Goal: Task Accomplishment & Management: Use online tool/utility

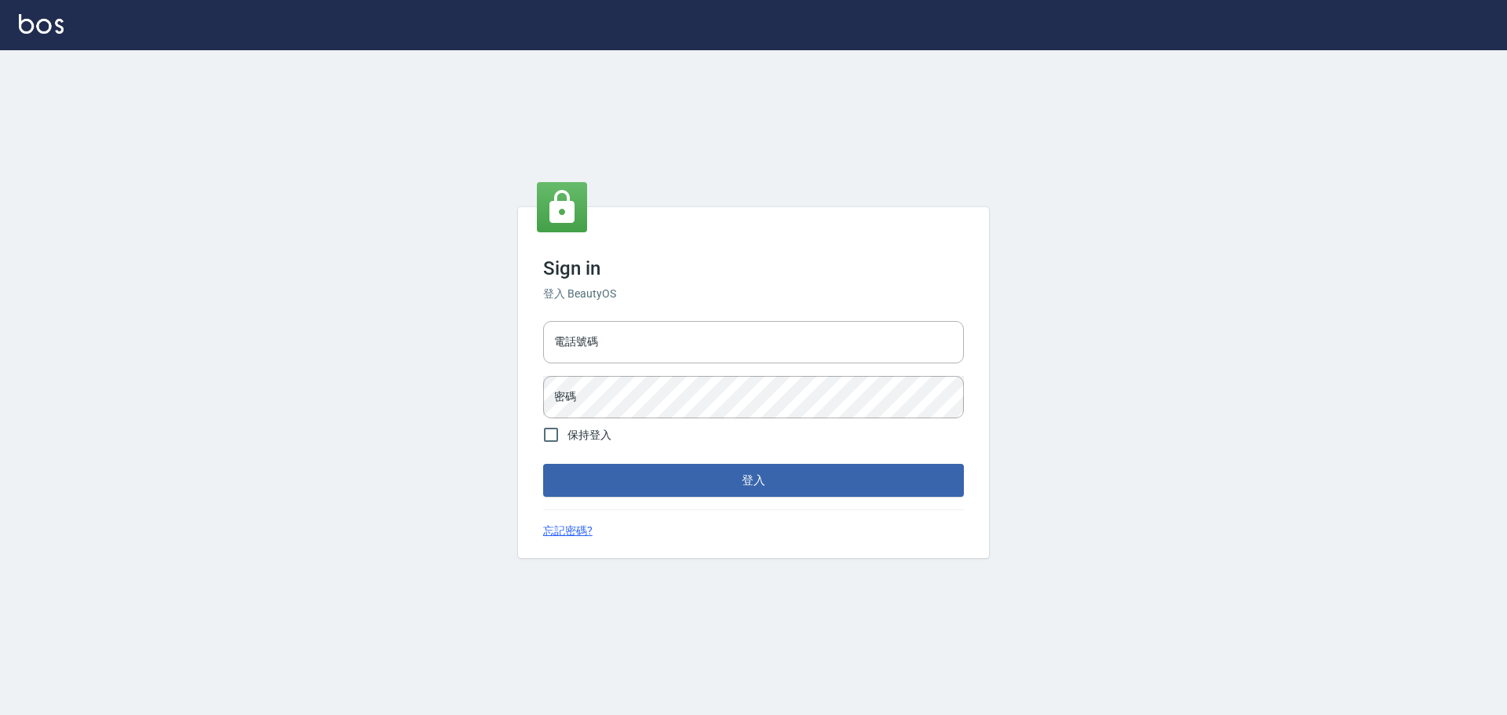
drag, startPoint x: 655, startPoint y: 338, endPoint x: 647, endPoint y: 363, distance: 27.1
click at [654, 323] on input "電話號碼" at bounding box center [753, 342] width 421 height 42
type input "0989189977"
click at [543, 323] on button "登入" at bounding box center [753, 480] width 421 height 33
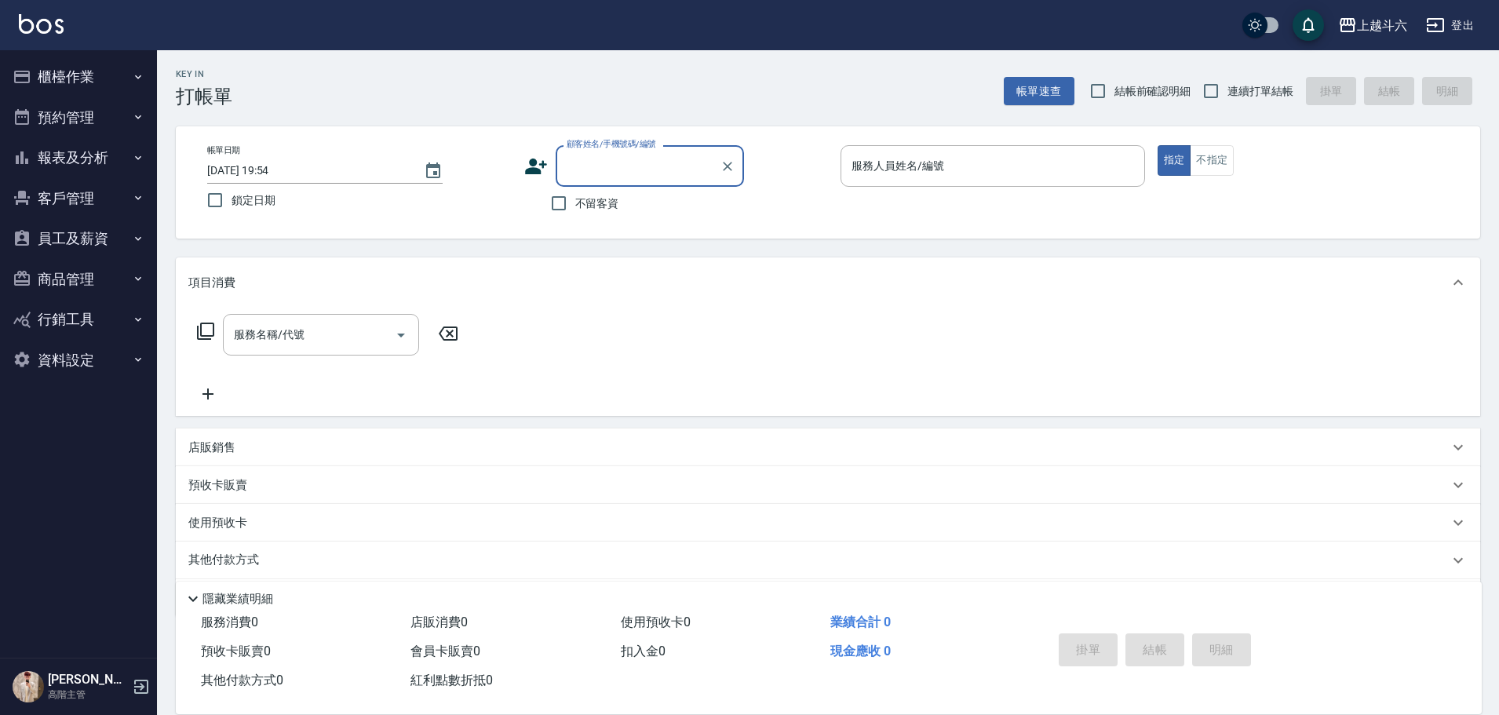
click at [592, 203] on span "不留客資" at bounding box center [597, 203] width 44 height 16
click at [575, 203] on input "不留客資" at bounding box center [558, 203] width 33 height 33
checkbox input "true"
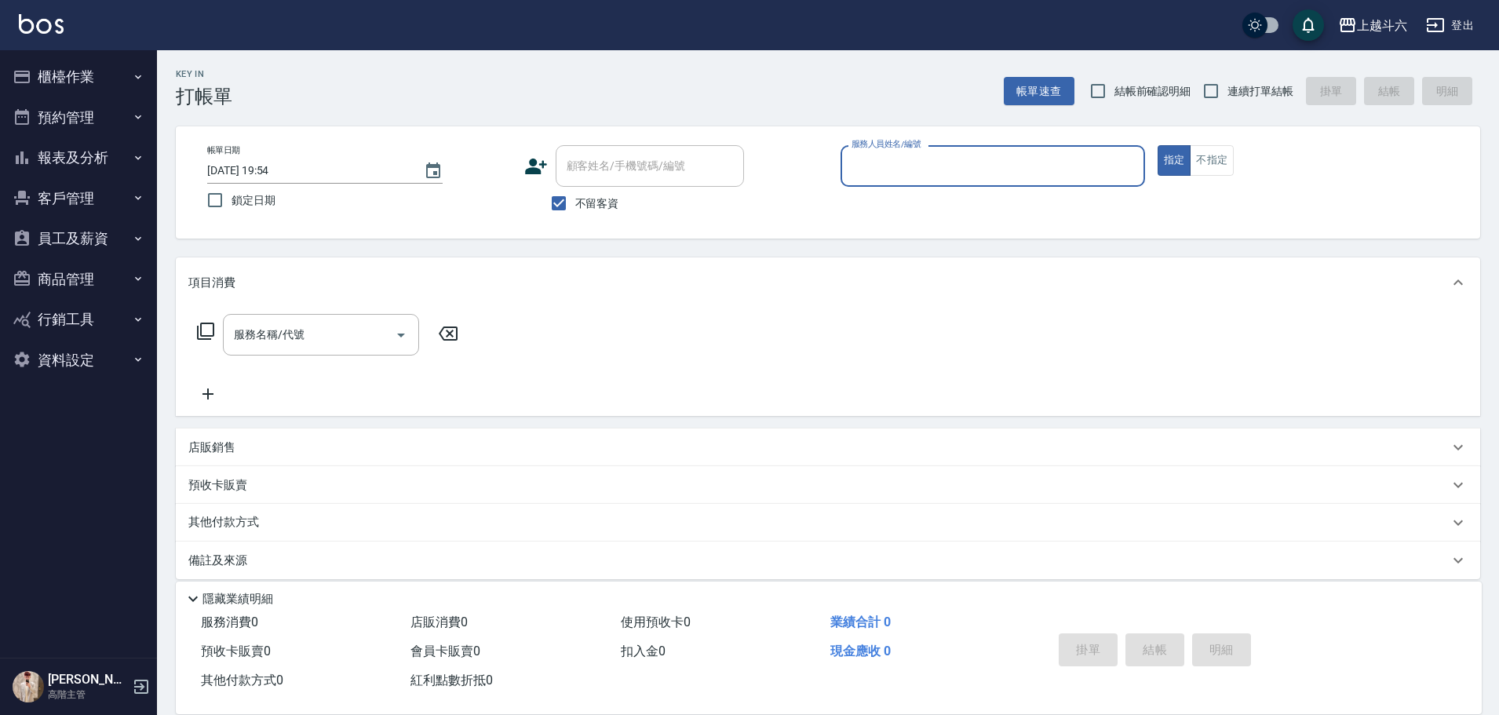
click at [735, 83] on span "連續打單結帳" at bounding box center [1261, 91] width 66 height 16
click at [735, 83] on input "連續打單結帳" at bounding box center [1211, 91] width 33 height 33
checkbox input "true"
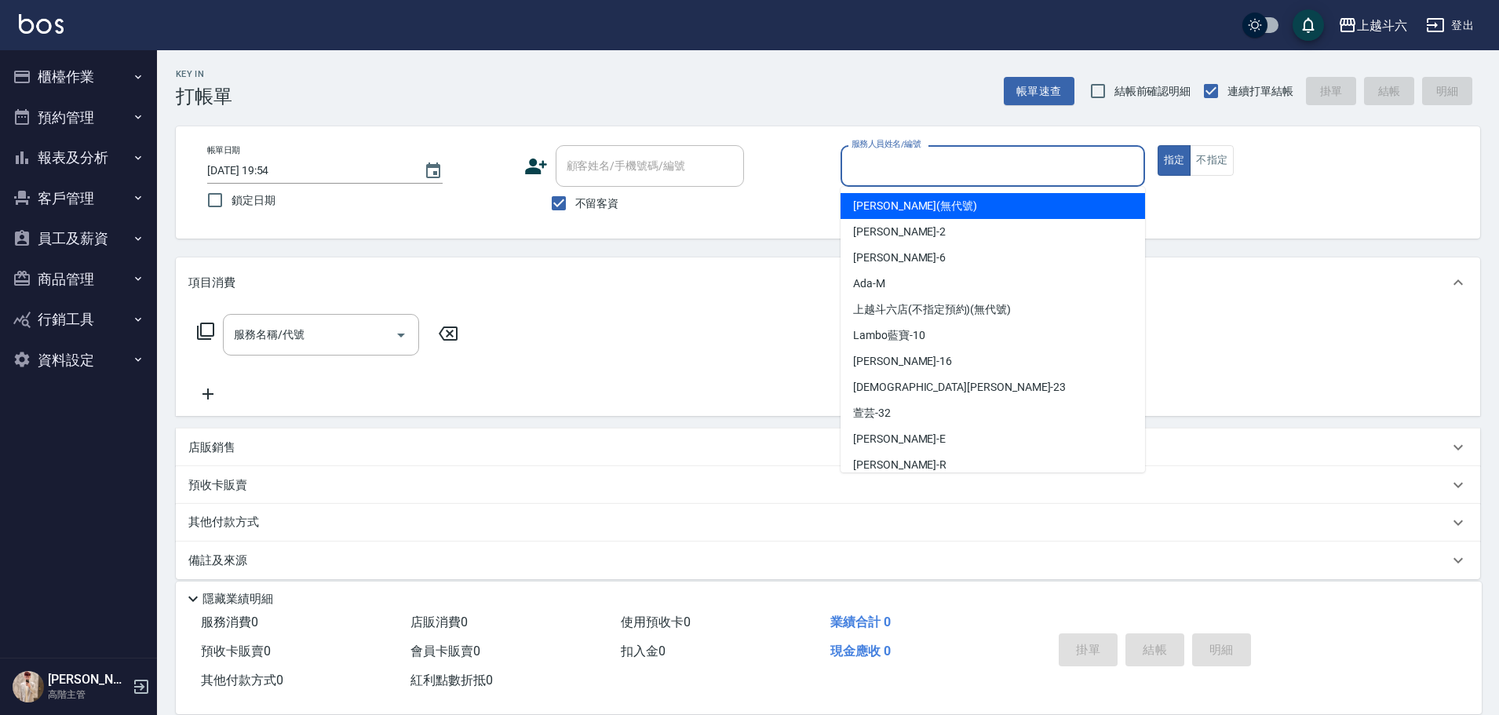
click at [735, 158] on input "服務人員姓名/編號" at bounding box center [993, 165] width 290 height 27
type input "R"
type button "true"
type input "[PERSON_NAME]"
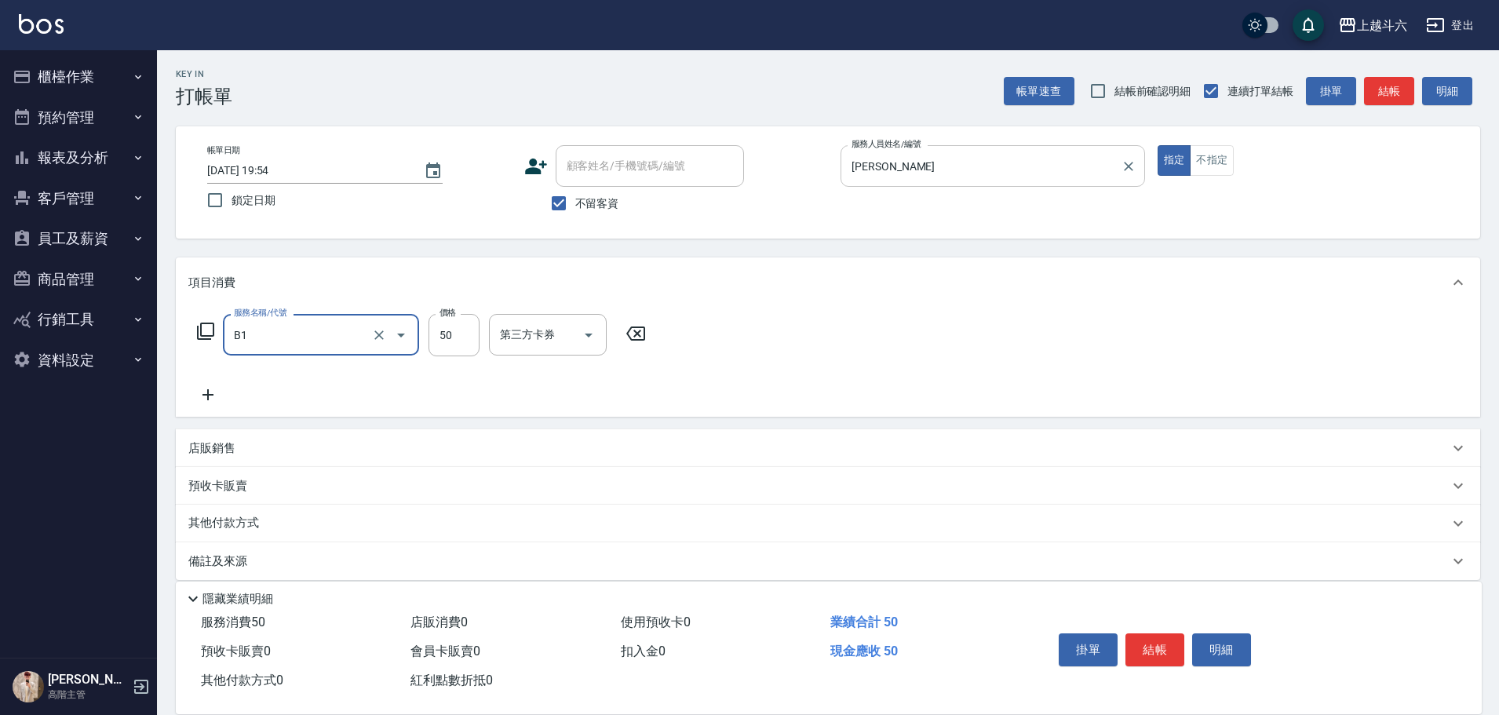
type input "剪髮(B1)"
type input "300"
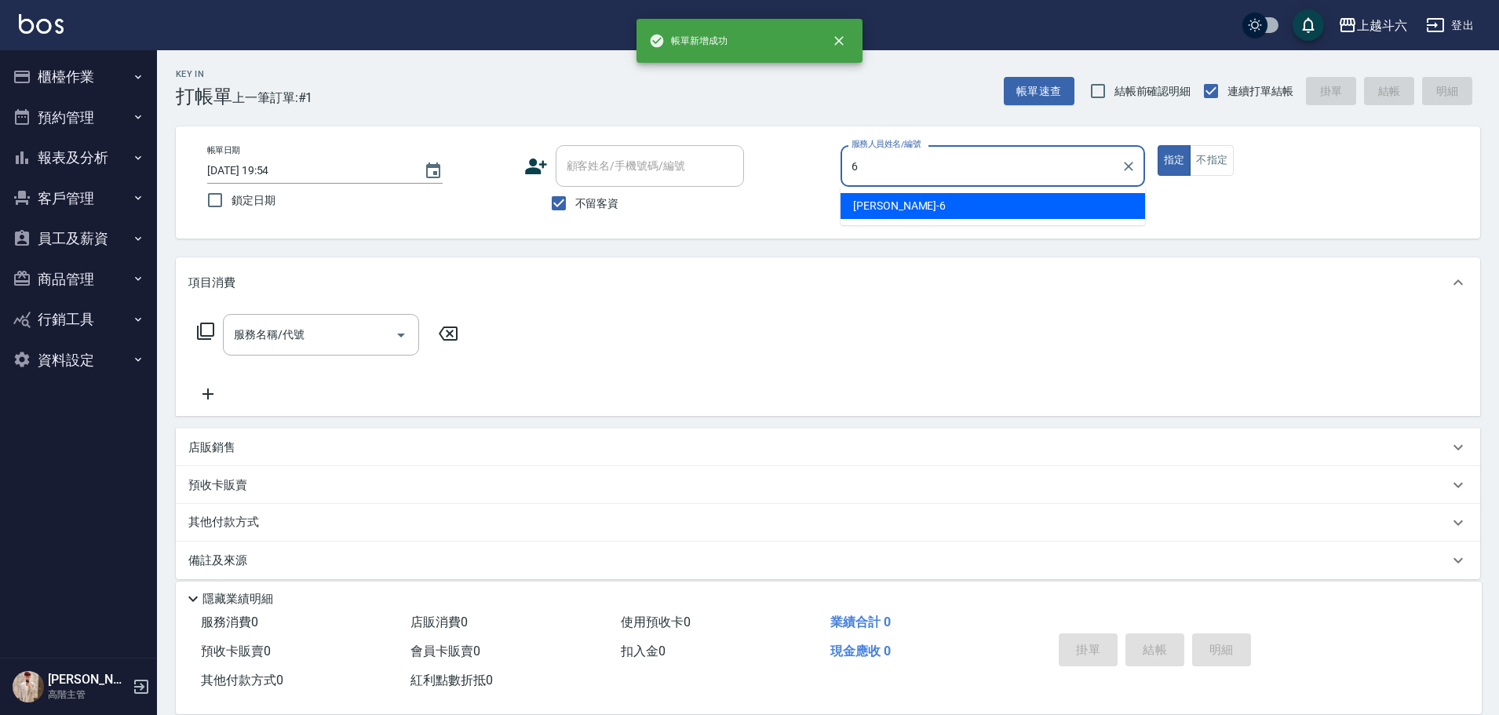
type input "[PERSON_NAME]-6"
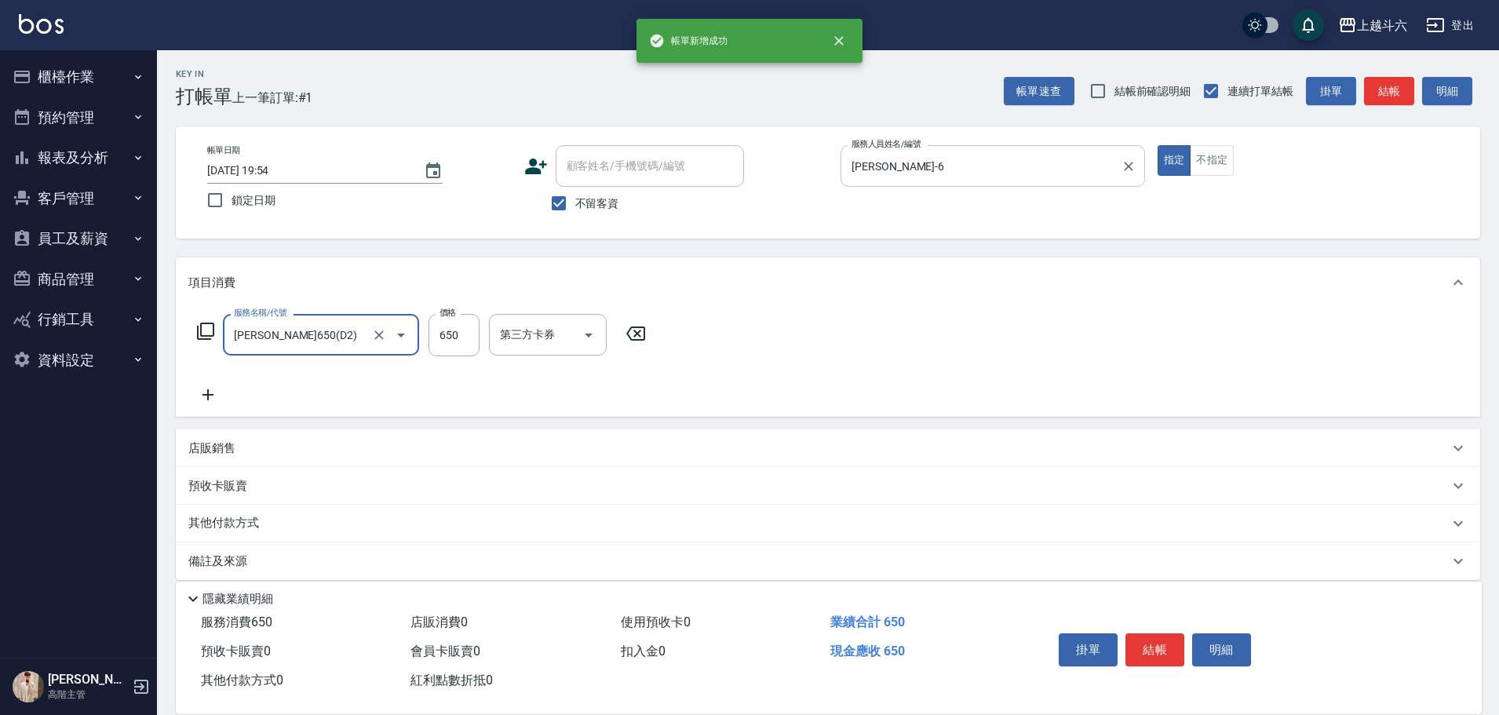
type input "[PERSON_NAME]650(D2)"
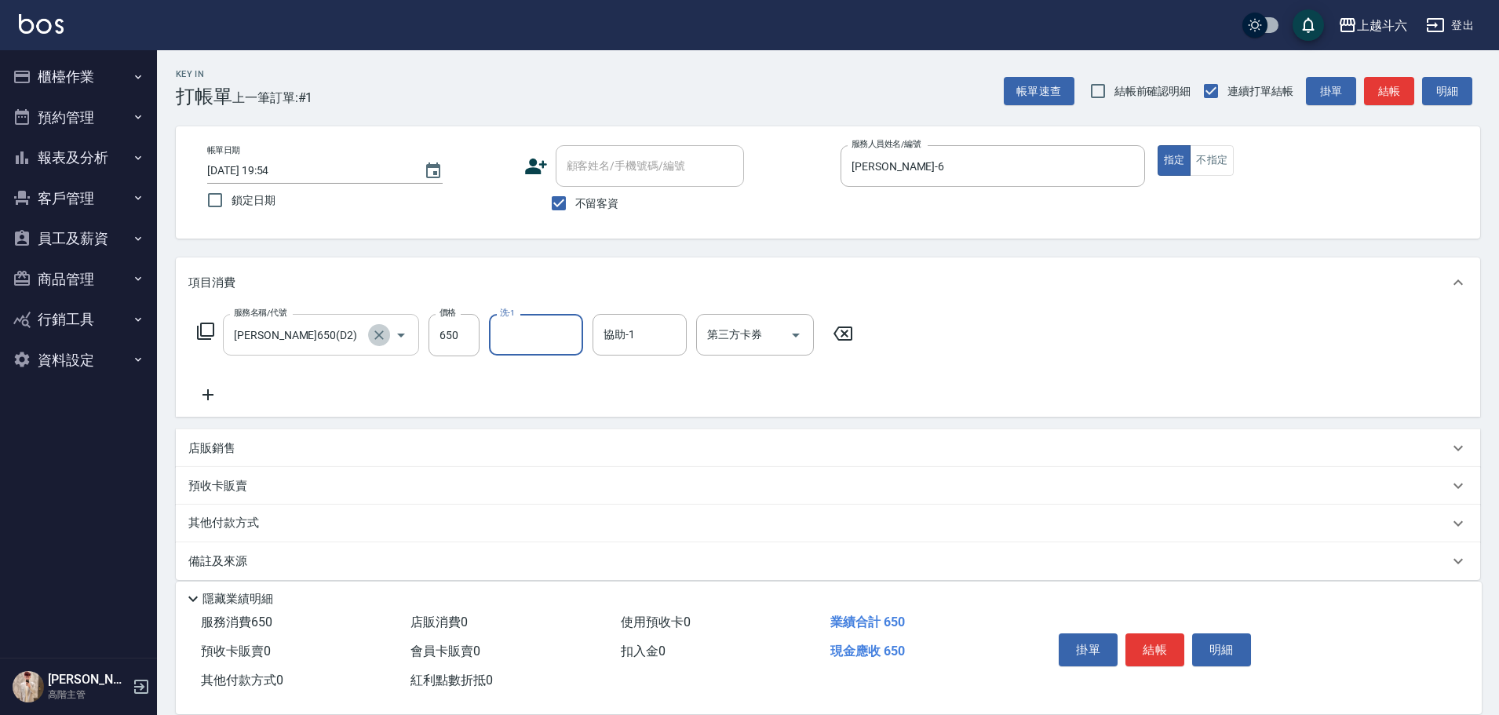
click at [378, 323] on icon "Clear" at bounding box center [379, 335] width 16 height 16
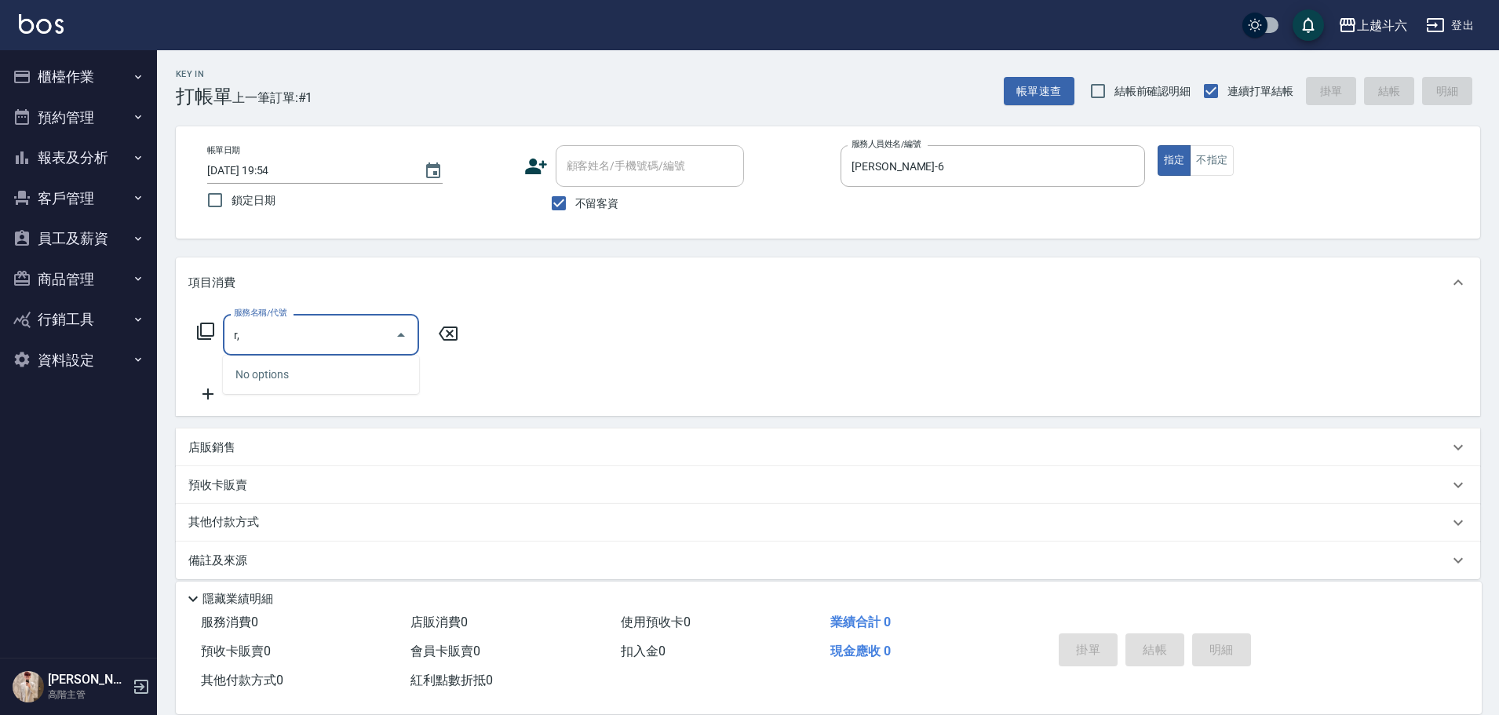
type input "r"
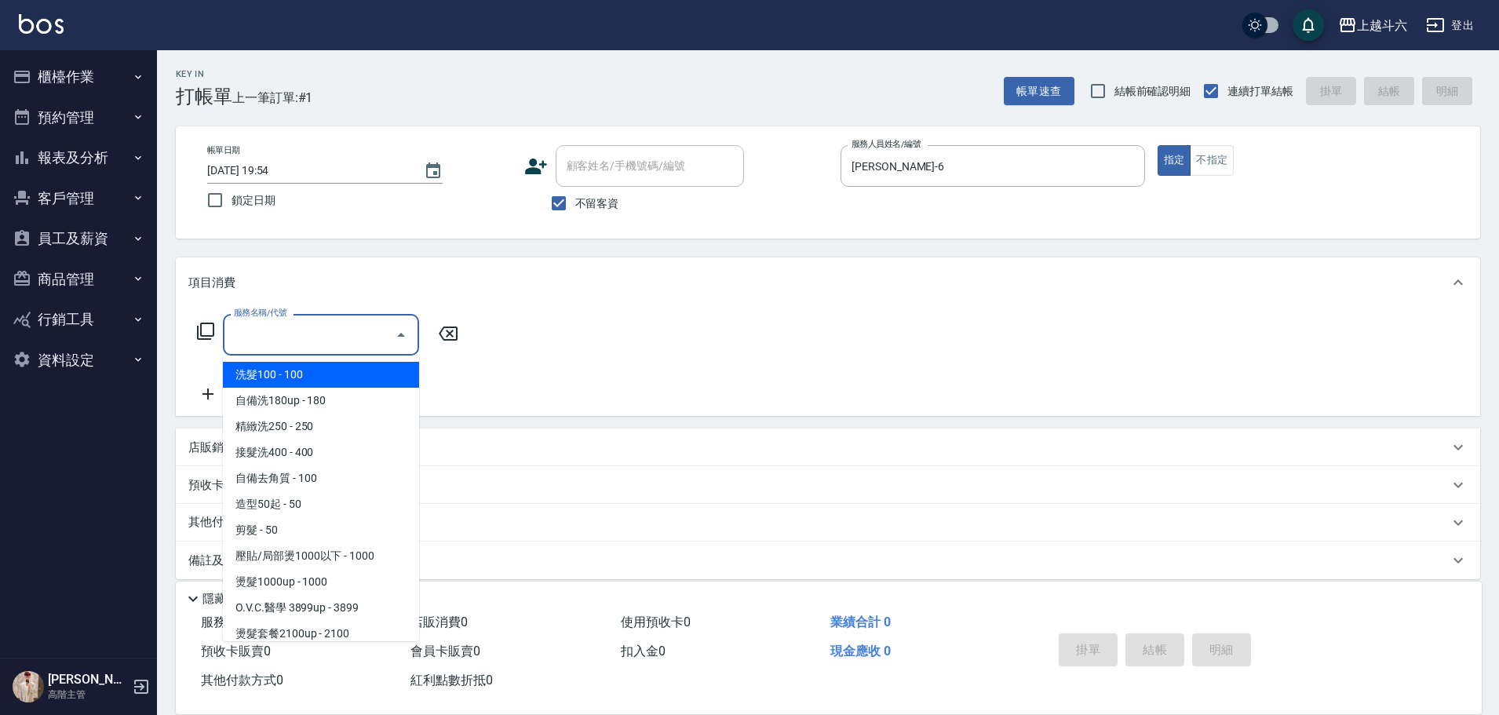
type input "c"
type input "ㄏ"
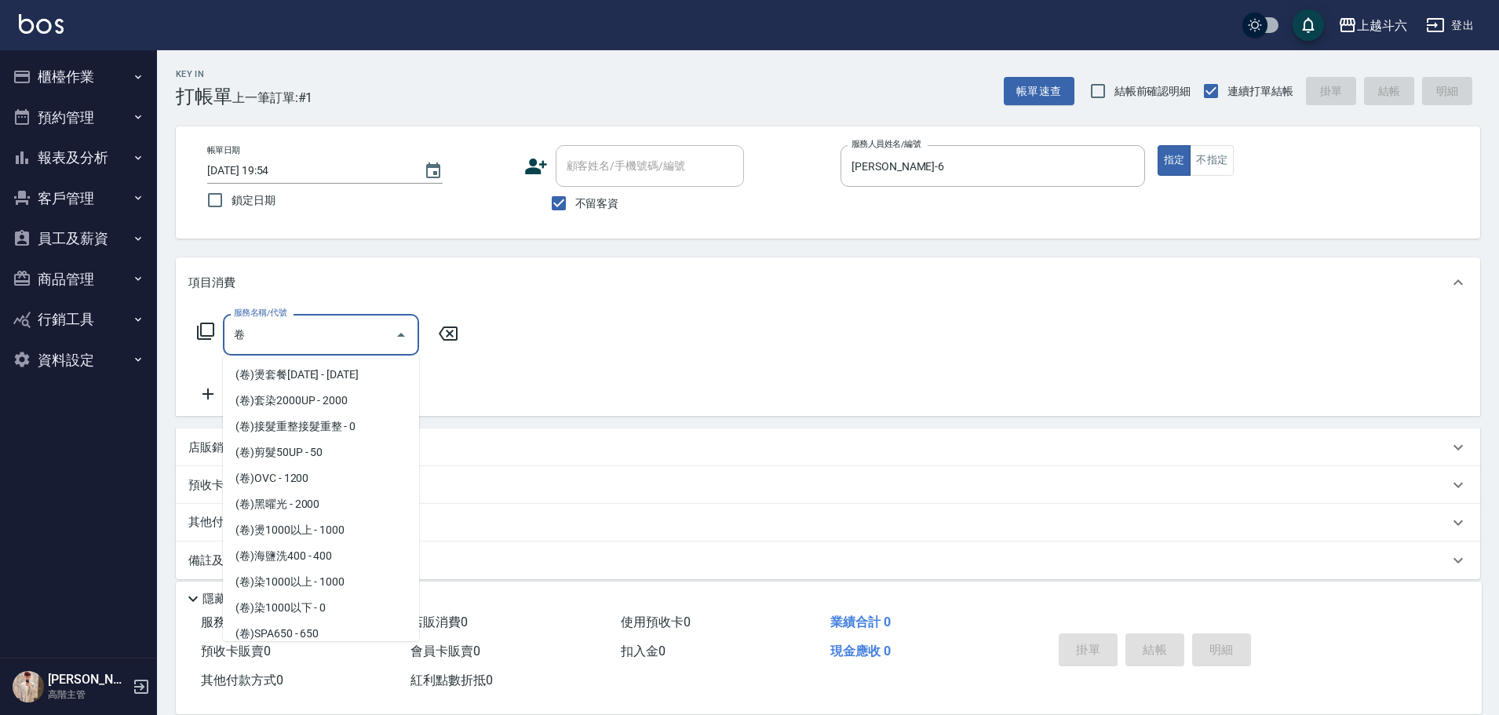
scroll to position [83, 0]
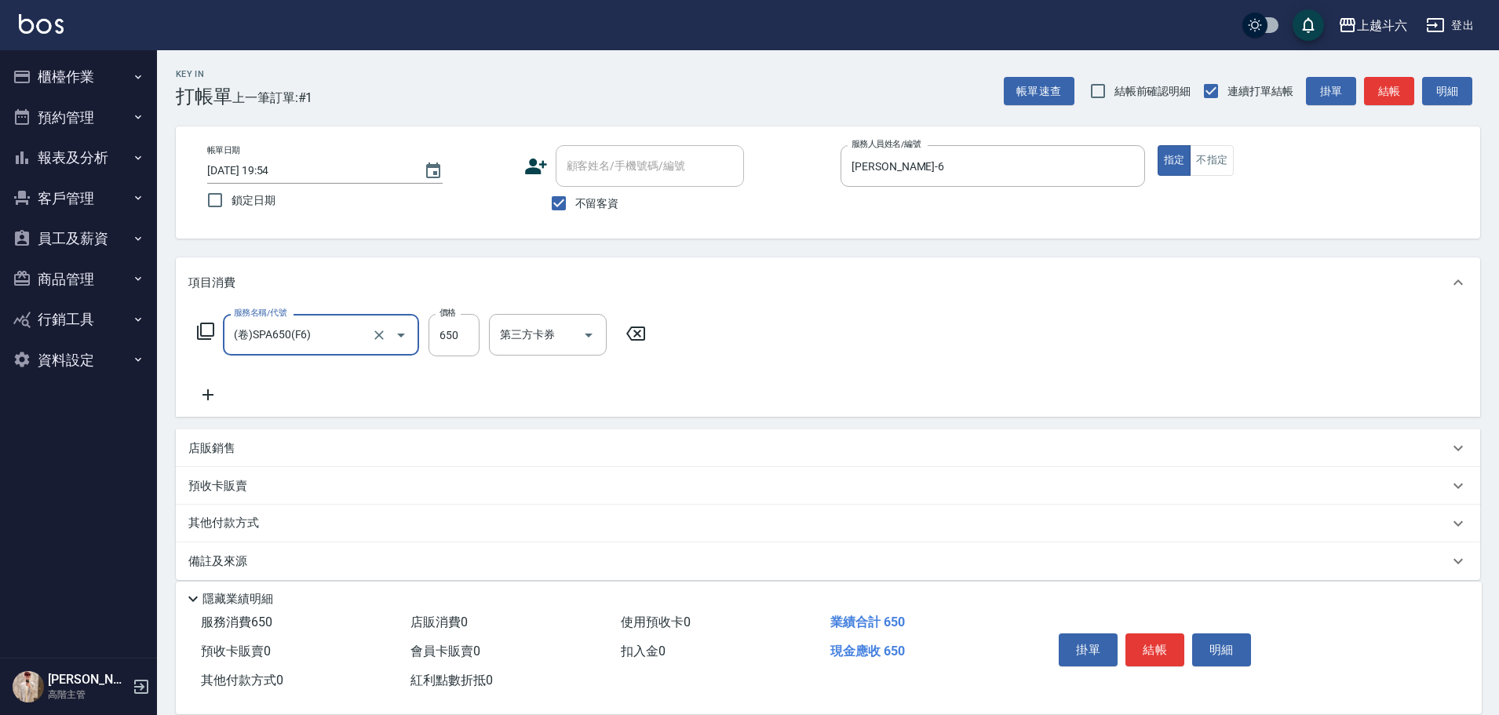
type input "(卷)SPA650(F6)"
type input "300"
type input "[PERSON_NAME]-23"
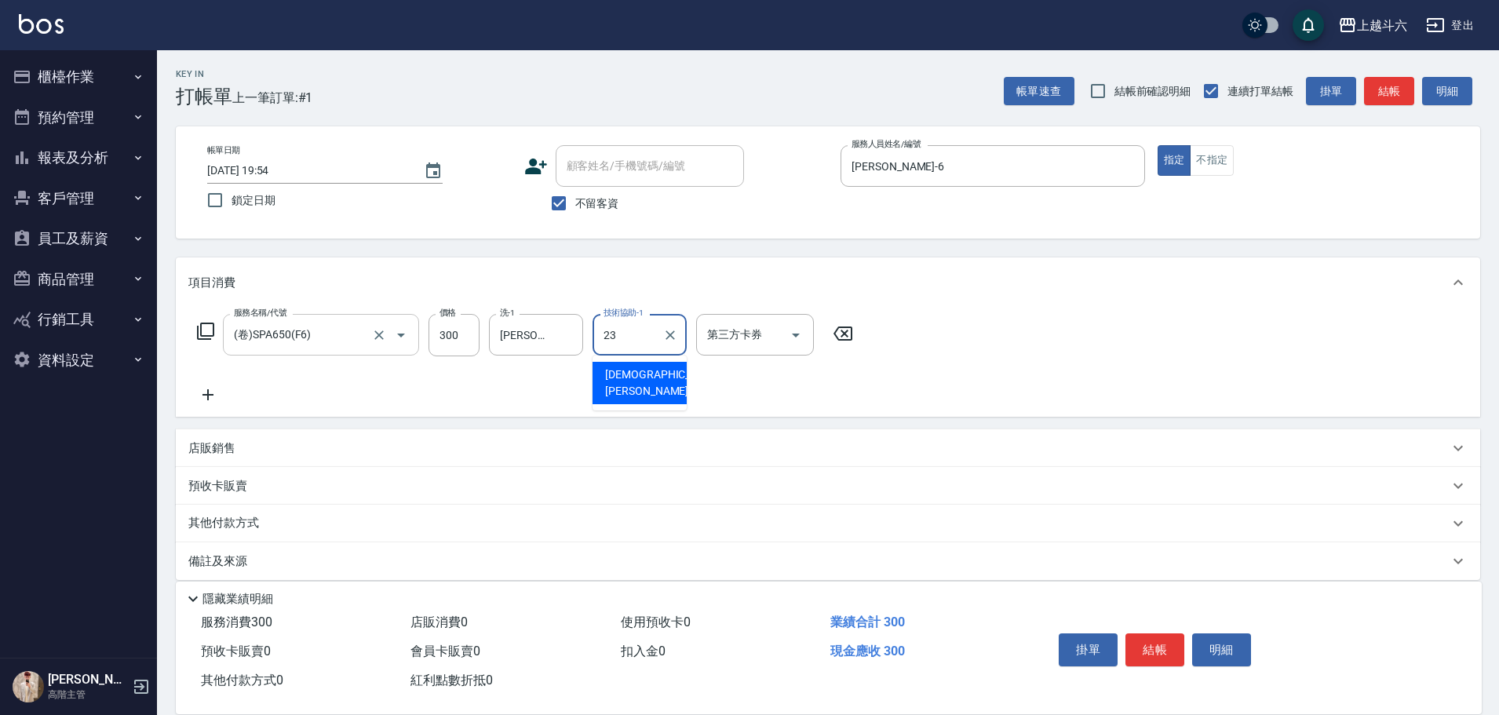
type input "[PERSON_NAME]-23"
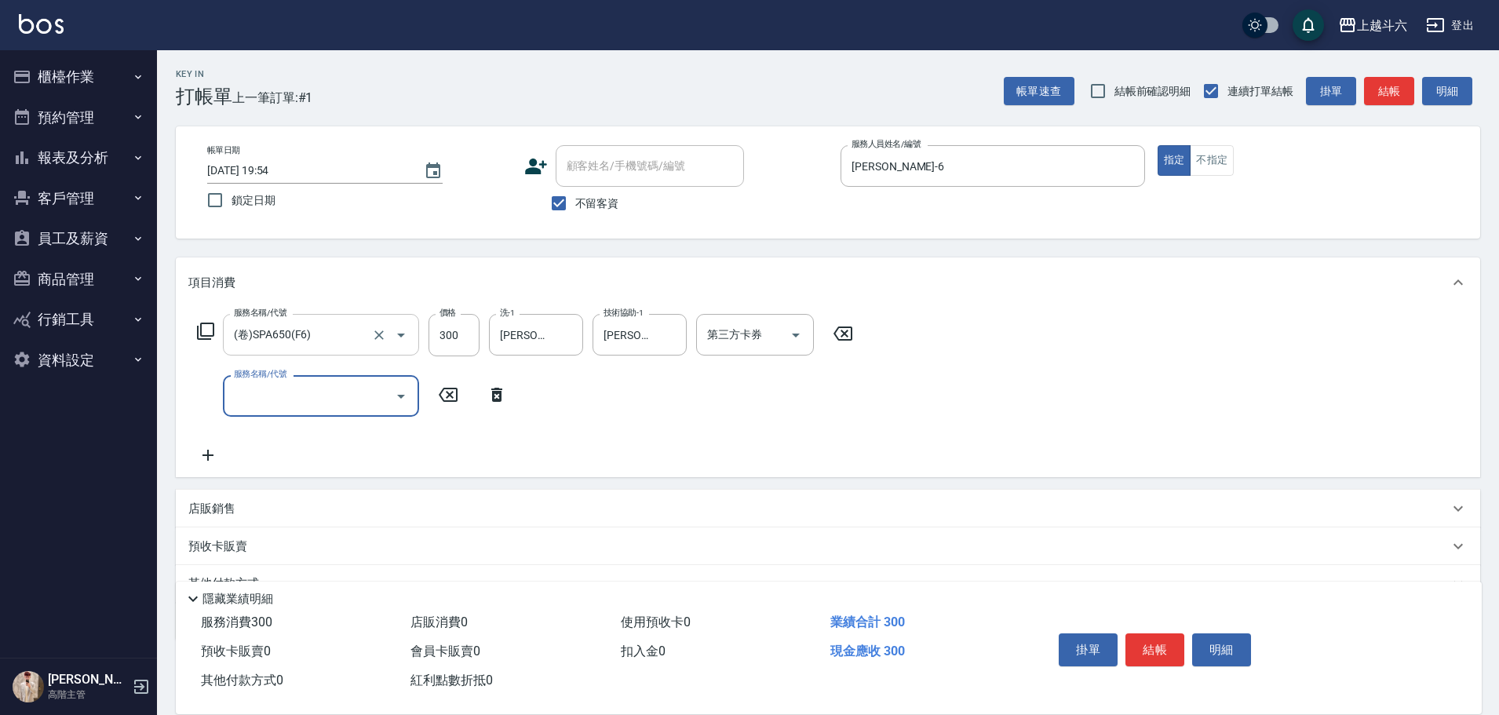
type input "r"
type input "剪"
type input "(卷)剪髮50UP(F13)"
type input "30"
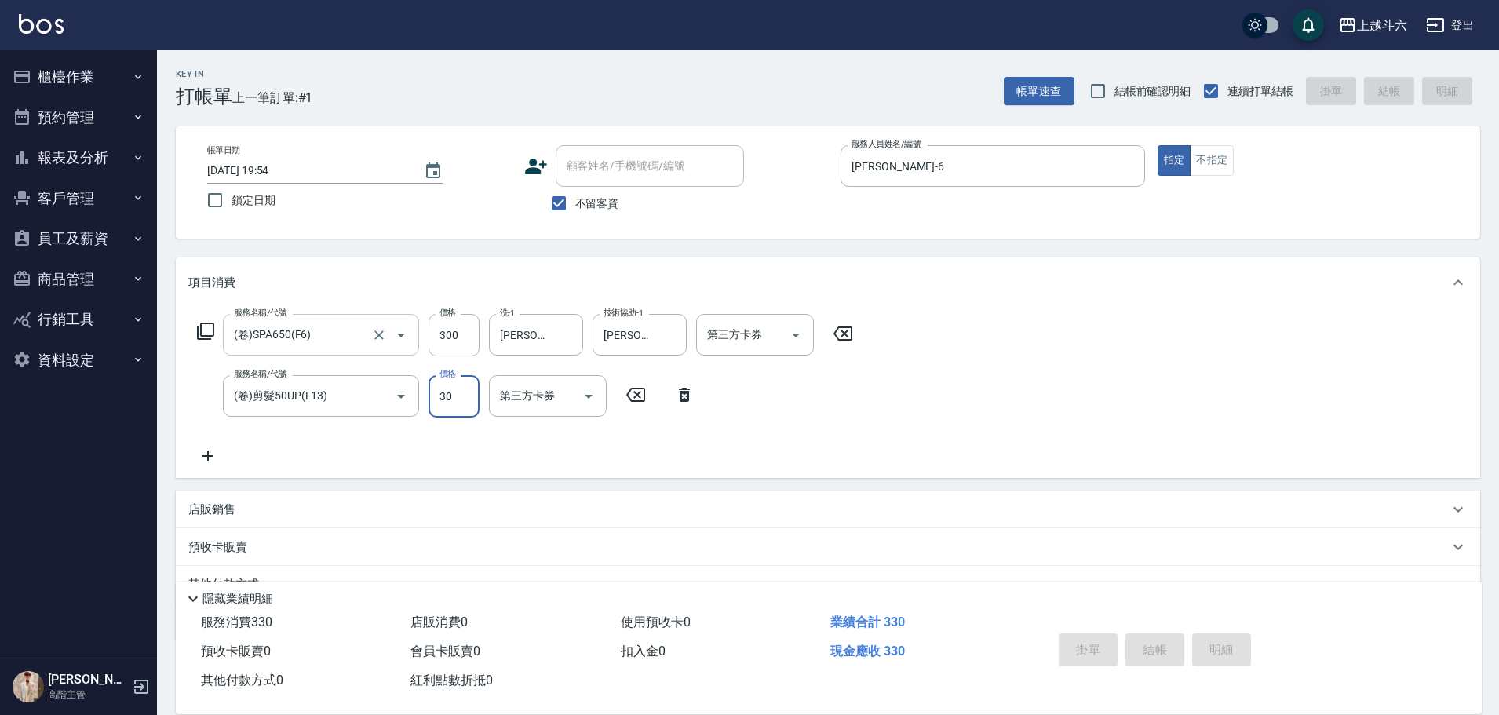
type input "[DATE] 19:55"
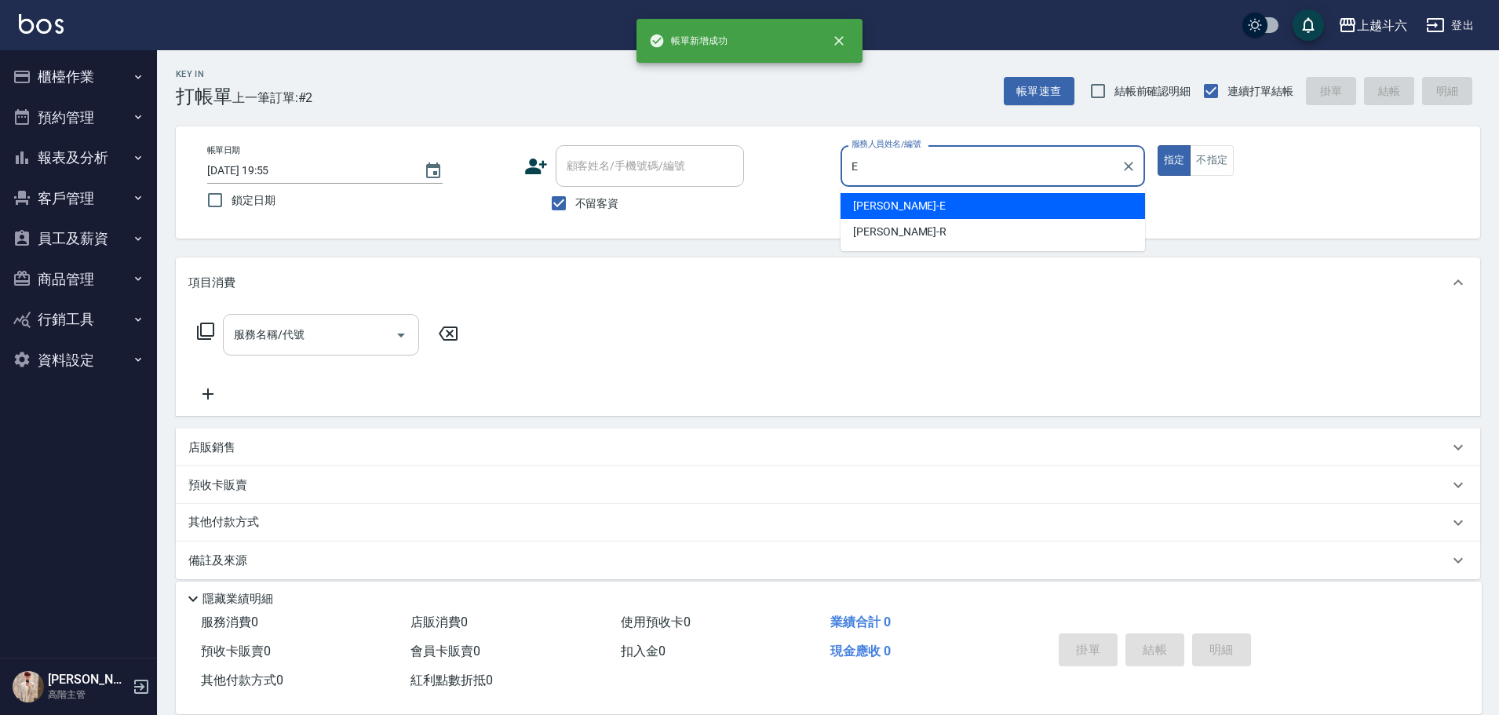
type input "[PERSON_NAME]"
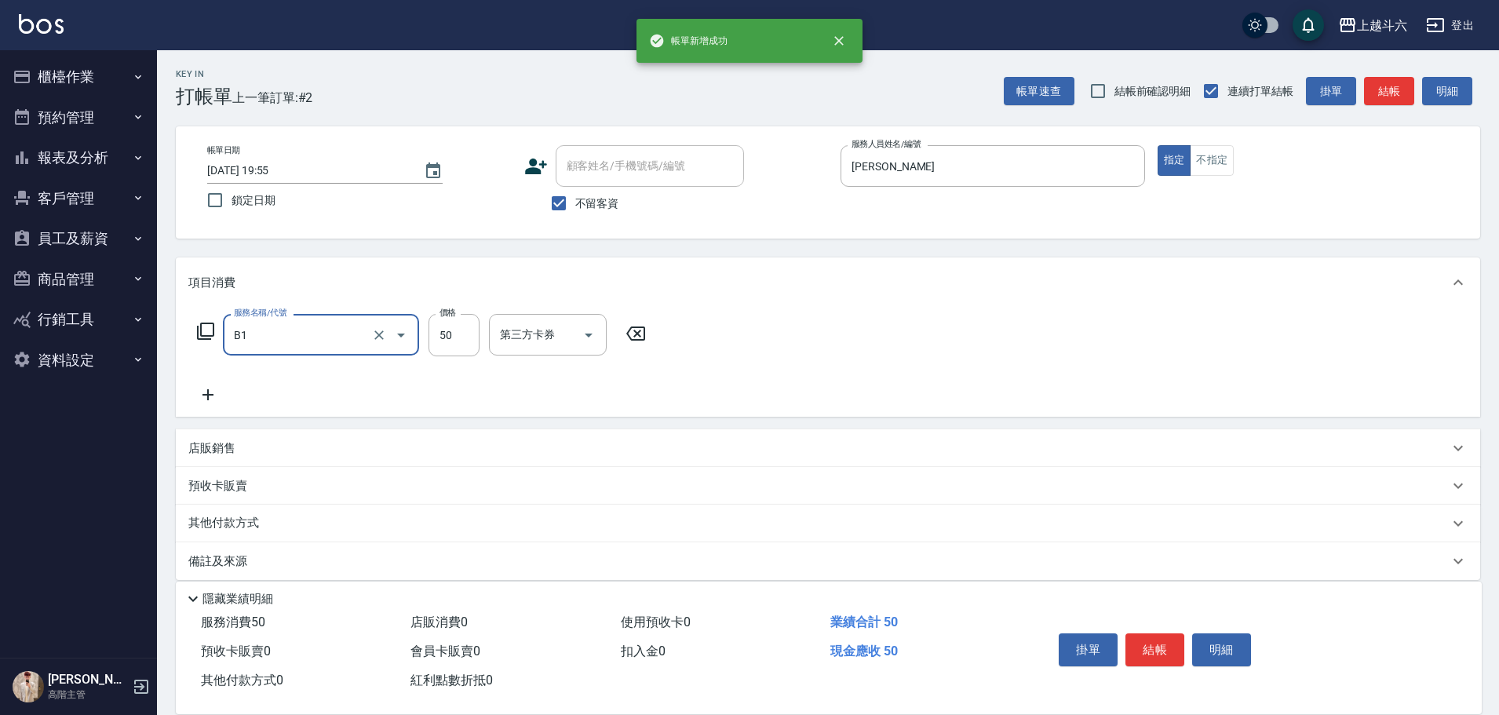
type input "剪髮(B1)"
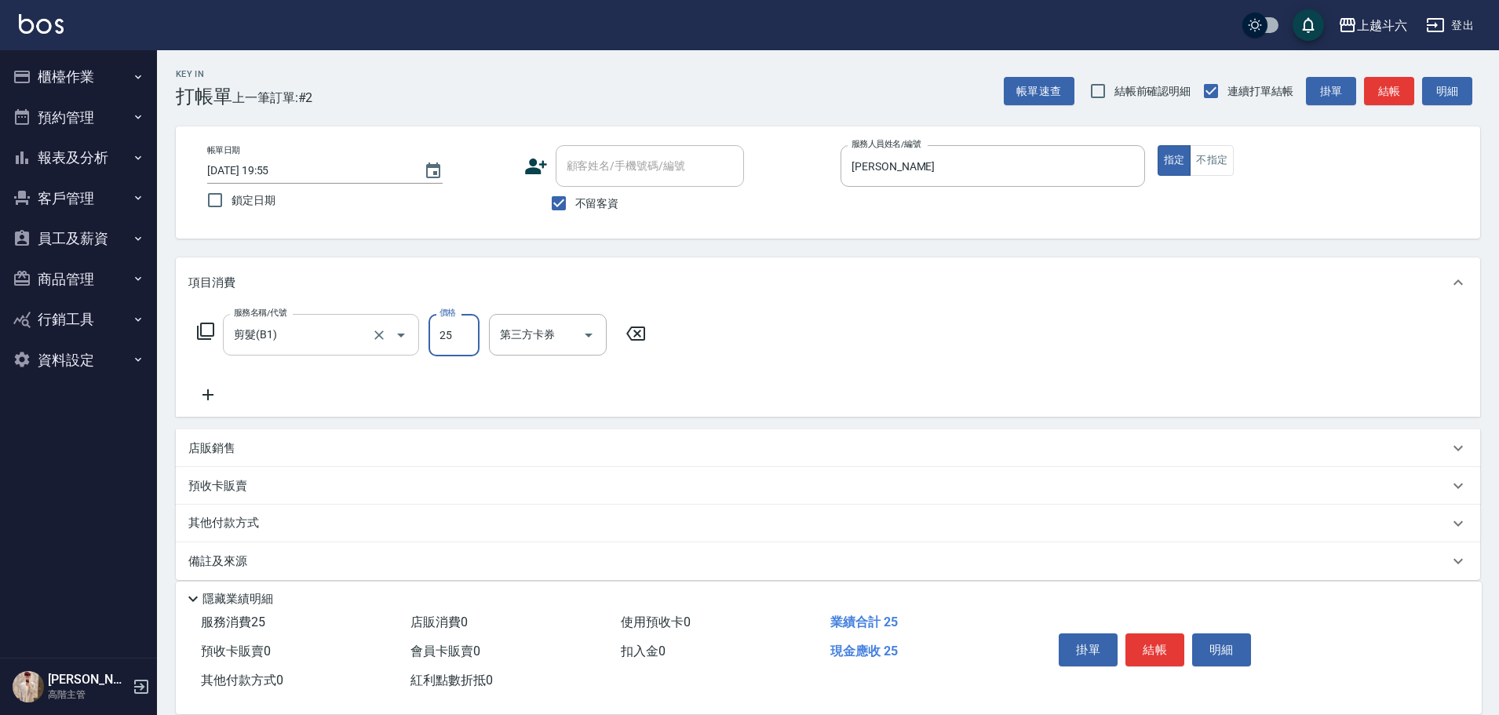
type input "250"
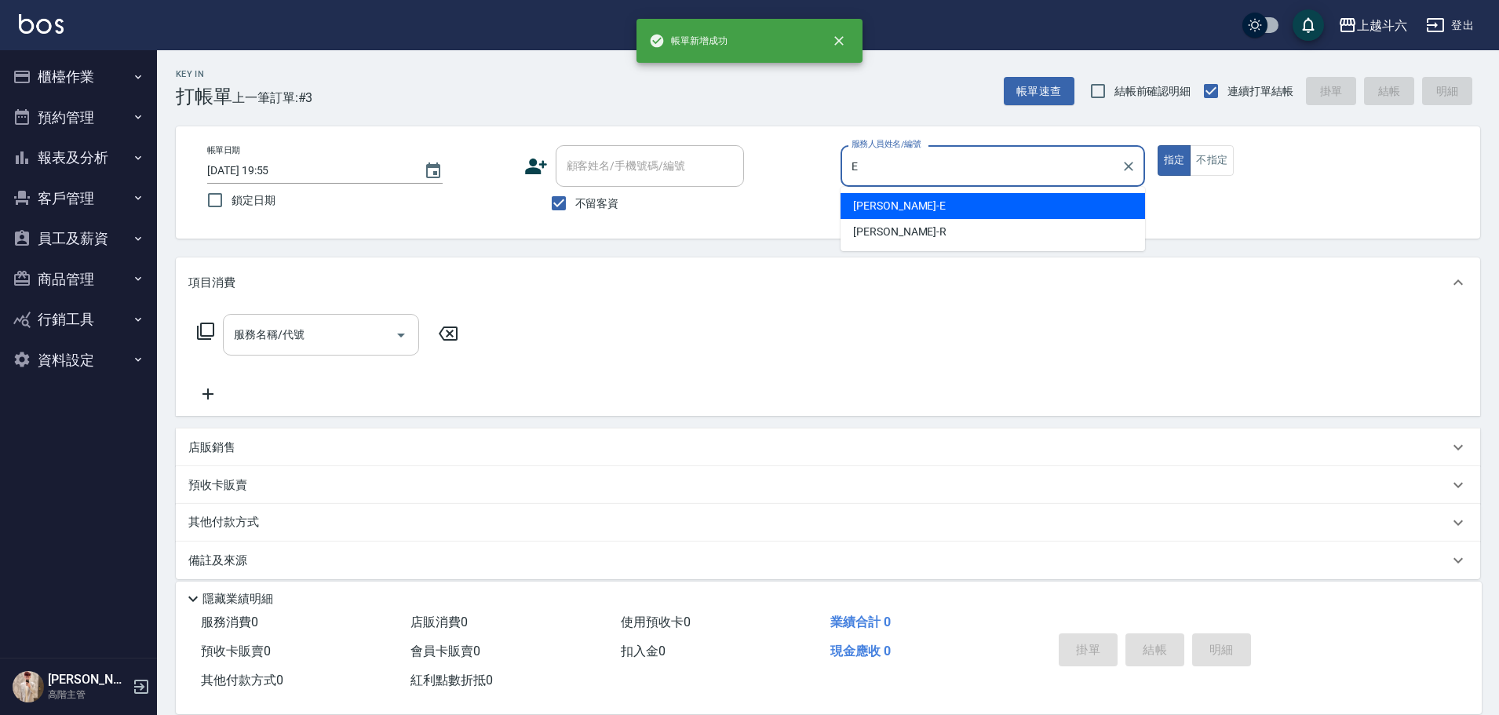
type input "[PERSON_NAME]"
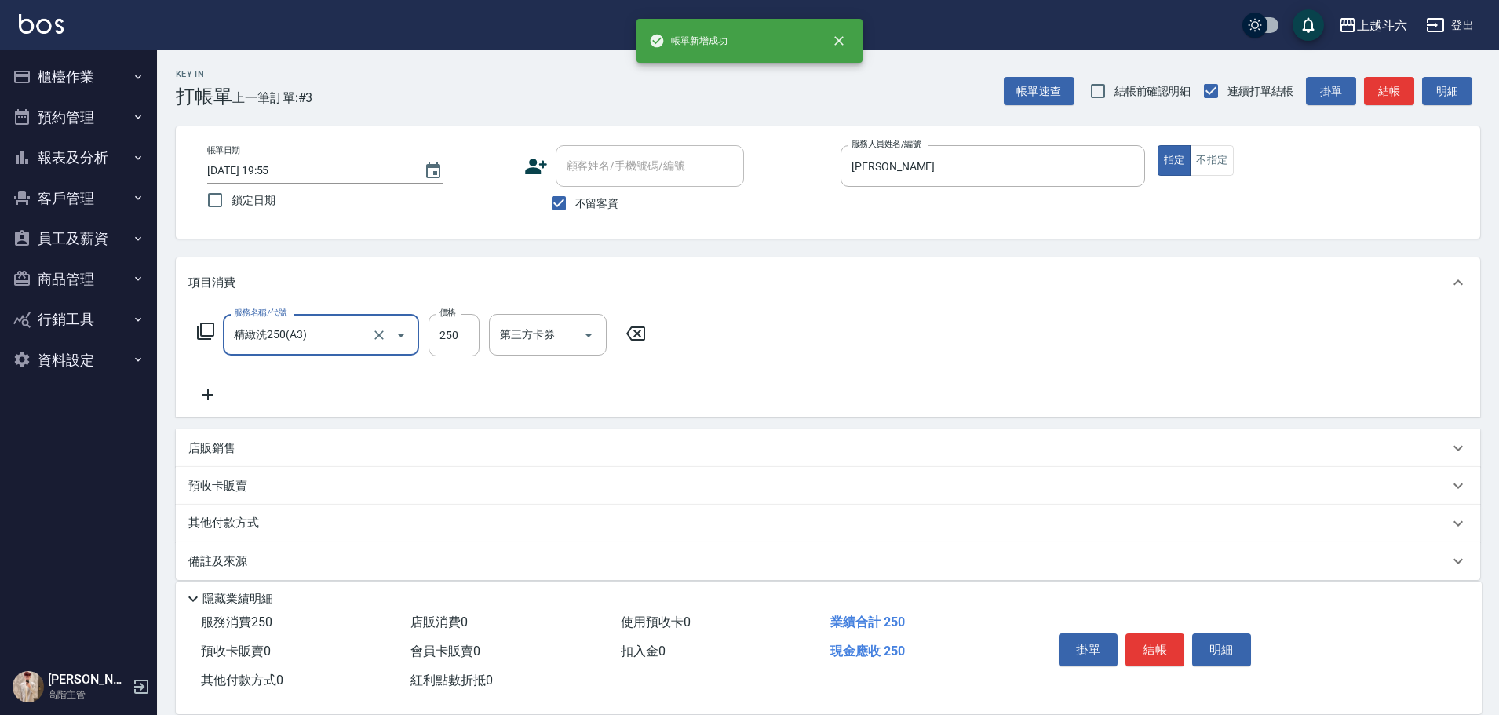
type input "精緻洗250(A3)"
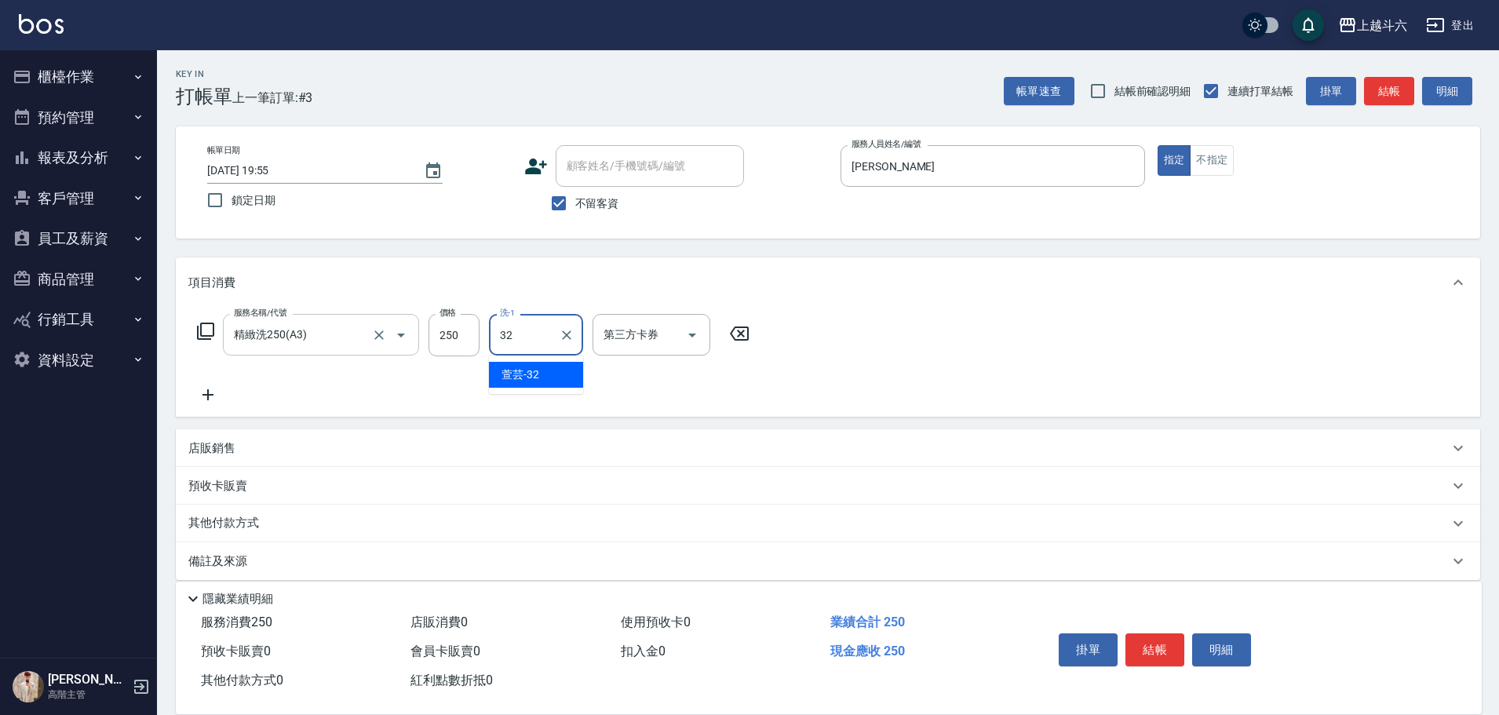
type input "萱芸-32"
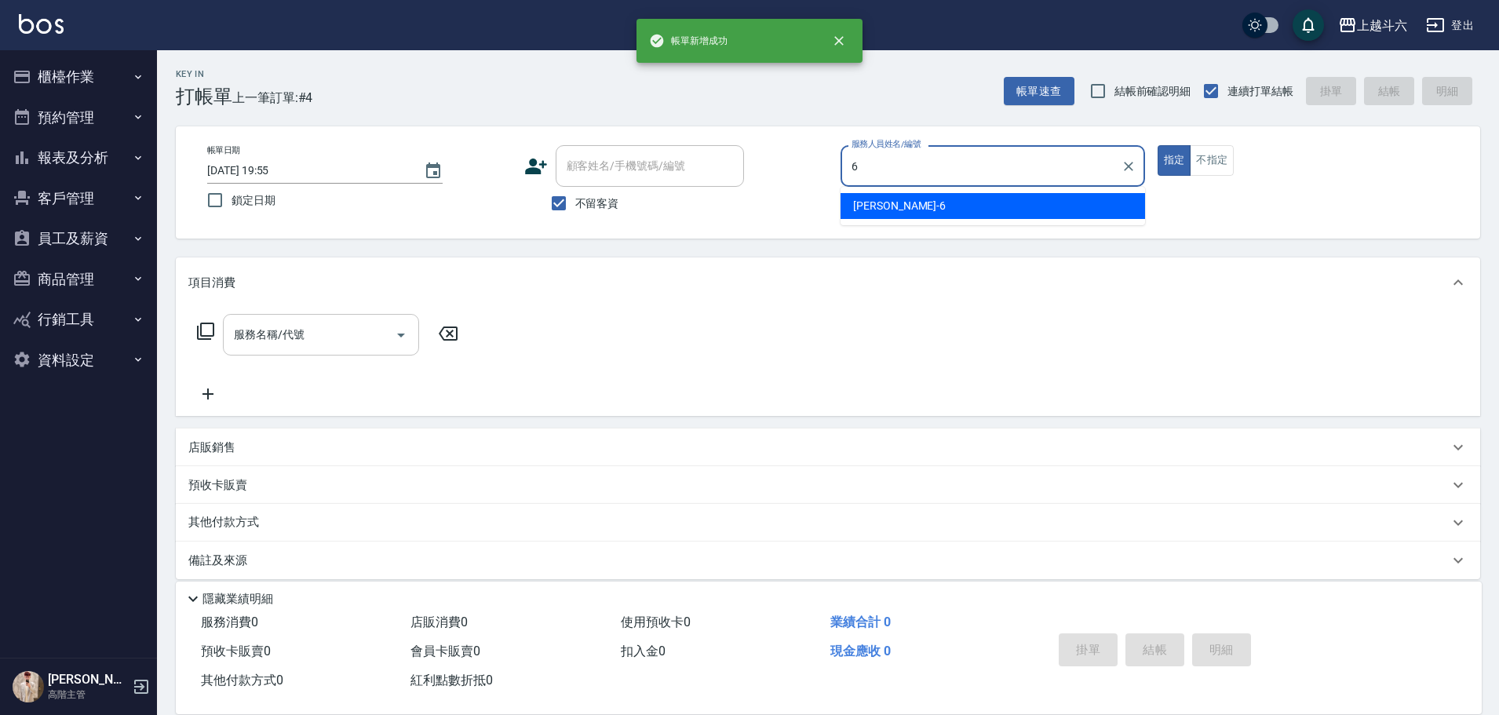
type input "[PERSON_NAME]-6"
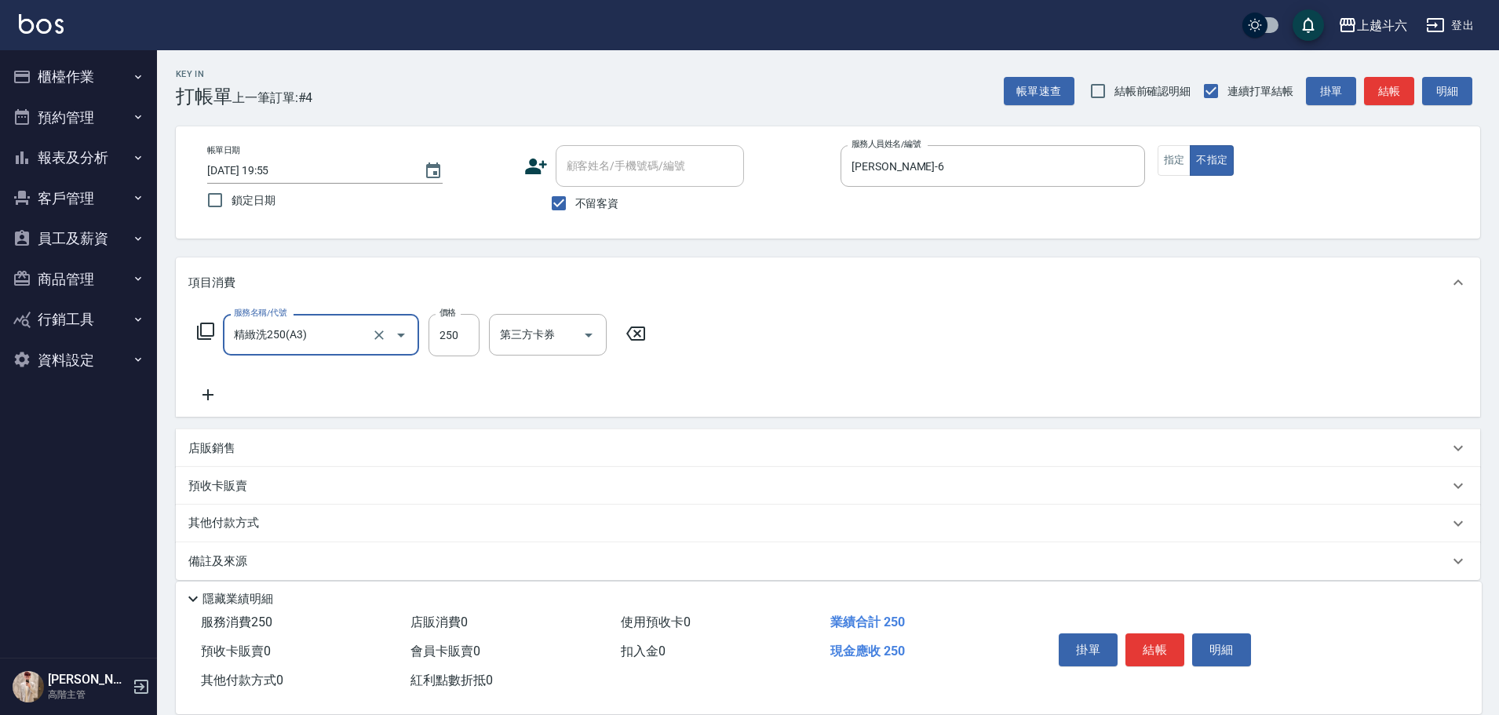
type input "精緻洗250(A3)"
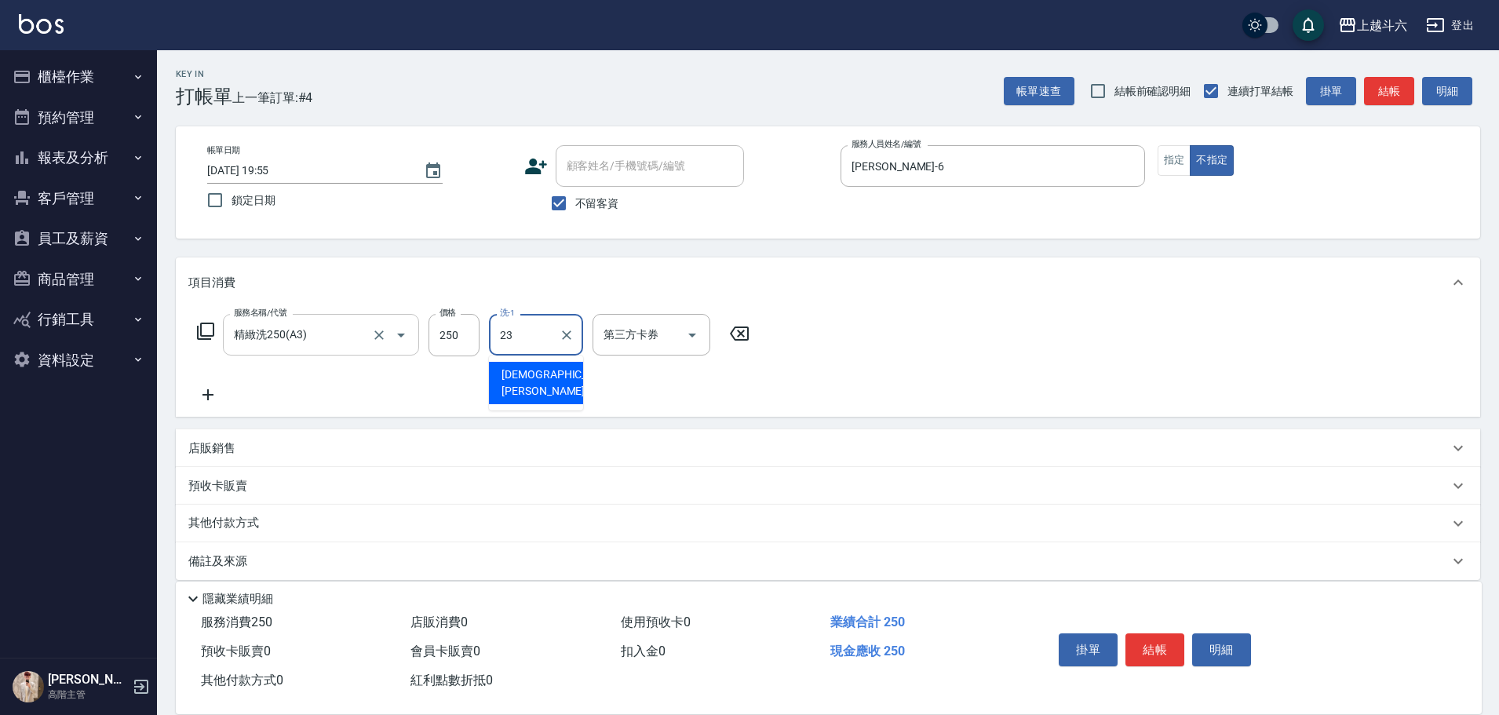
type input "[PERSON_NAME]-23"
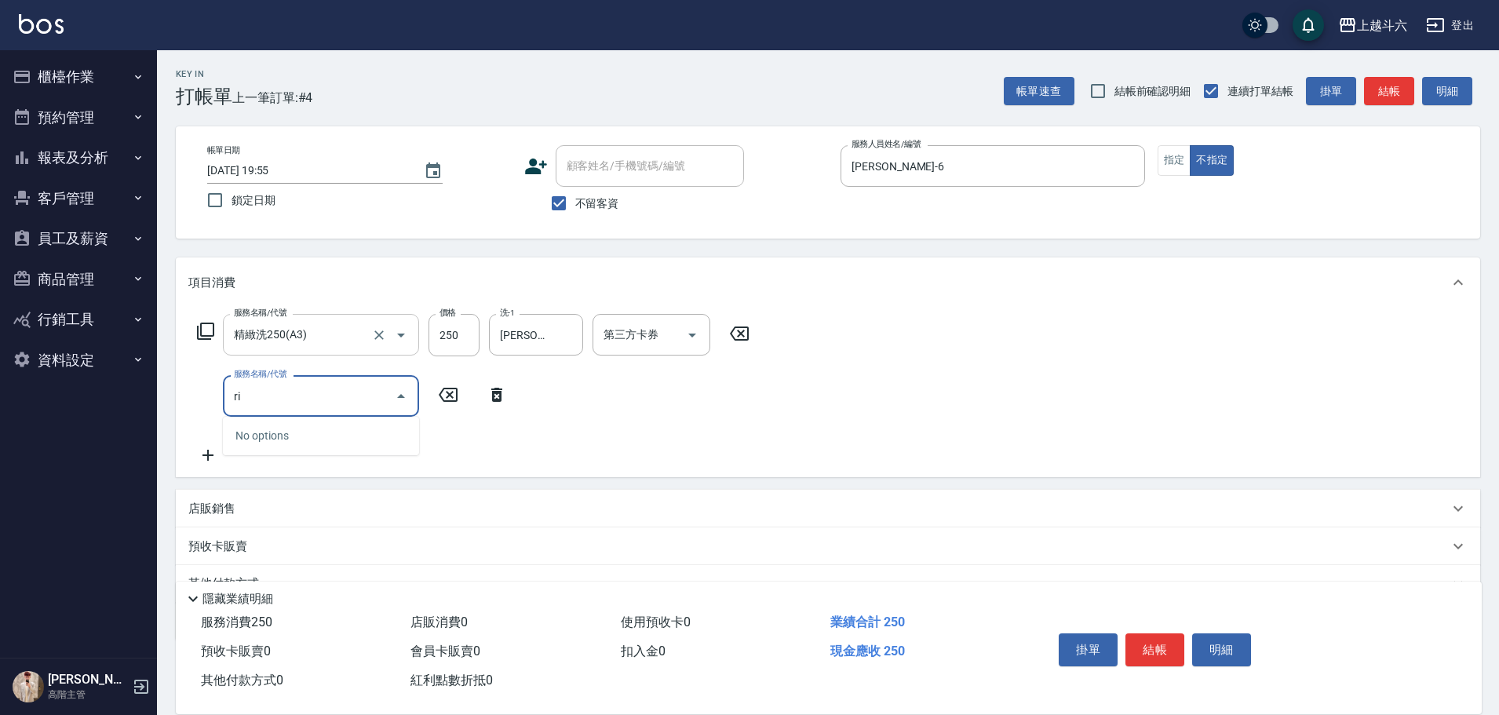
type input "r"
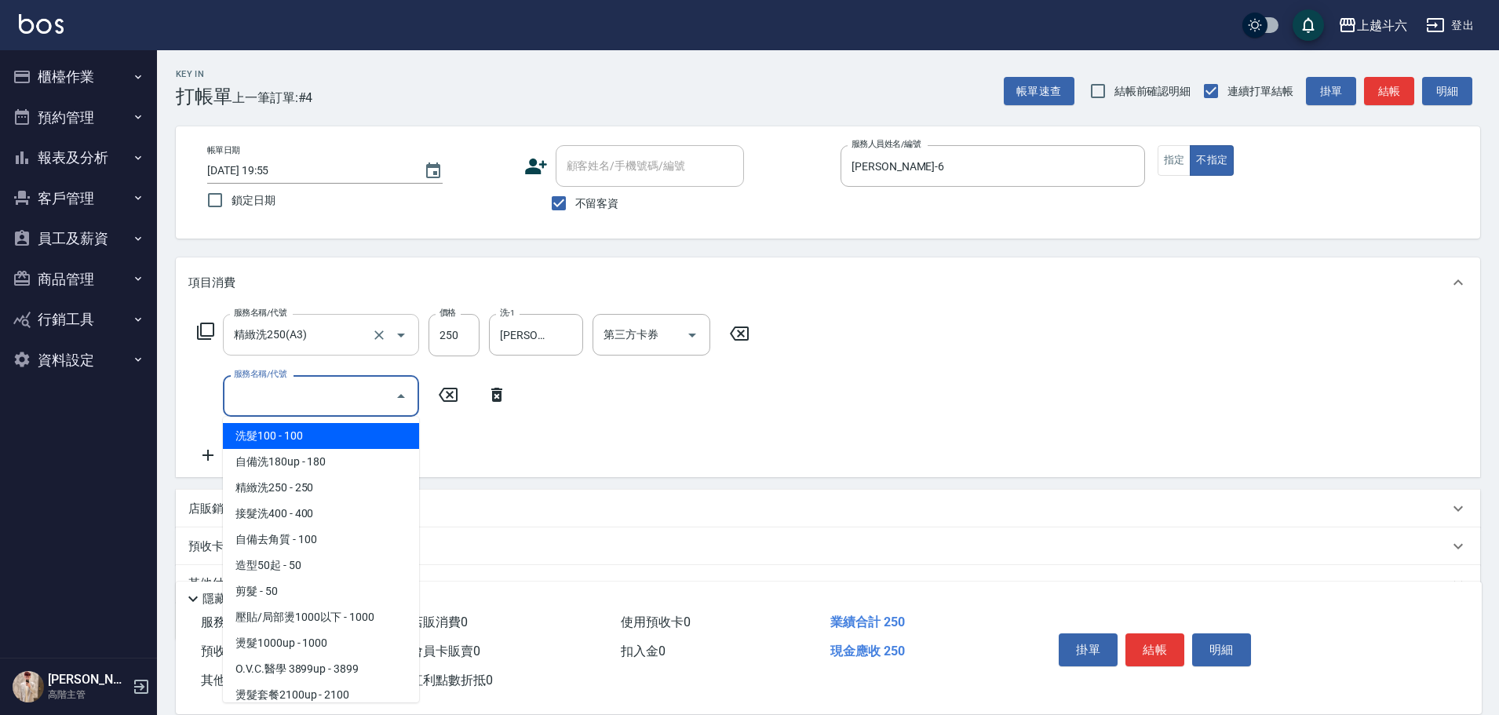
type input "ㄏ"
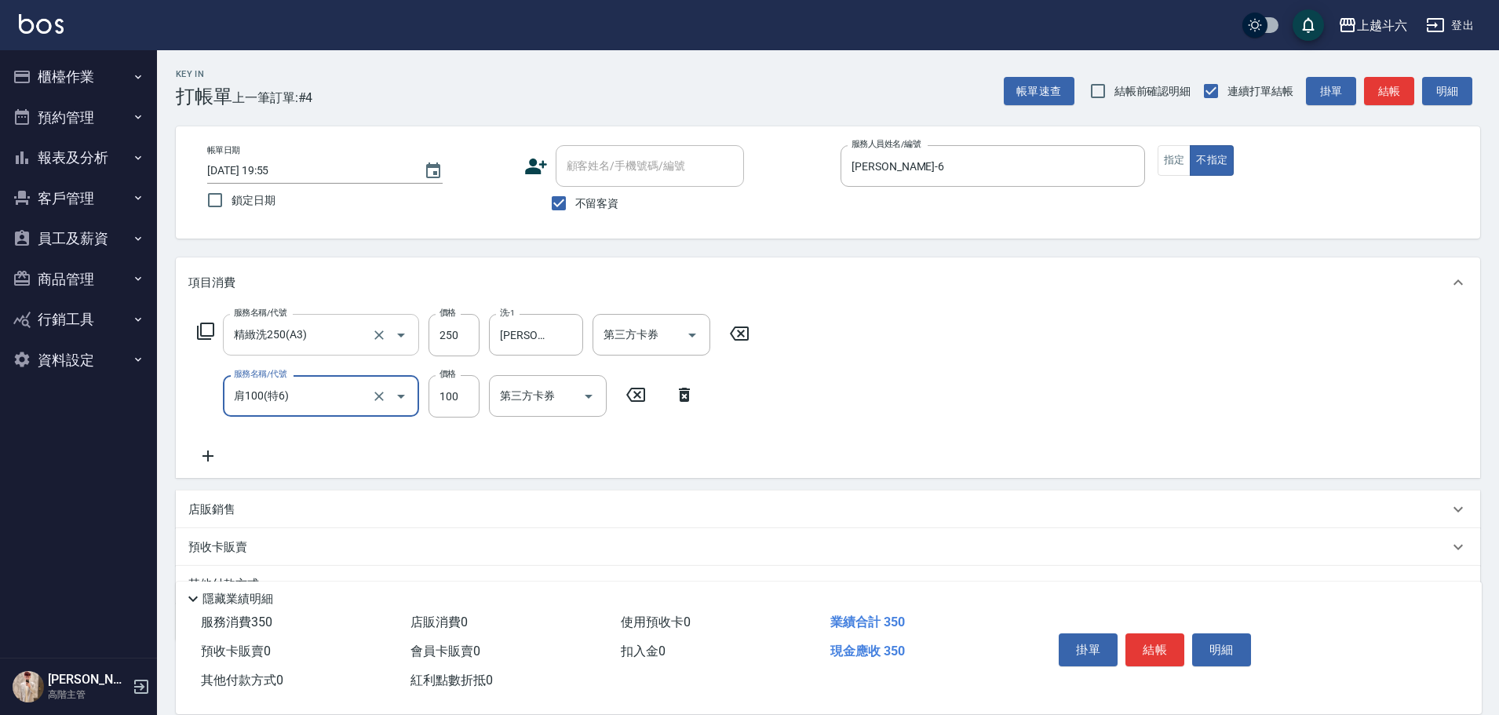
type input "肩100(特6)"
type input "[PERSON_NAME]-23"
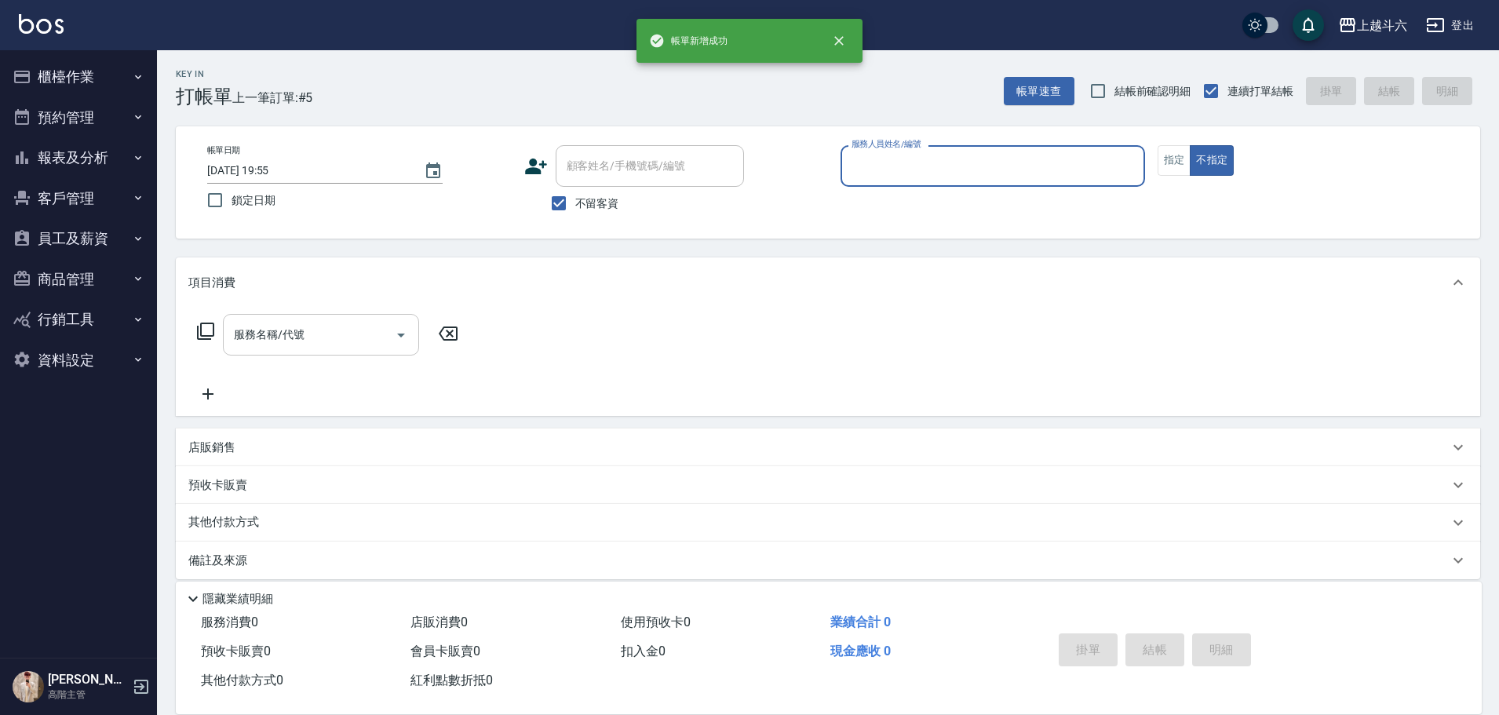
type input "6"
type input "Lambo藍寶-10"
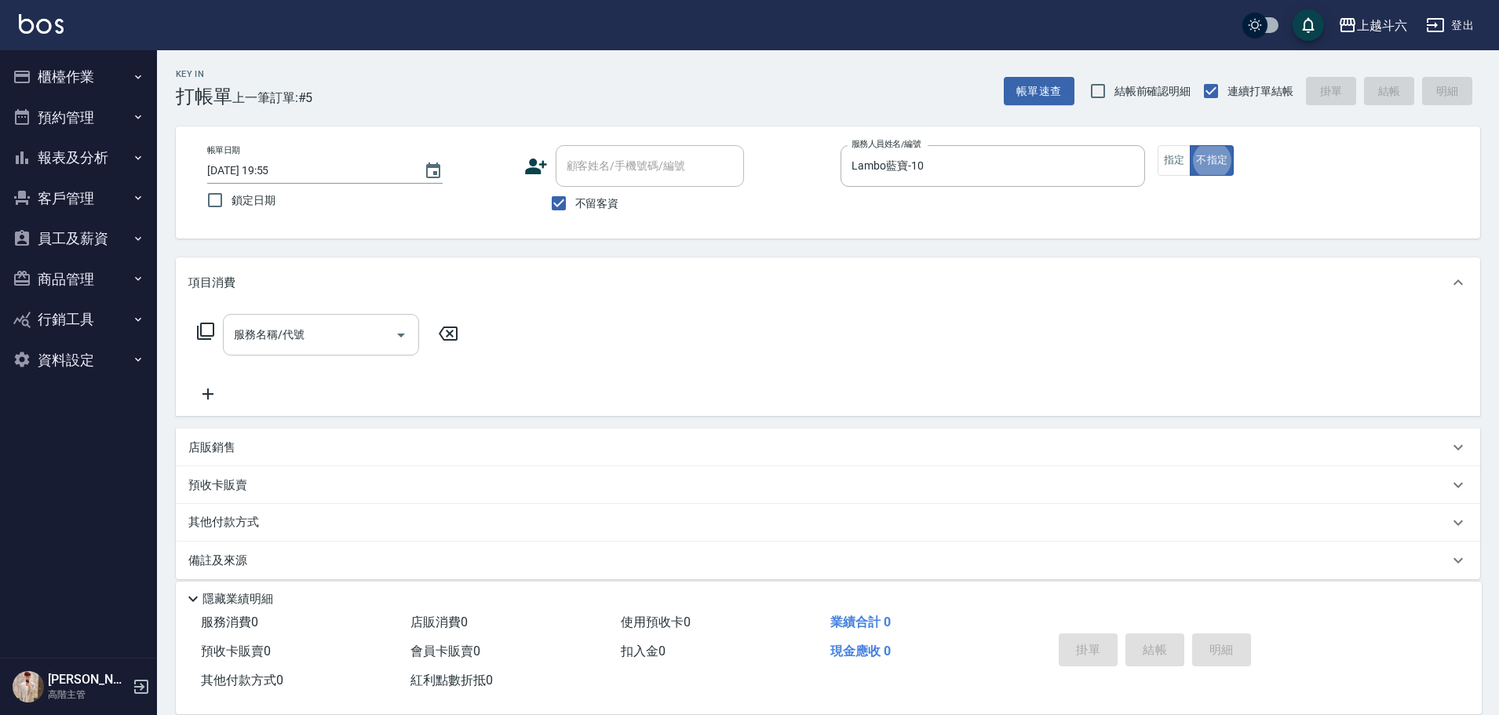
type button "false"
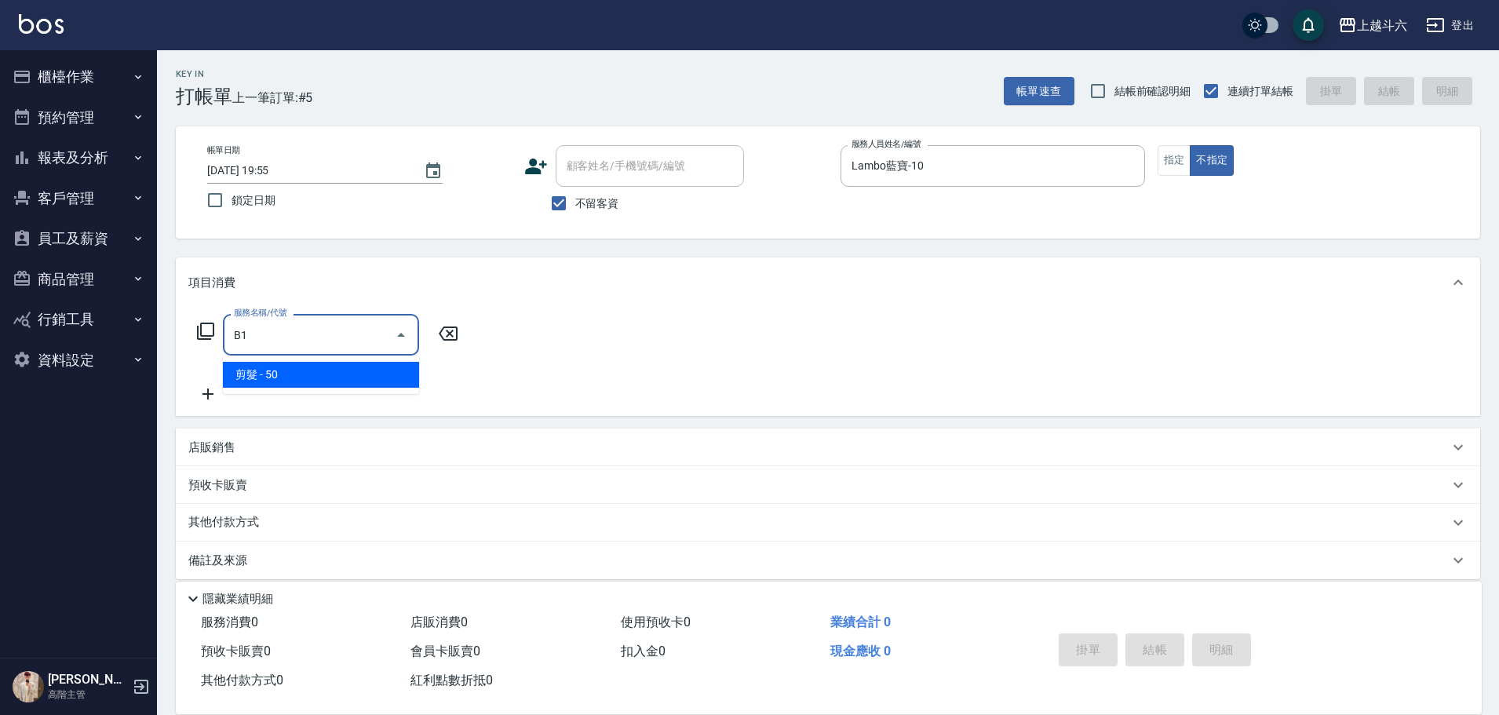
type input "剪髮(B1)"
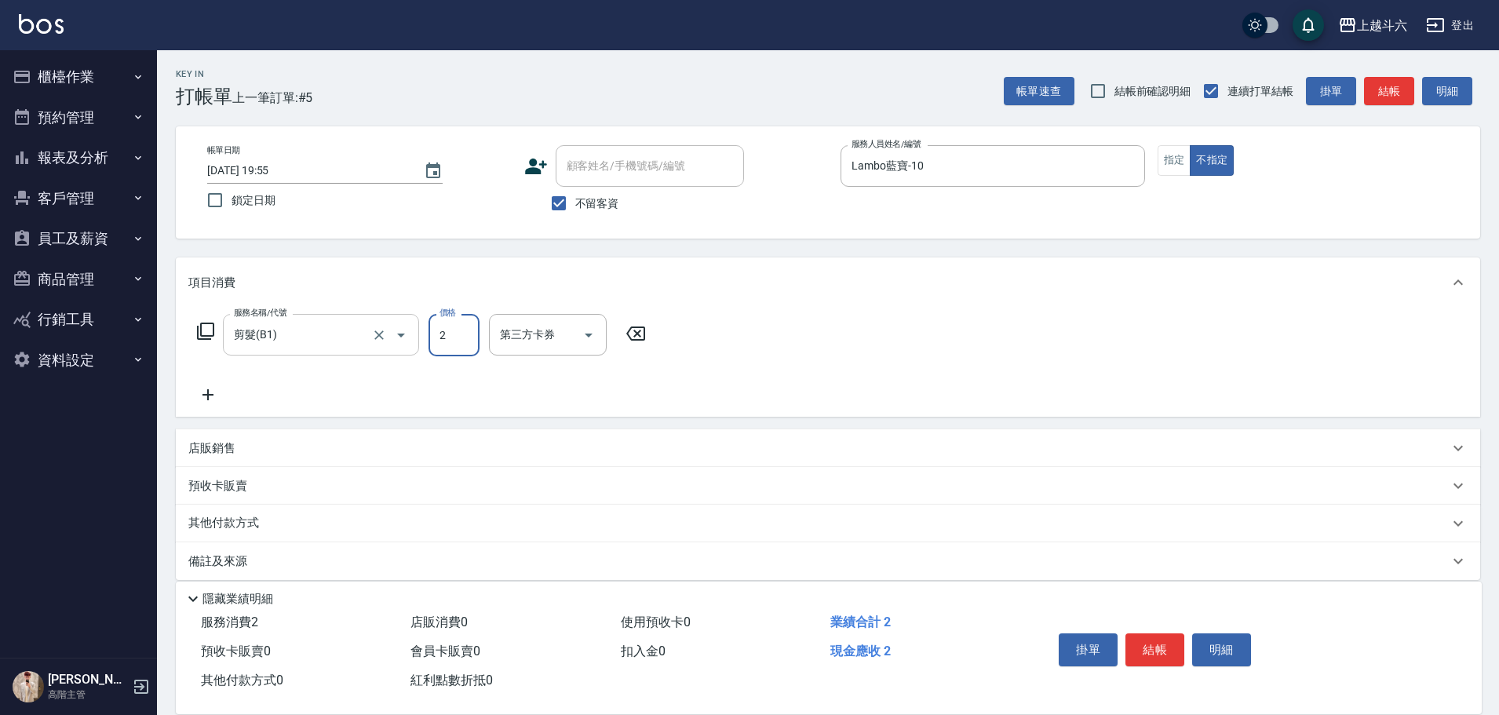
type input "20"
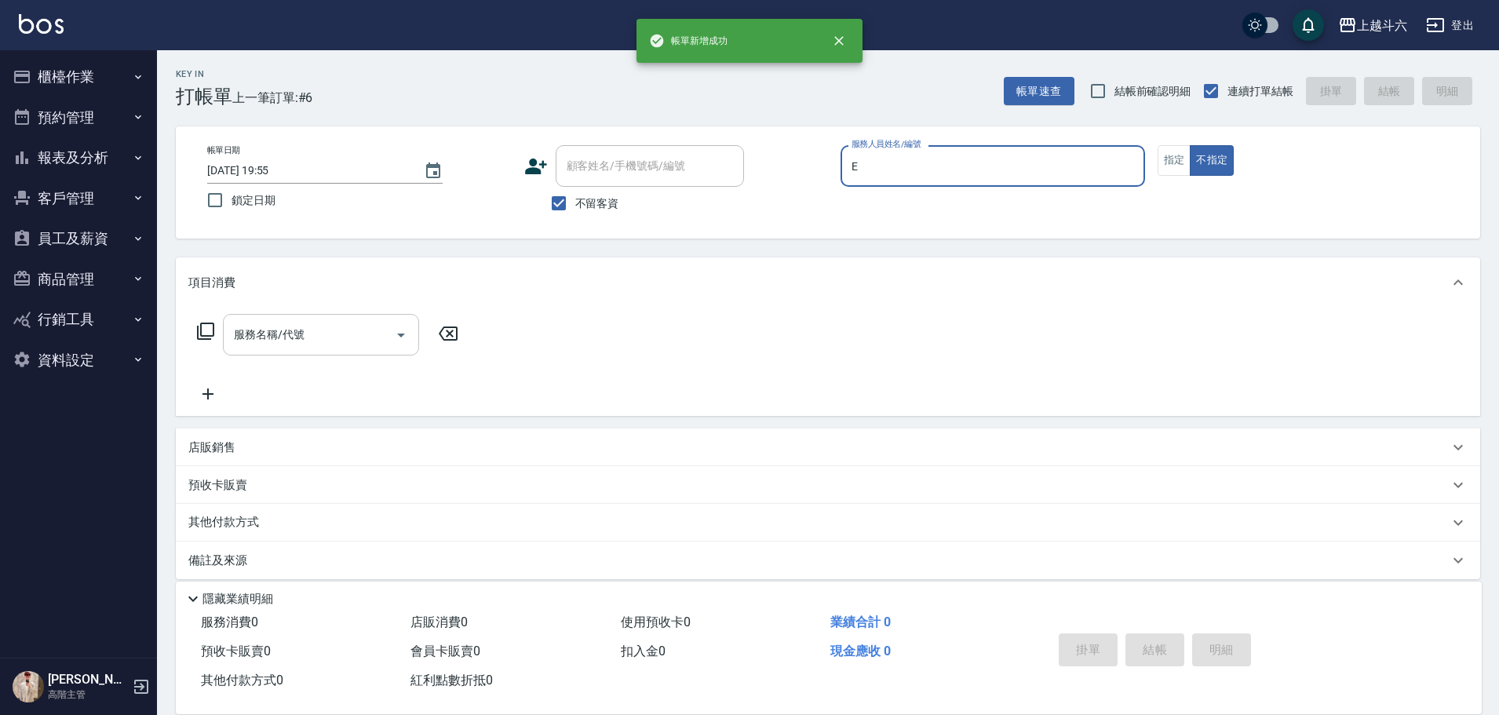
type input "[PERSON_NAME]"
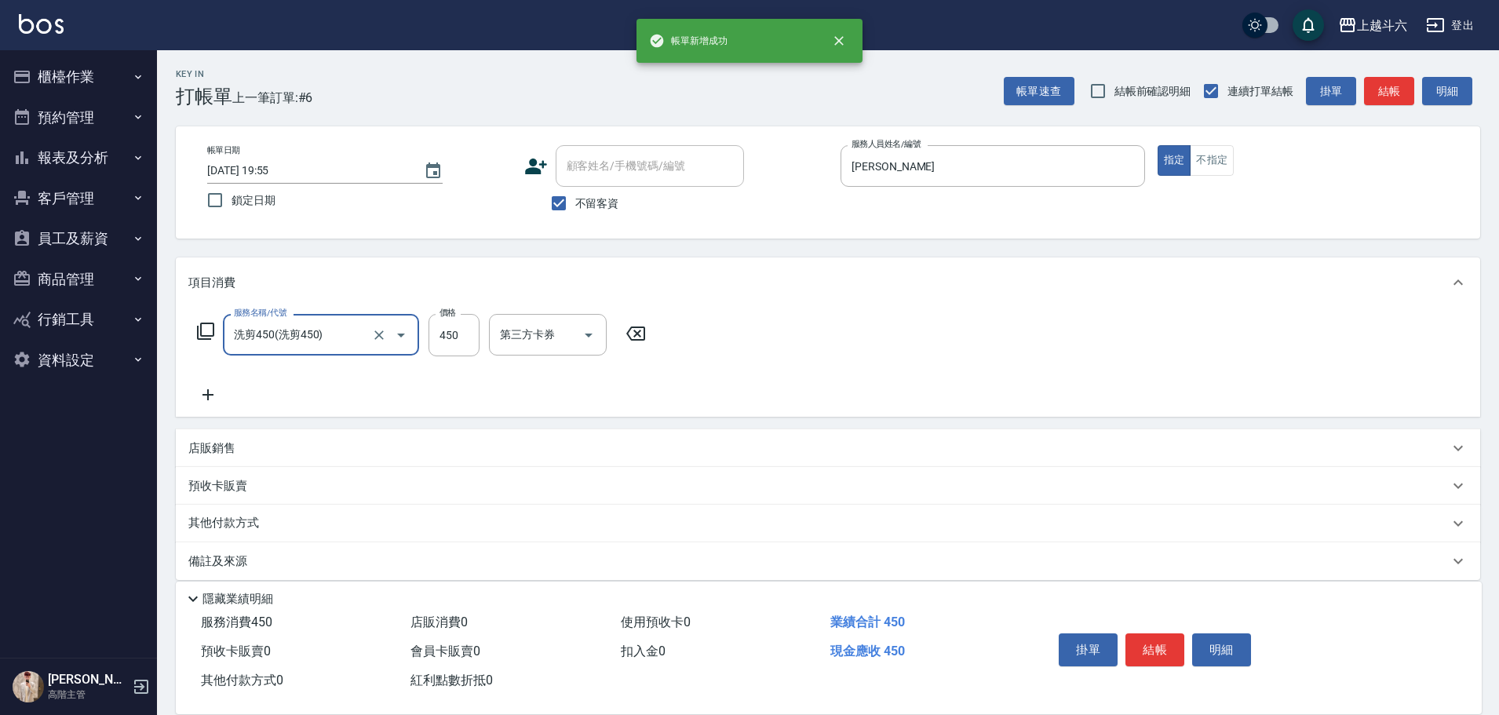
type input "洗剪450"
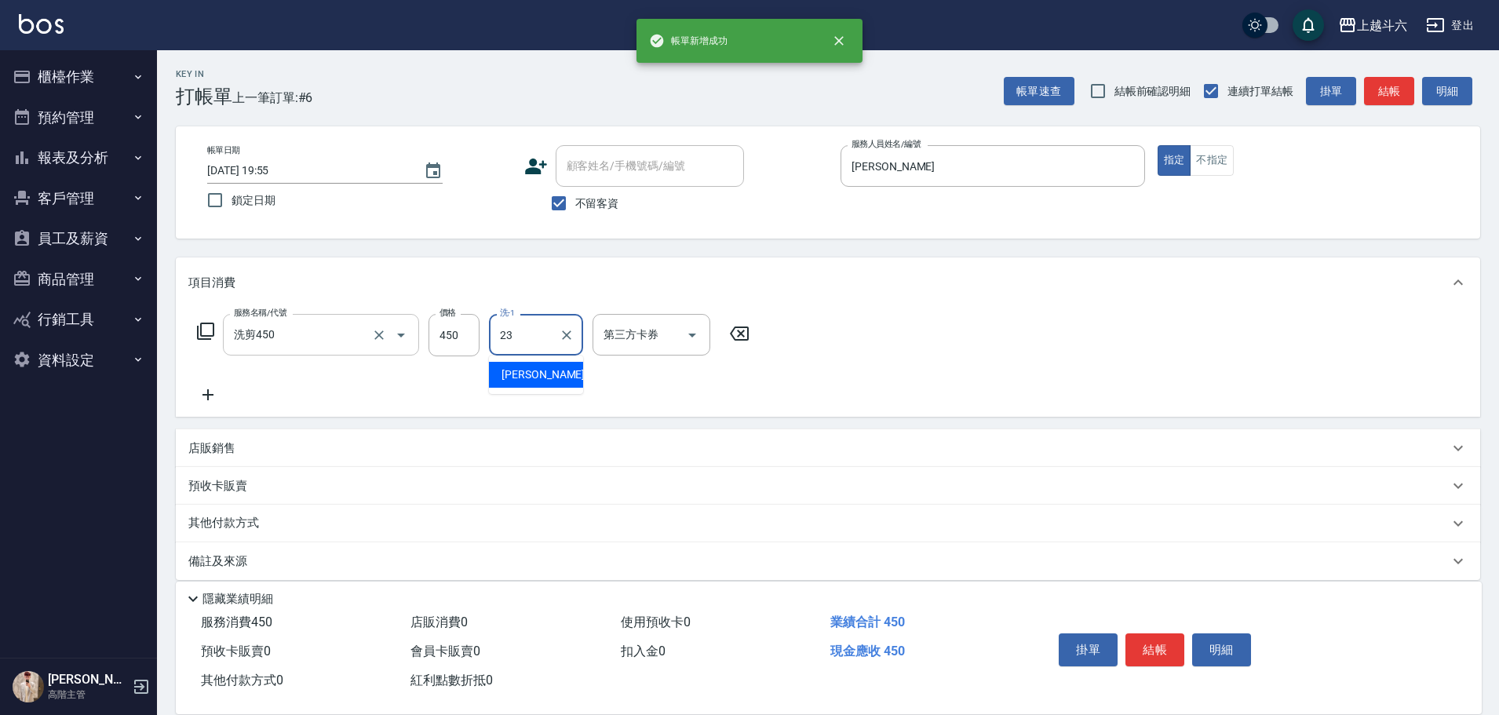
type input "[PERSON_NAME]-23"
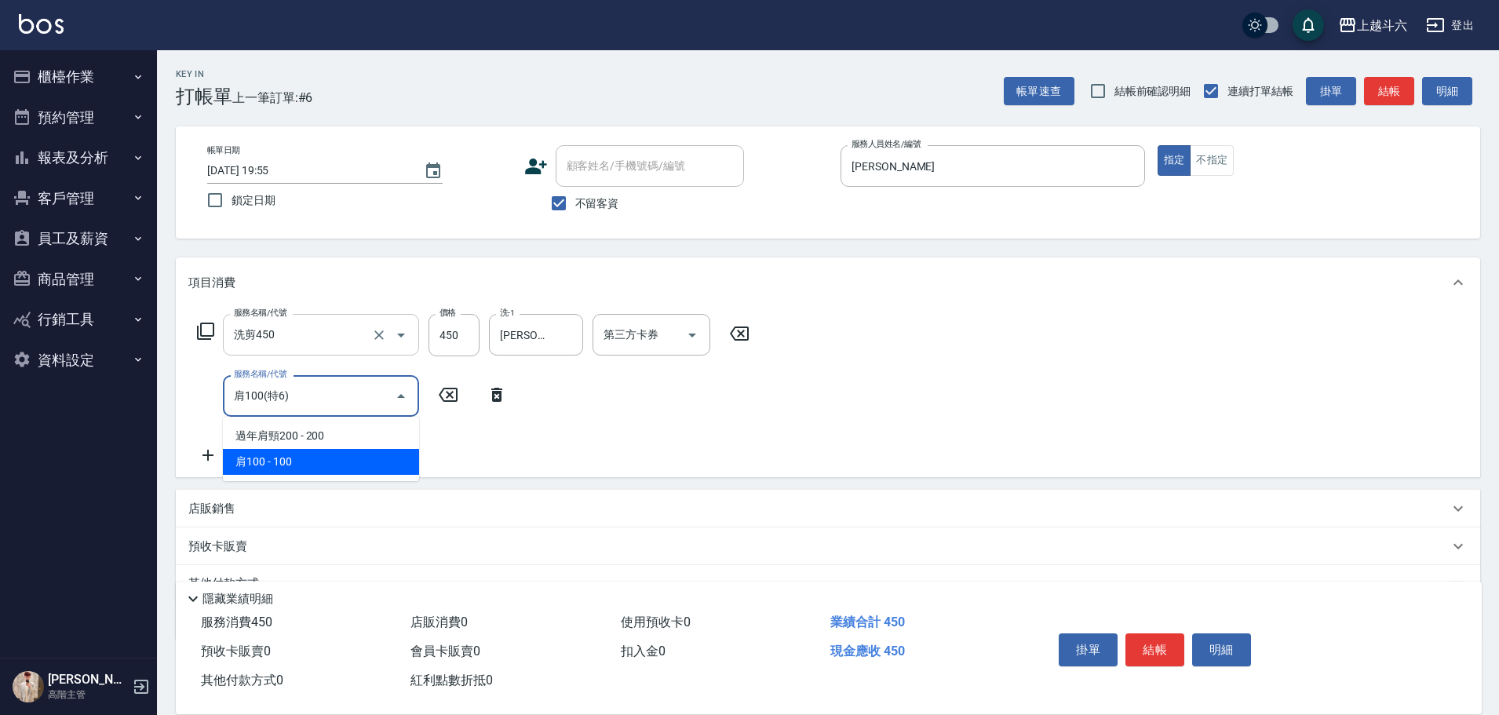
type input "肩100(特6)"
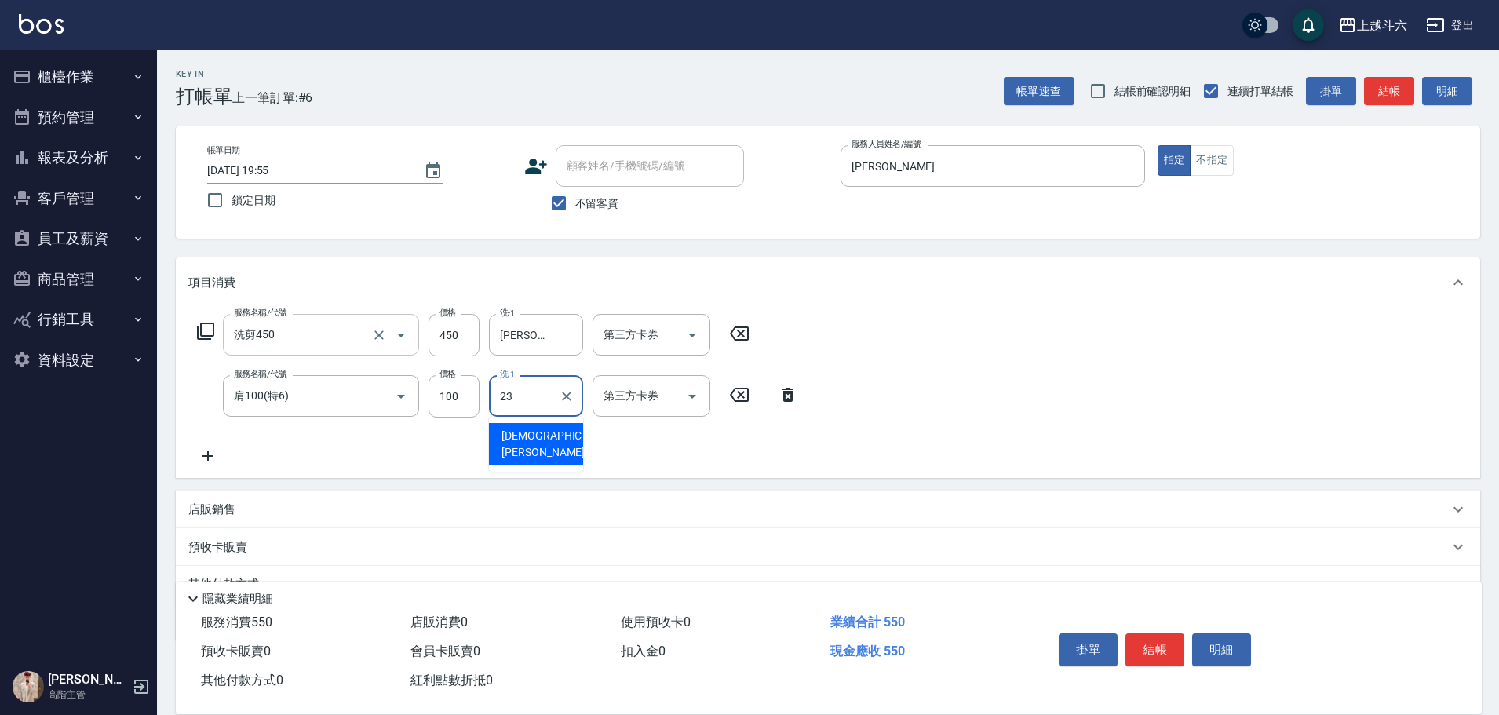
type input "[PERSON_NAME]-23"
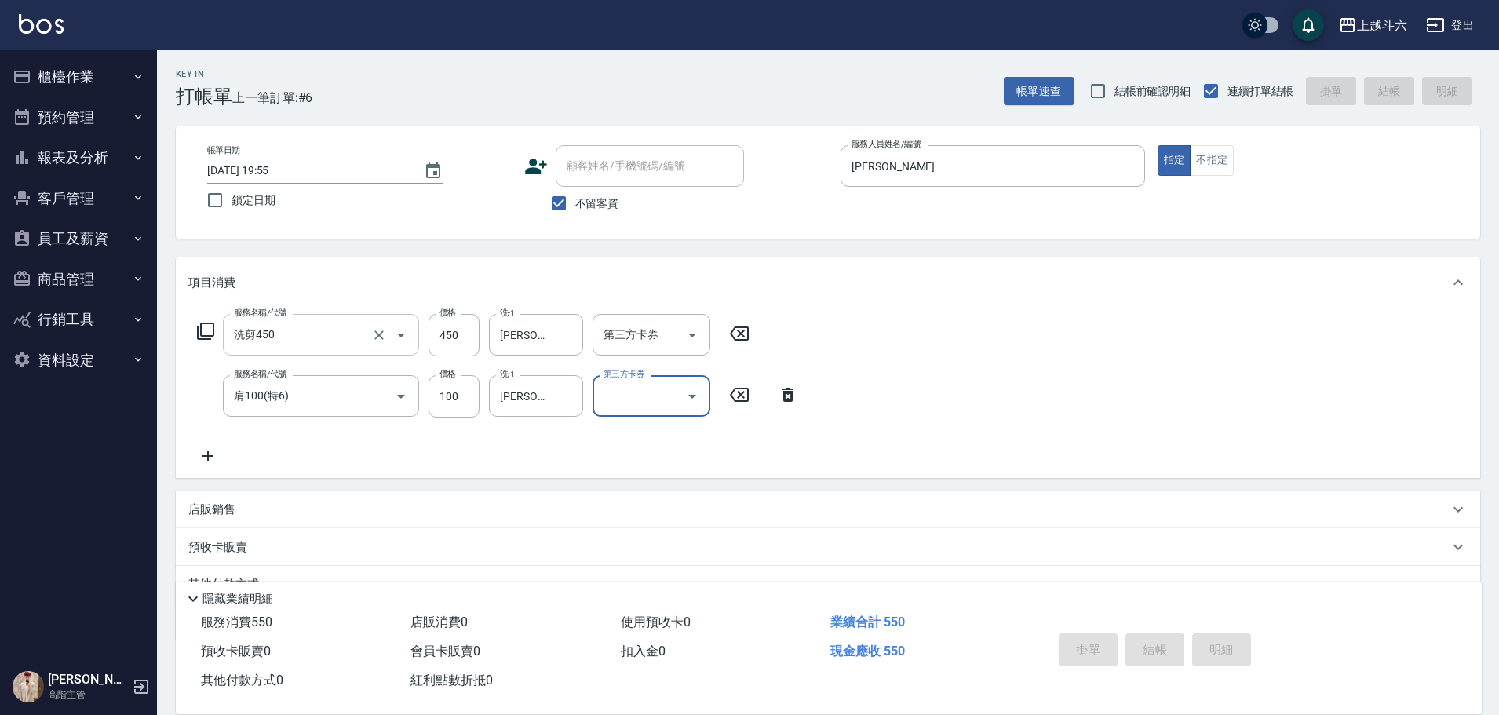
type input "[DATE] 19:56"
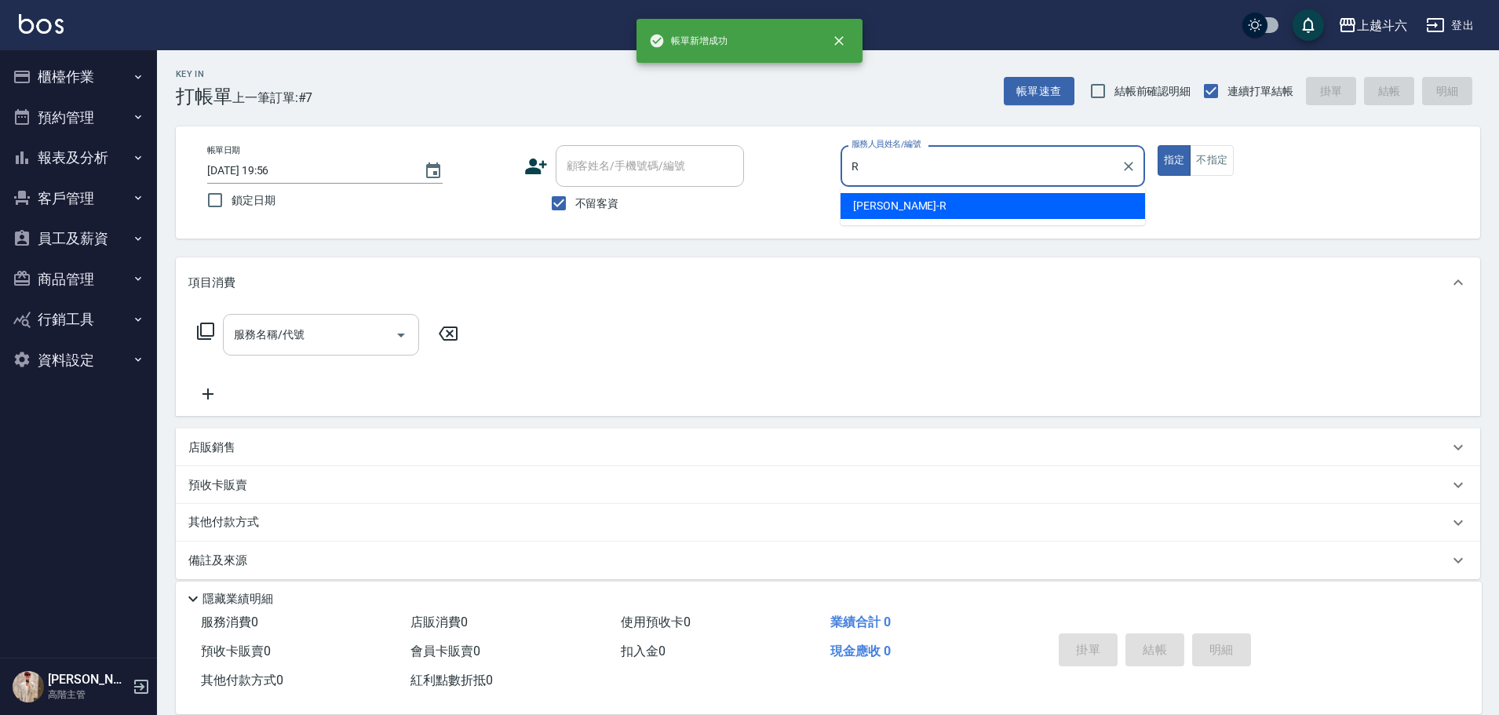
type input "[PERSON_NAME]"
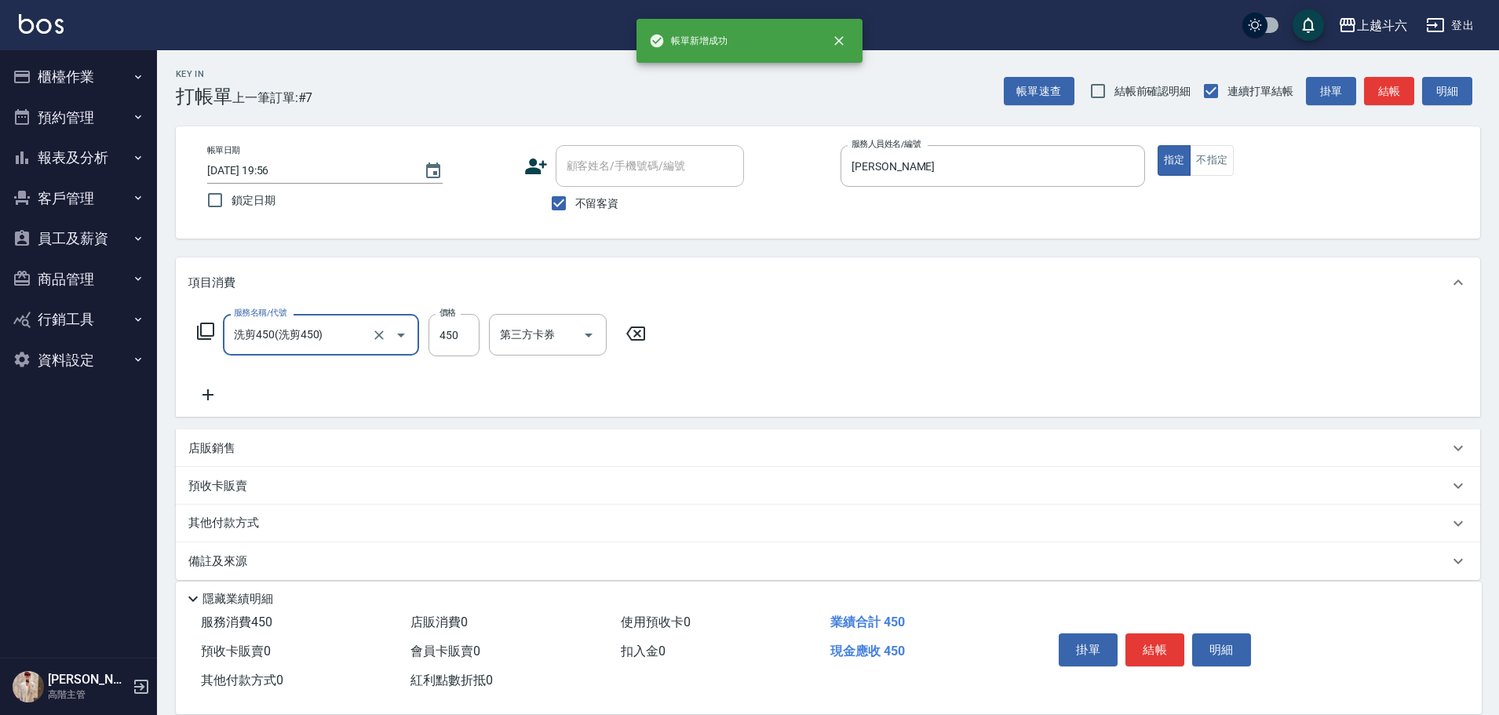
type input "洗剪450"
type input "570"
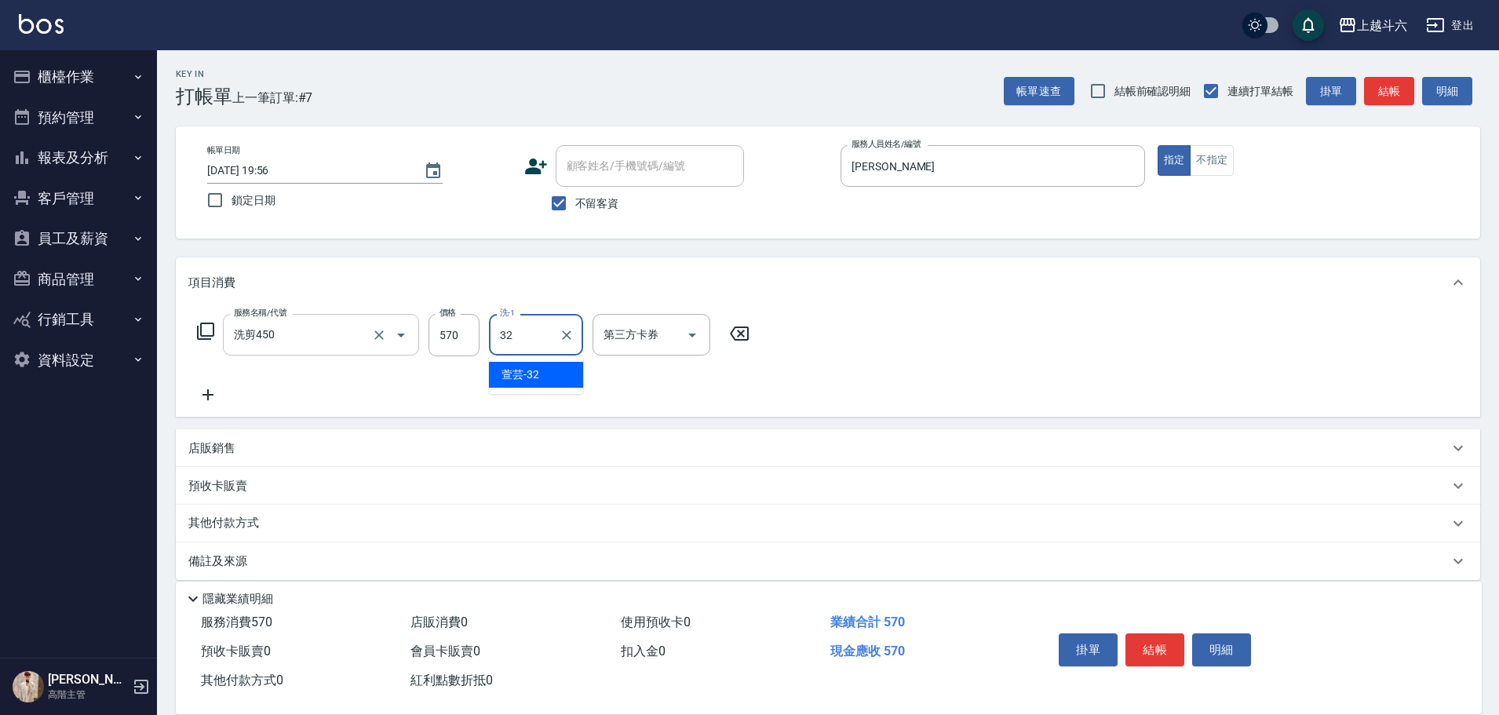
type input "萱芸-32"
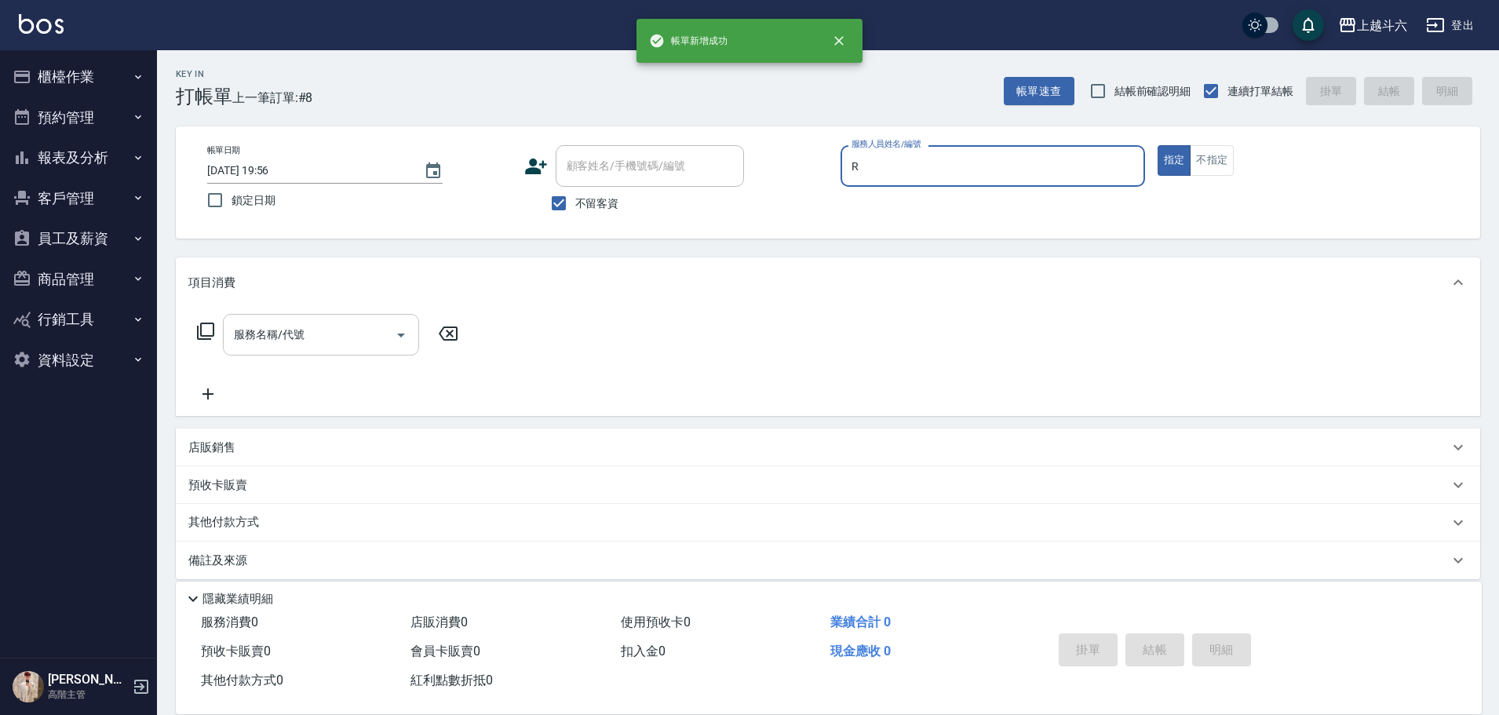
type input "[PERSON_NAME]"
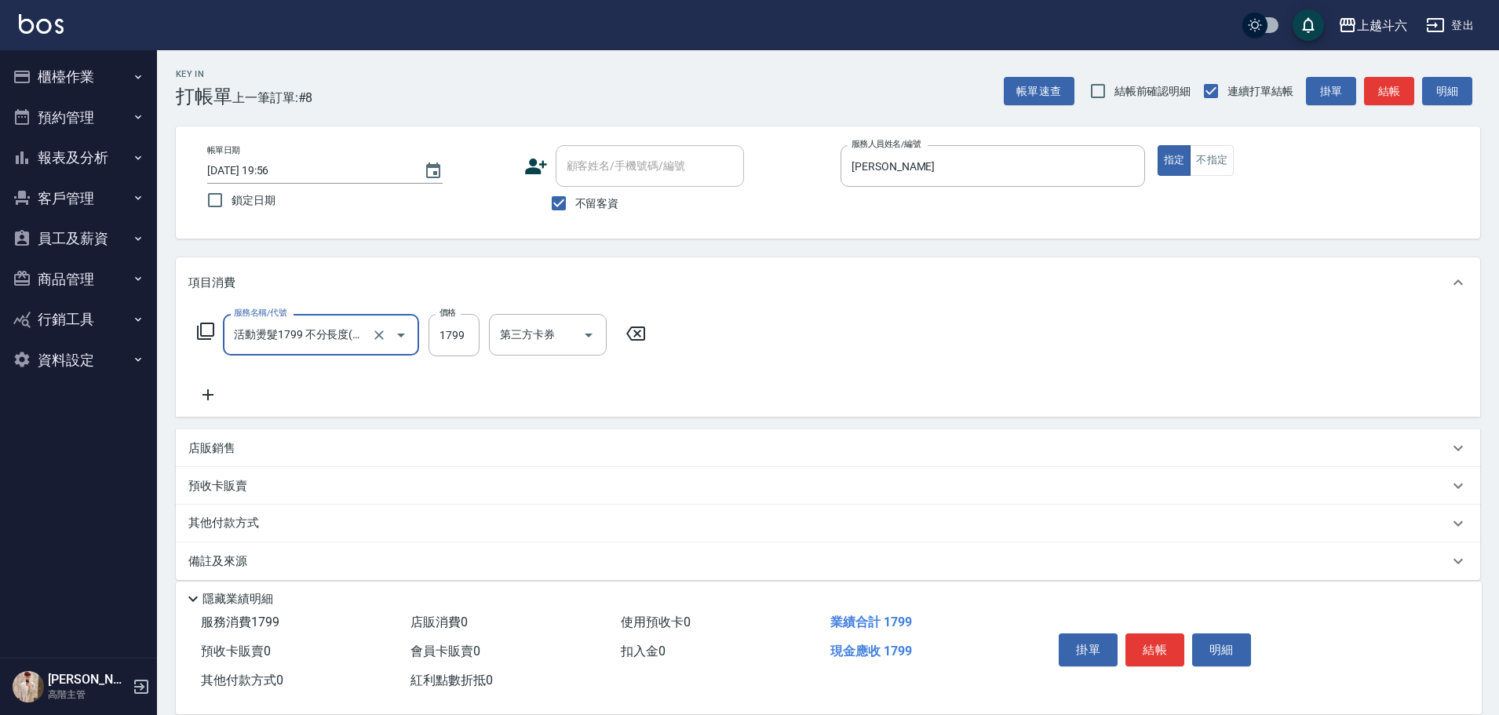
type input "活動燙髮1799 不分長度"
type input "2000"
type input "萱芸-32"
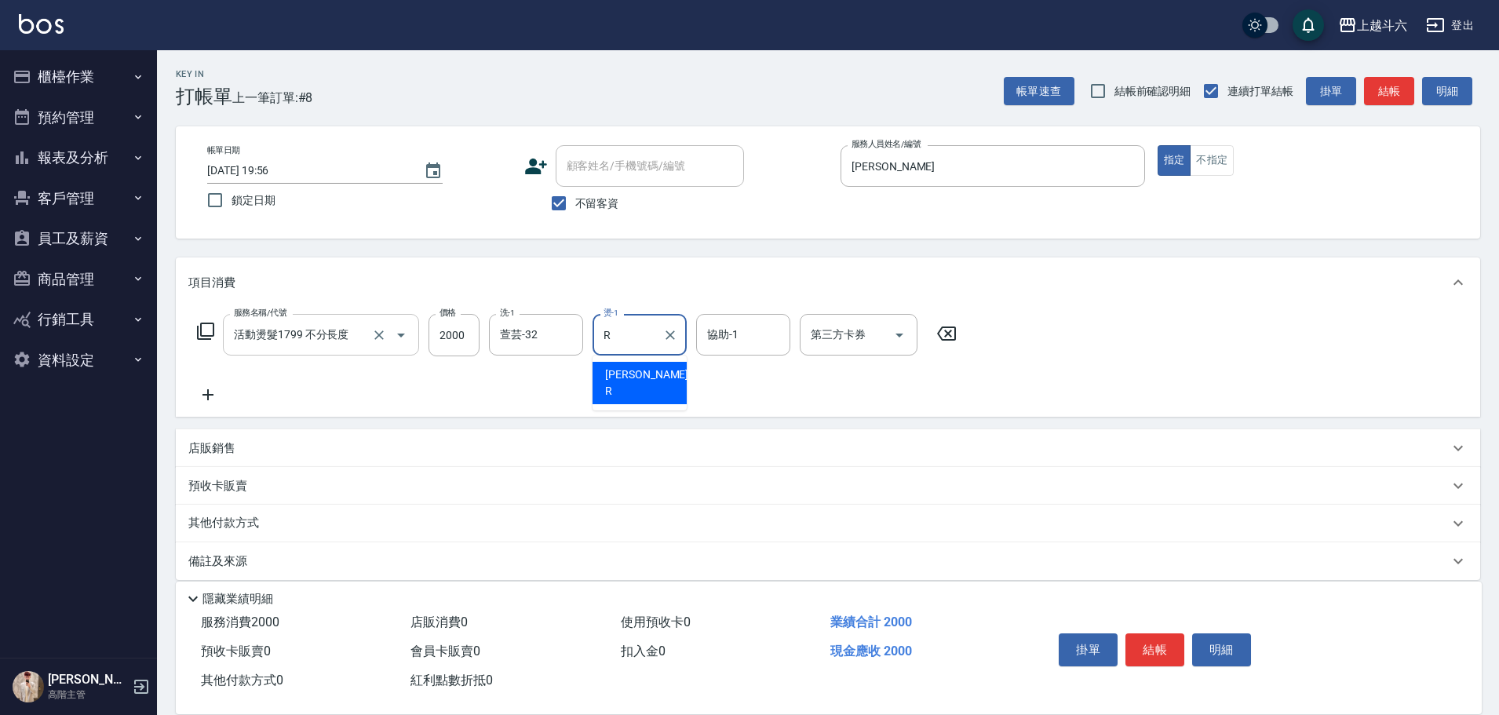
type input "[PERSON_NAME]"
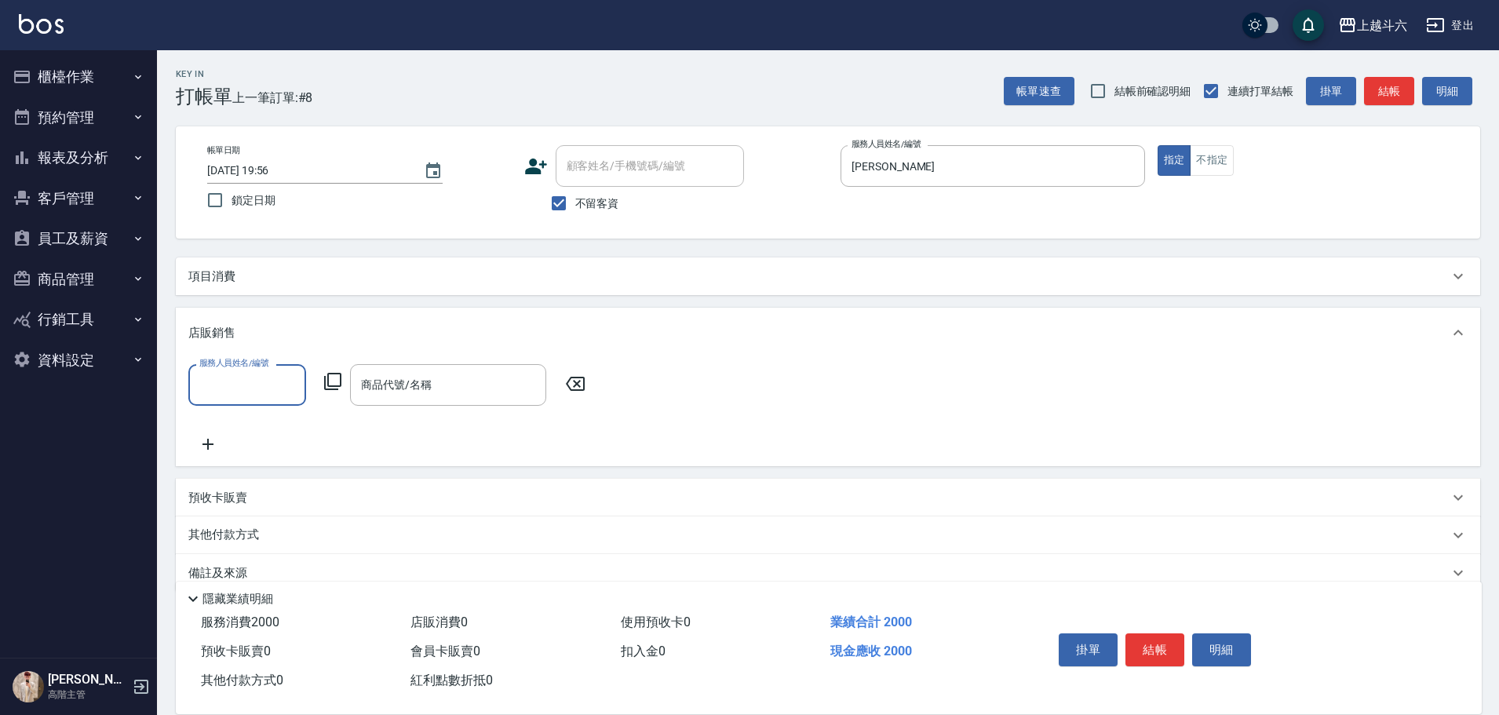
scroll to position [0, 0]
type input "[PERSON_NAME]"
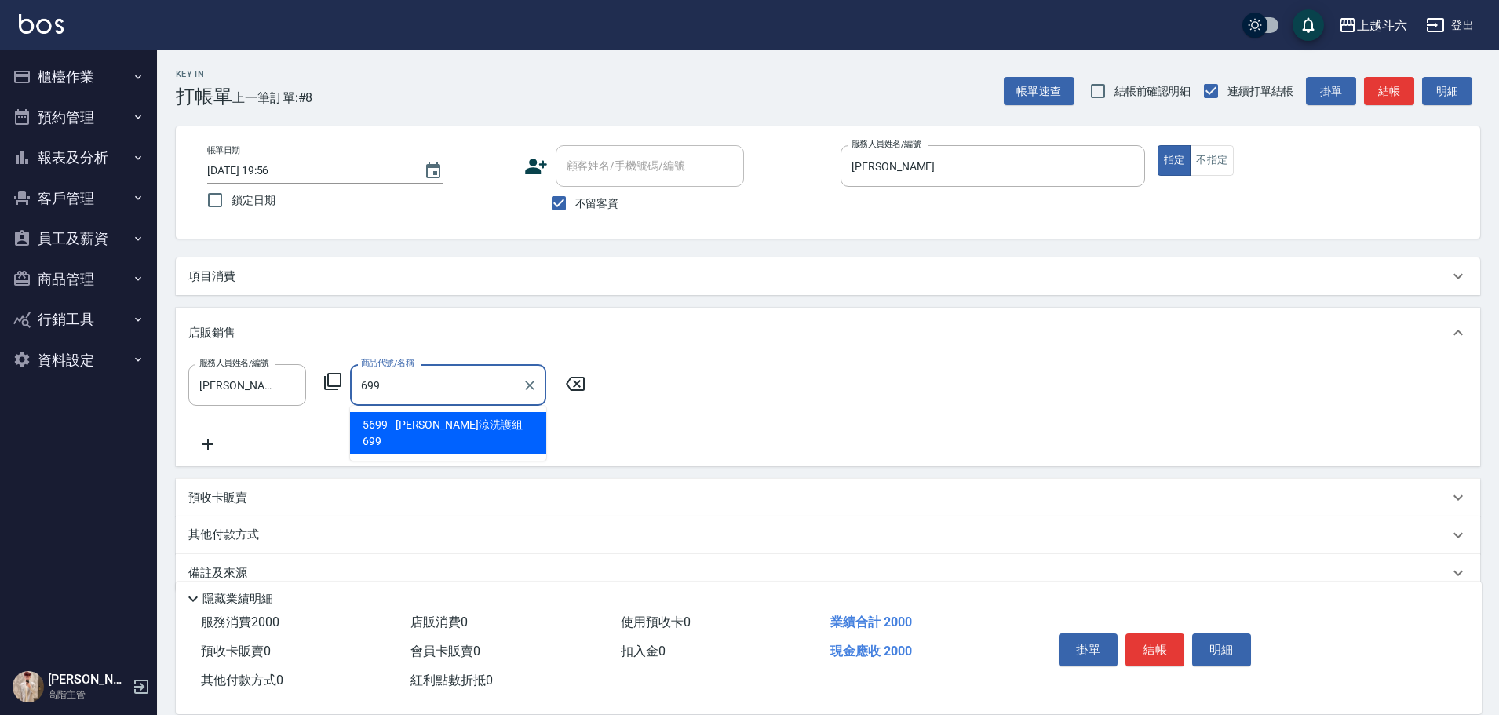
type input "[PERSON_NAME]涼洗護組"
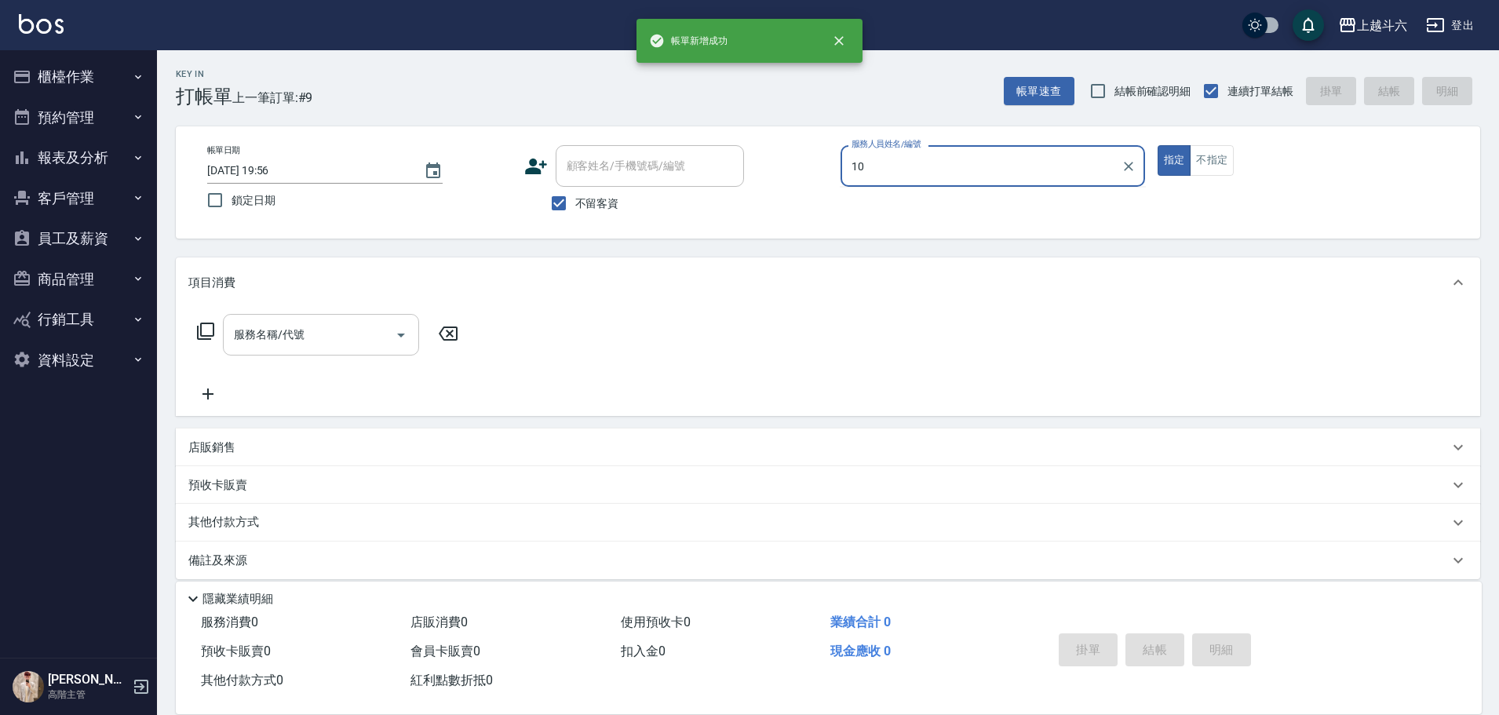
type input "Lambo藍寶-10"
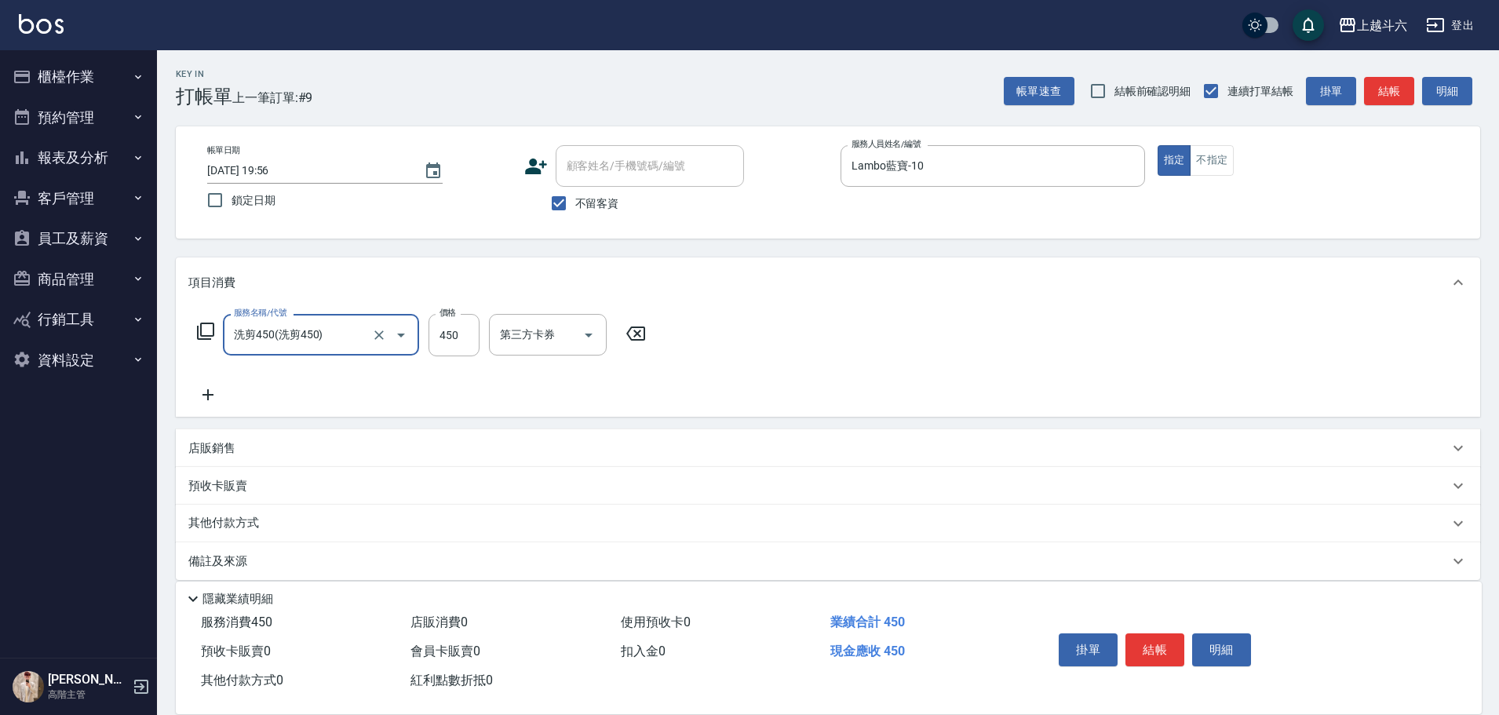
type input "洗剪450"
type input "520"
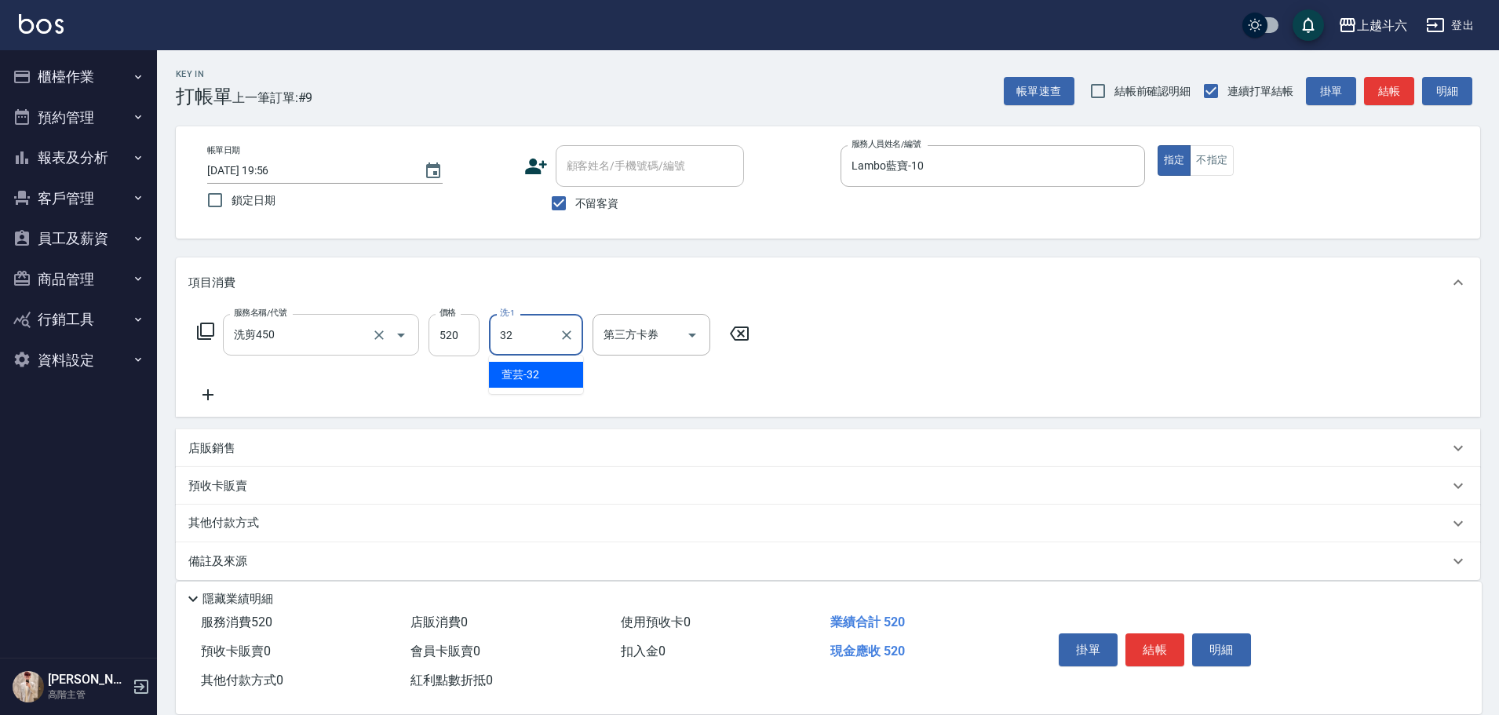
type input "萱芸-32"
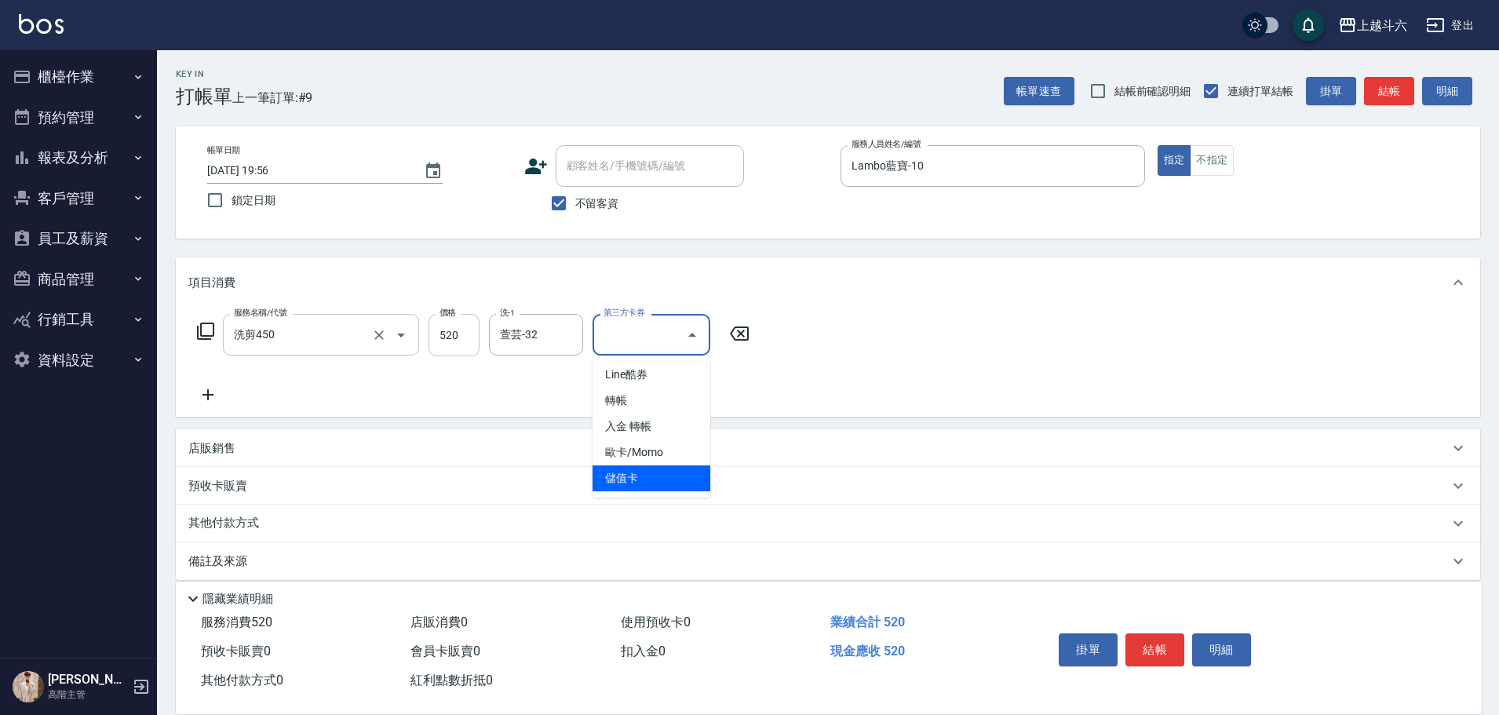
type input "儲值卡"
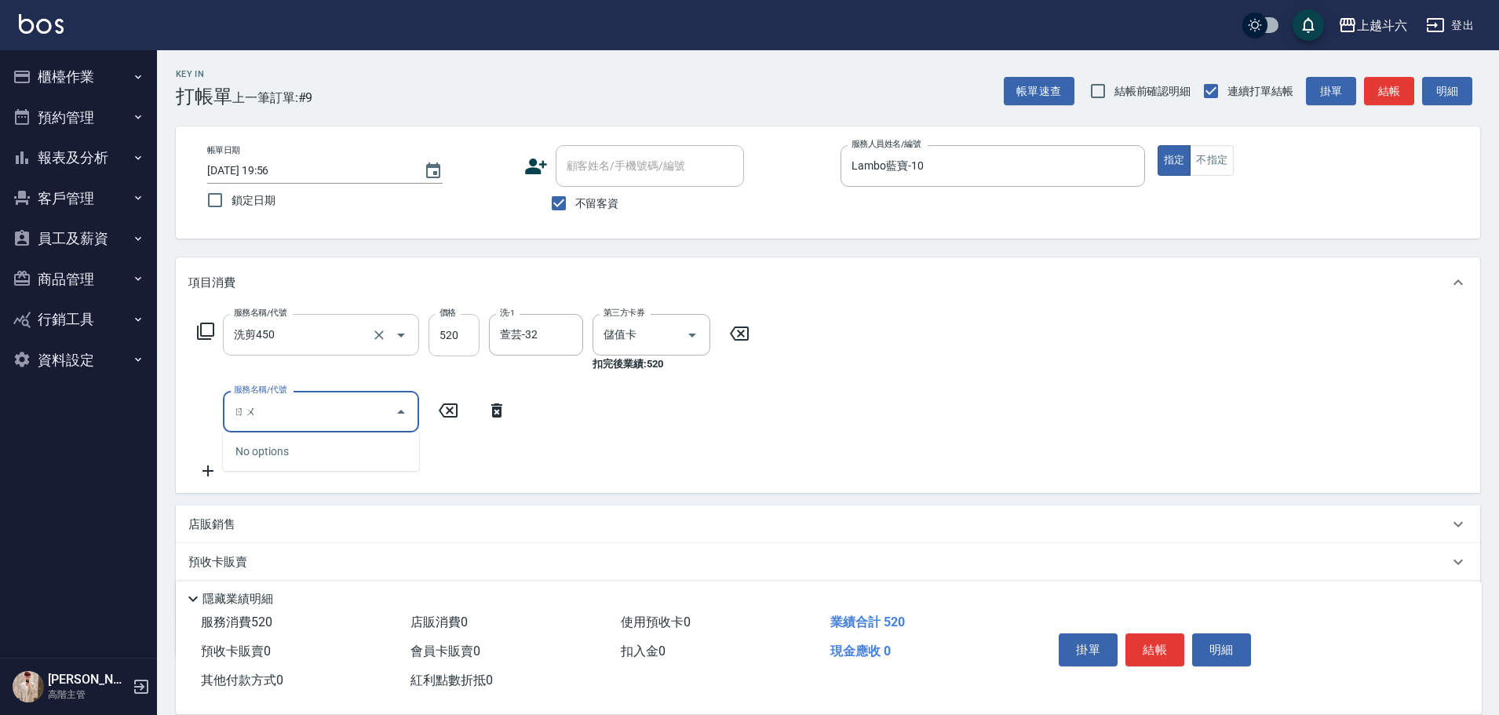
type input "入"
type input "ㄐ"
type input "儲值3000(G1)"
type input "475"
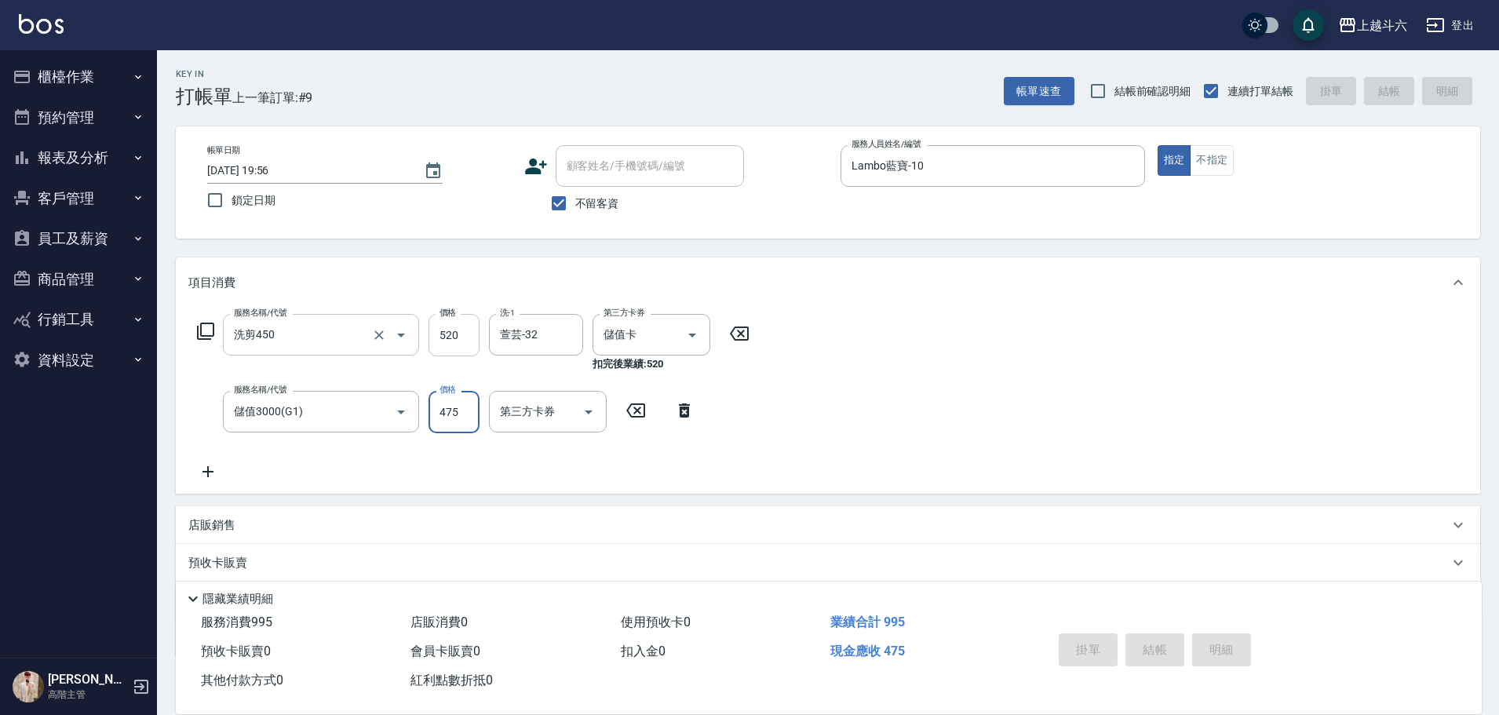
type input "[DATE] 19:57"
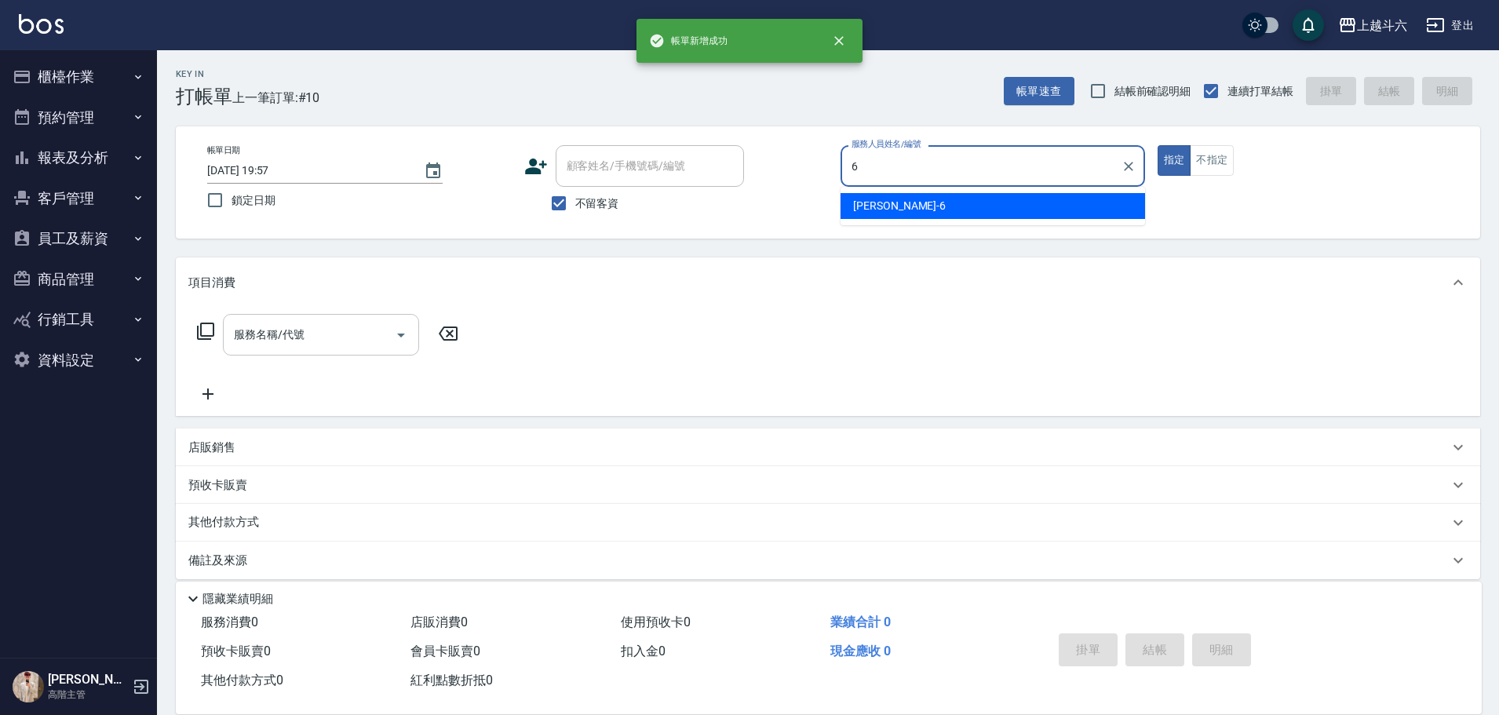
type input "[PERSON_NAME]-6"
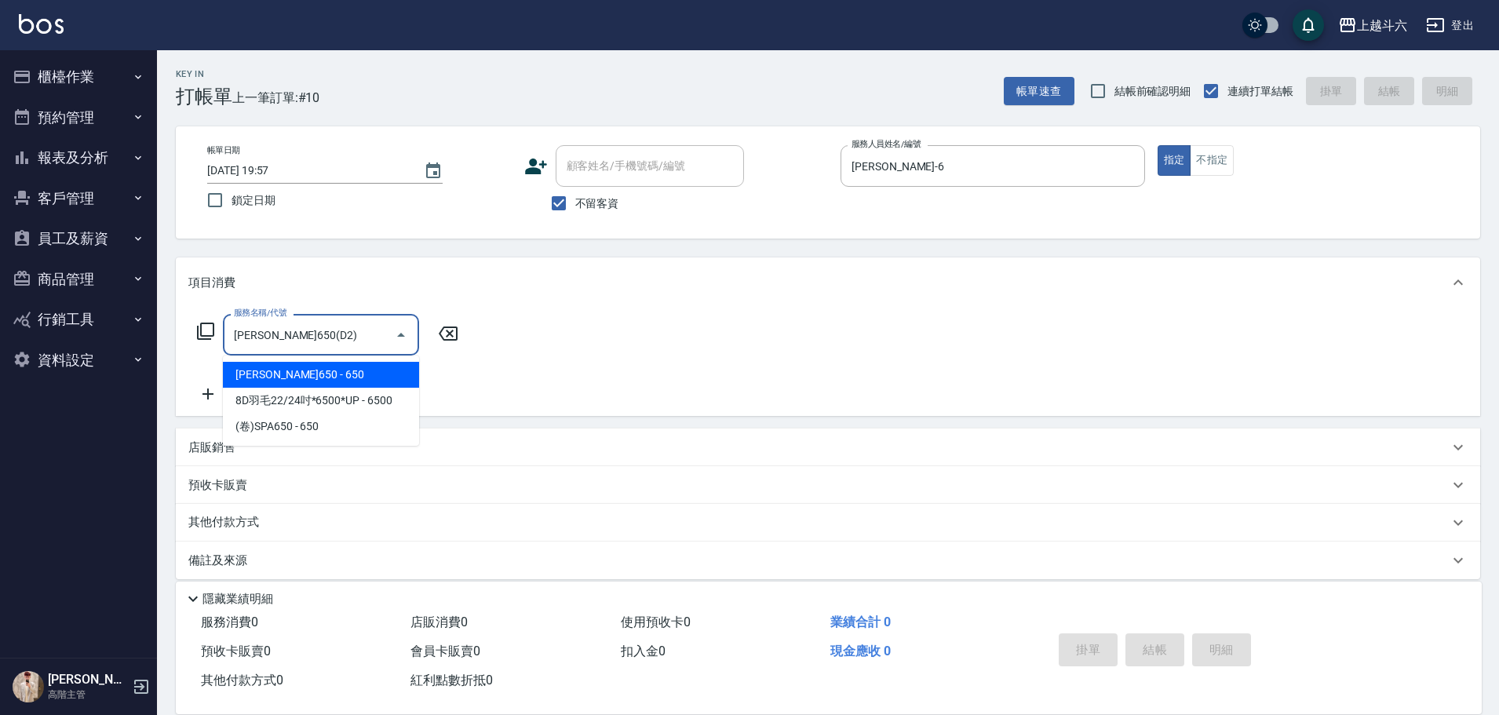
type input "[PERSON_NAME]650(D2)"
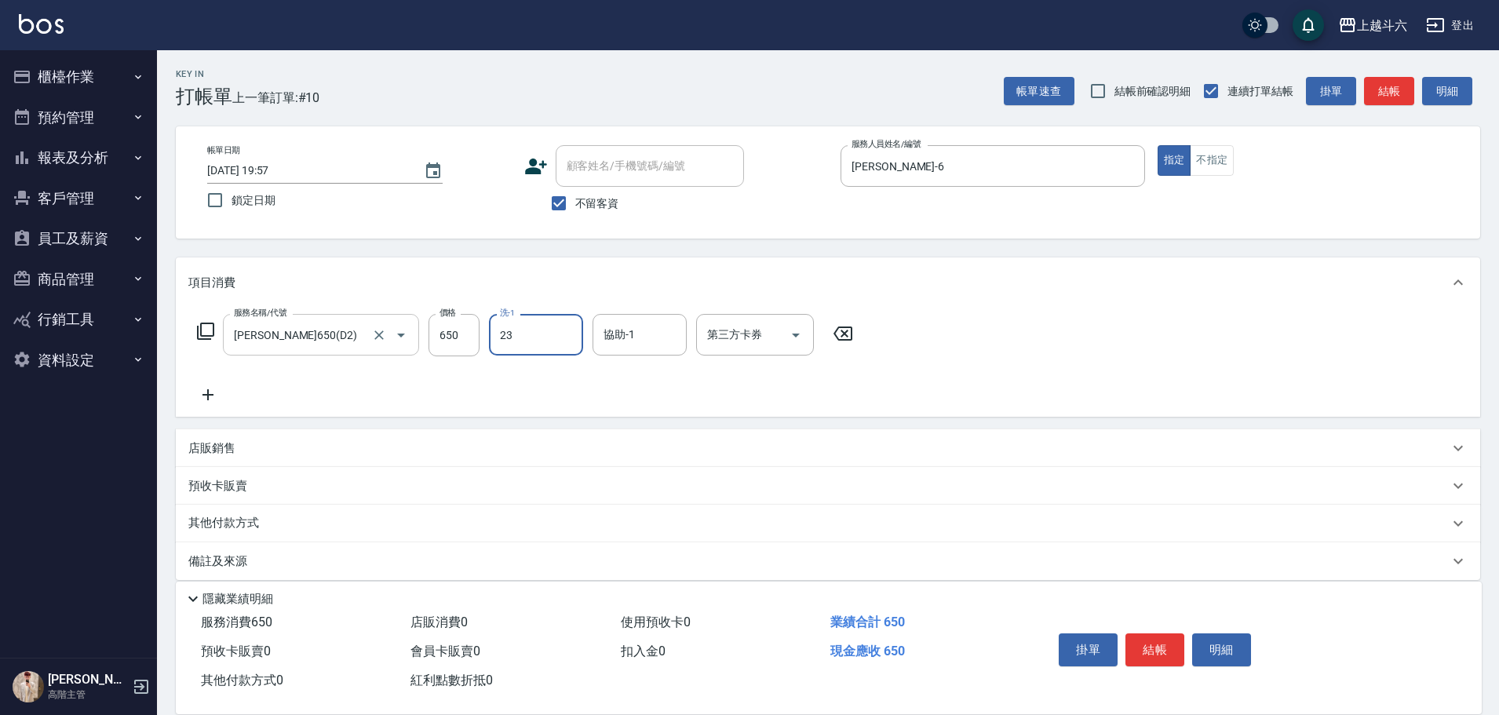
type input "[PERSON_NAME]-23"
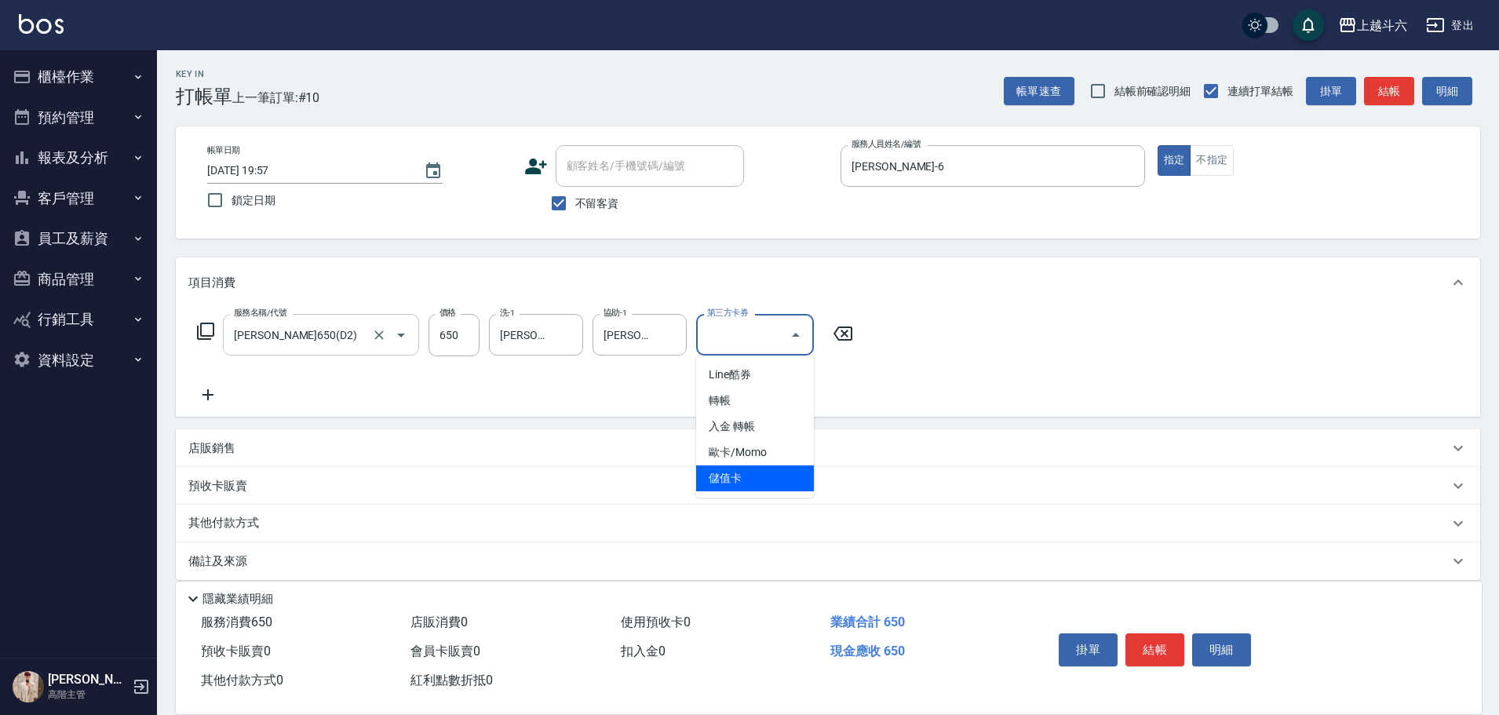
type input "儲值卡"
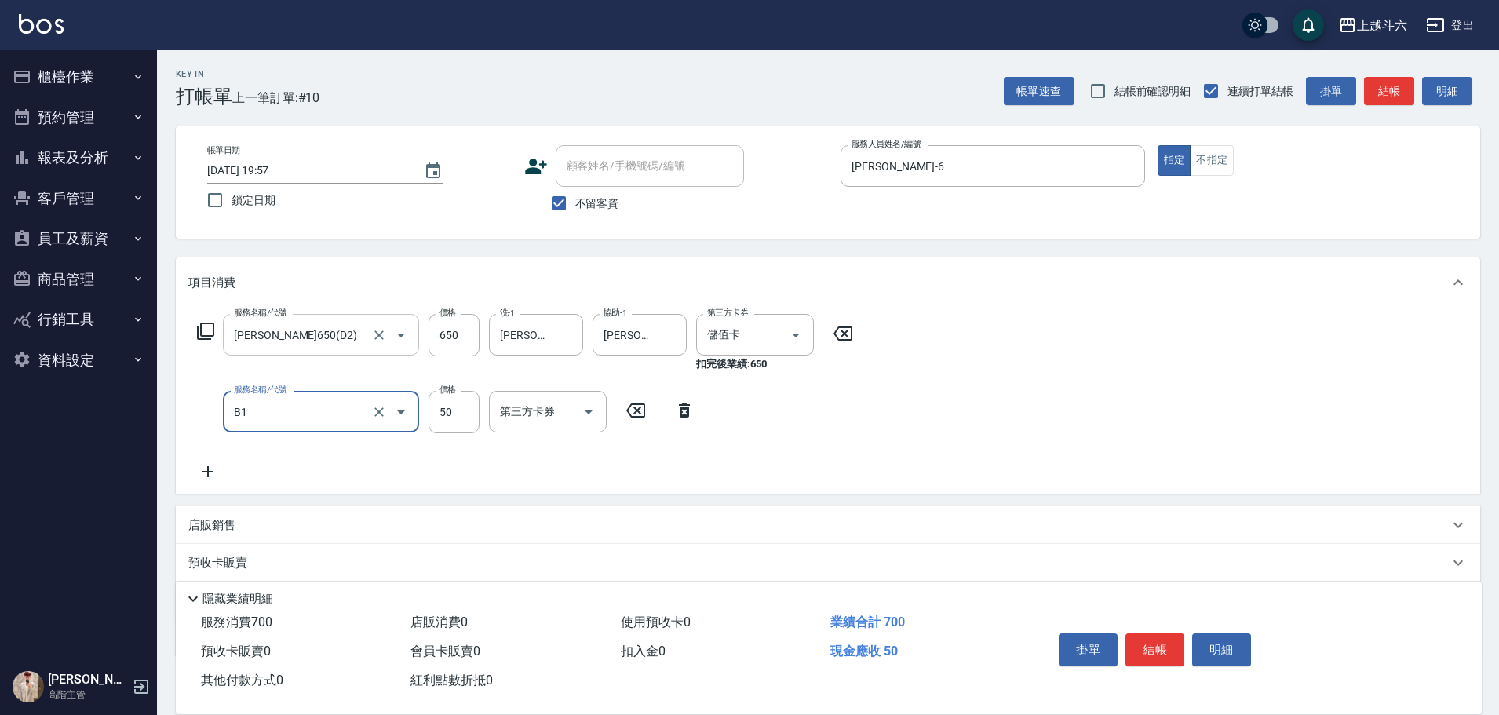
type input "2"
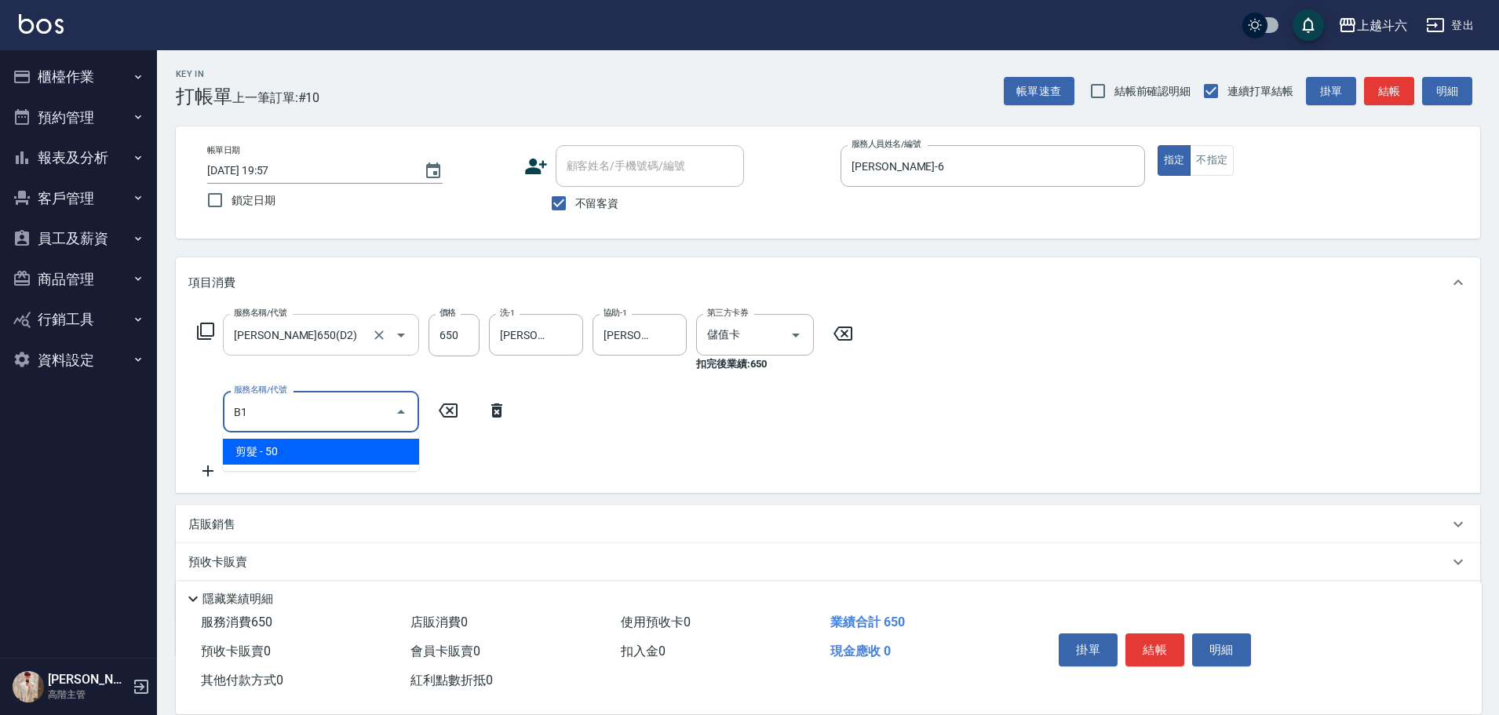
type input "剪髮(B1)"
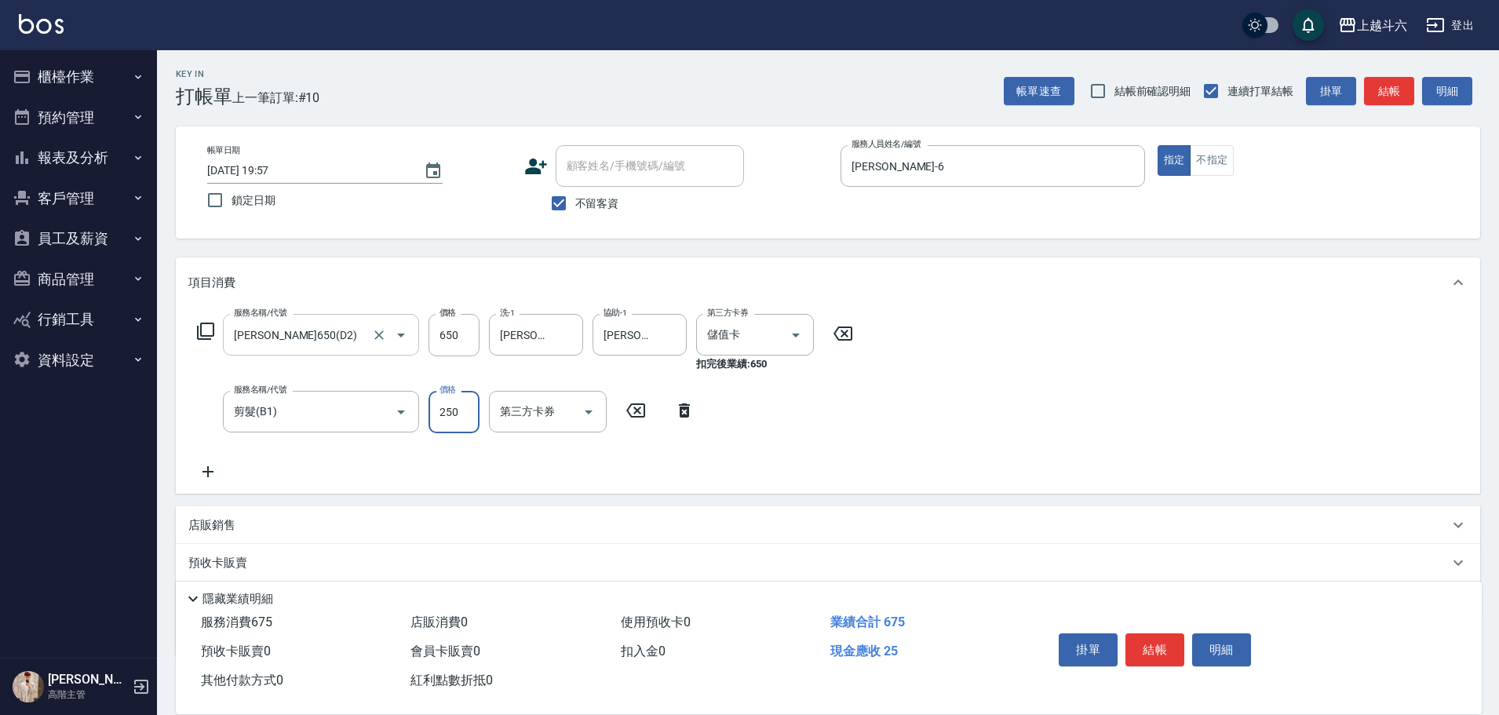
type input "250"
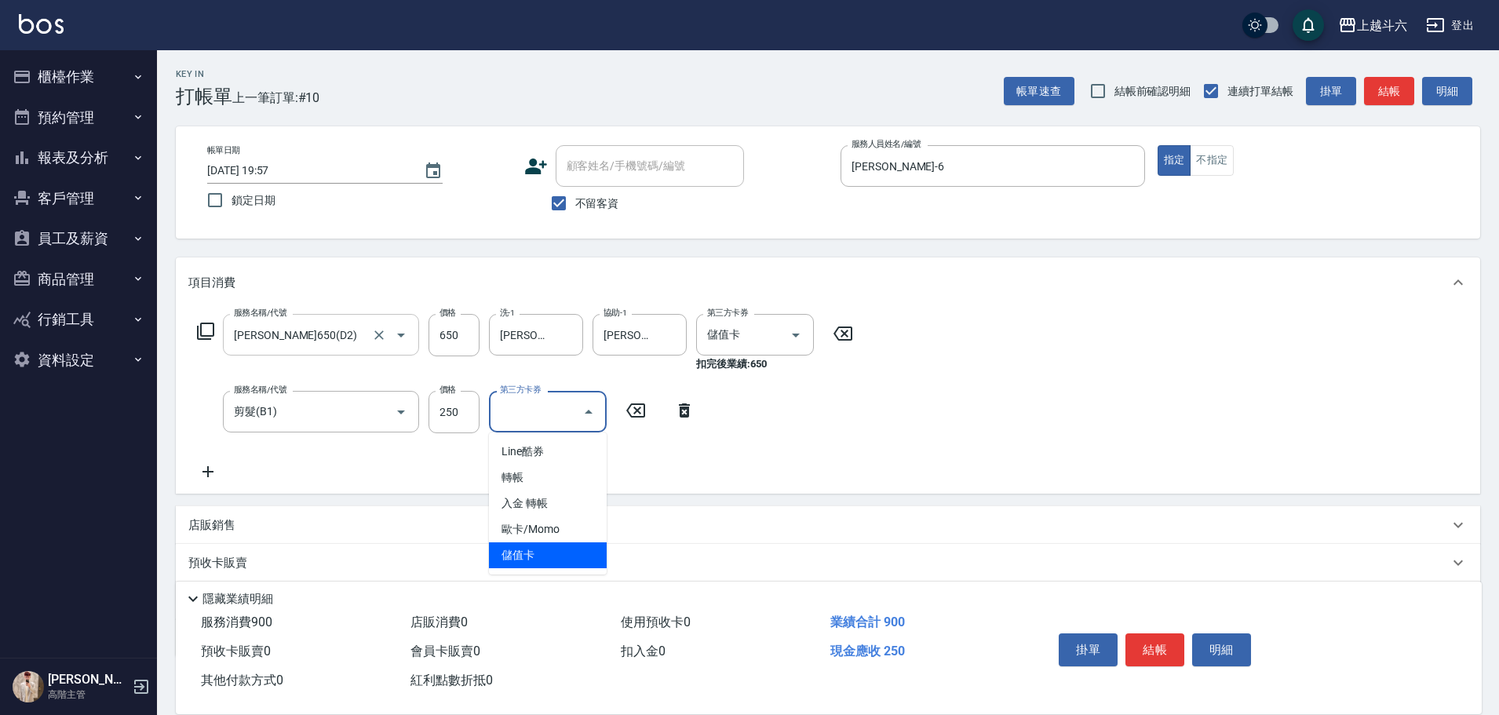
type input "儲值卡"
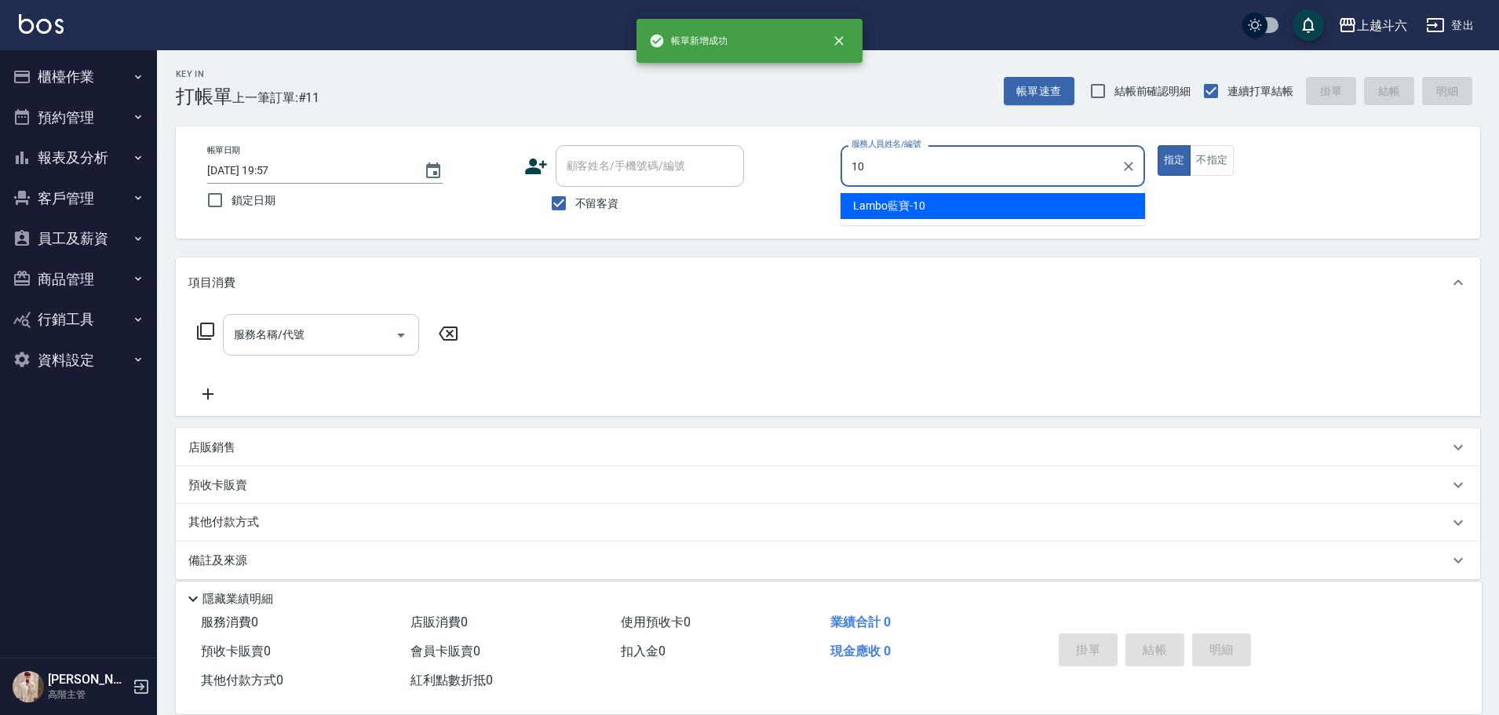
type input "Lambo藍寶-10"
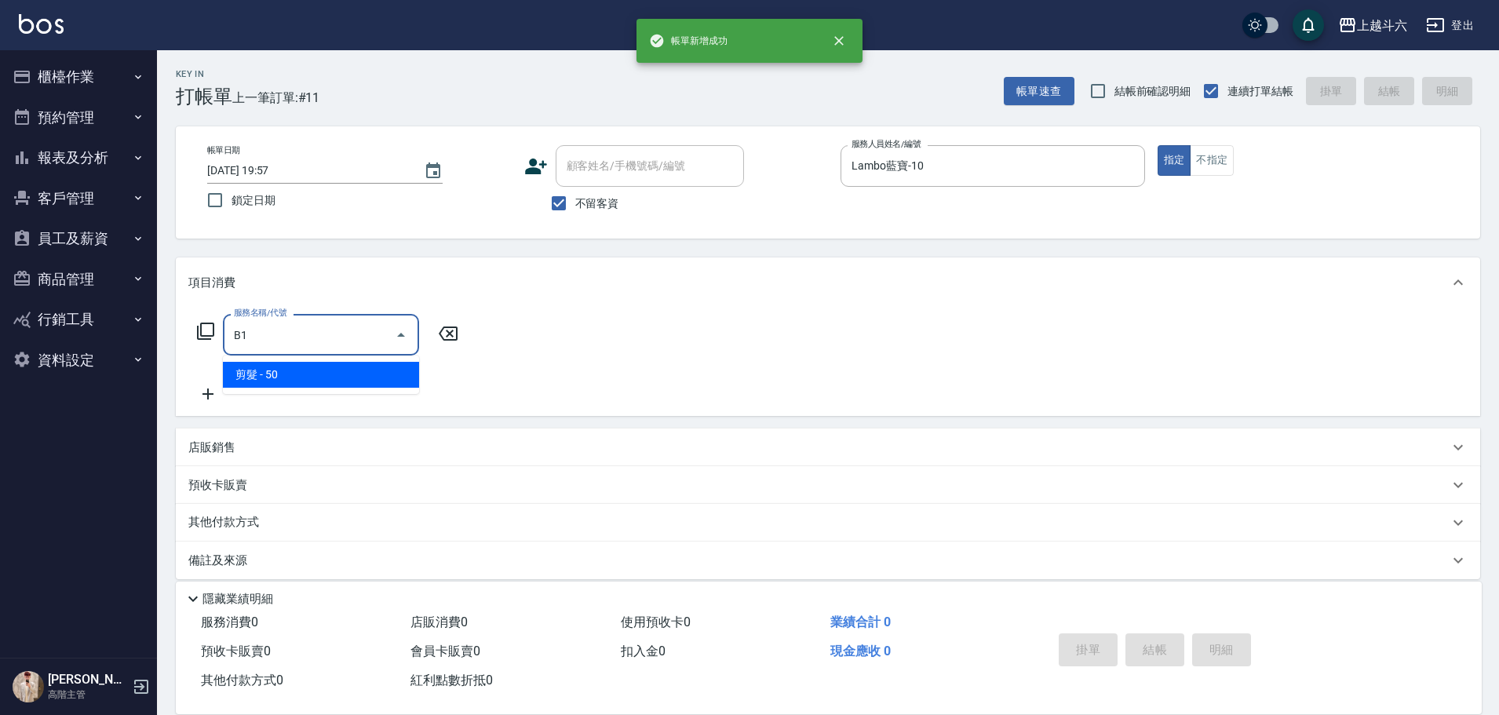
type input "剪髮(B1)"
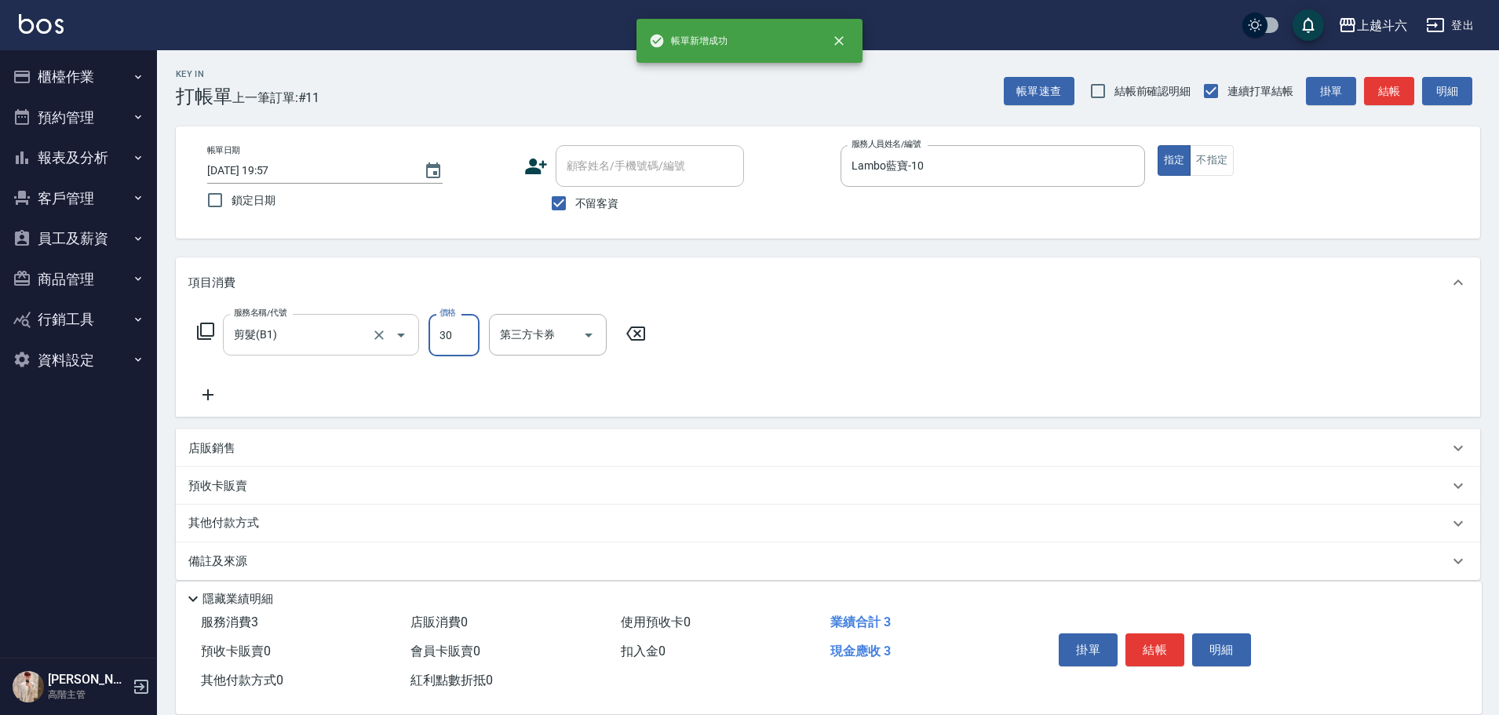
type input "300"
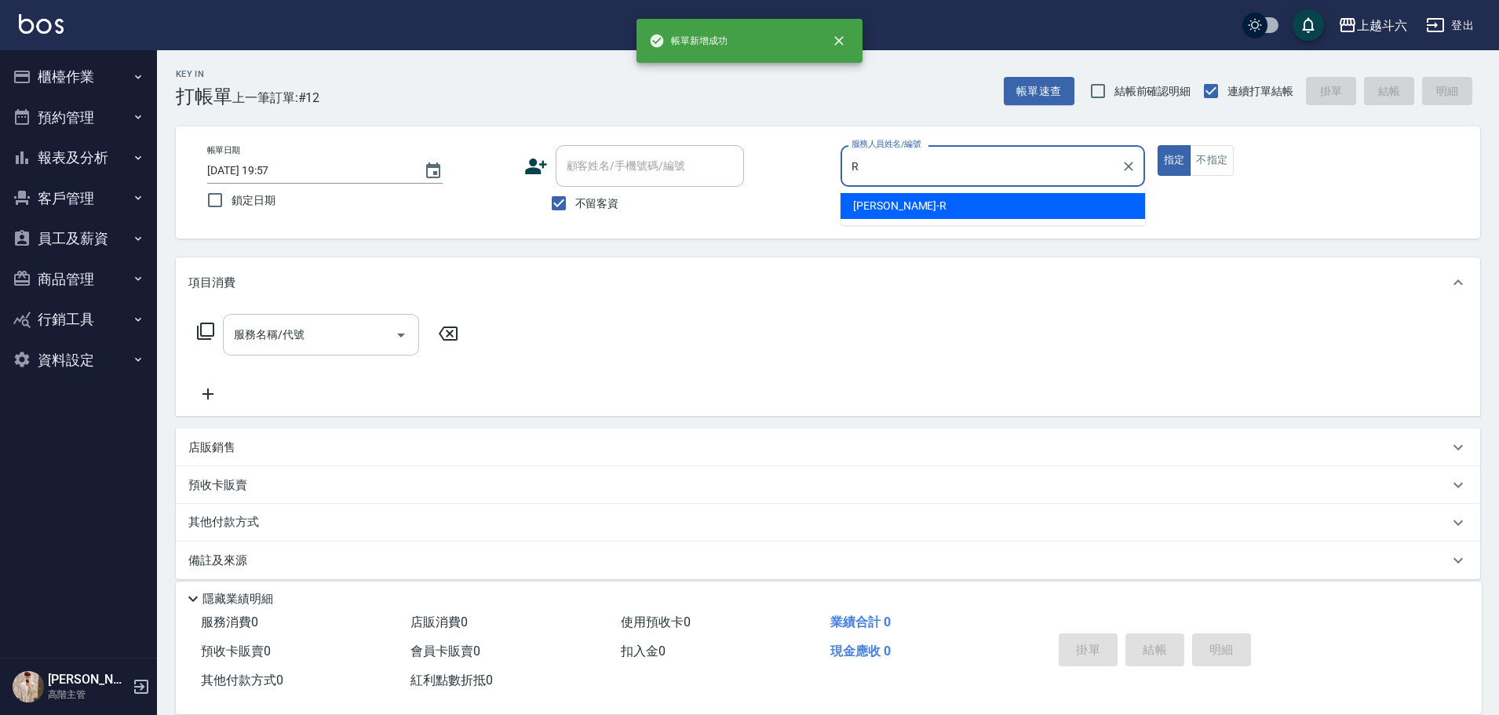
type input "[PERSON_NAME]"
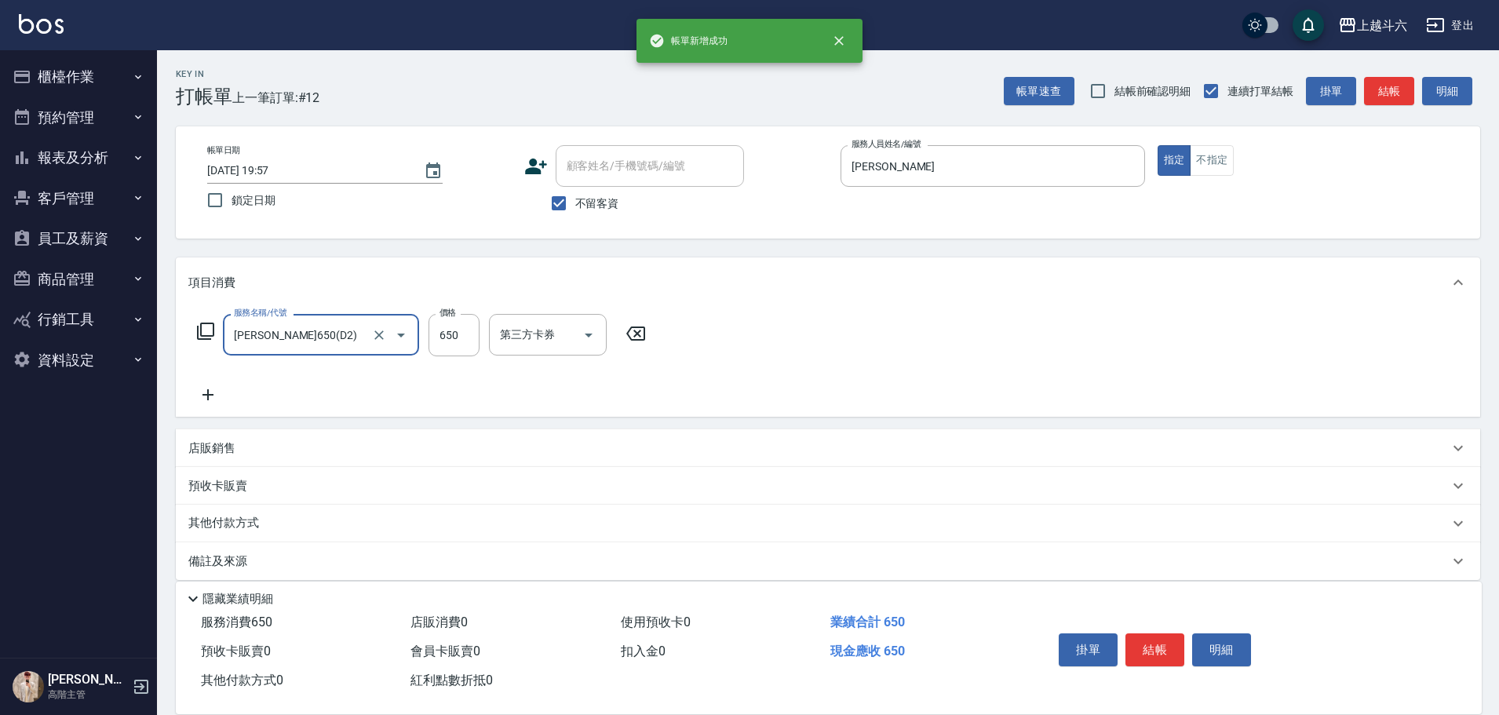
type input "[PERSON_NAME]650(D2)"
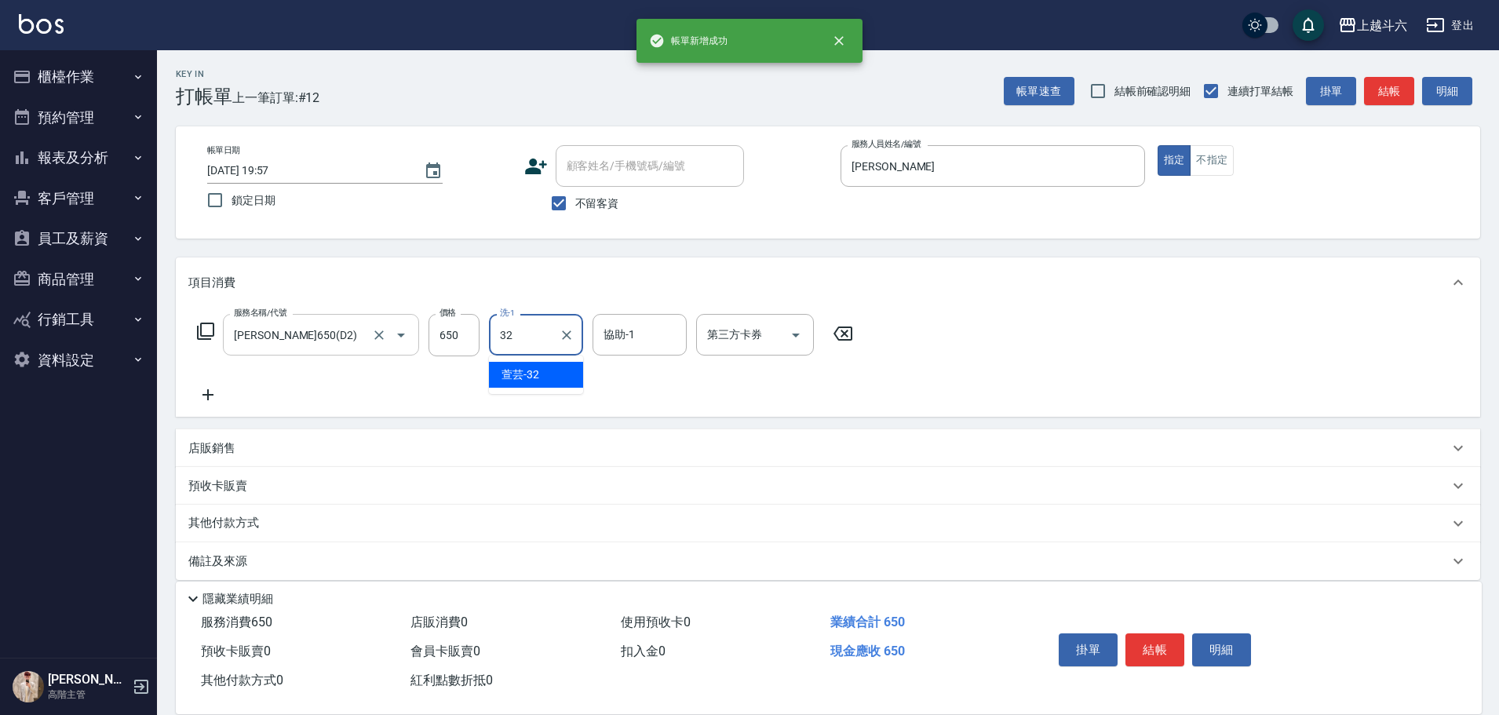
type input "萱芸-32"
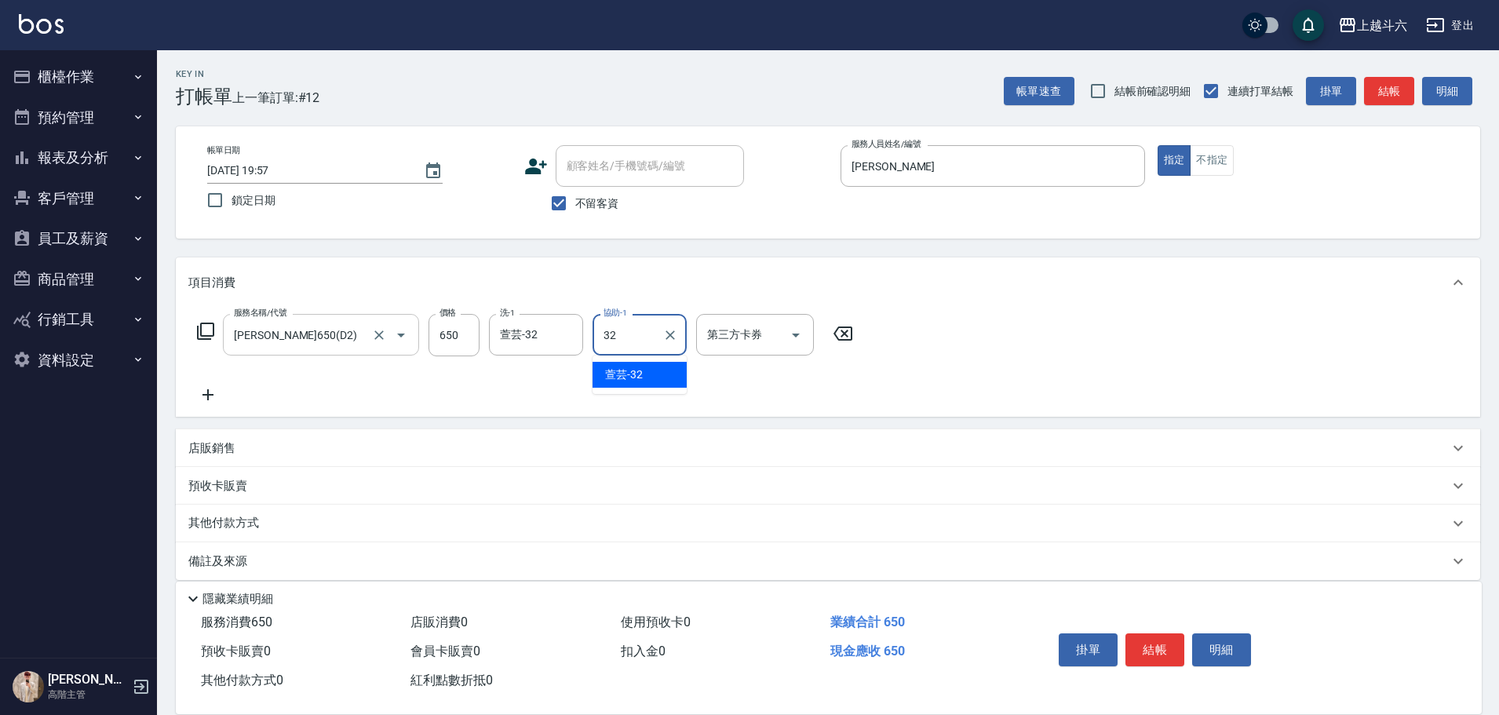
type input "萱芸-32"
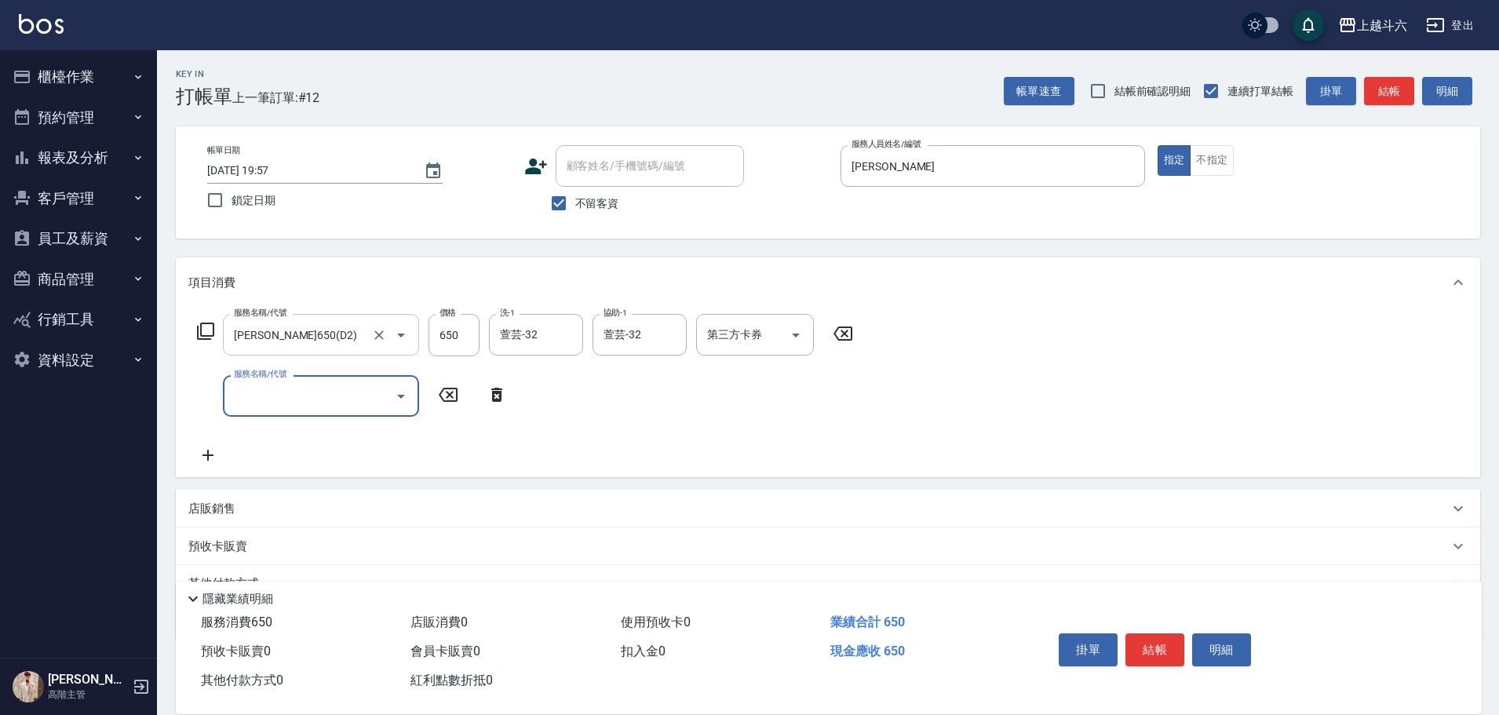
type input "ㄐ"
type input "剪髮(B1)"
type input "200"
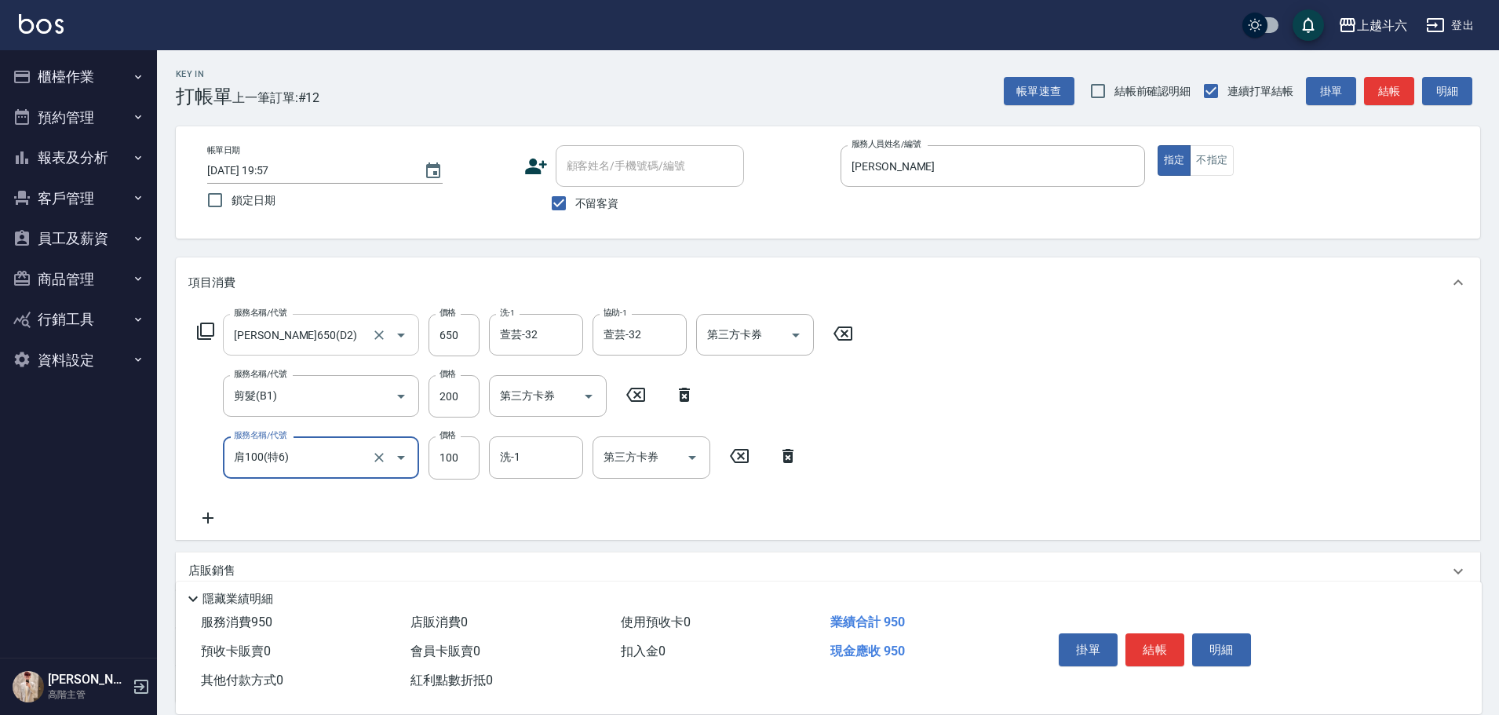
type input "肩100(特6)"
type input "萱芸-32"
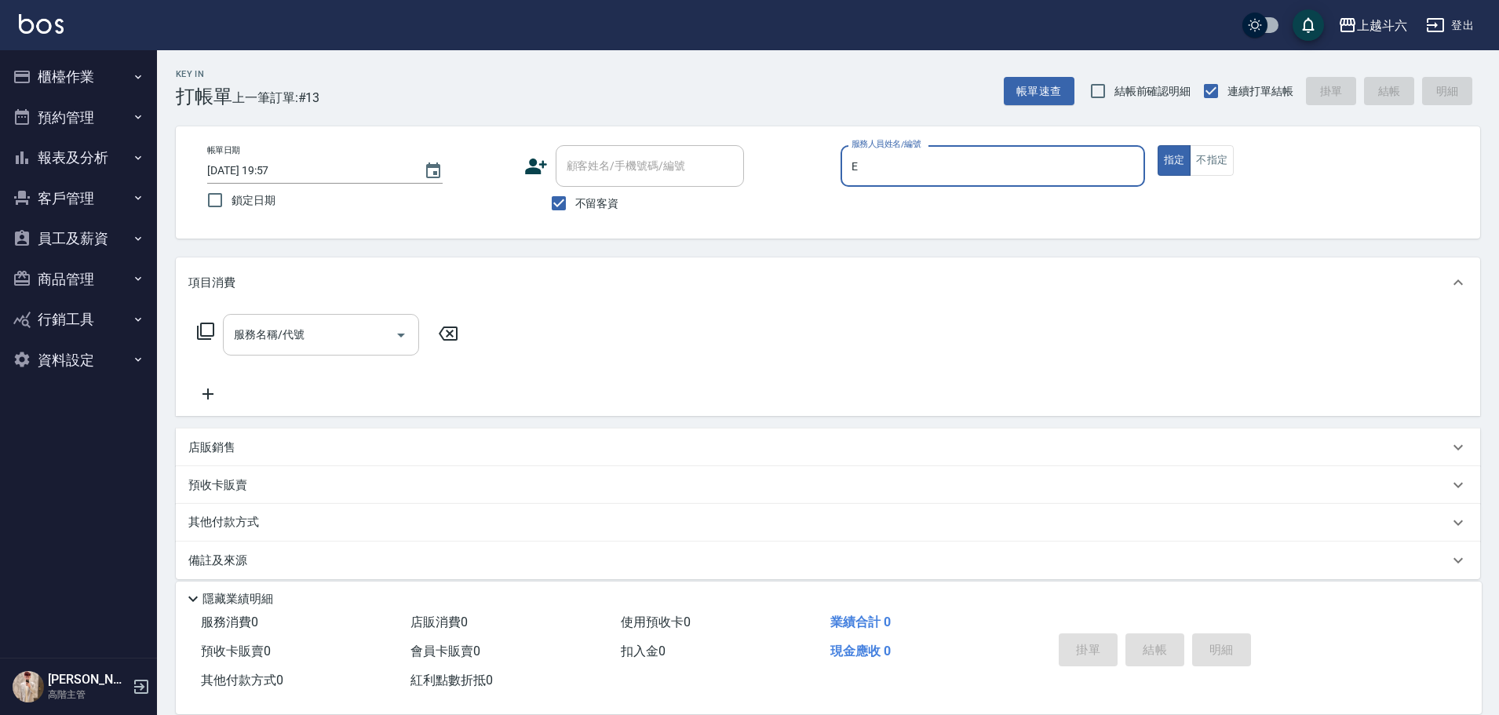
type input "[PERSON_NAME]"
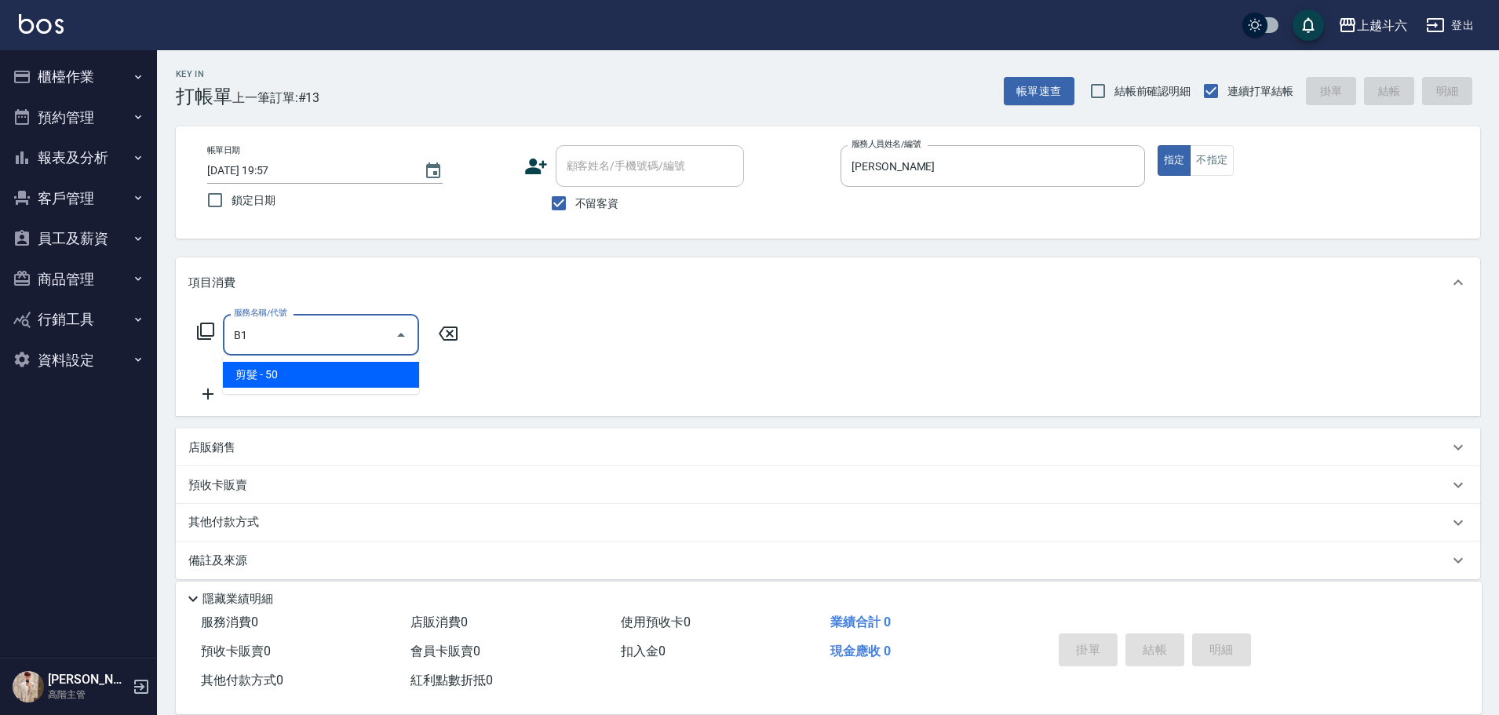
type input "剪髮(B1)"
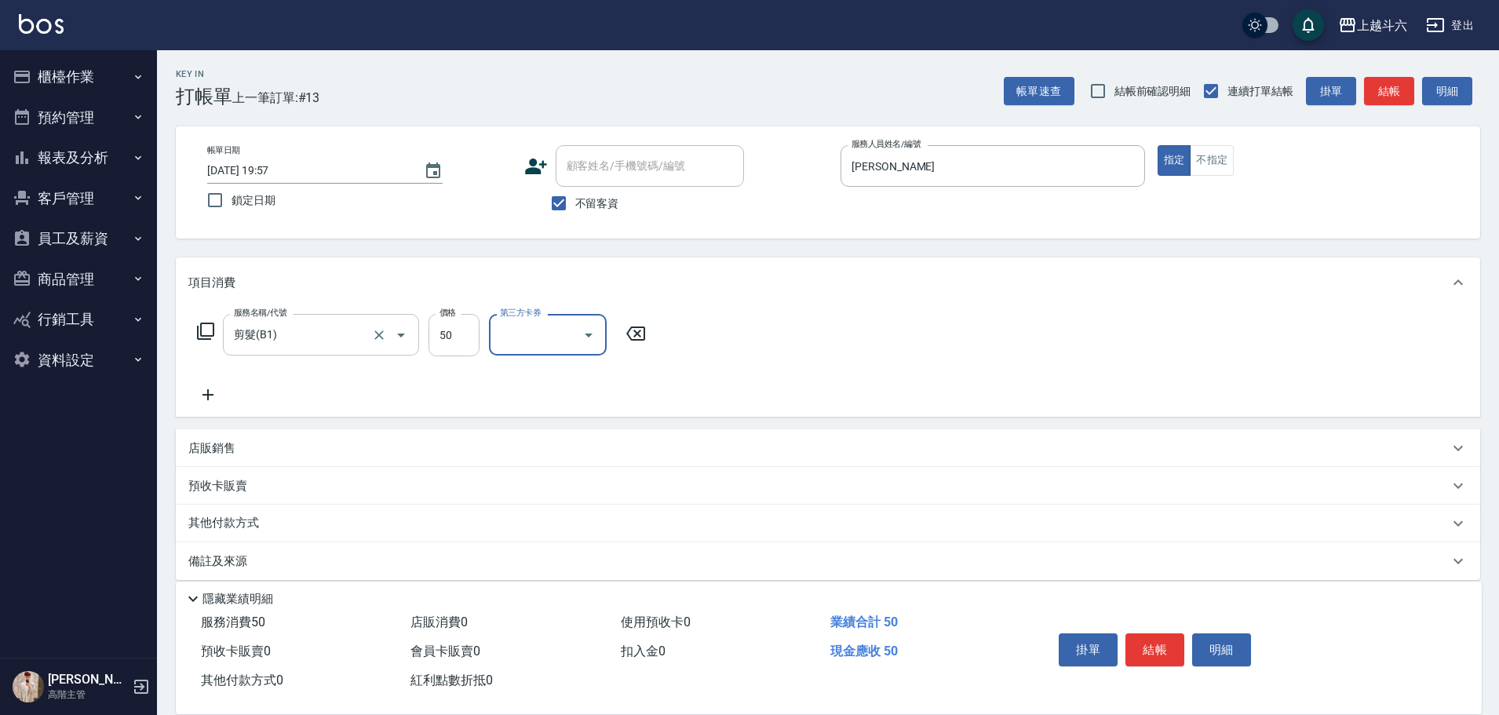
click at [467, 323] on input "50" at bounding box center [454, 335] width 51 height 42
type input "250"
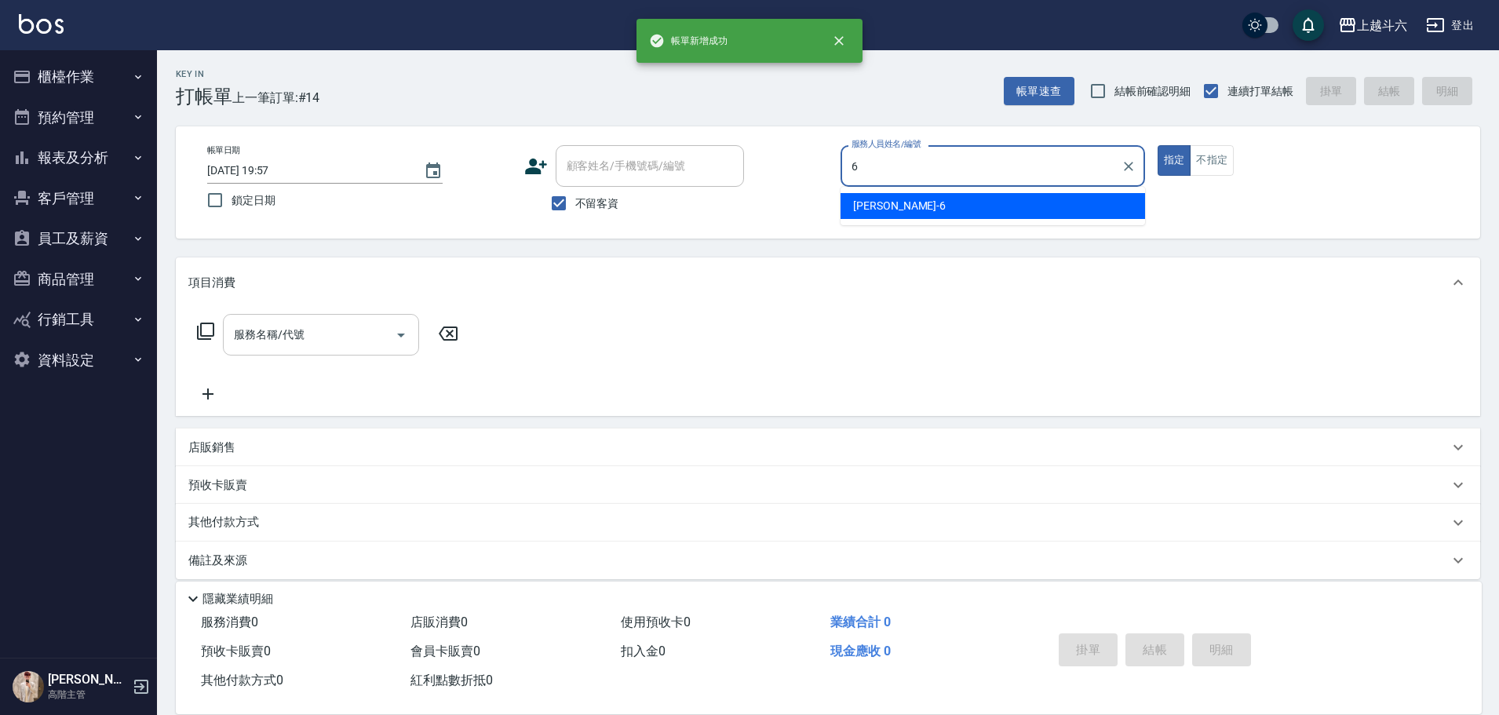
type input "[PERSON_NAME]-6"
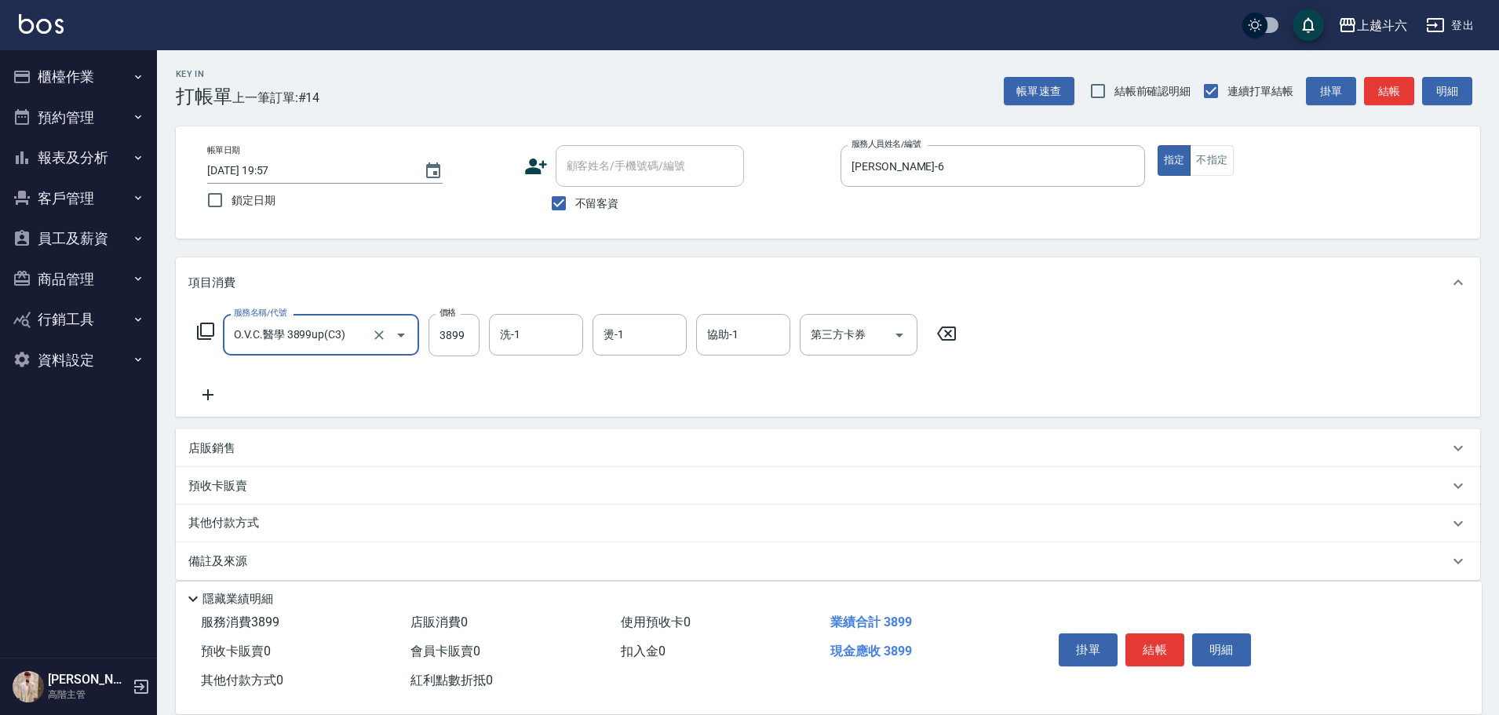
type input "O.V.C.醫學 3899up(C3)"
type input "4199"
type input "[PERSON_NAME]-23"
type input "[PERSON_NAME]-6"
type input "[PERSON_NAME]-23"
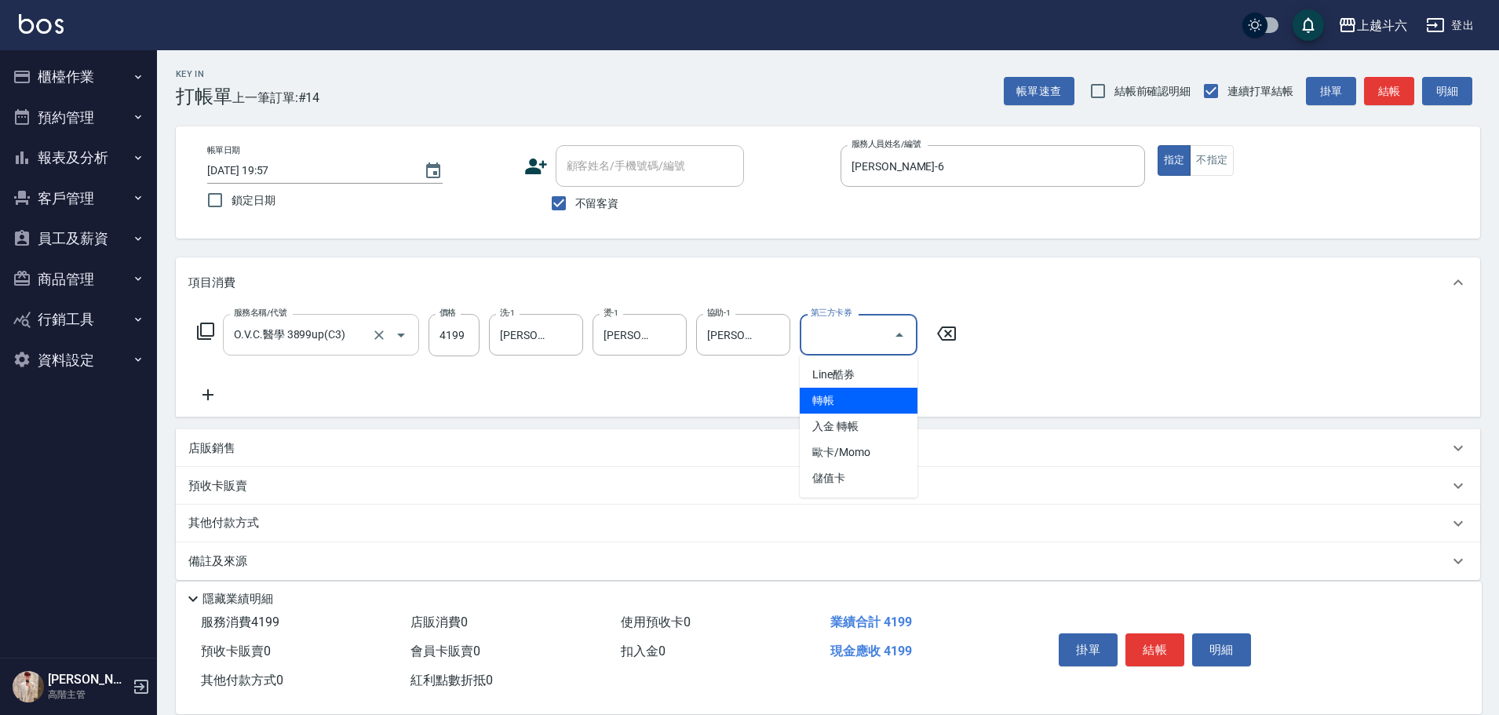
type input "轉帳"
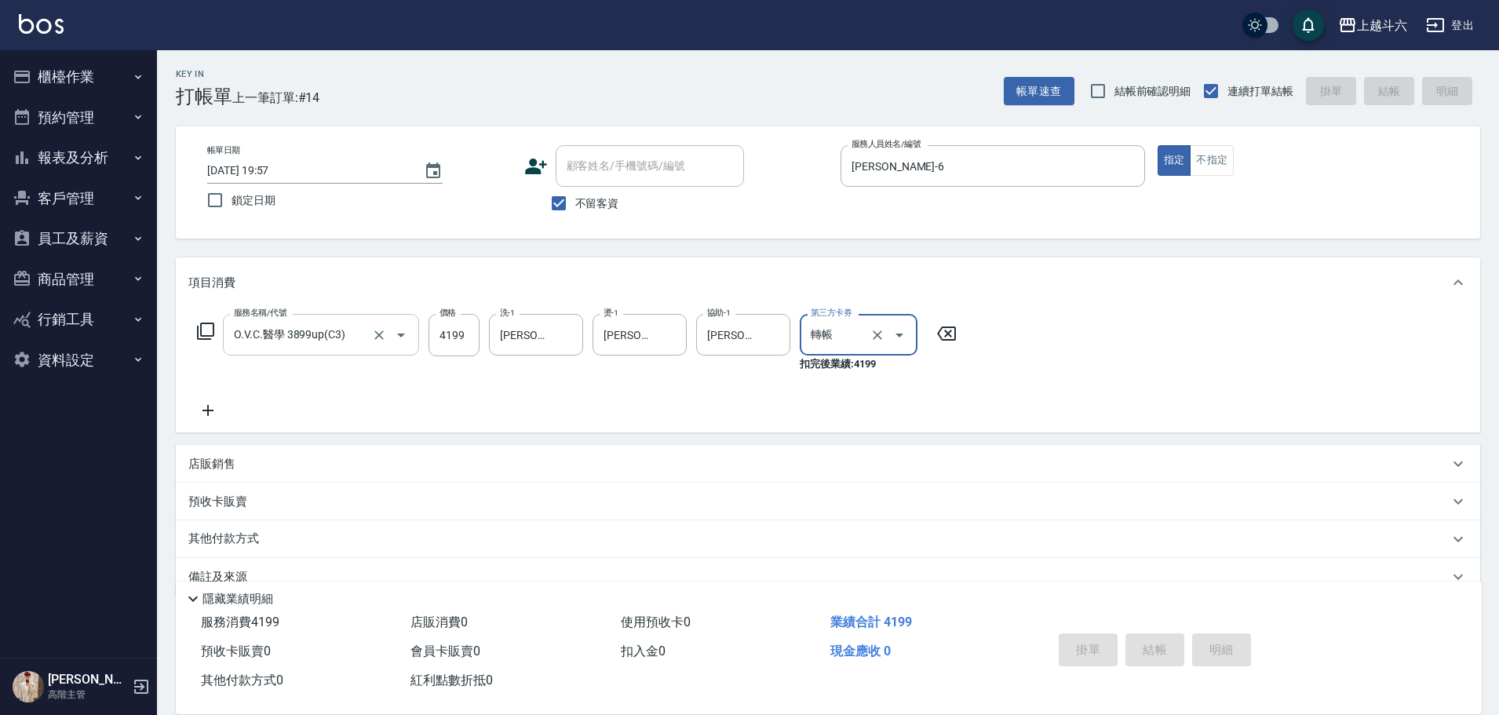
type input "[DATE] 19:58"
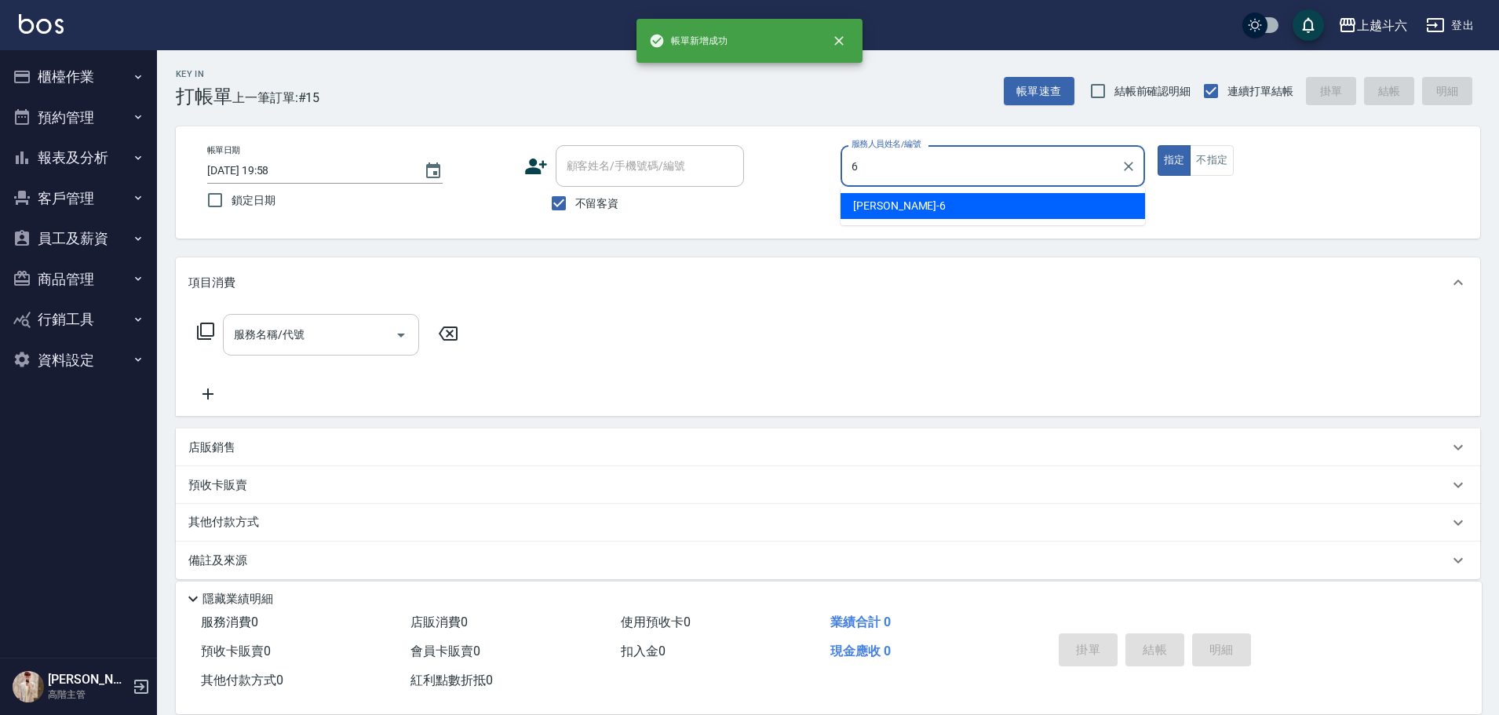
type input "[PERSON_NAME]-6"
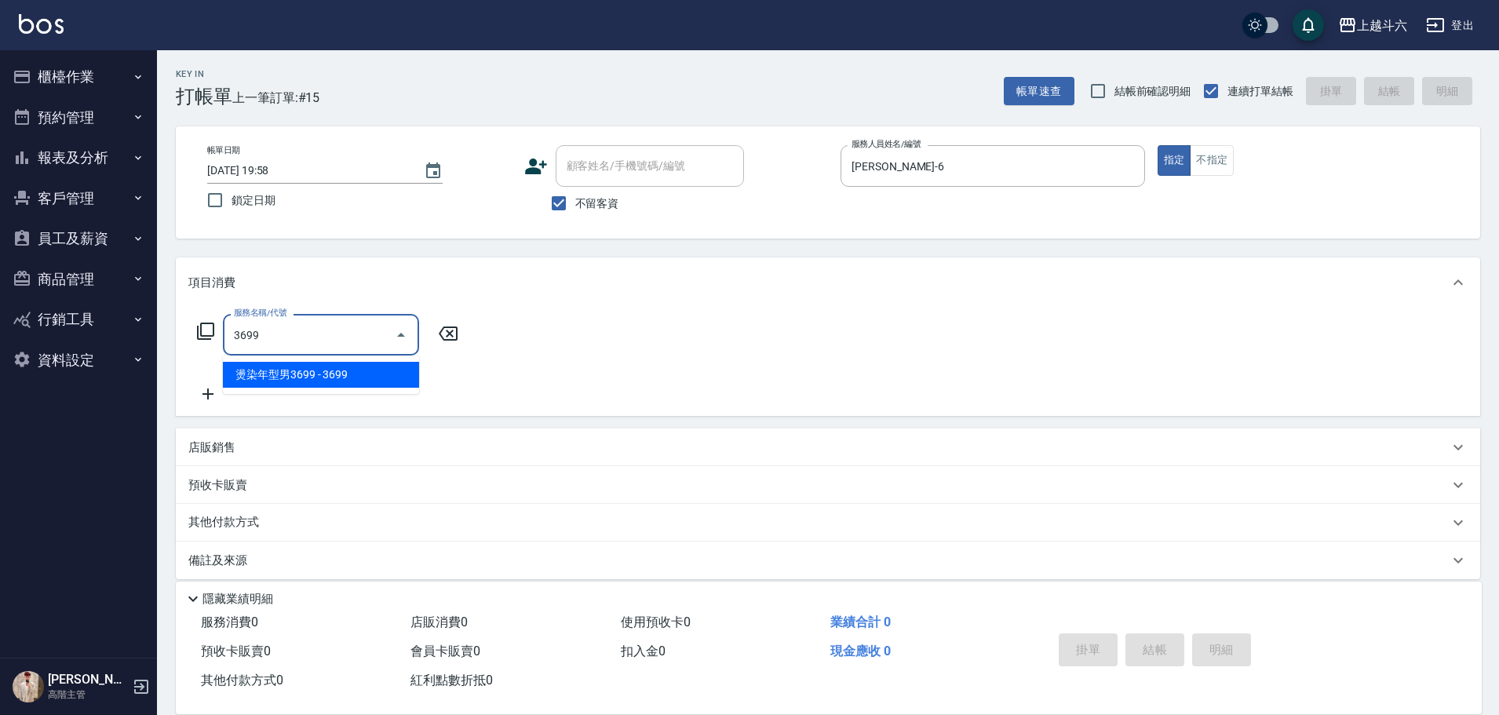
type input "燙染年型男3699(燙/染年型男)"
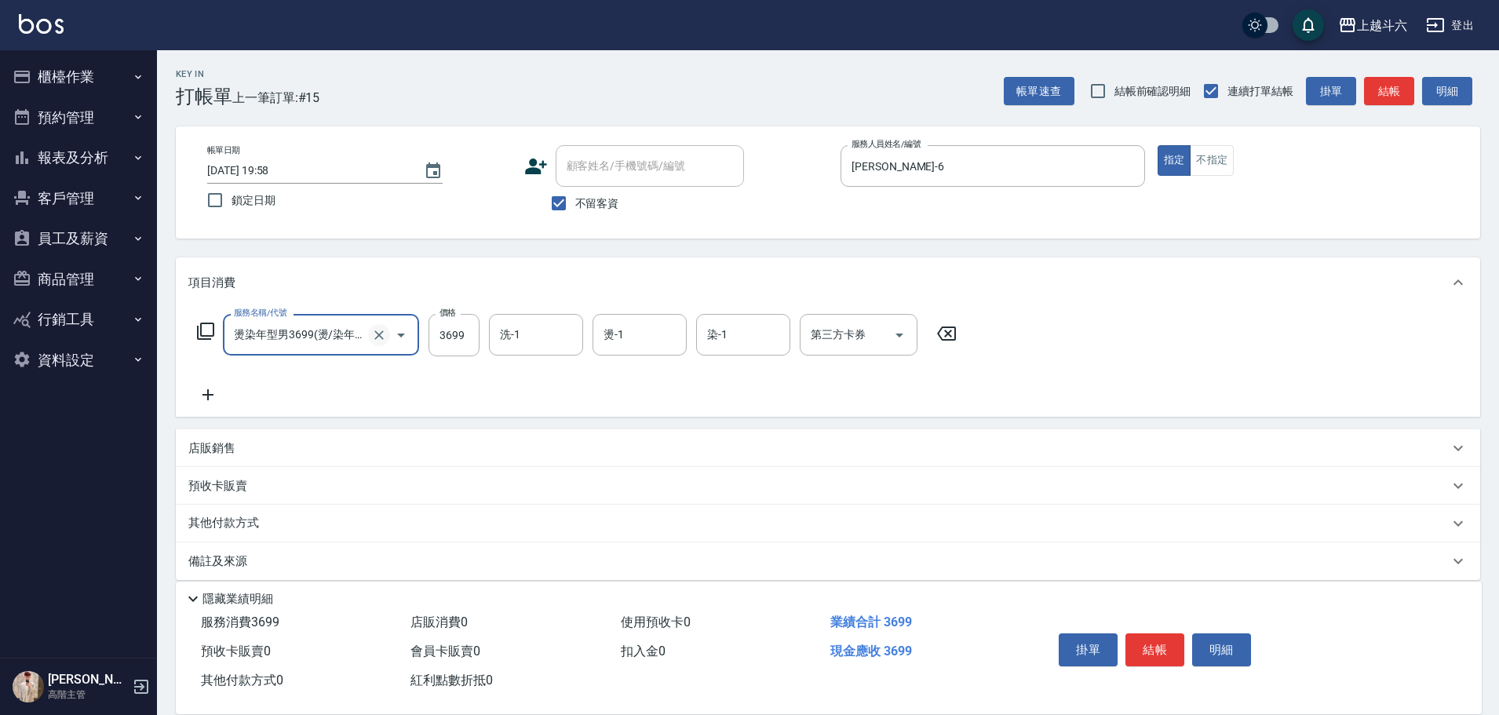
click at [375, 323] on icon "Clear" at bounding box center [379, 335] width 16 height 16
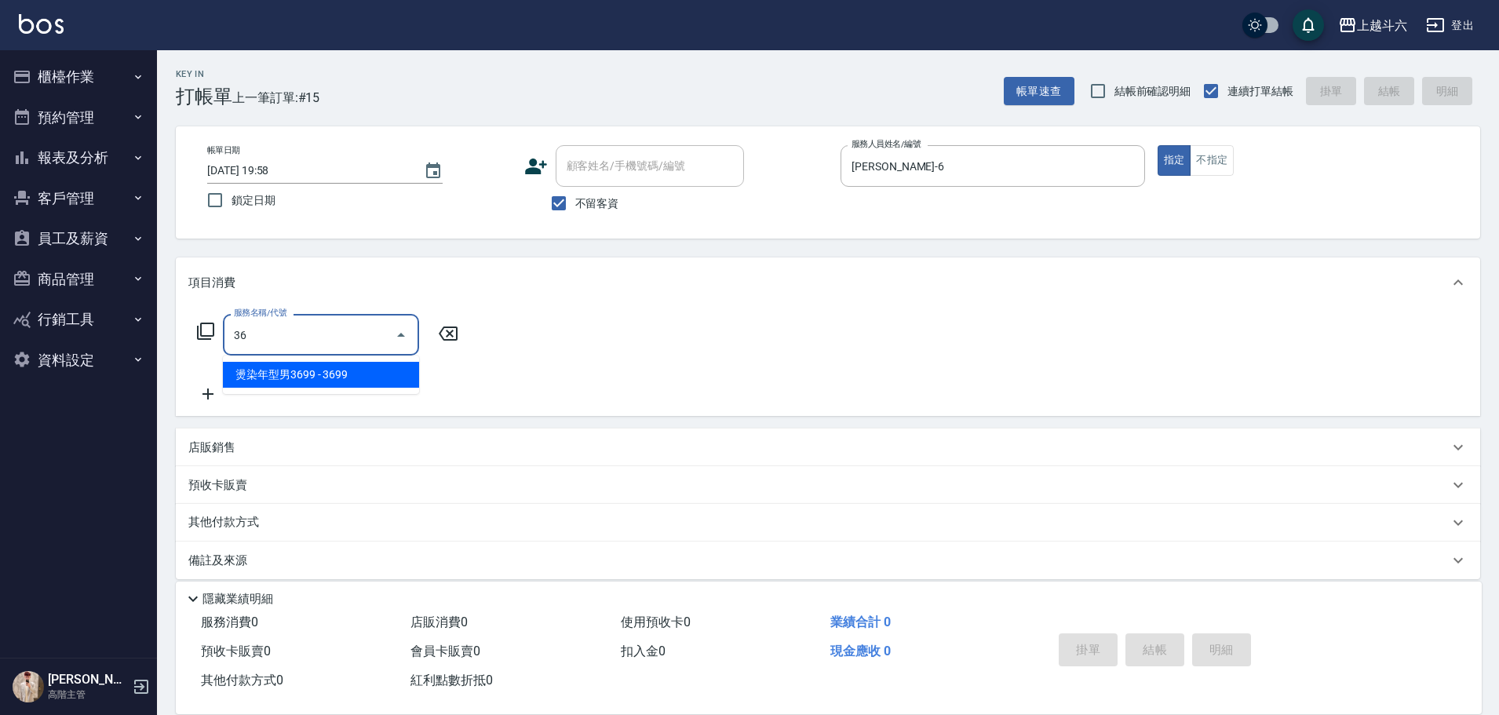
type input "3"
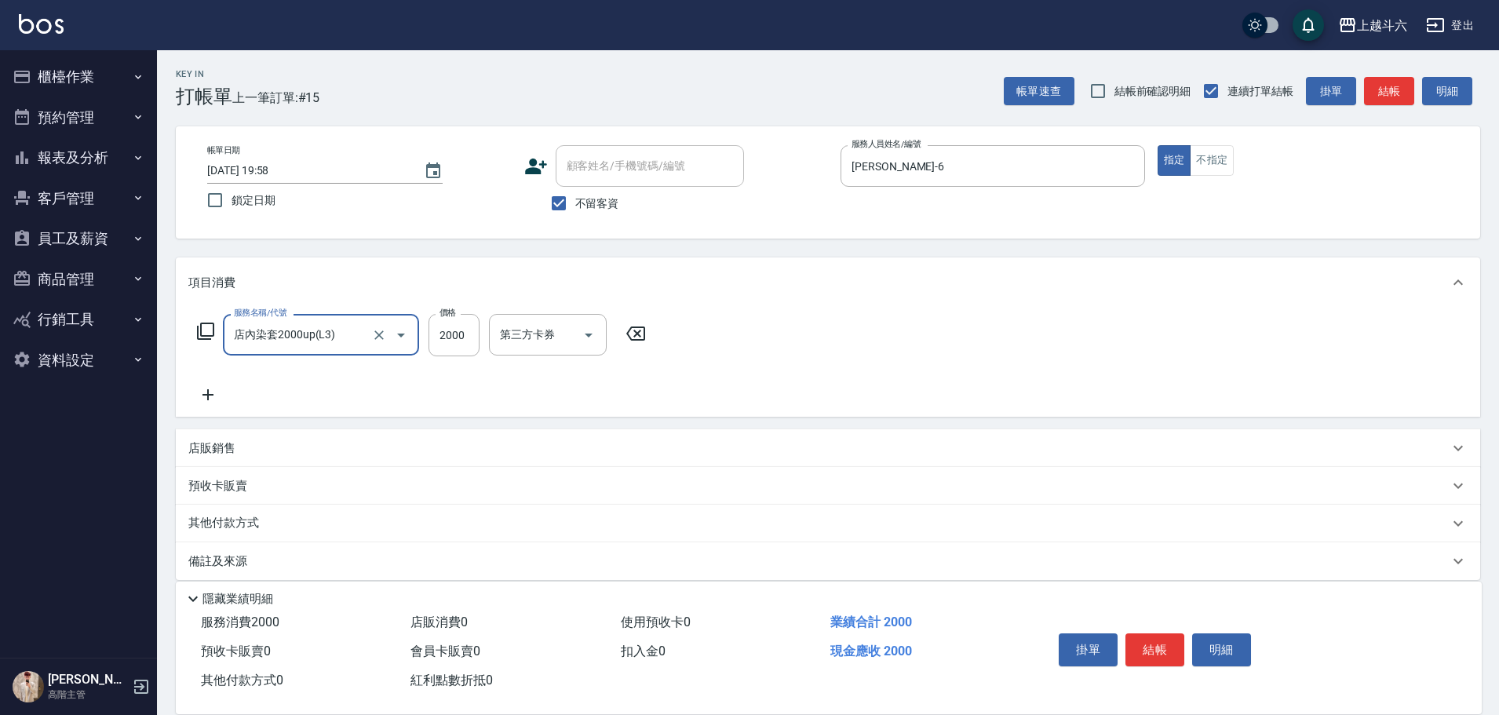
type input "店內染套2000up(L3)"
type input "3699"
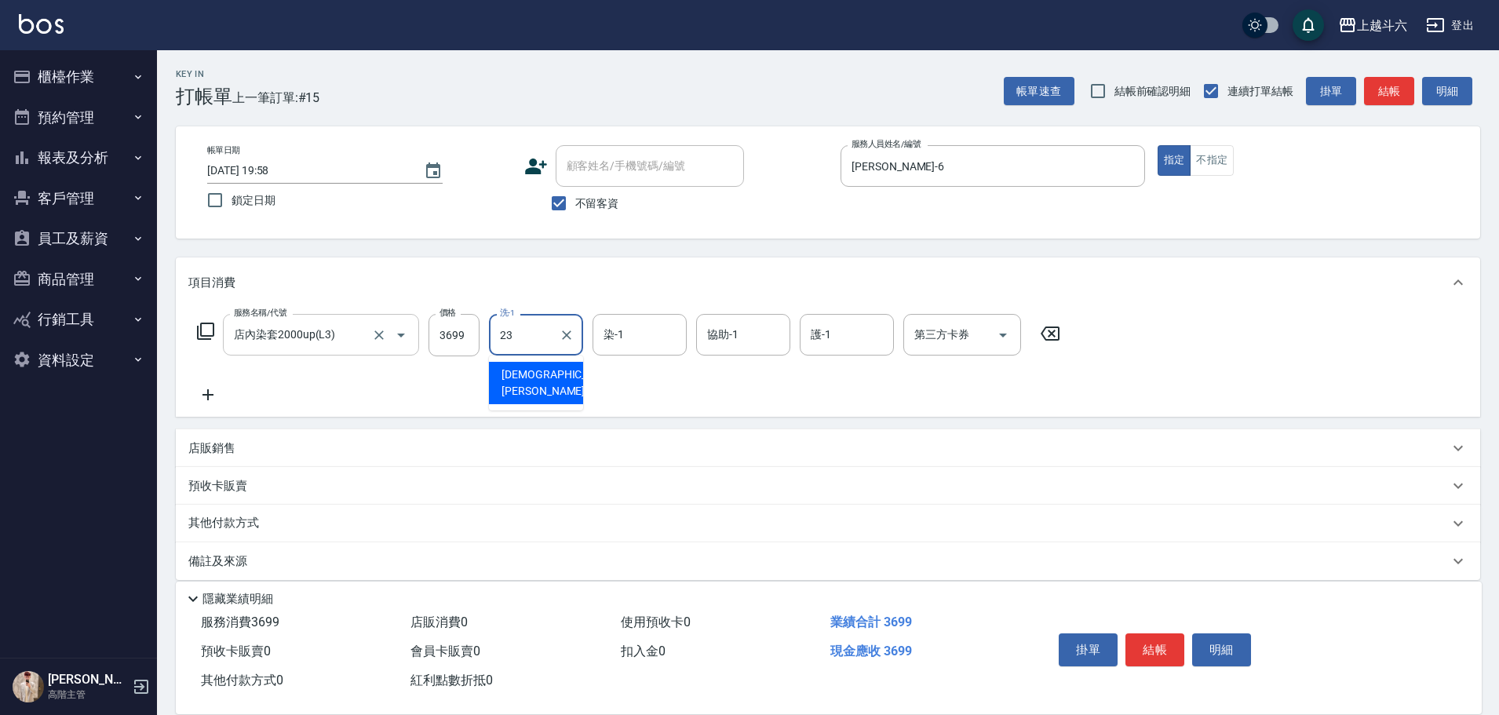
type input "[PERSON_NAME]-23"
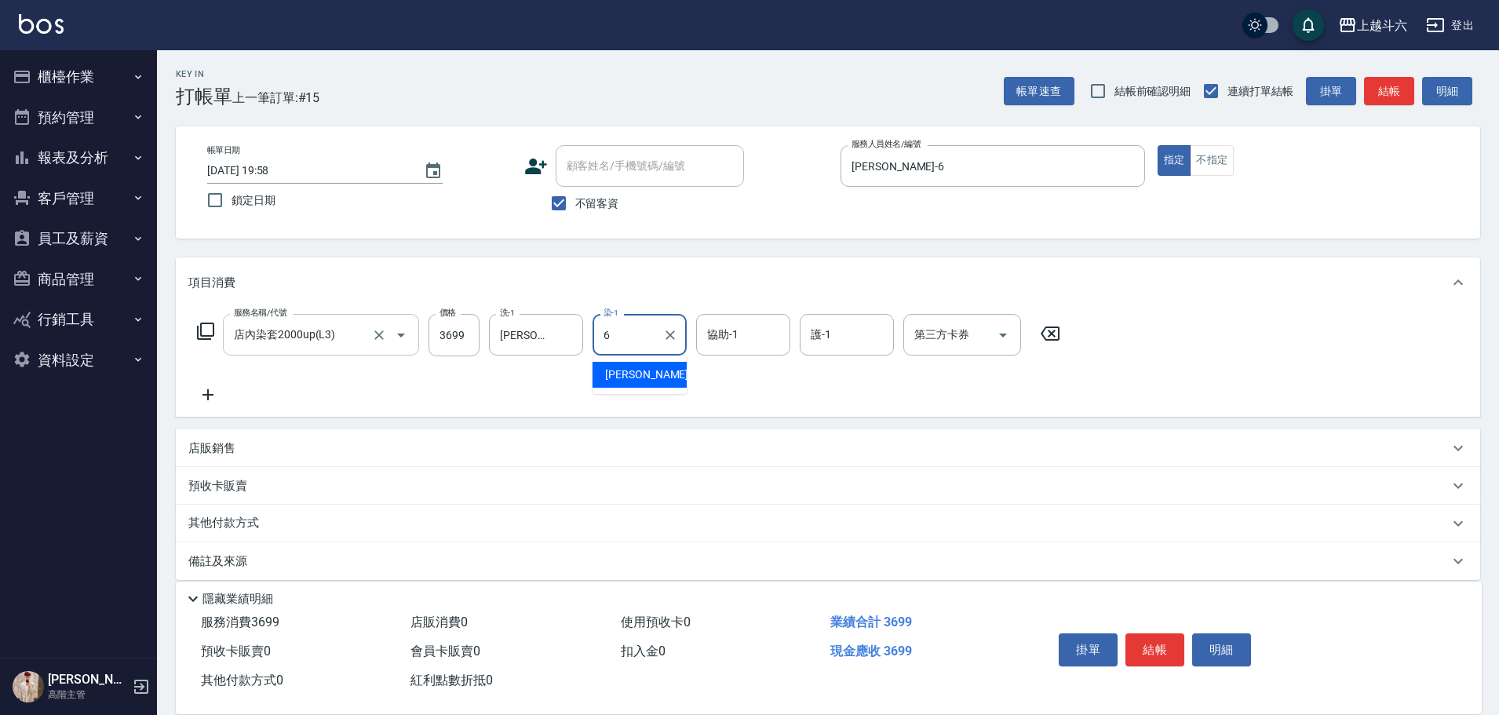
type input "[PERSON_NAME]-6"
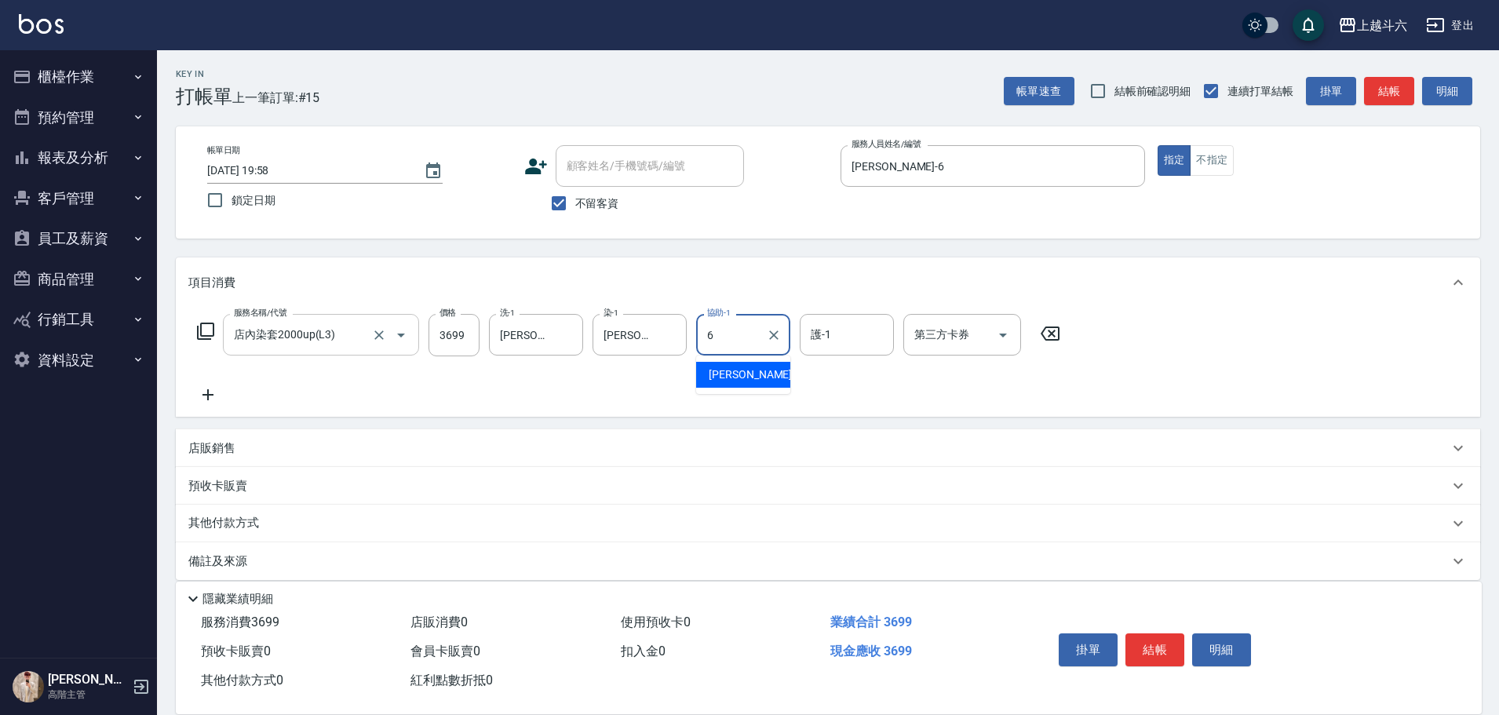
type input "[PERSON_NAME]-6"
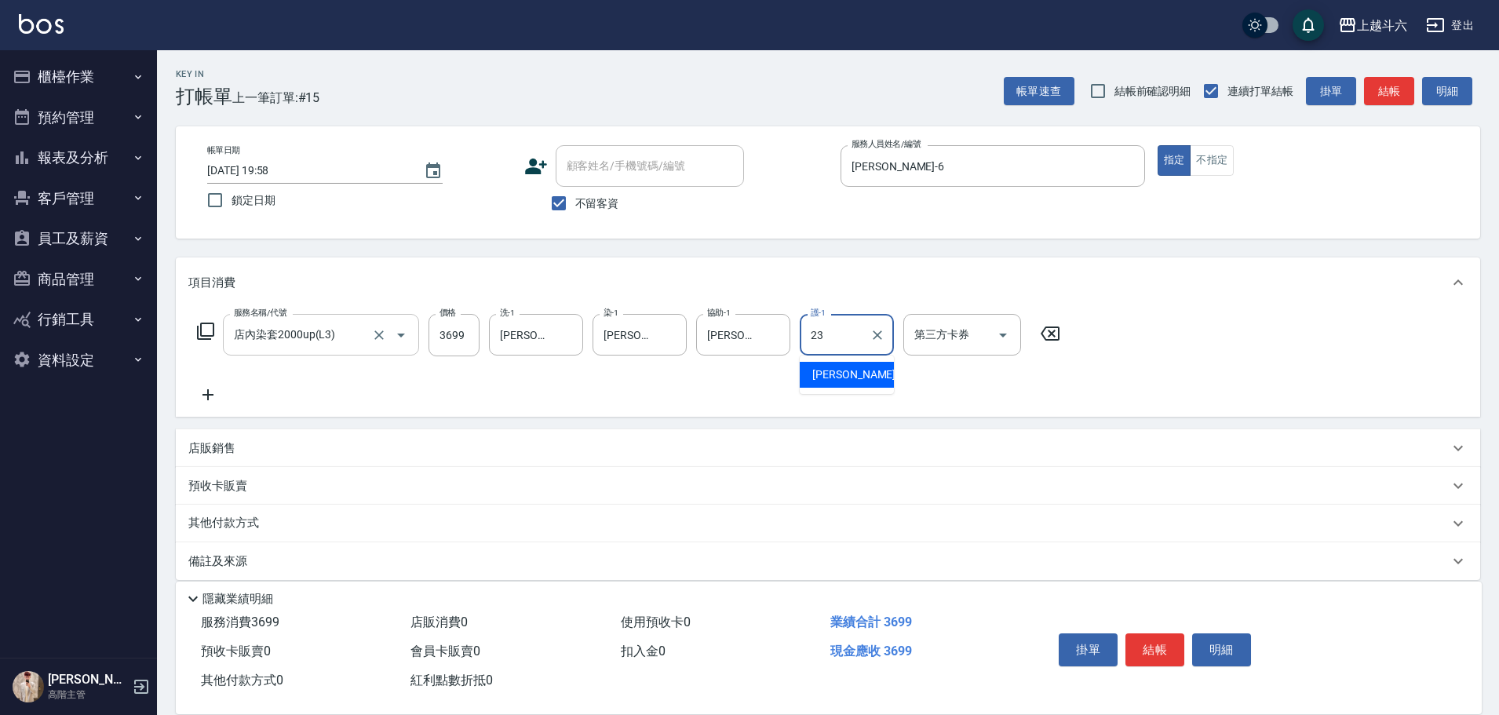
type input "[PERSON_NAME]-23"
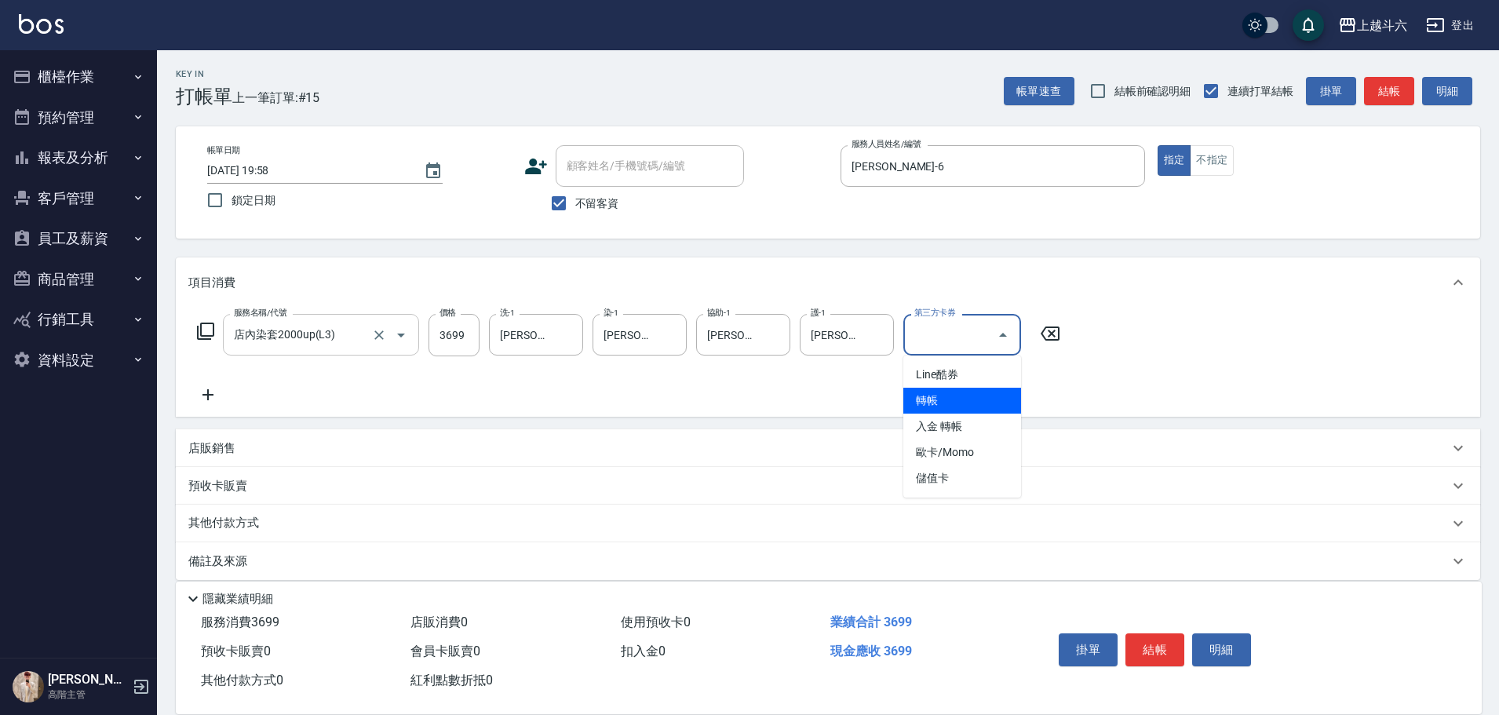
type input "轉帳"
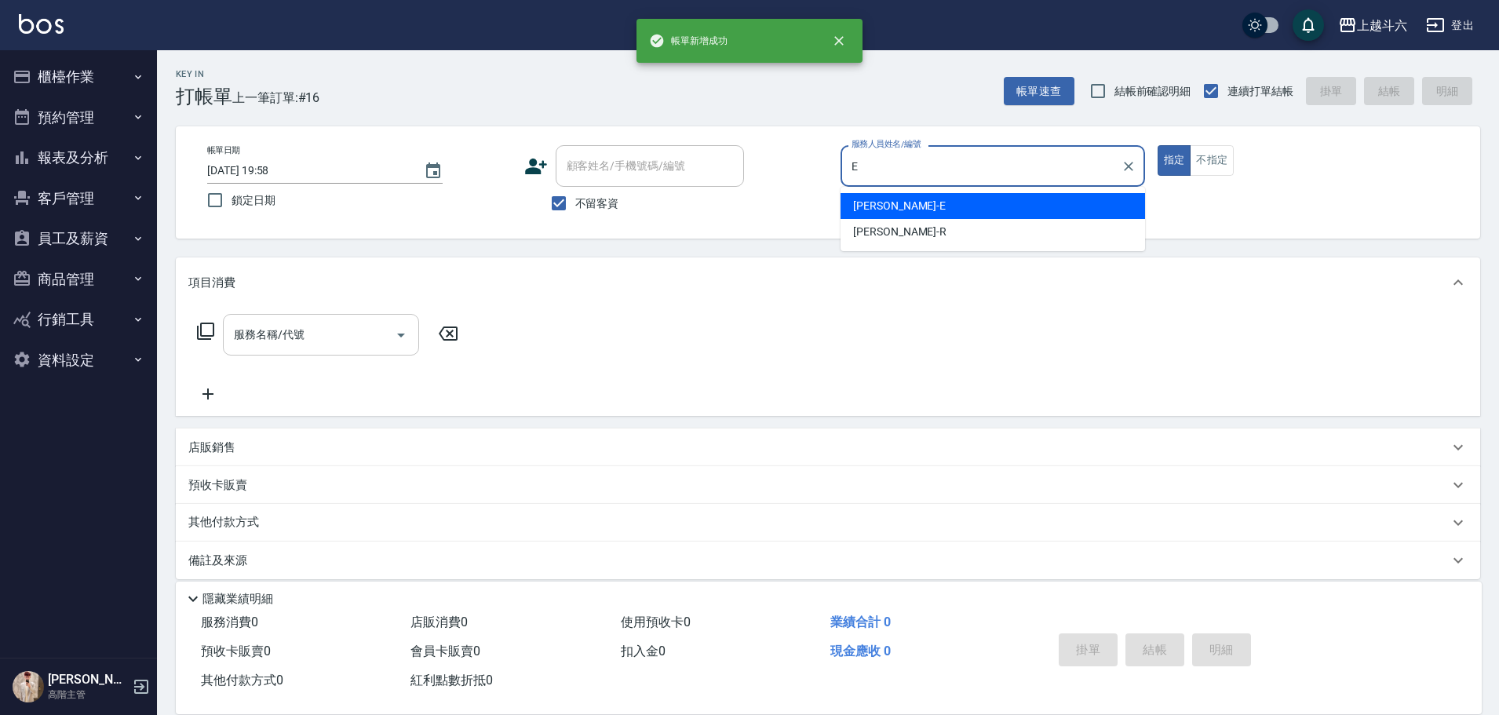
type input "[PERSON_NAME]"
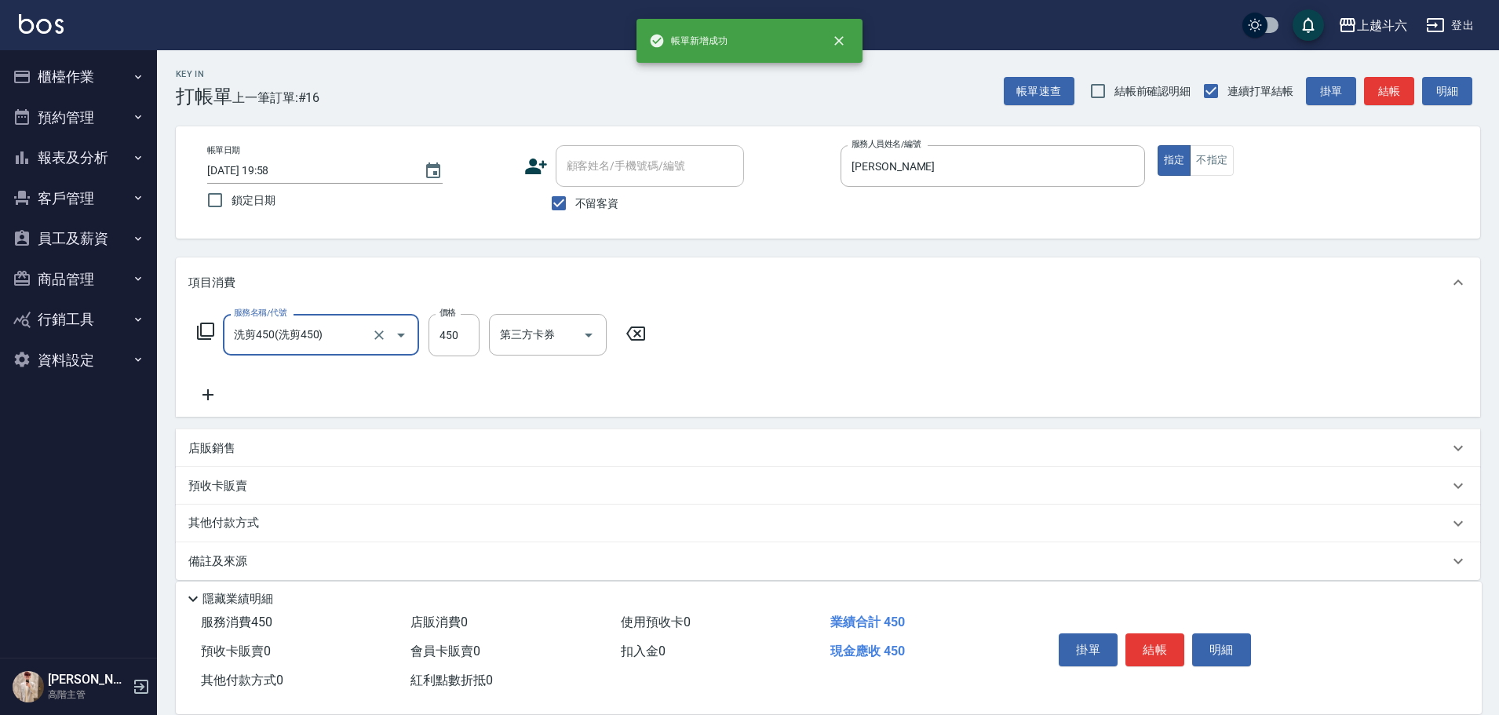
type input "洗剪450"
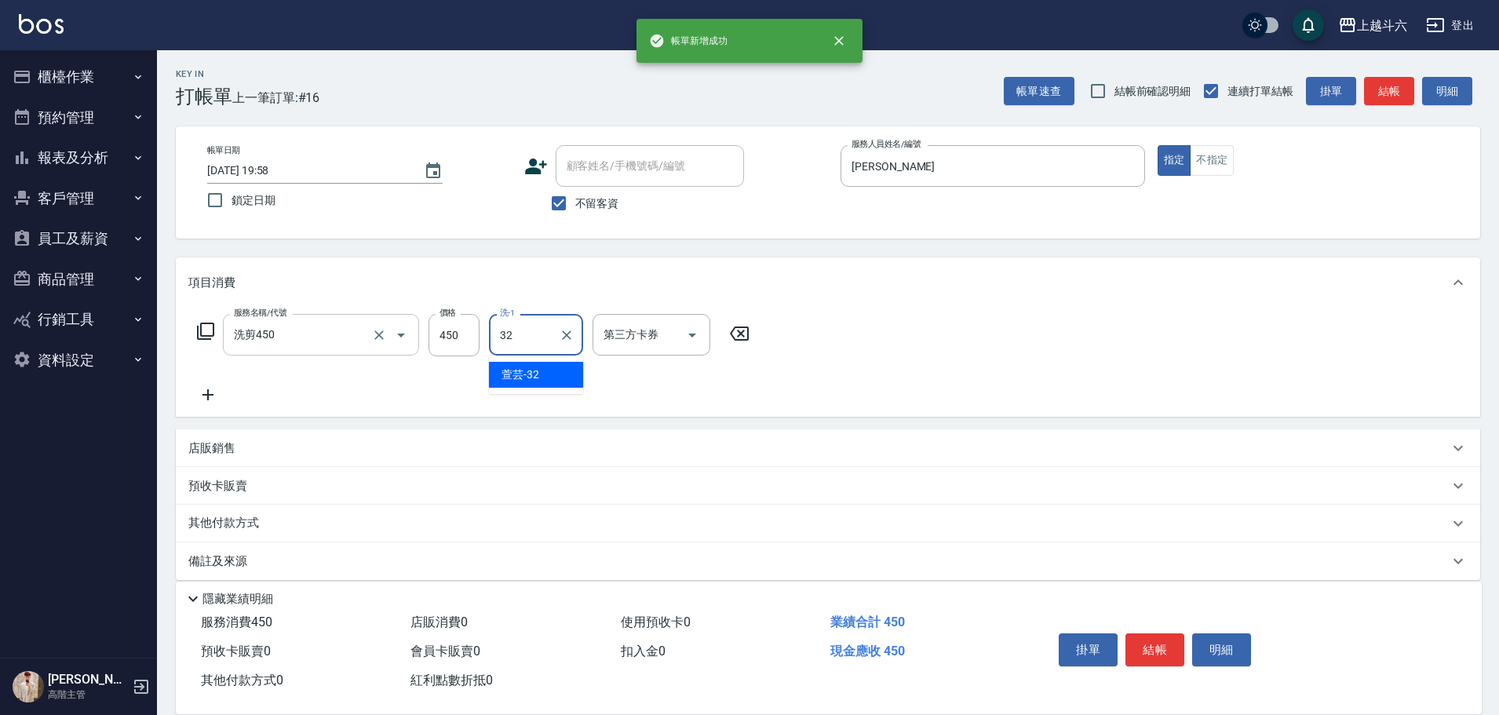
type input "萱芸-32"
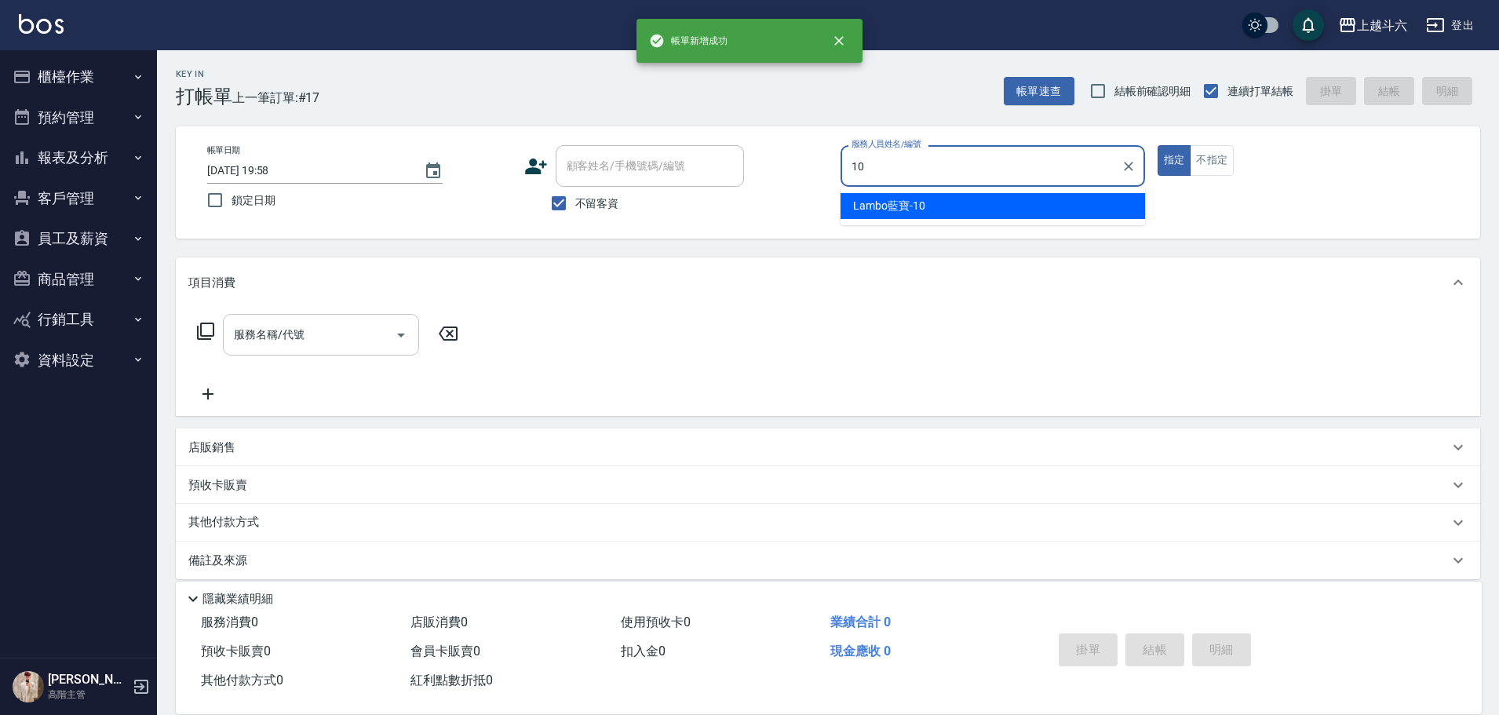
type input "Lambo藍寶-10"
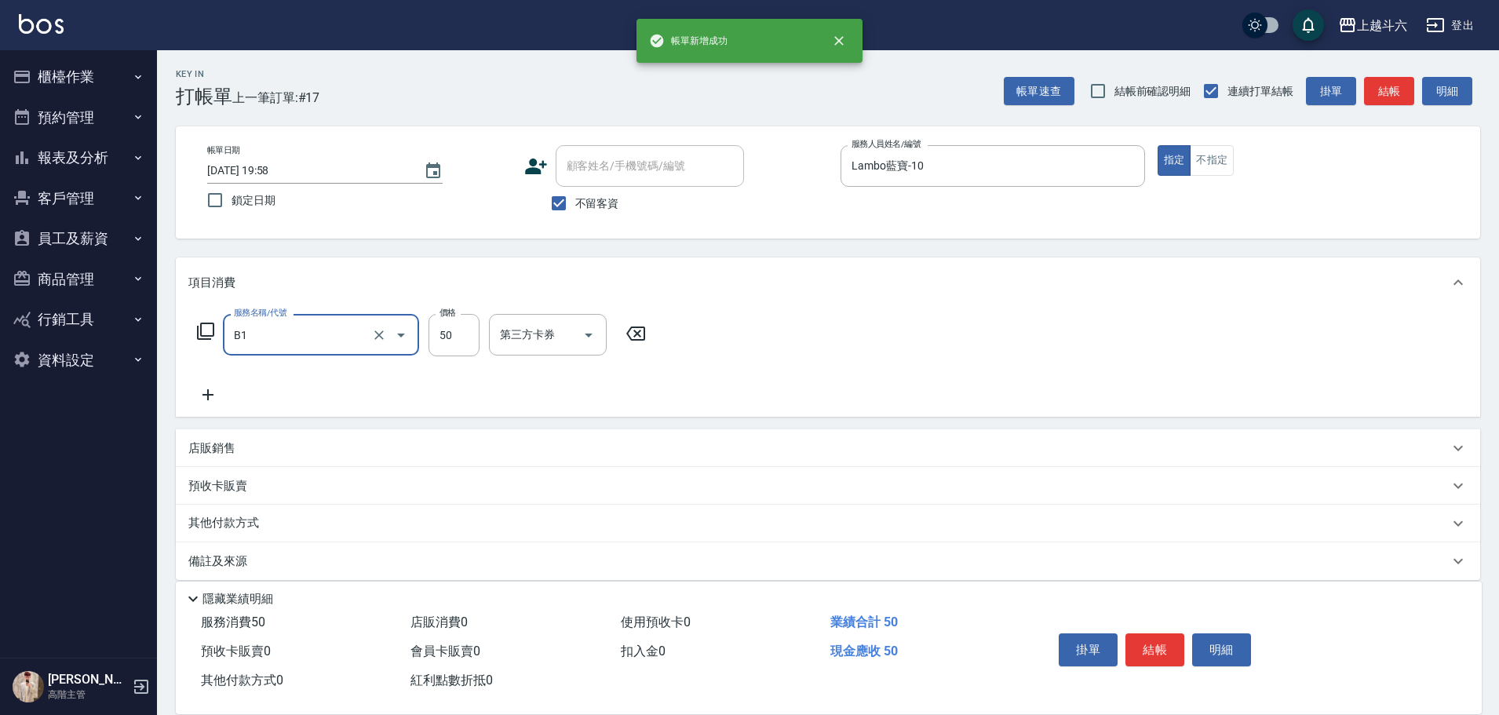
type input "剪髮(B1)"
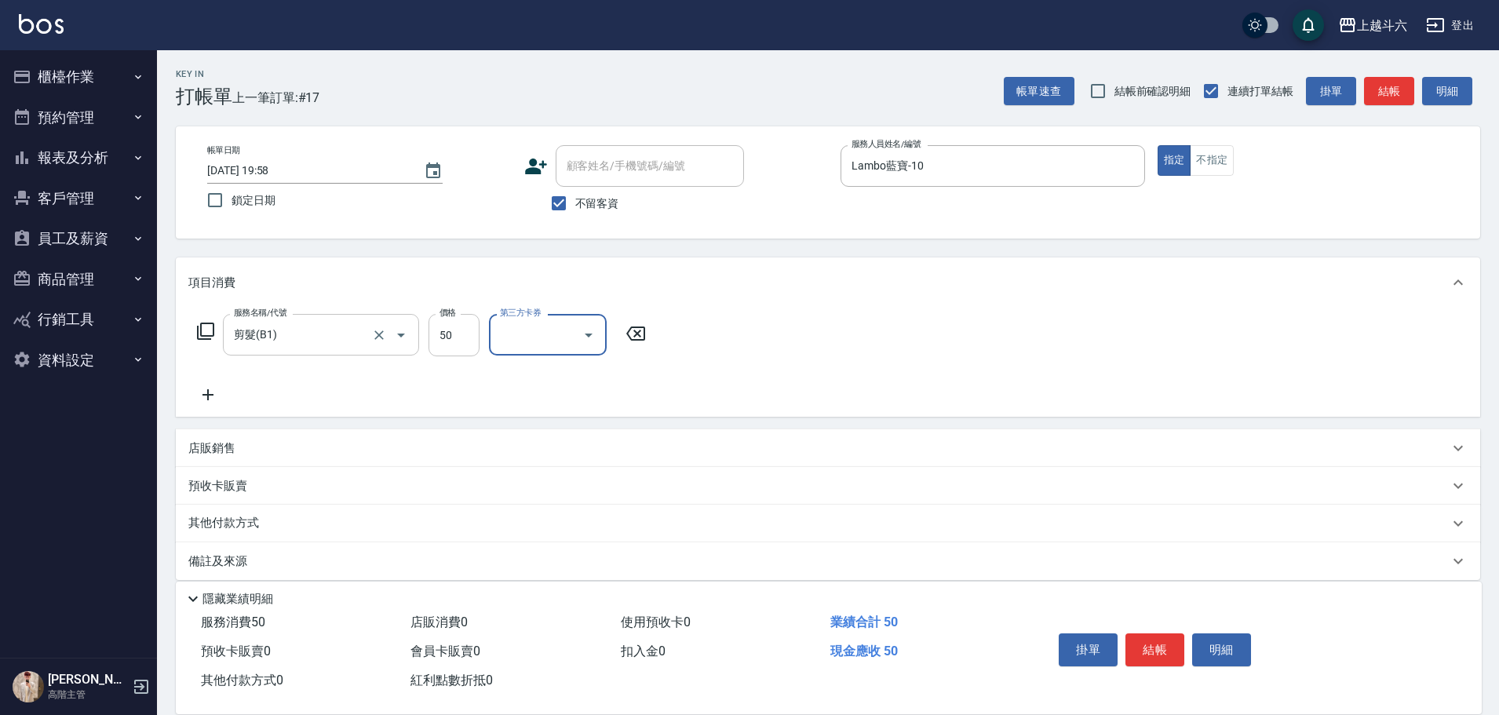
click at [443, 323] on input "50" at bounding box center [454, 335] width 51 height 42
type input "300"
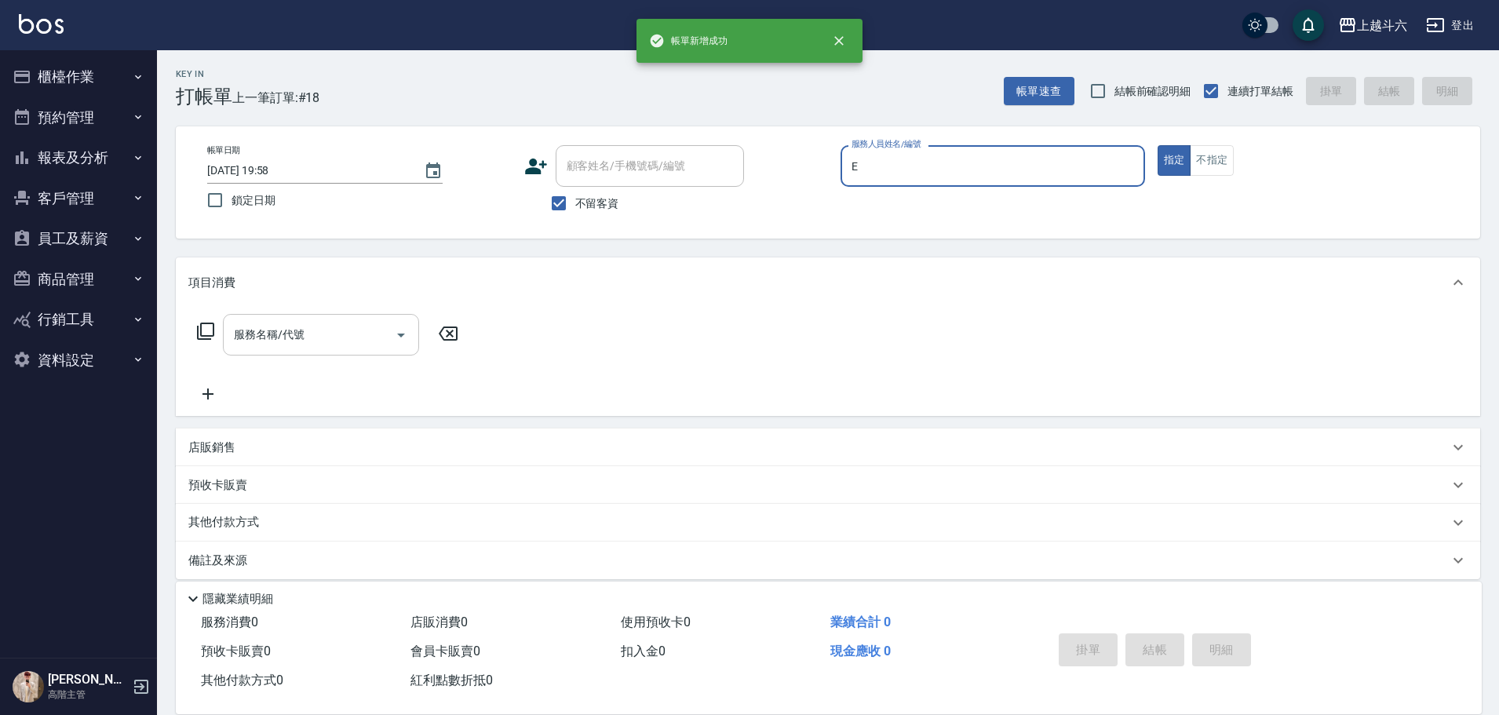
type input "[PERSON_NAME]"
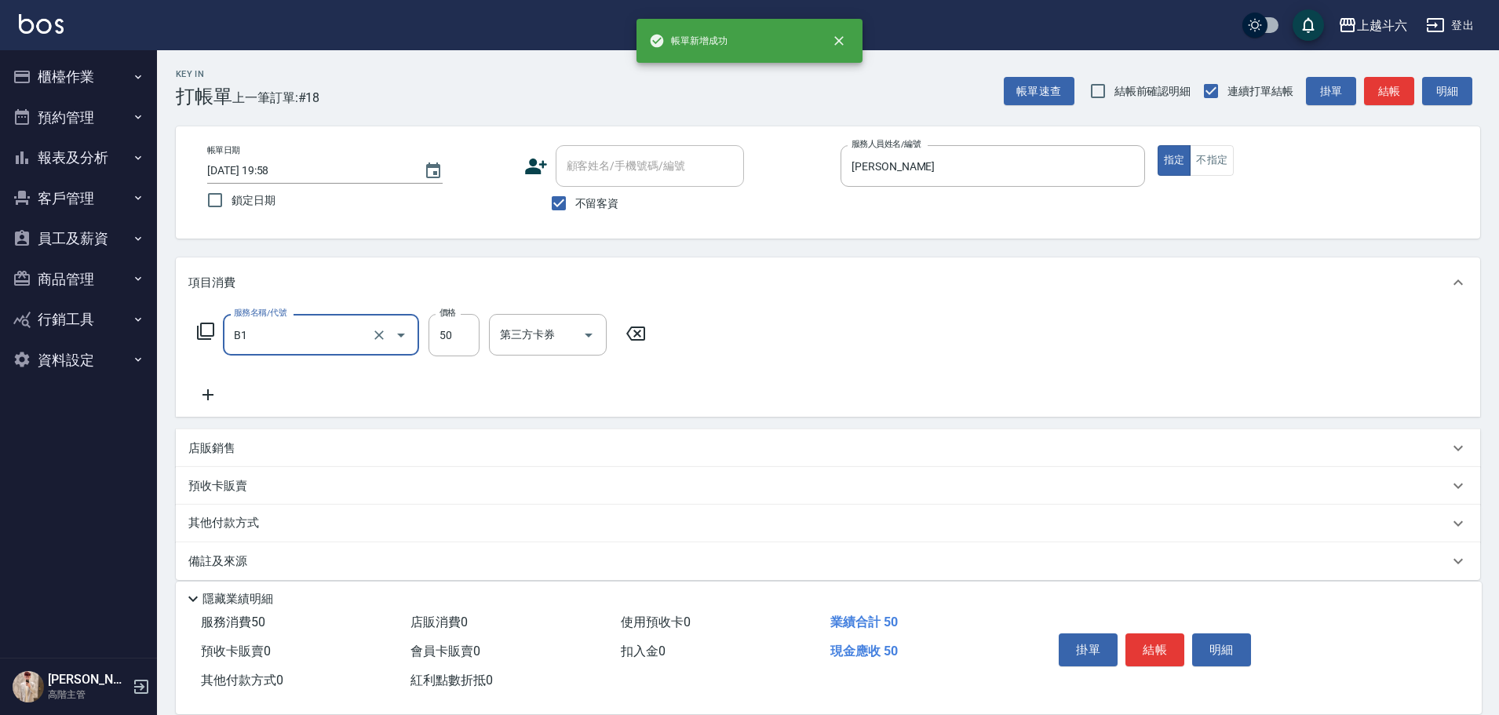
type input "剪髮(B1)"
type input "250"
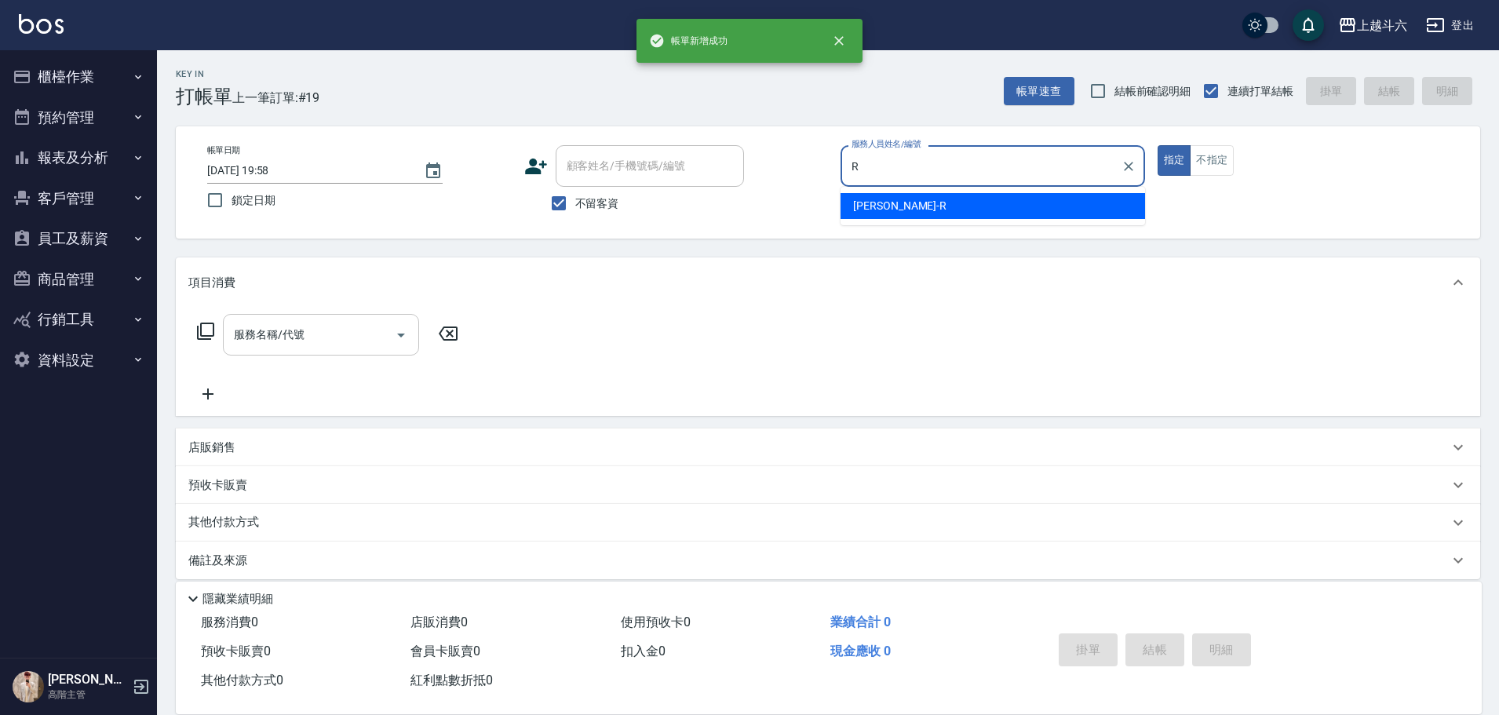
type input "[PERSON_NAME]"
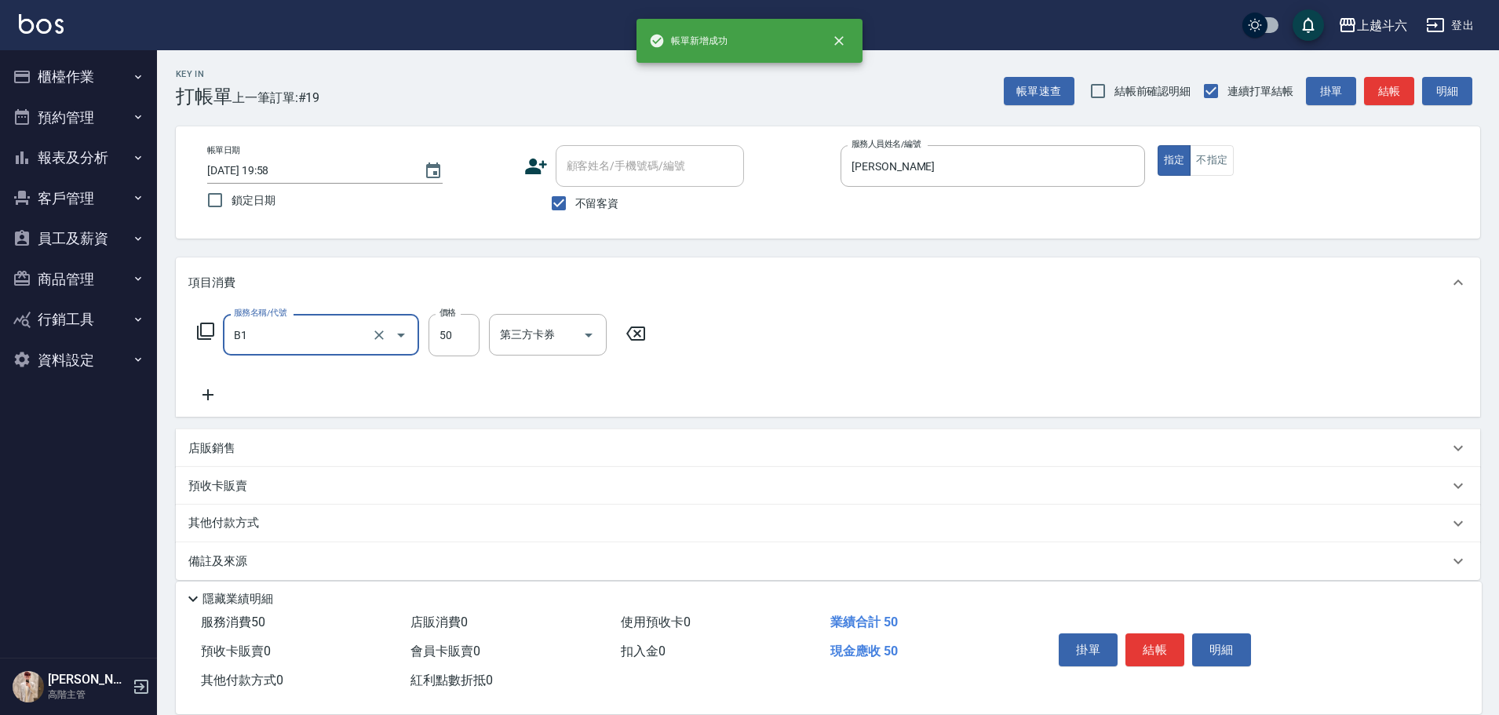
type input "剪髮(B1)"
type input "320"
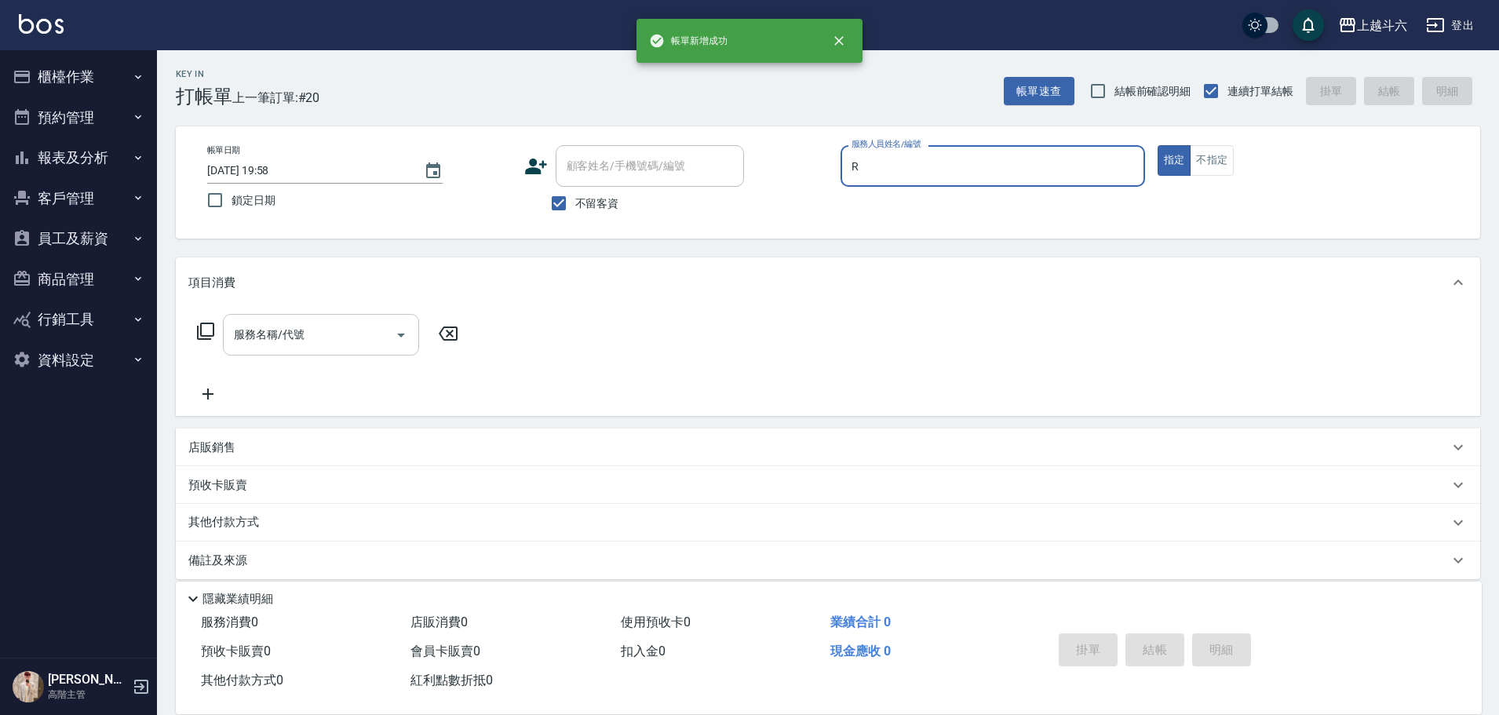
type input "[PERSON_NAME]"
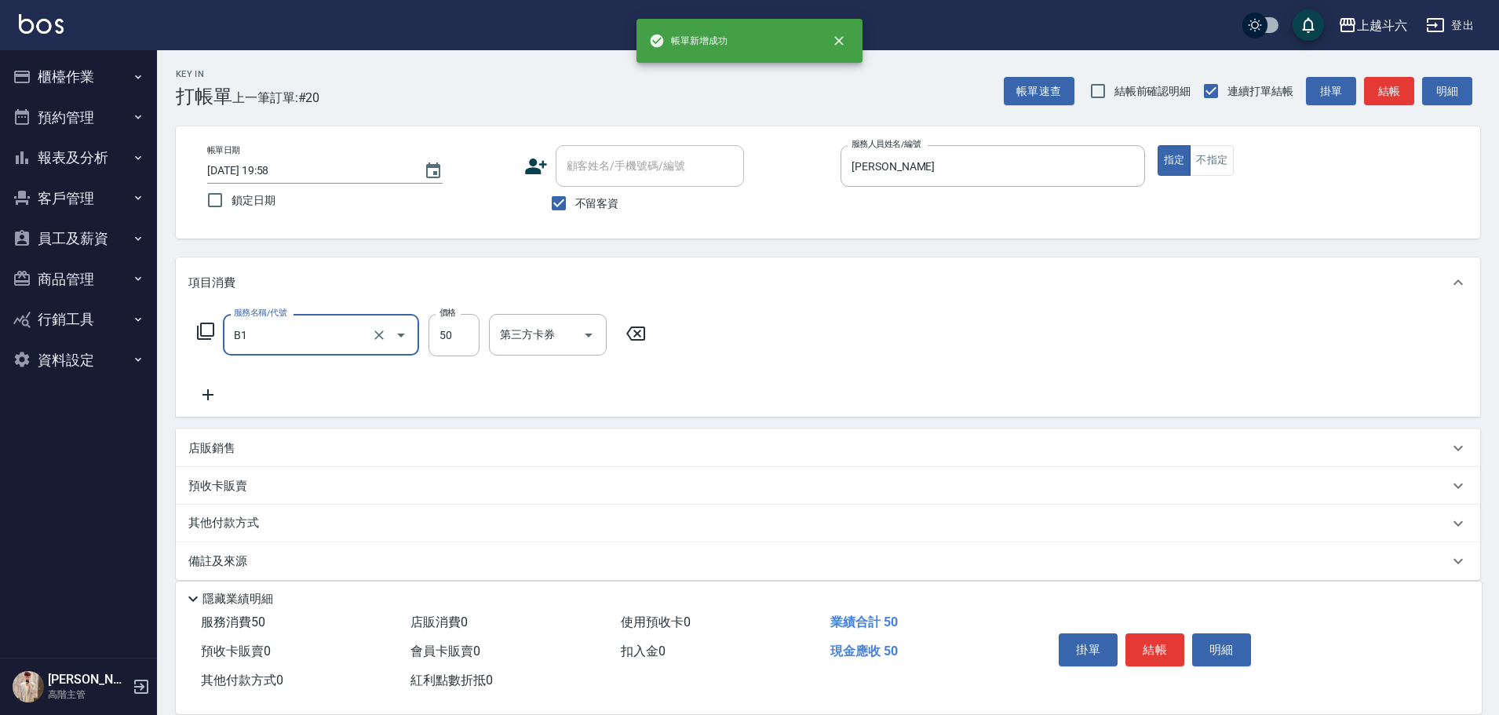
type input "剪髮(B1)"
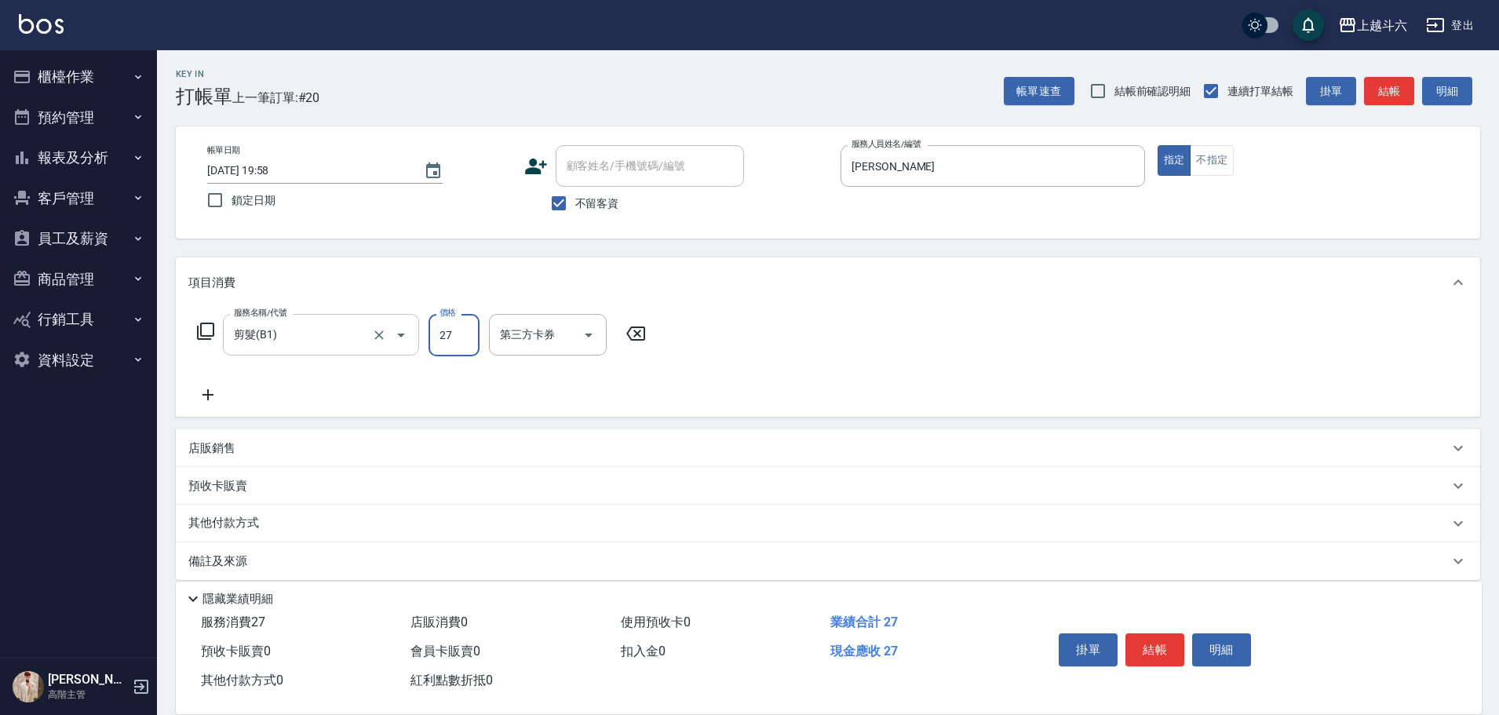
type input "270"
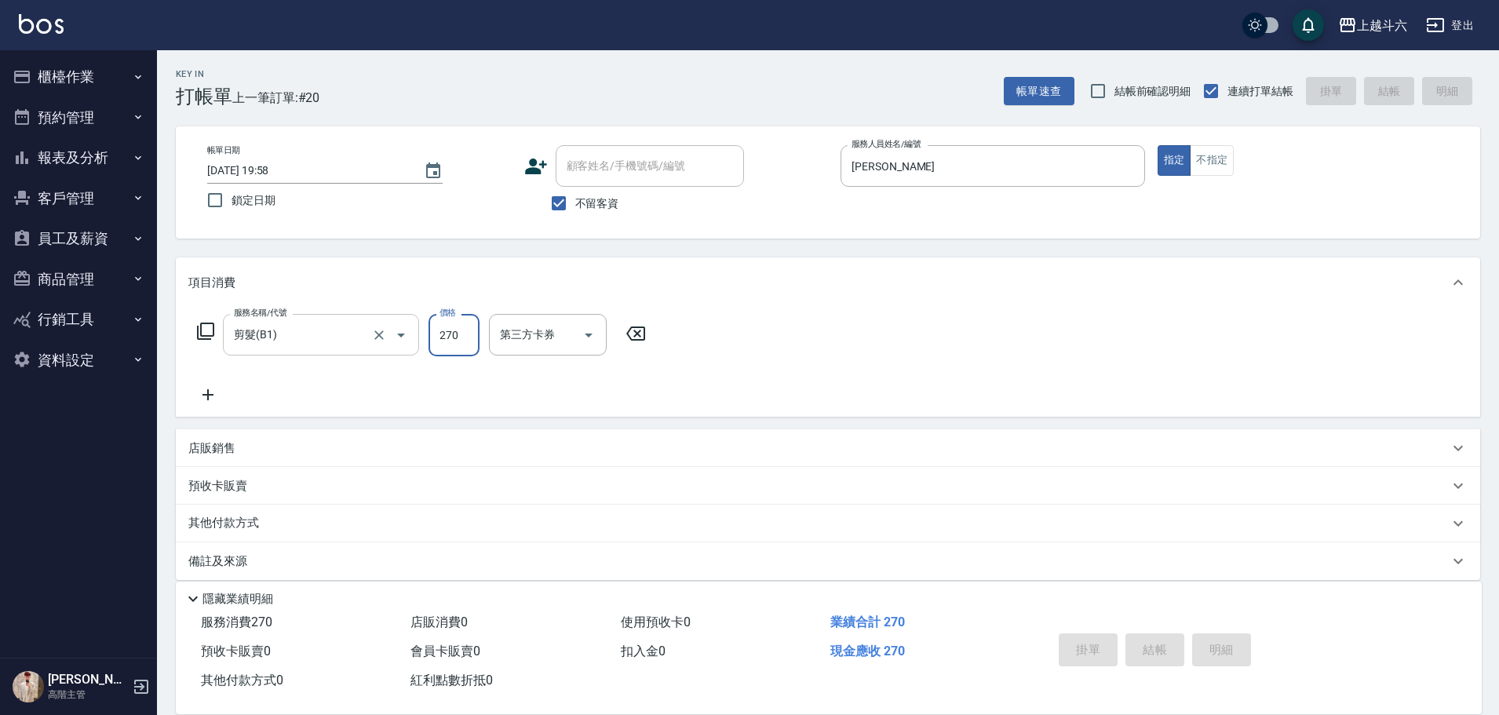
type input "[DATE] 19:59"
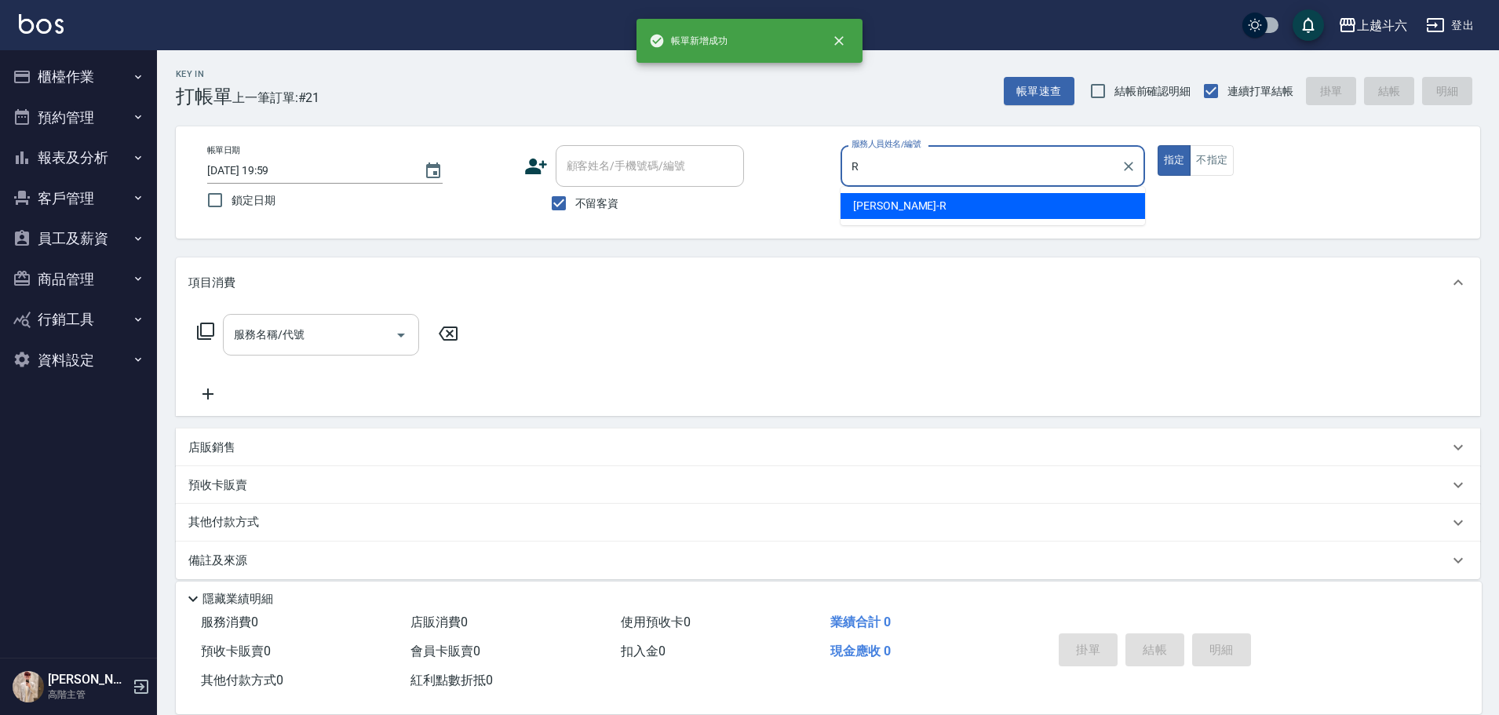
type input "[PERSON_NAME]"
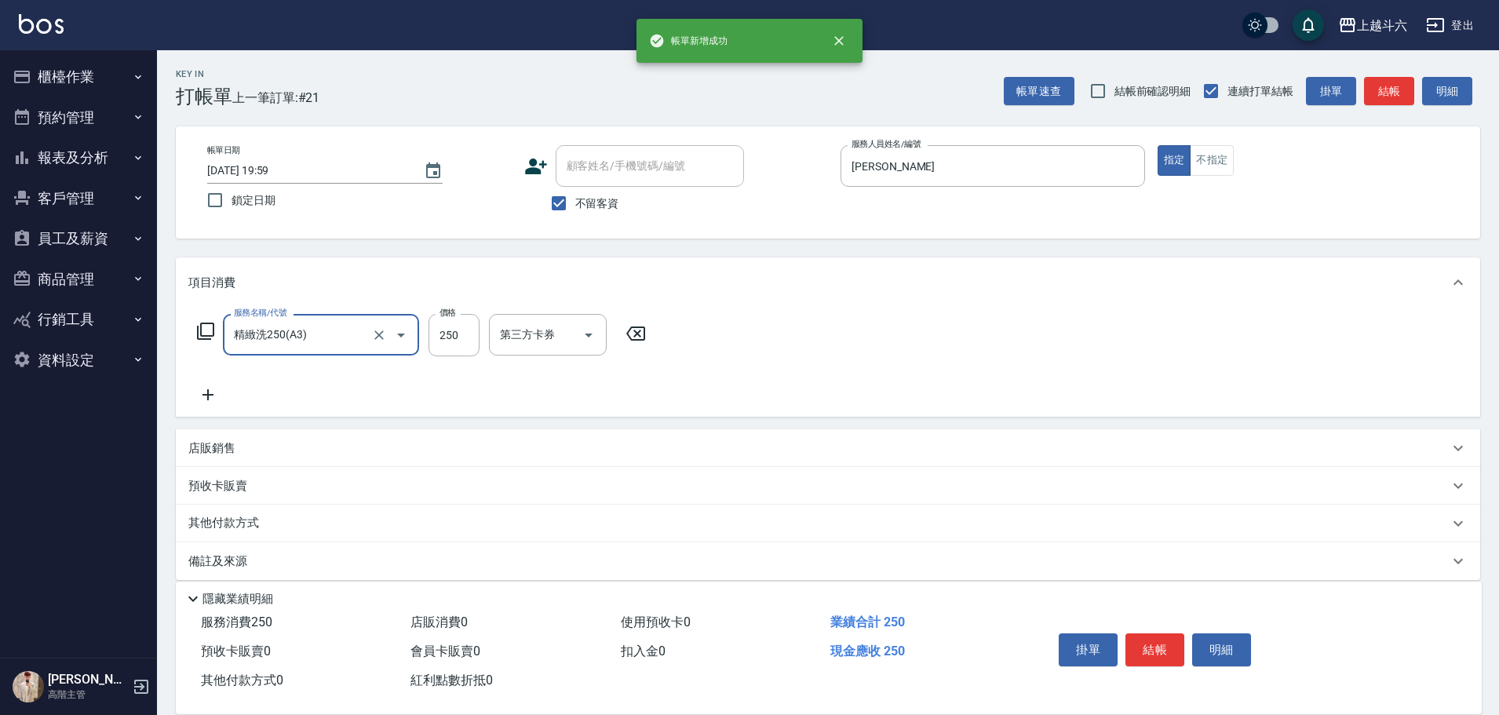
type input "精緻洗250(A3)"
type input "3"
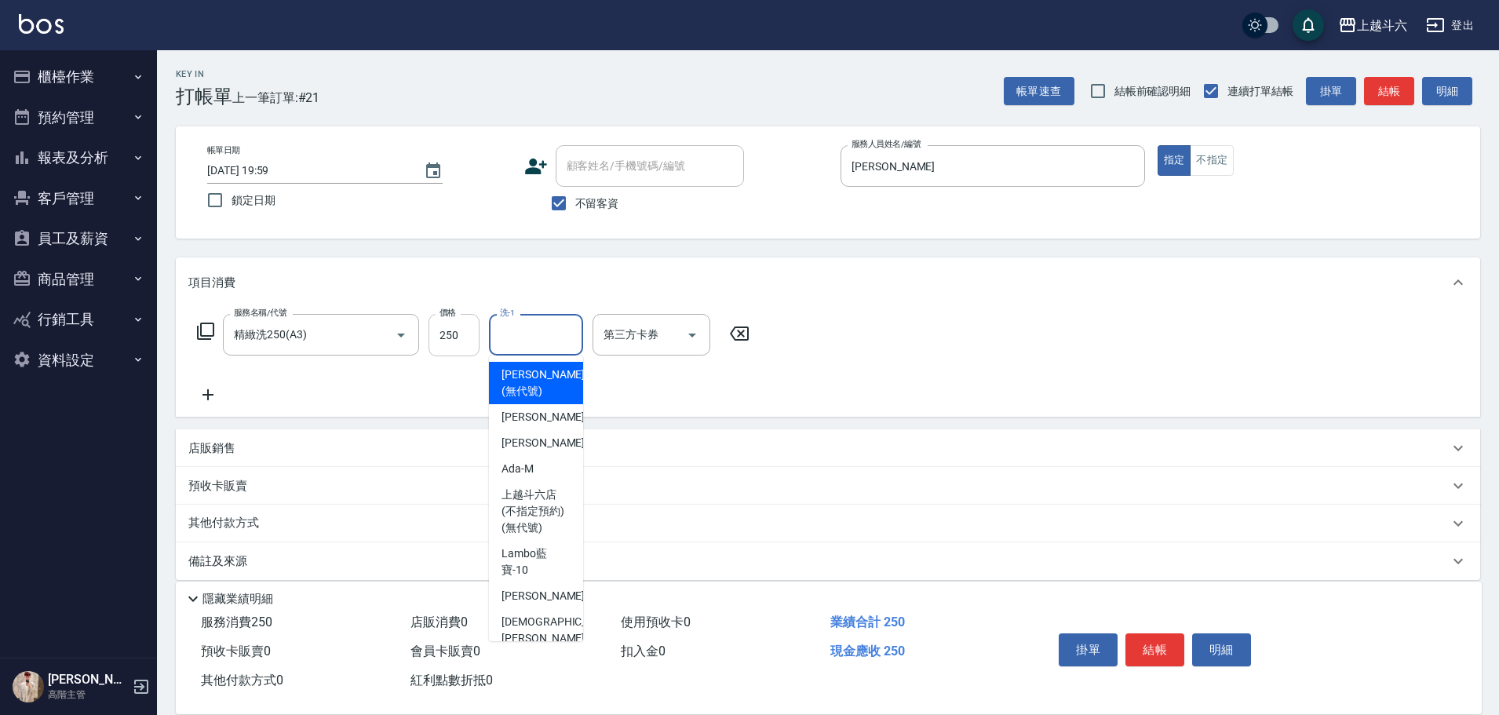
click at [452, 323] on input "250" at bounding box center [454, 335] width 51 height 42
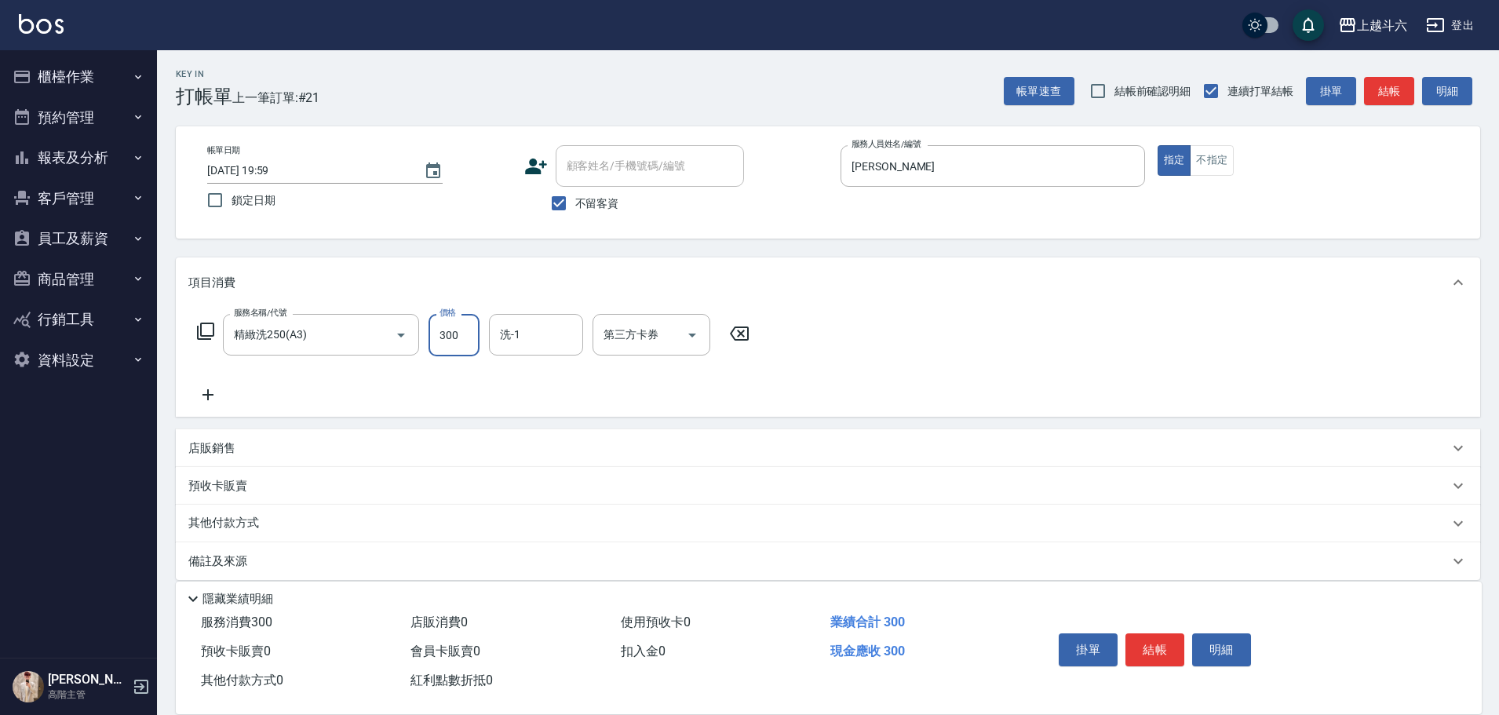
type input "300"
type input "[PERSON_NAME]-23"
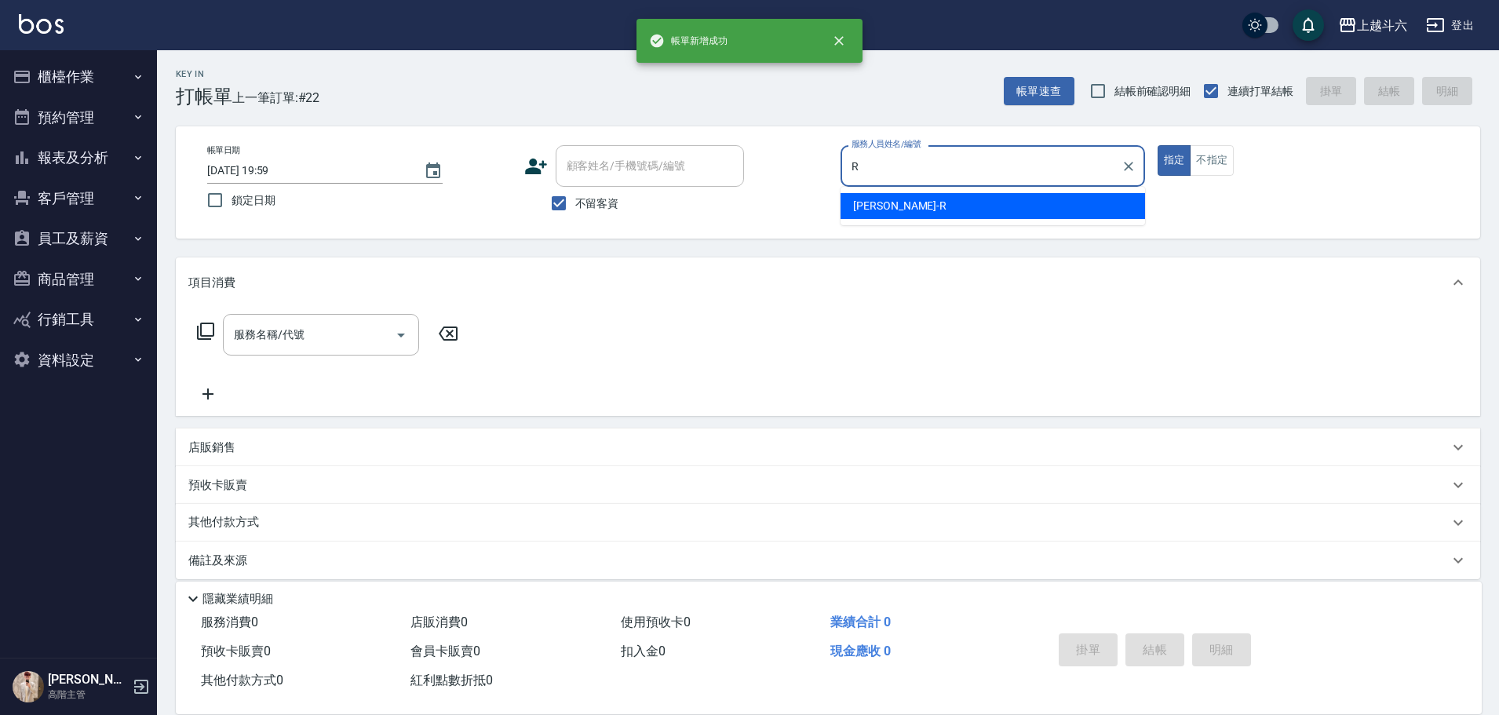
type input "[PERSON_NAME]"
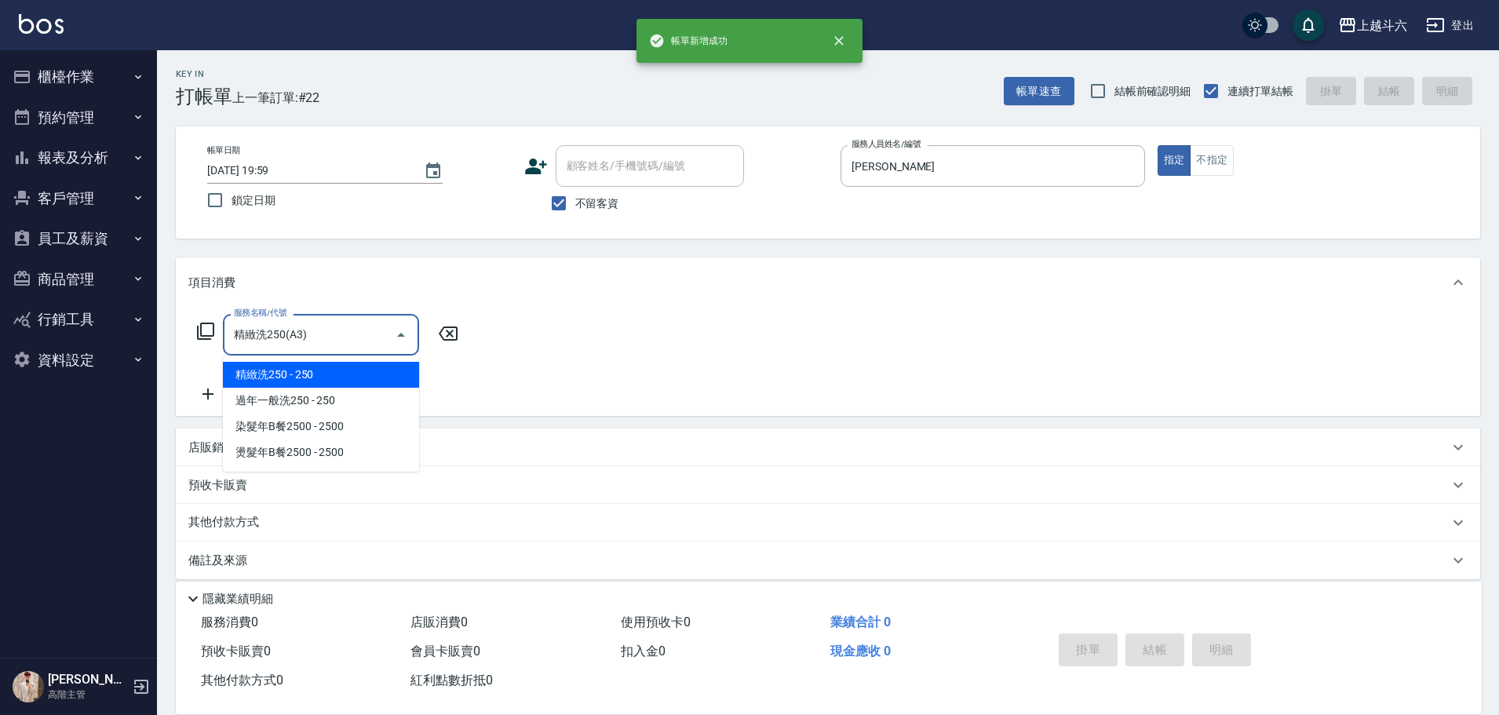
type input "精緻洗250(A3)"
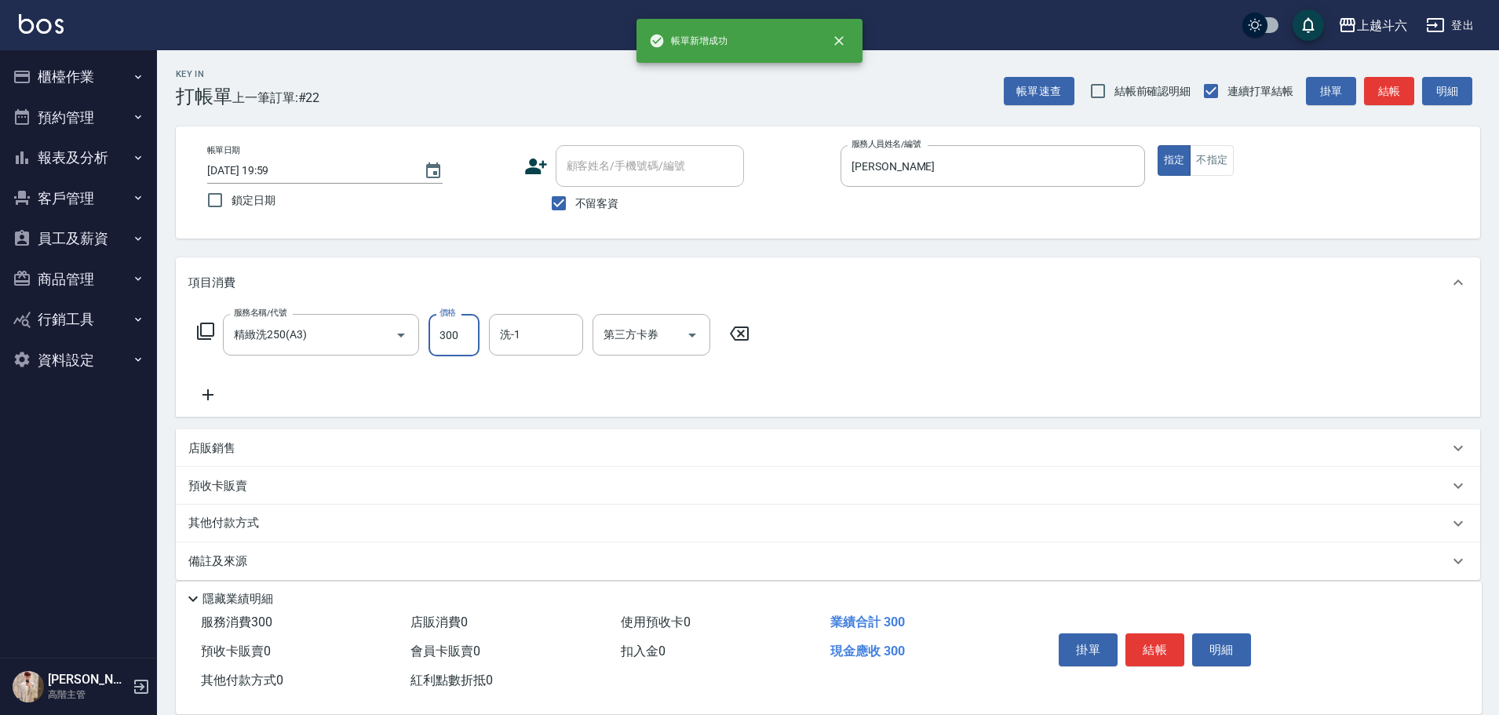
type input "300"
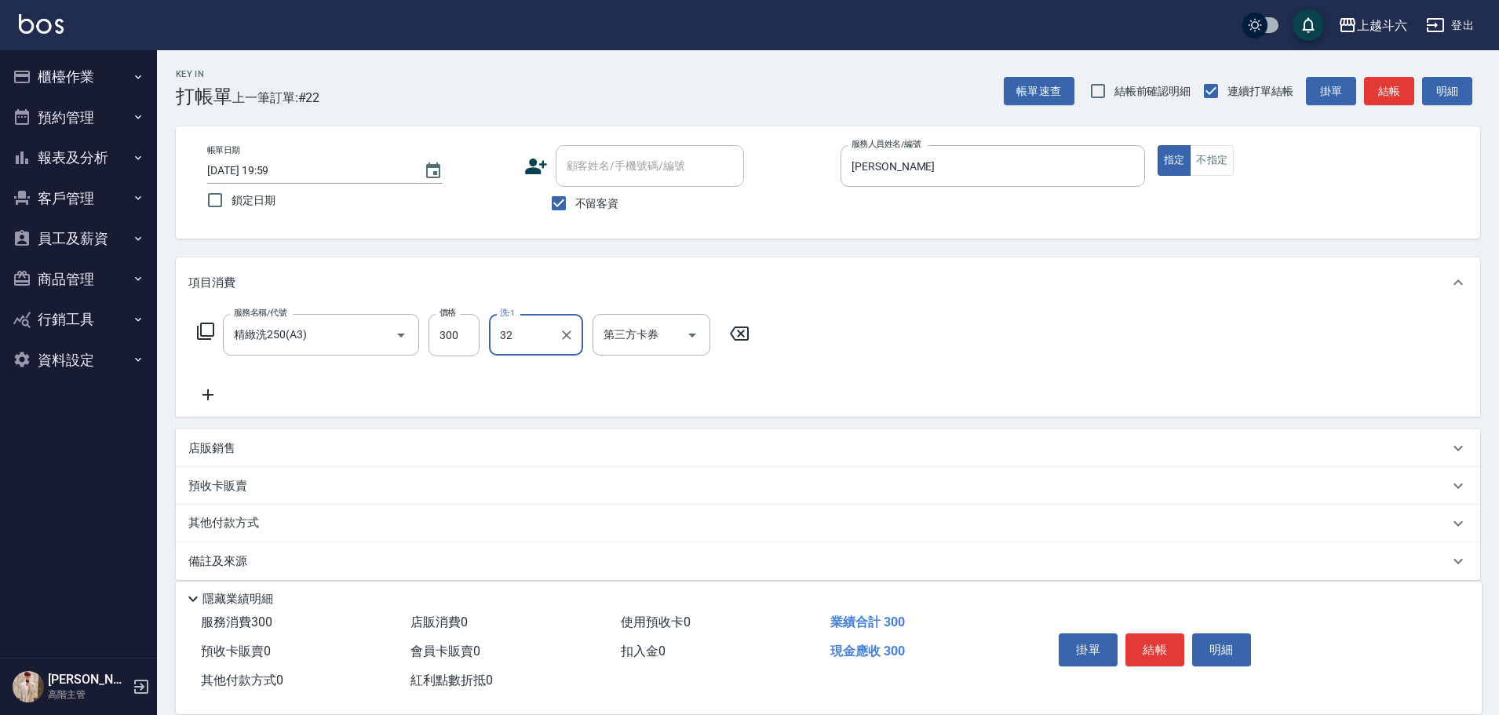
type input "萱芸-32"
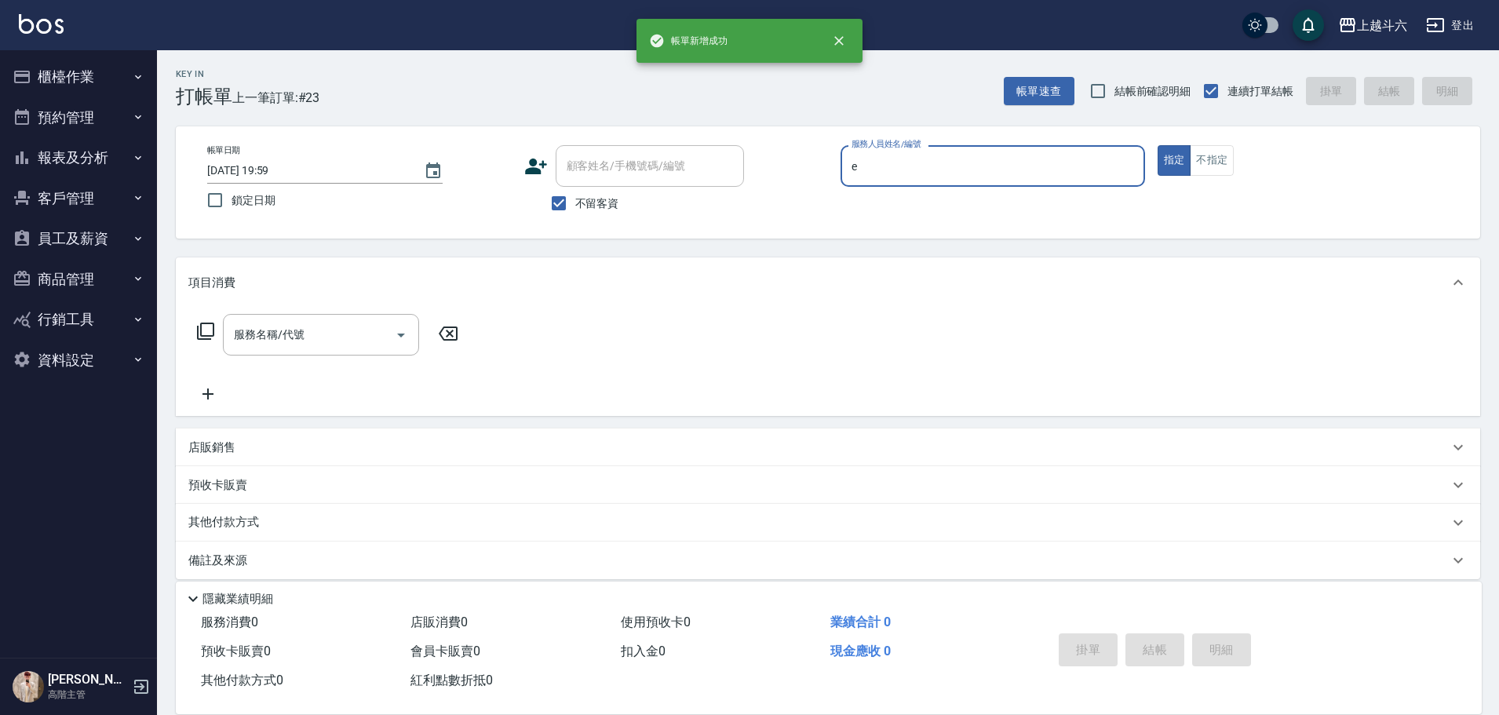
type input "[PERSON_NAME]"
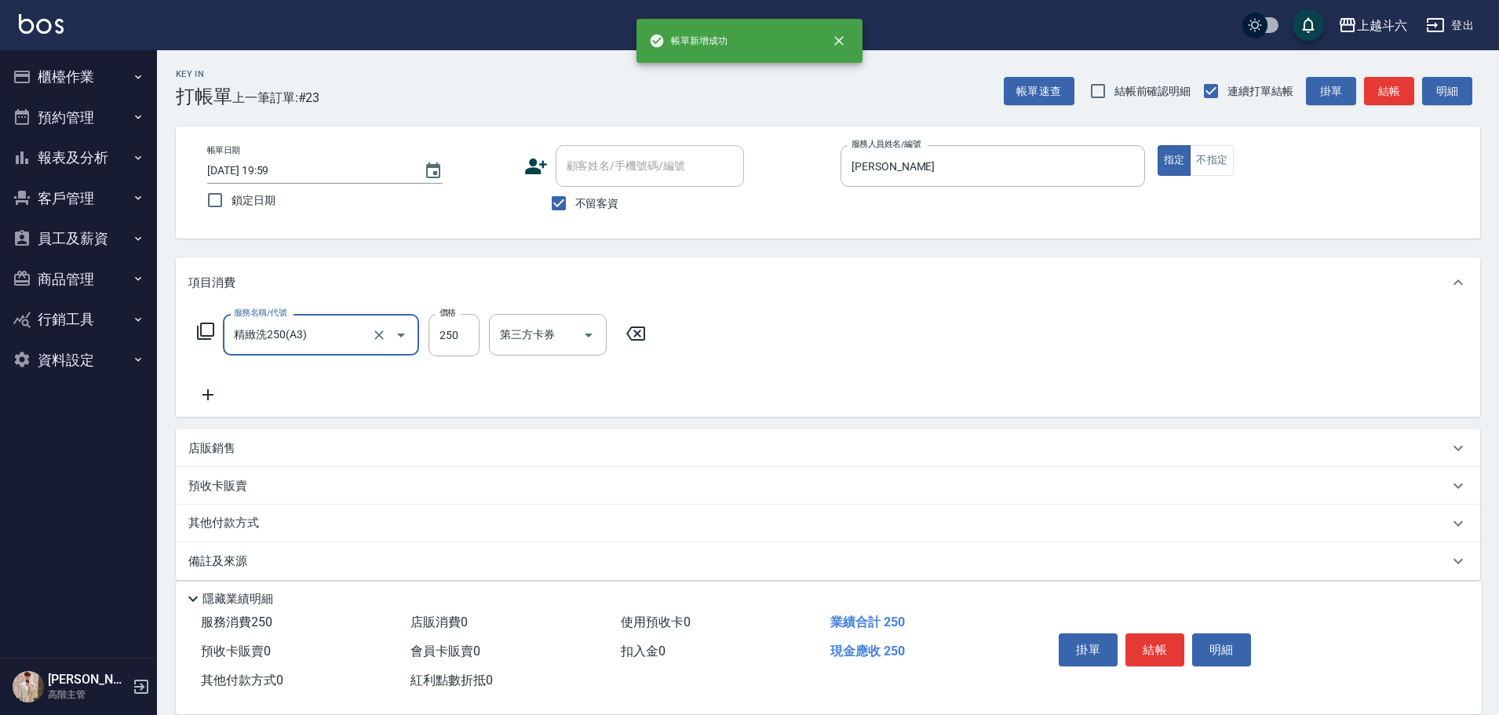
type input "精緻洗250(A3)"
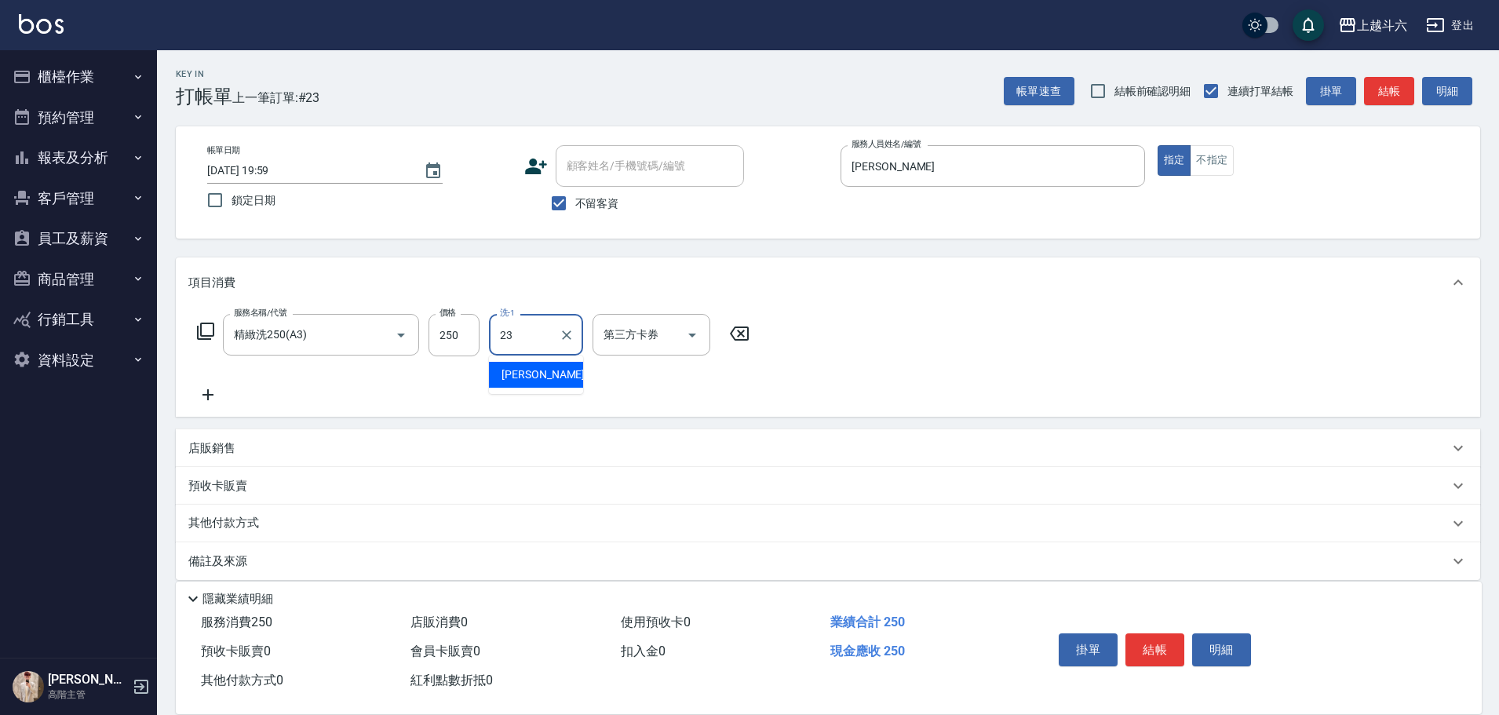
type input "[PERSON_NAME]-23"
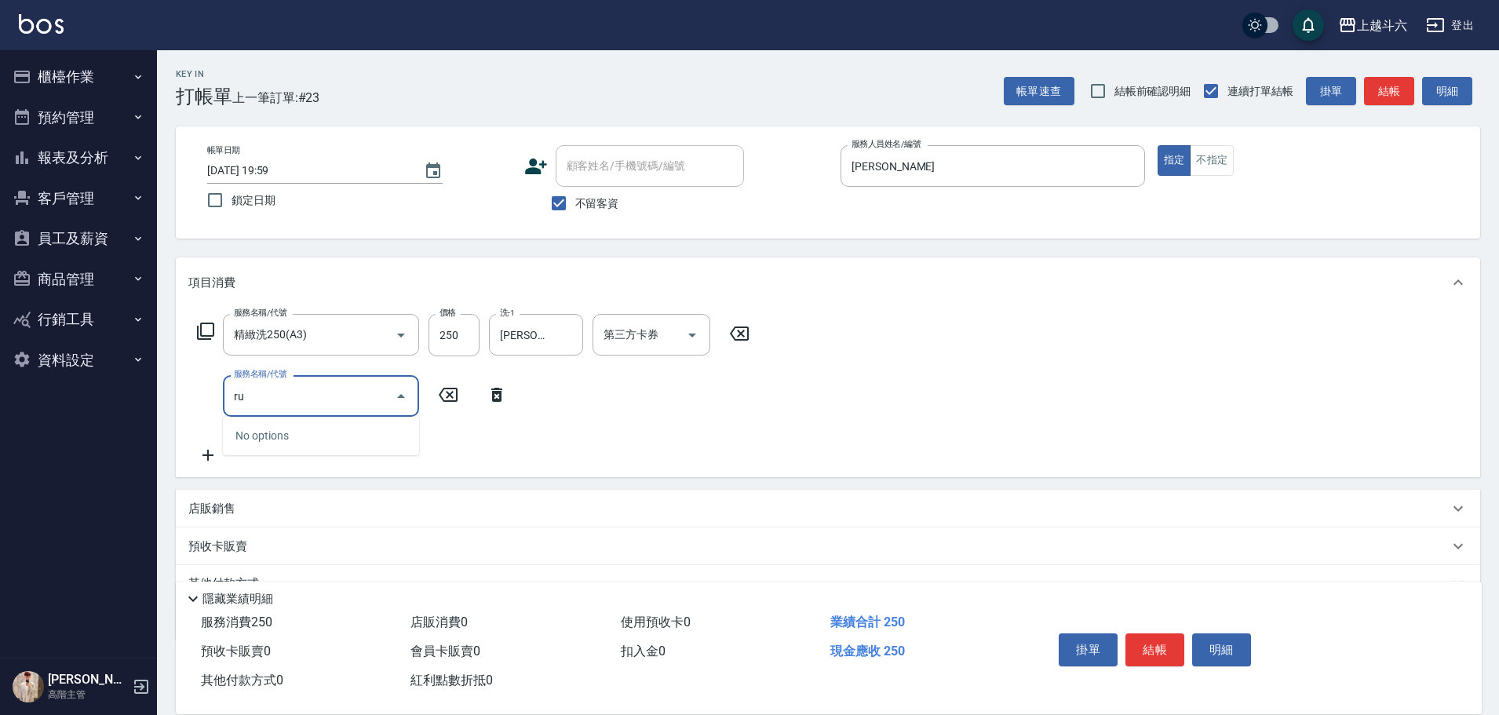
type input "r"
type input "肩100(特6)"
type input "100"
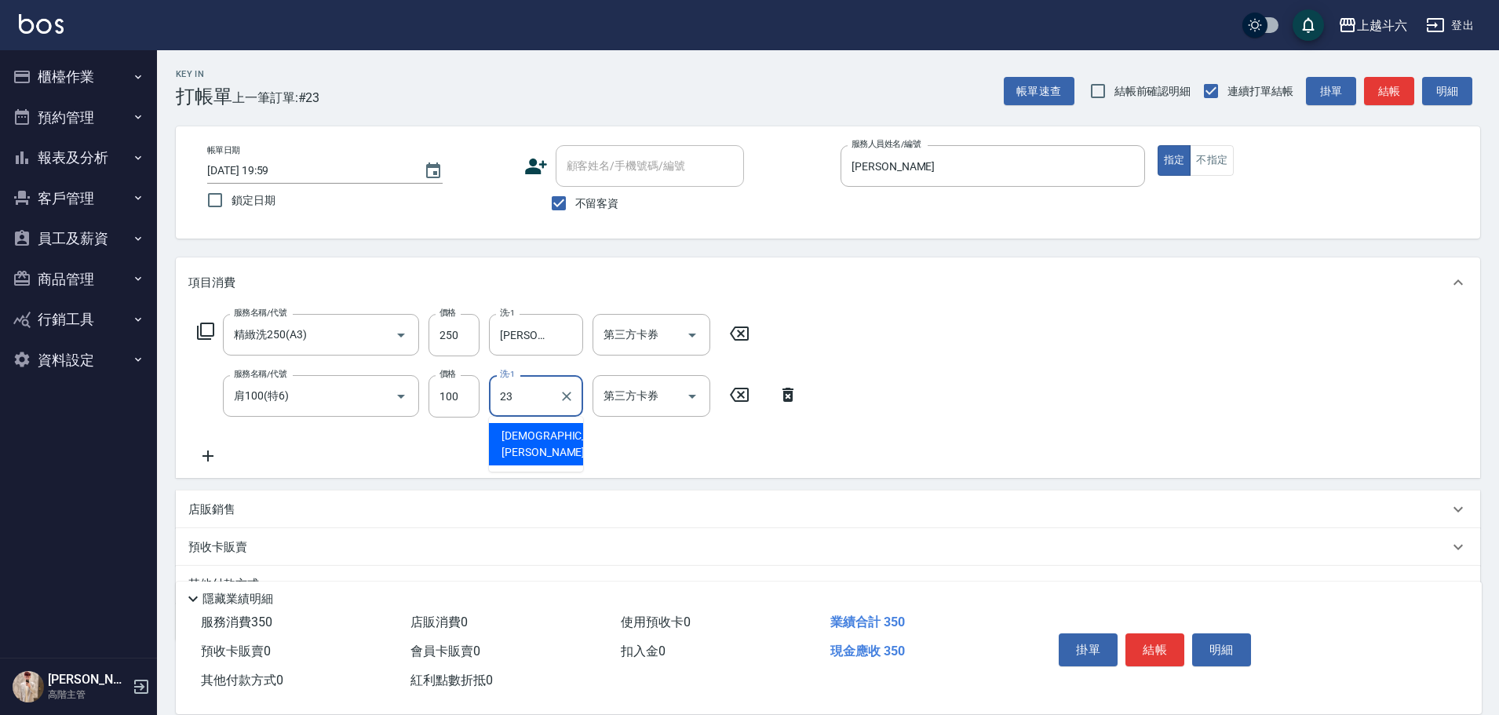
type input "[PERSON_NAME]-23"
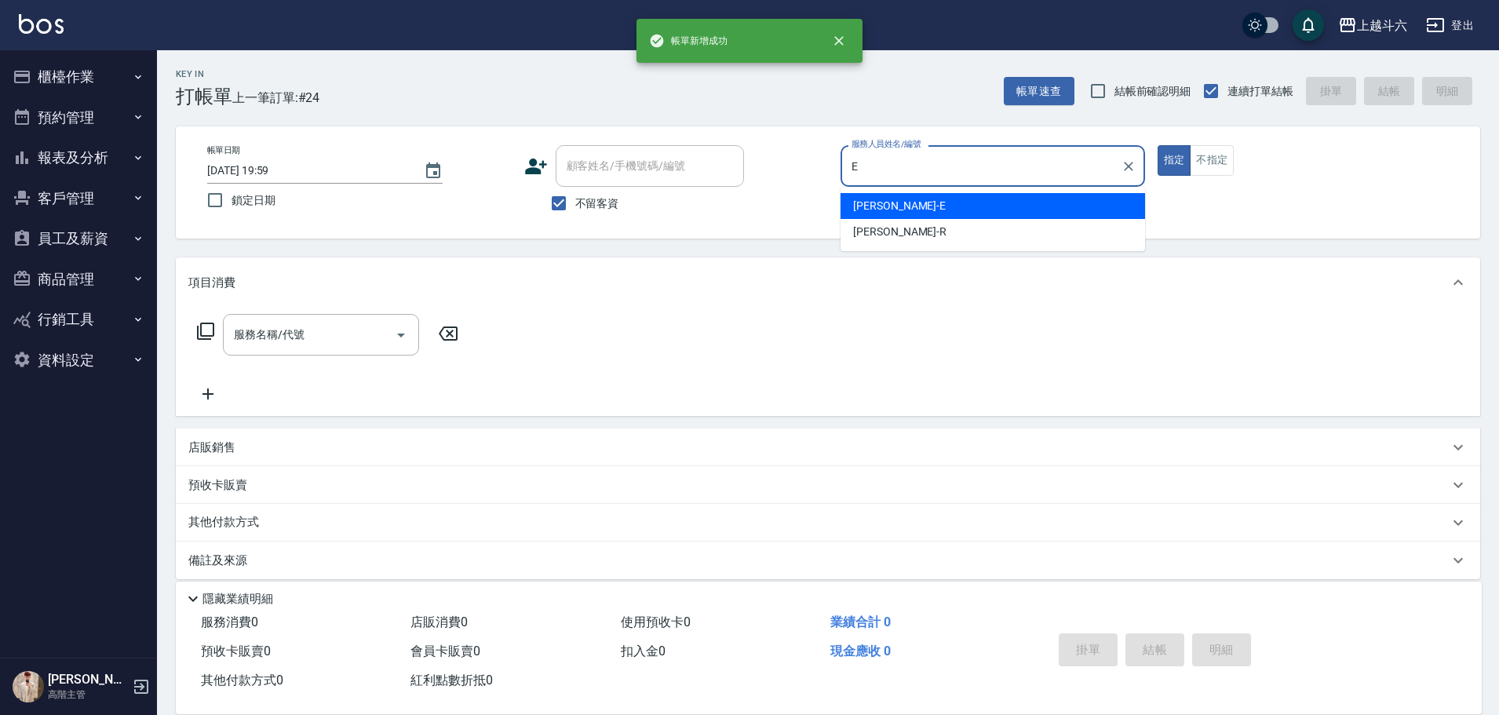
type input "[PERSON_NAME]"
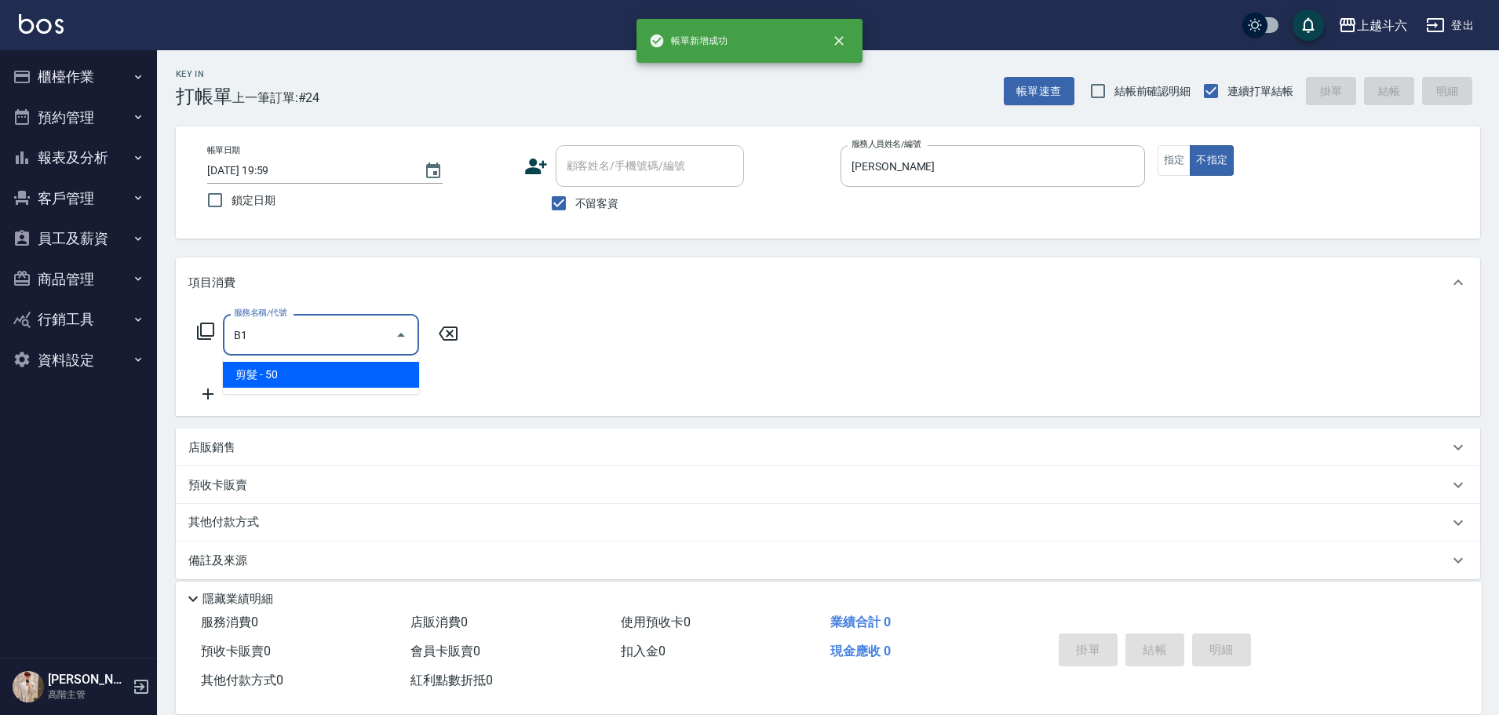
type input "剪髮(B1)"
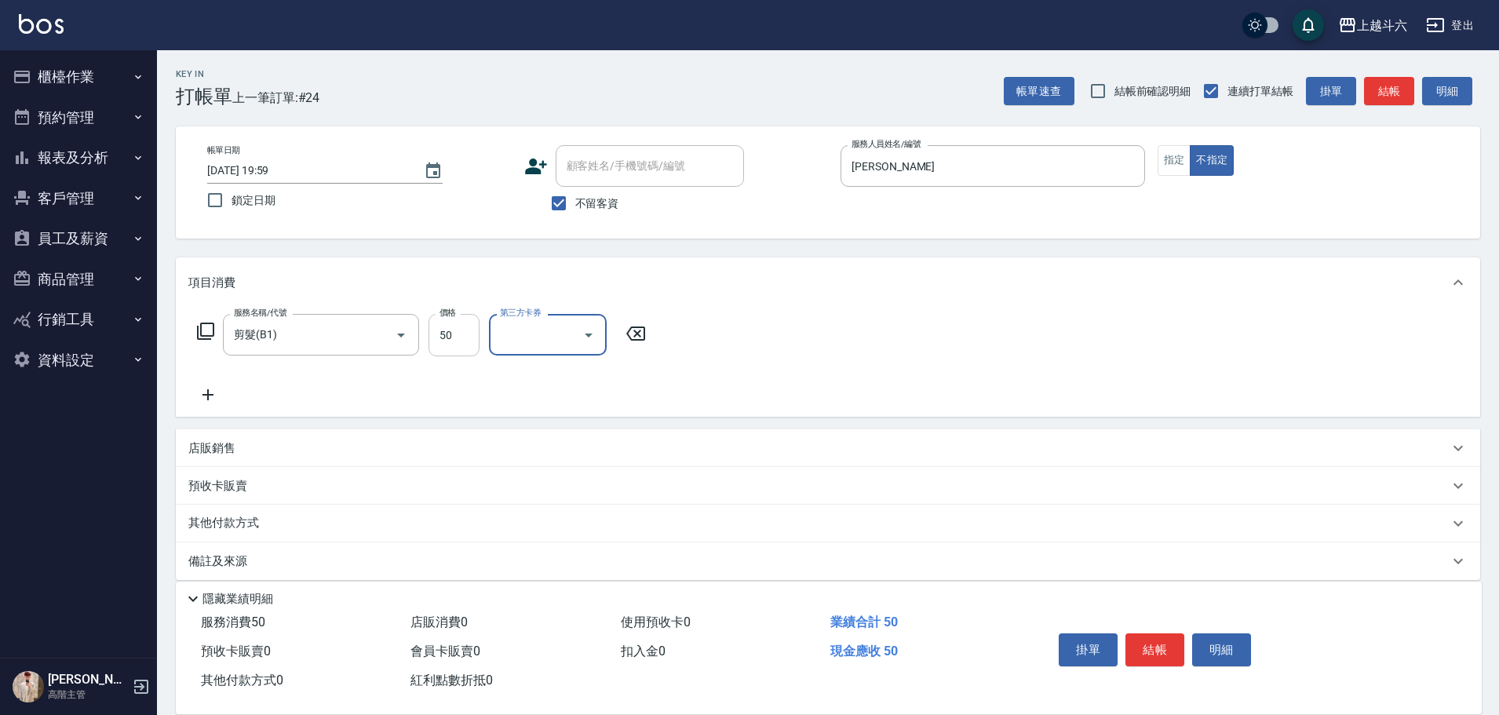
click at [465, 321] on input "50" at bounding box center [454, 335] width 51 height 42
type input "200"
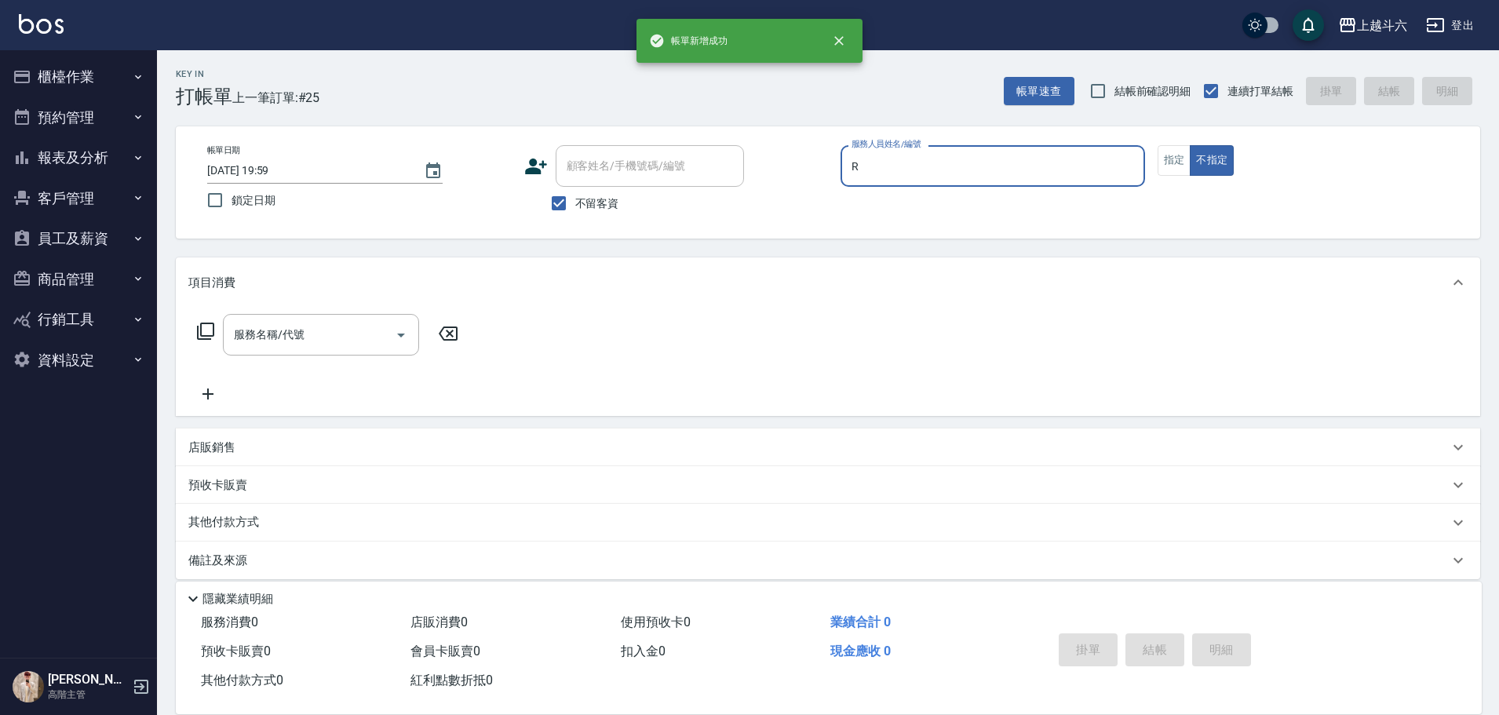
type input "[PERSON_NAME]"
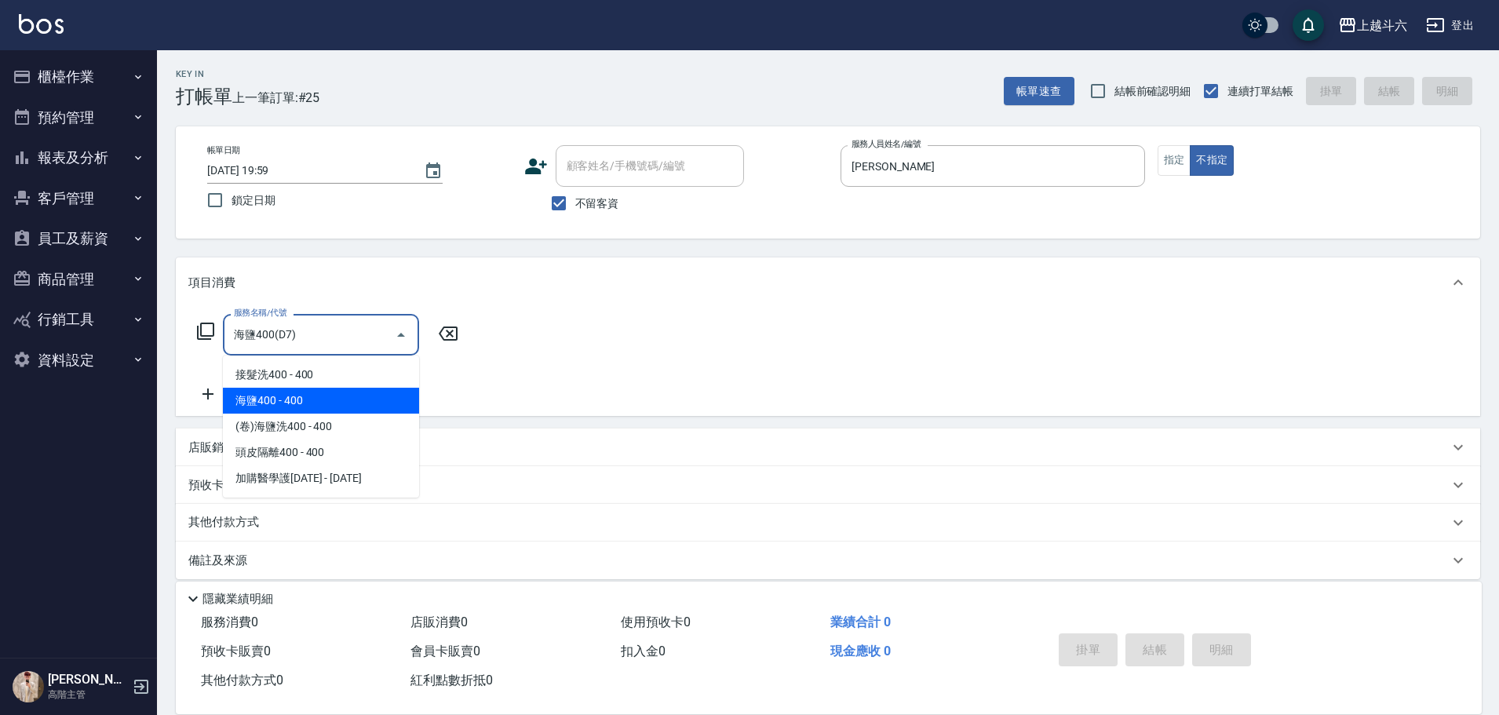
type input "海鹽400(D7)"
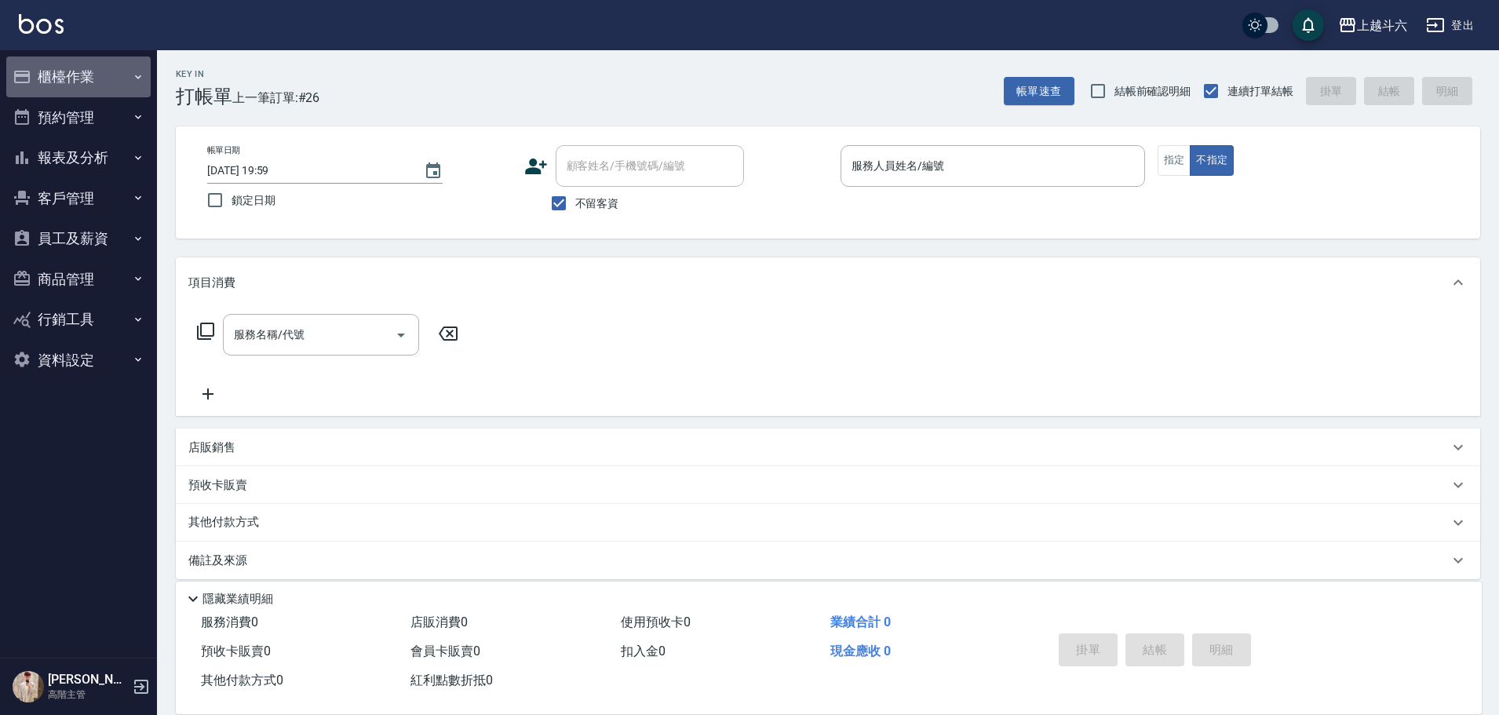
click at [100, 84] on button "櫃檯作業" at bounding box center [78, 77] width 144 height 41
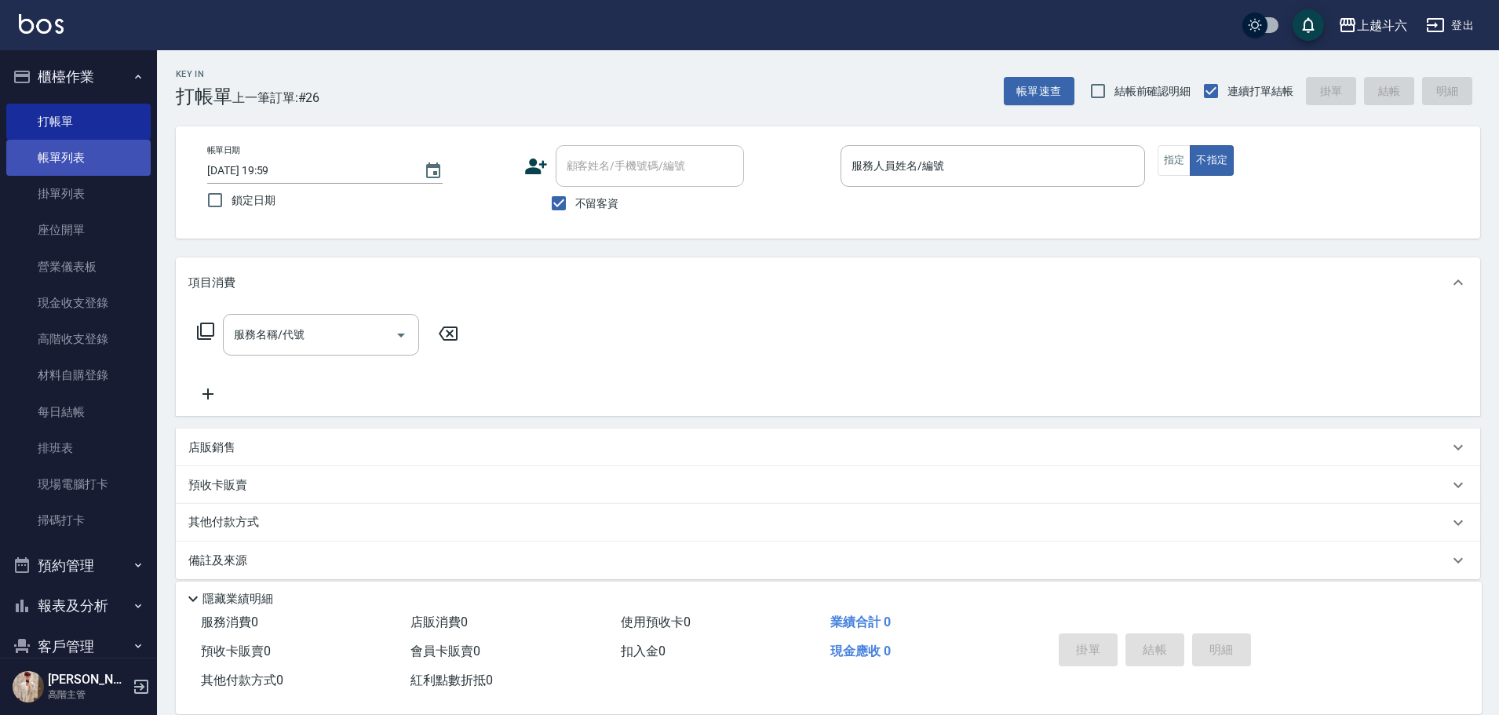
click at [99, 143] on link "帳單列表" at bounding box center [78, 158] width 144 height 36
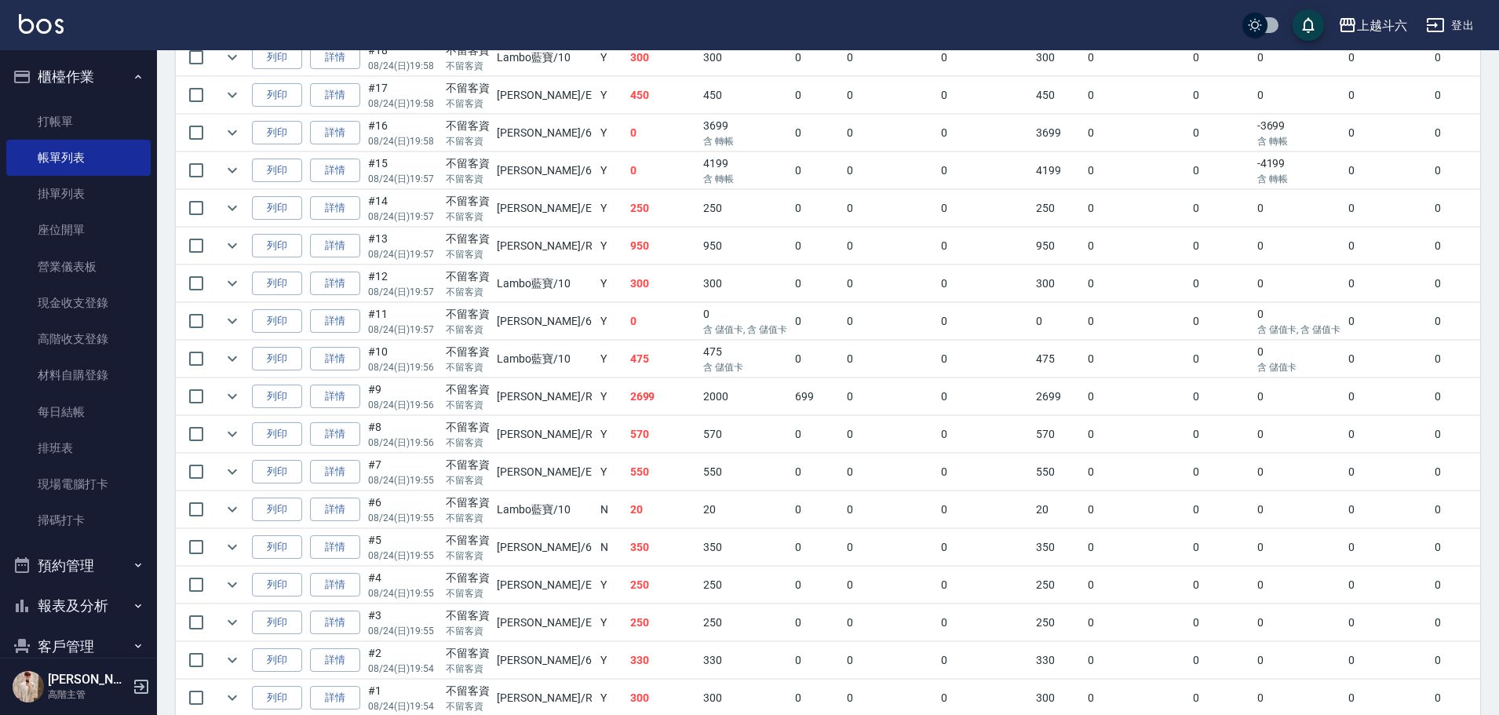
scroll to position [810, 0]
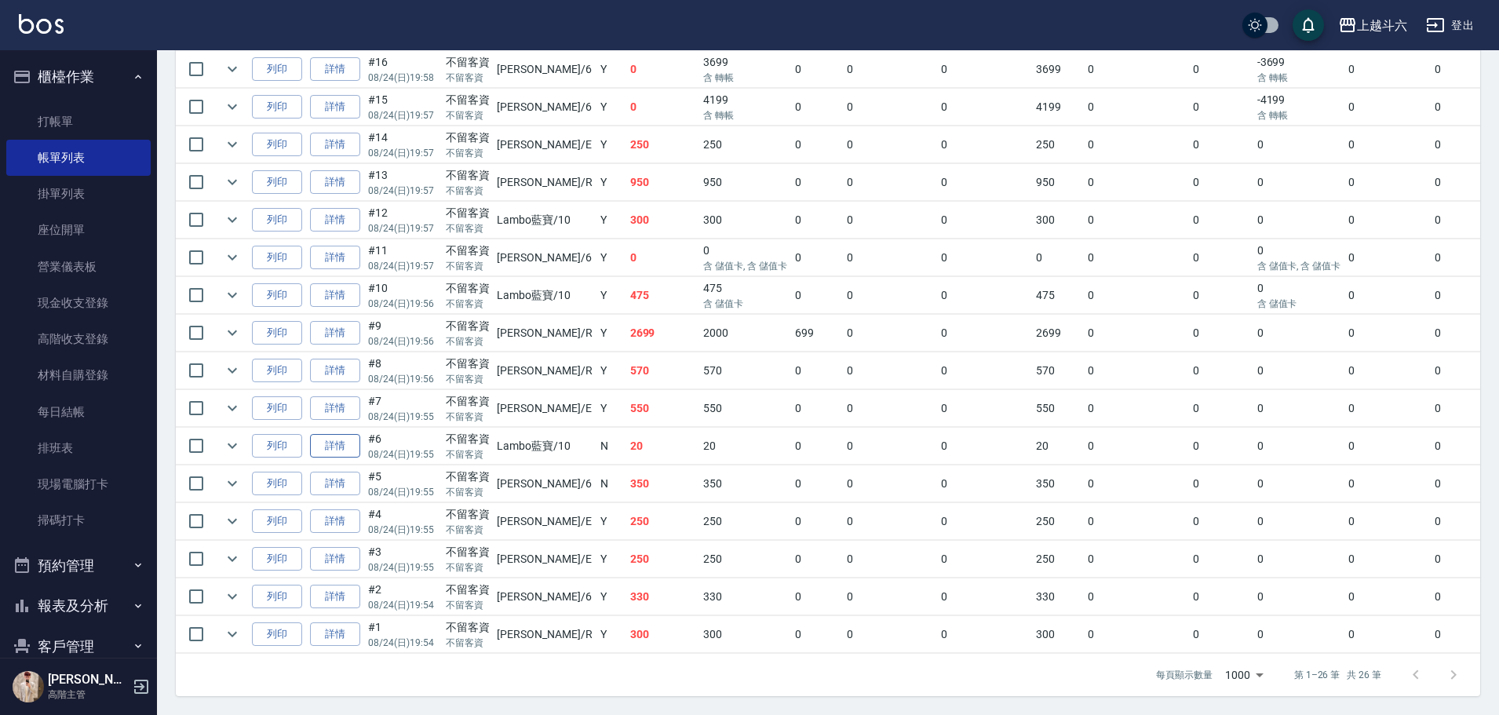
click at [345, 323] on link "詳情" at bounding box center [335, 446] width 50 height 24
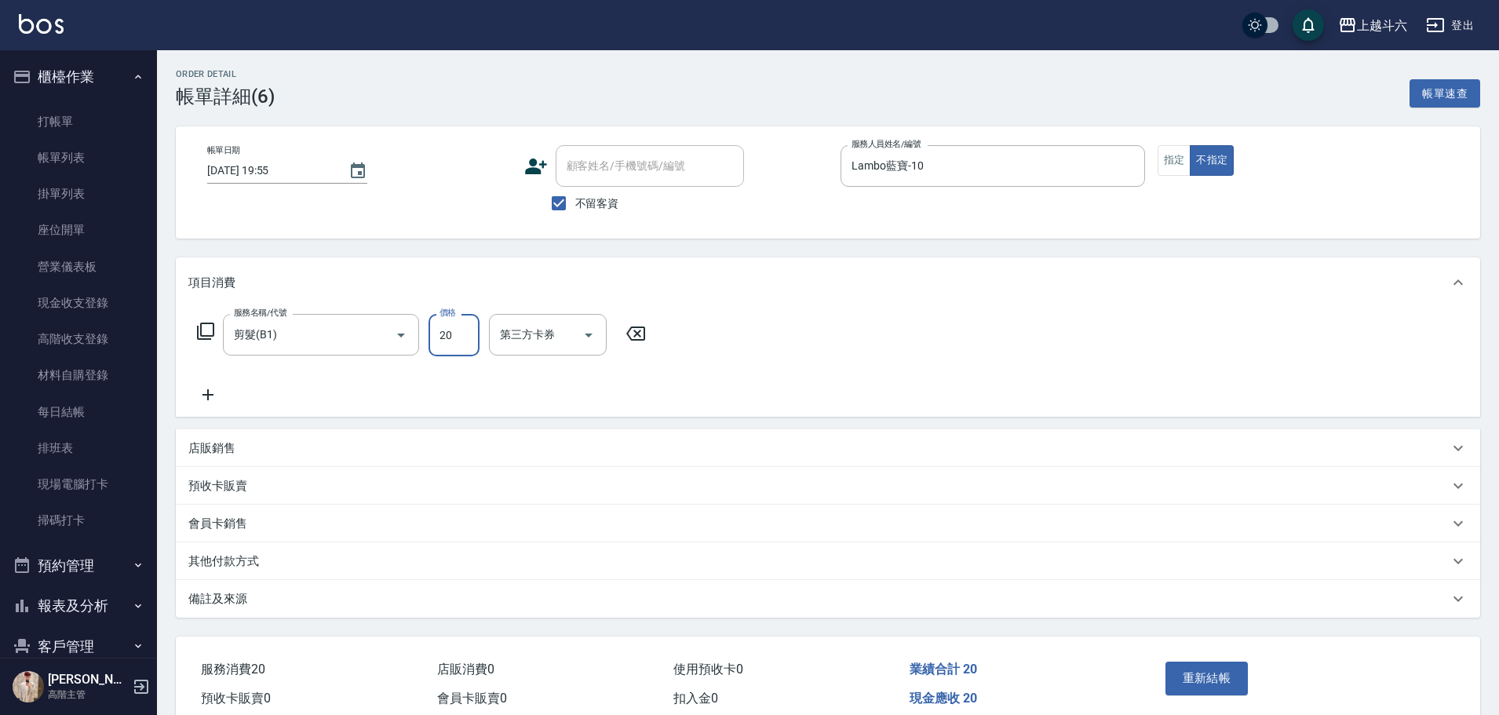
click at [469, 323] on input "20" at bounding box center [454, 335] width 51 height 42
click at [735, 323] on button "重新結帳" at bounding box center [1207, 678] width 83 height 33
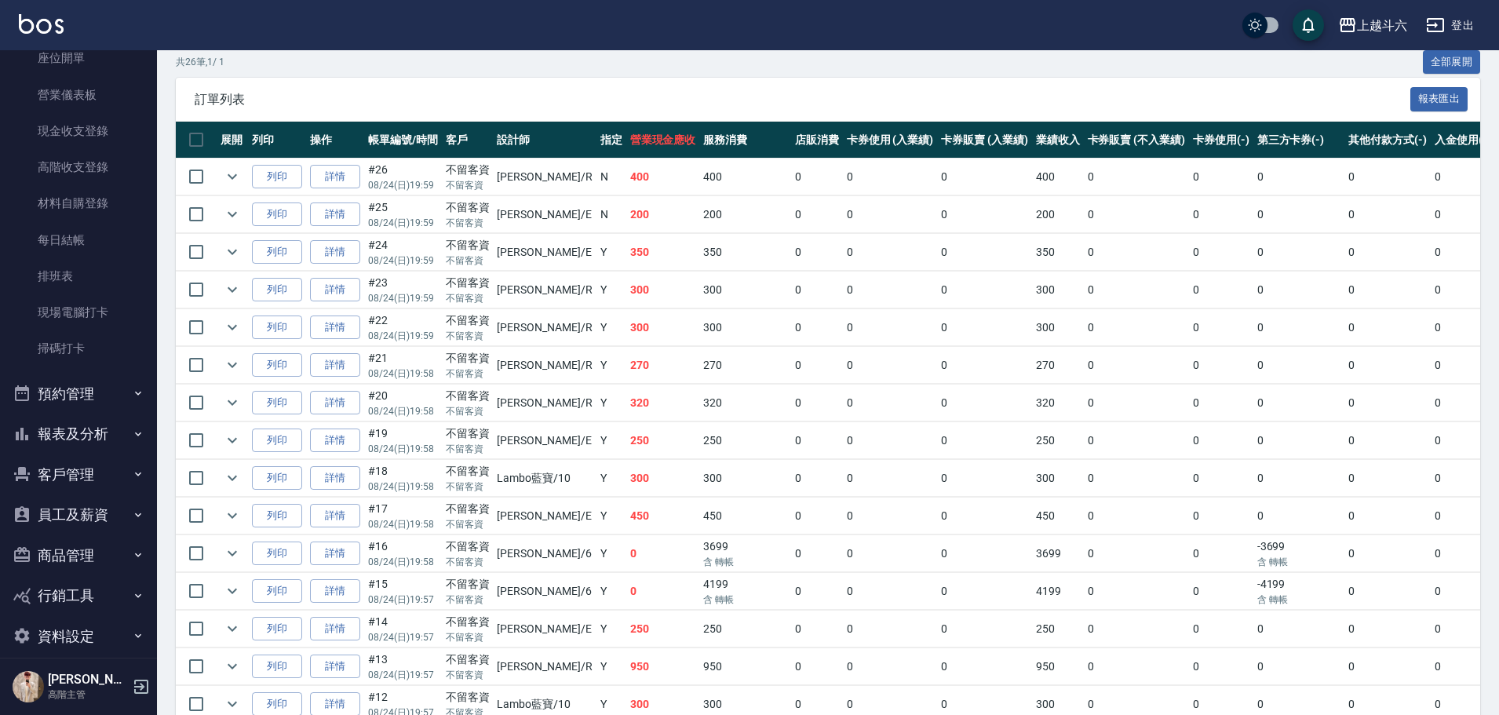
scroll to position [189, 0]
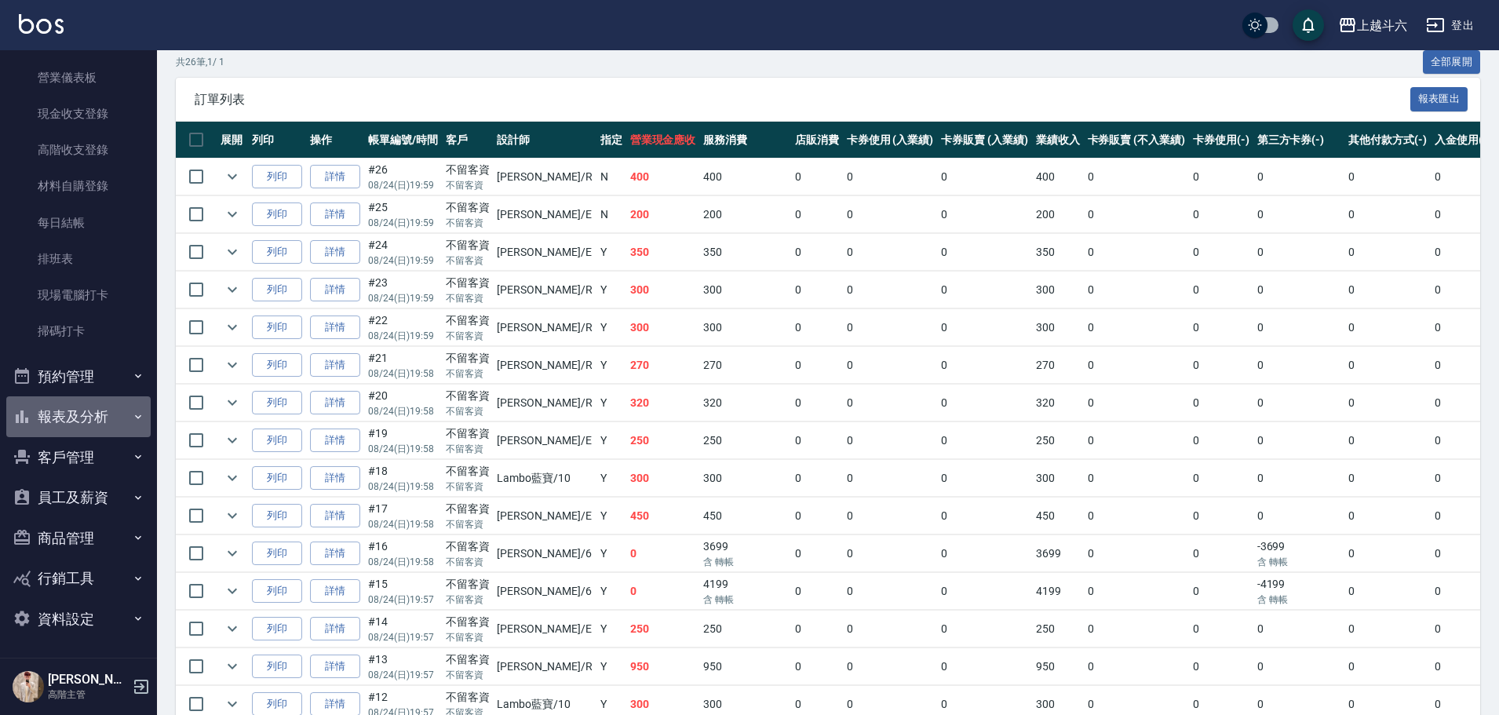
click at [99, 323] on button "報表及分析" at bounding box center [78, 416] width 144 height 41
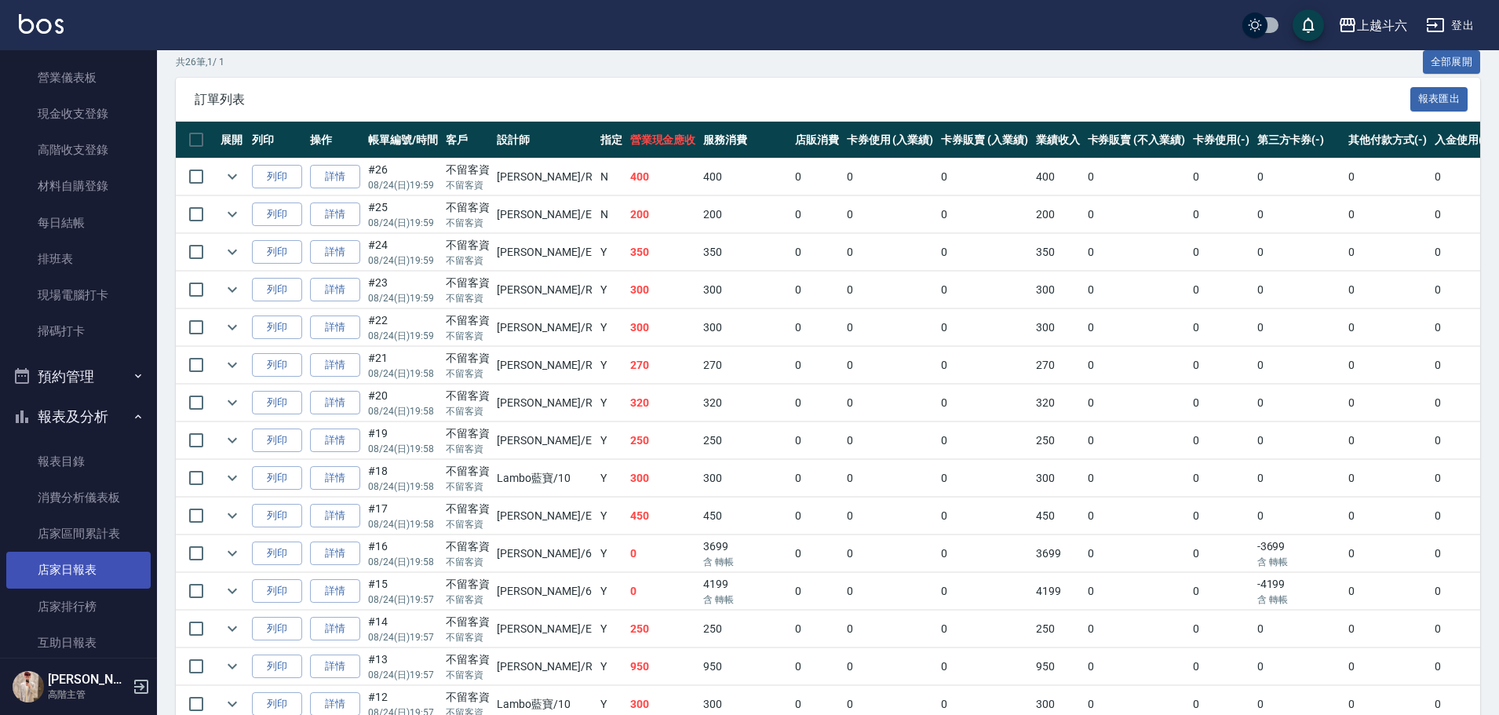
click at [120, 323] on link "店家日報表" at bounding box center [78, 570] width 144 height 36
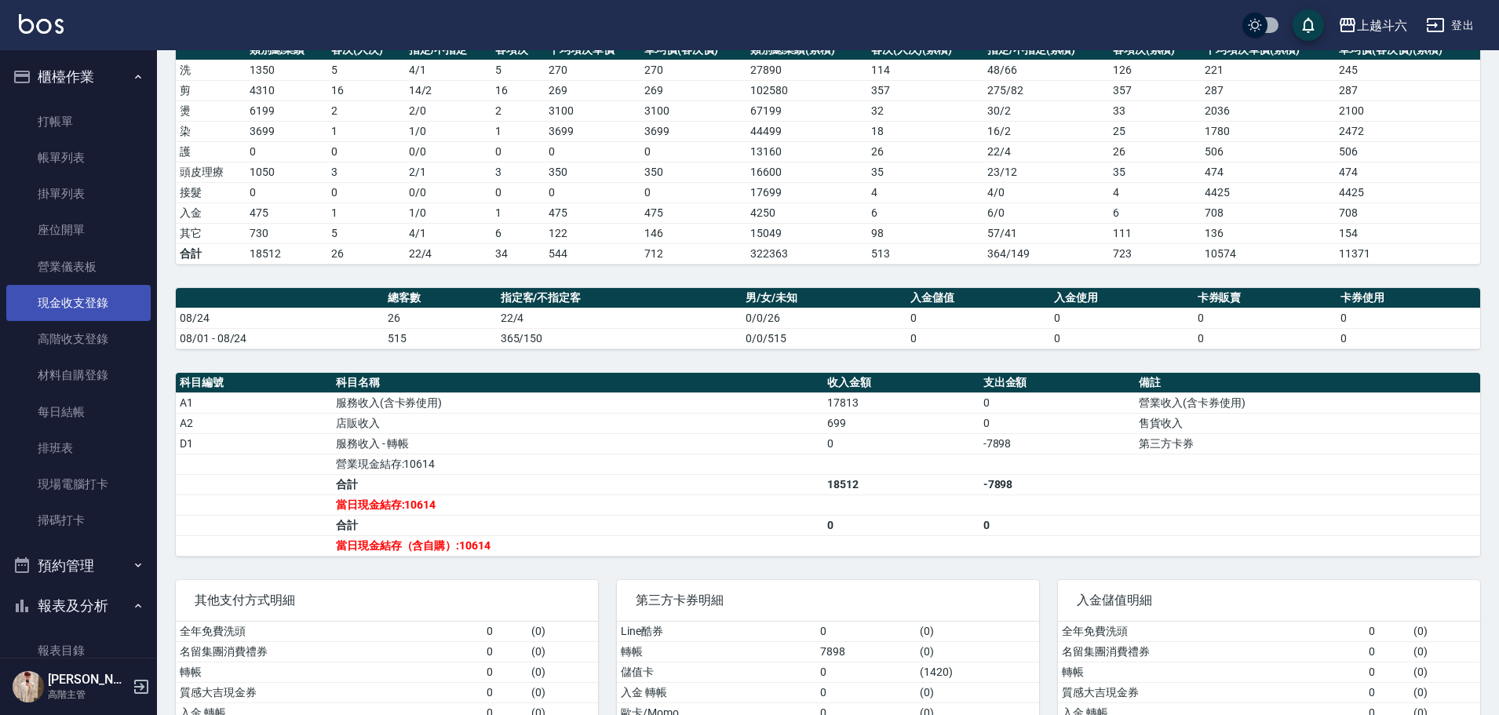
click at [121, 301] on link "現金收支登錄" at bounding box center [78, 303] width 144 height 36
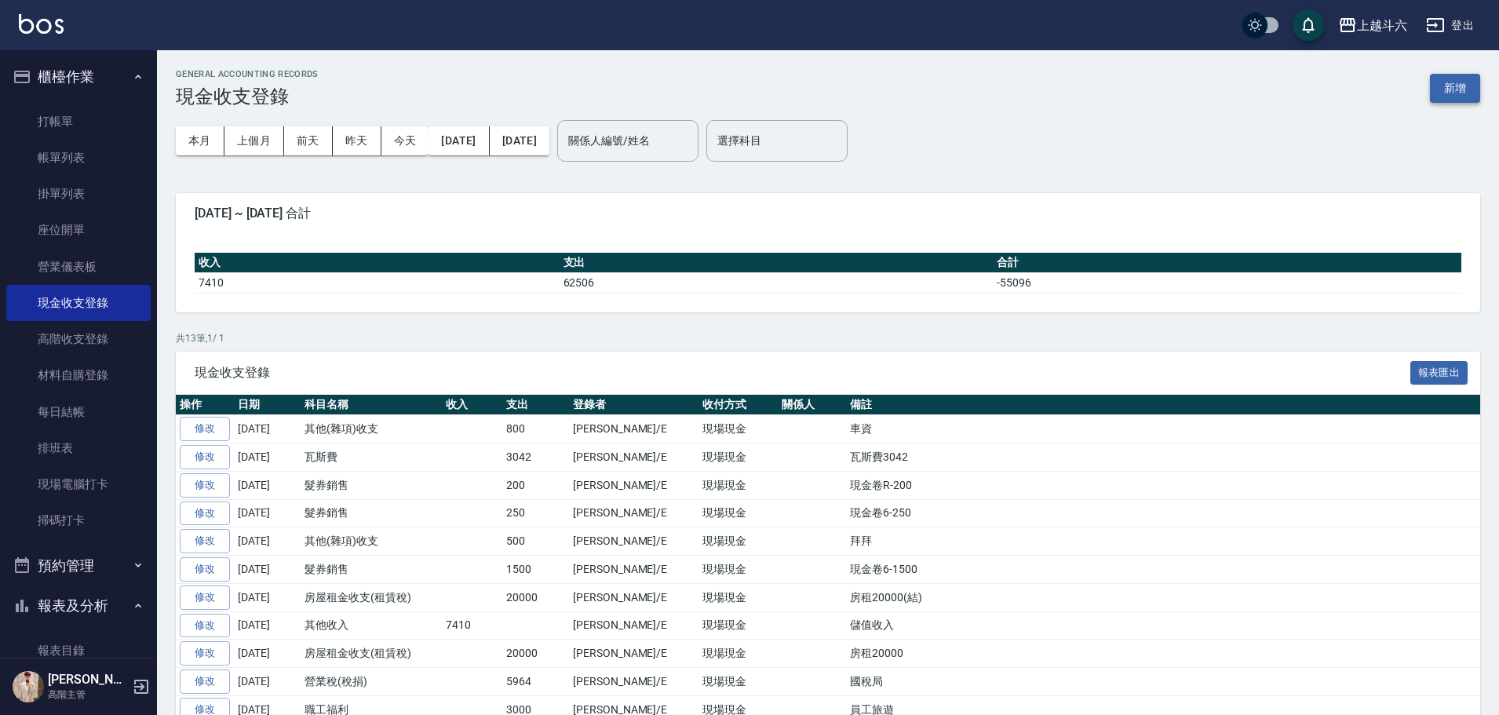
click at [735, 91] on button "新增" at bounding box center [1455, 88] width 50 height 29
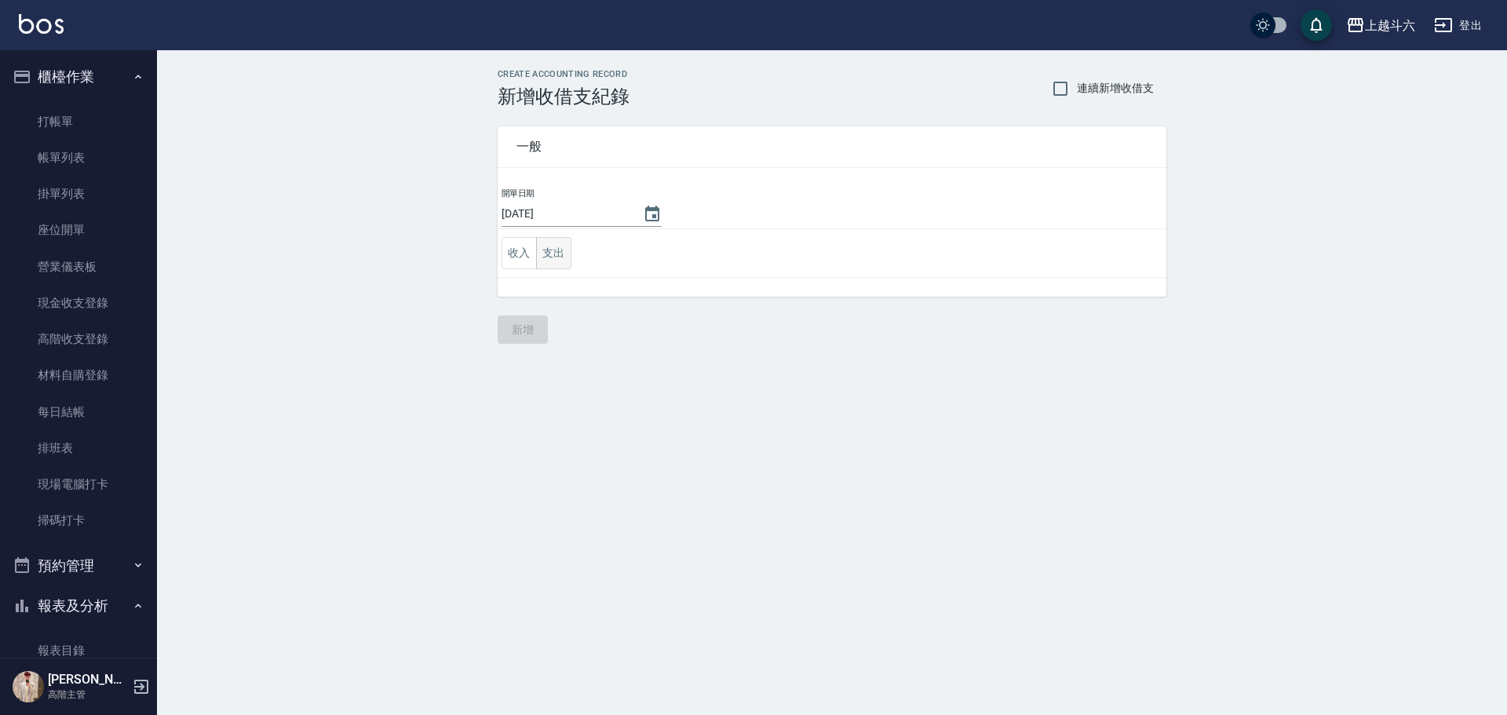
click at [563, 258] on button "支出" at bounding box center [553, 253] width 35 height 32
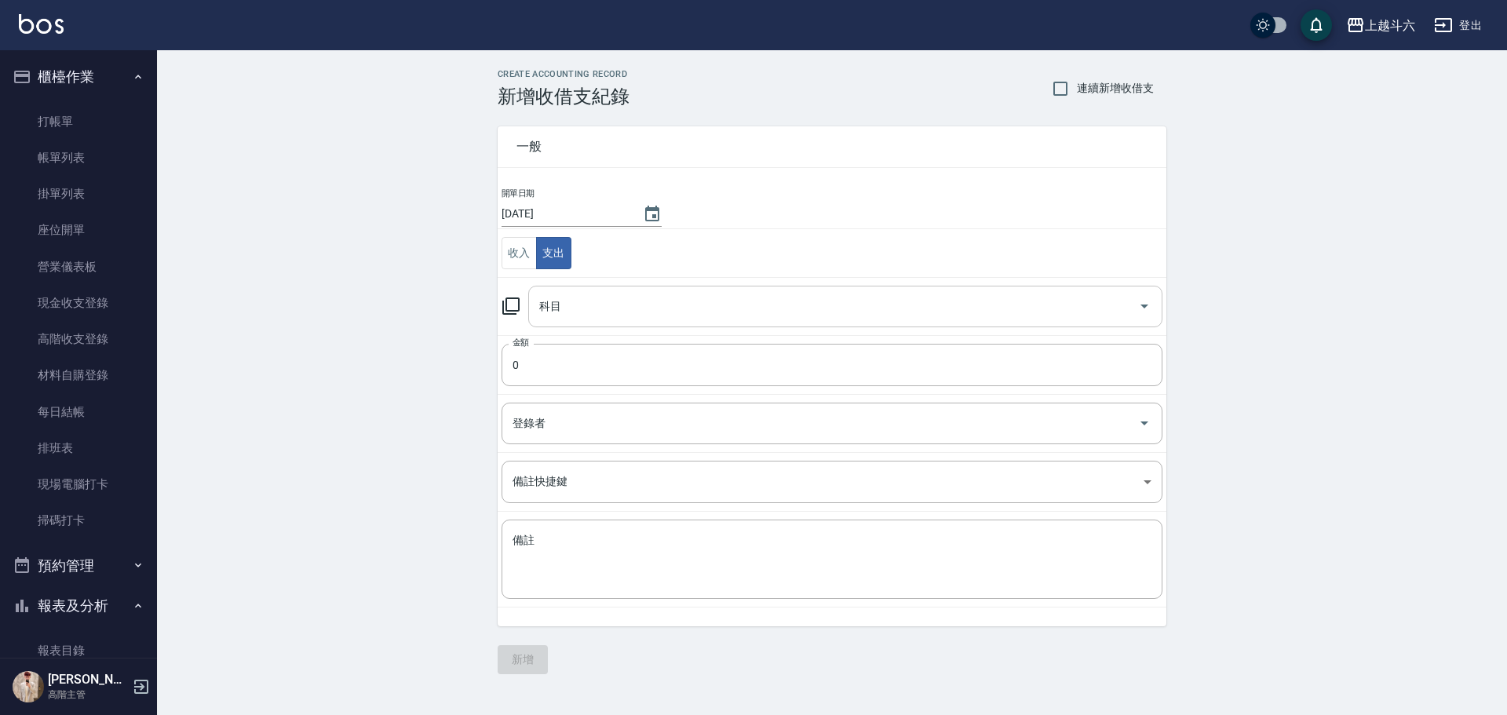
click at [575, 302] on input "科目" at bounding box center [833, 306] width 597 height 27
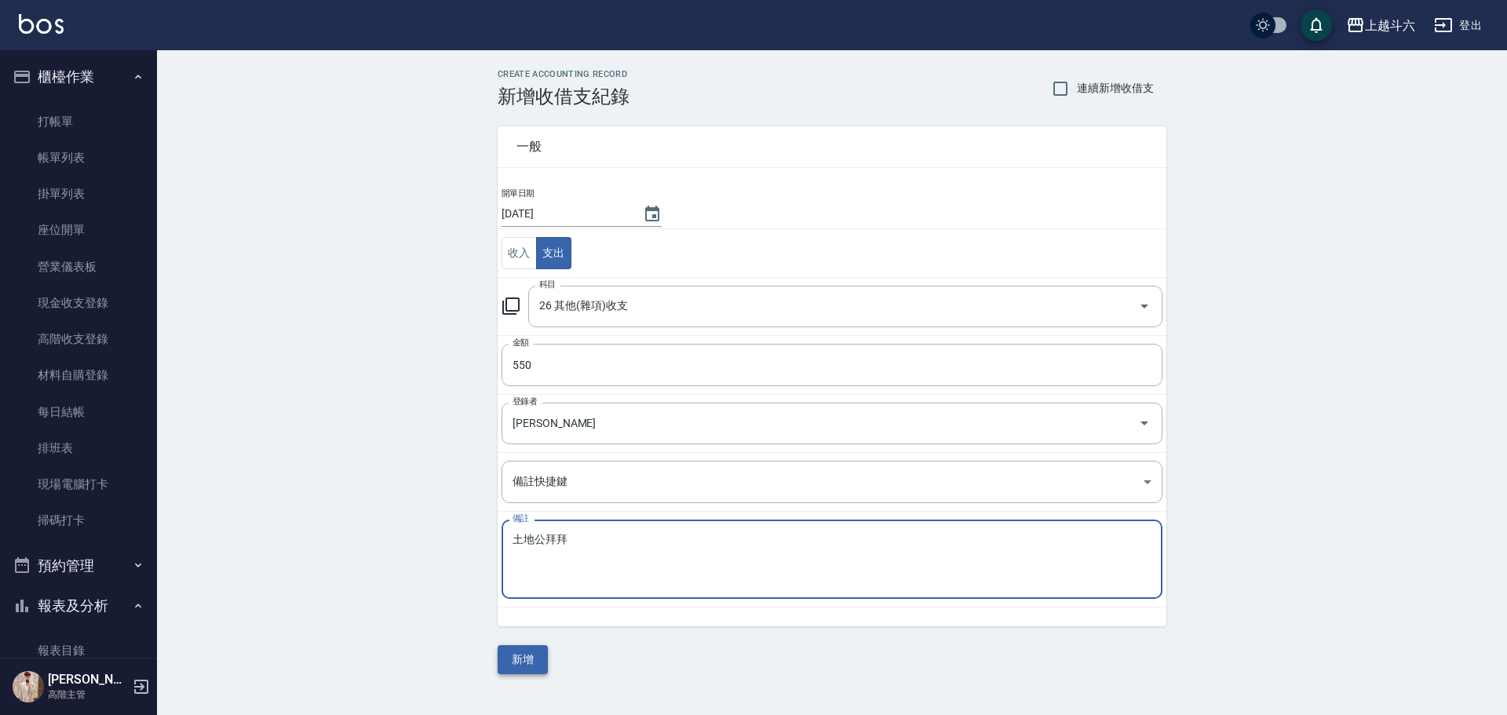
click at [539, 323] on button "新增" at bounding box center [523, 659] width 50 height 29
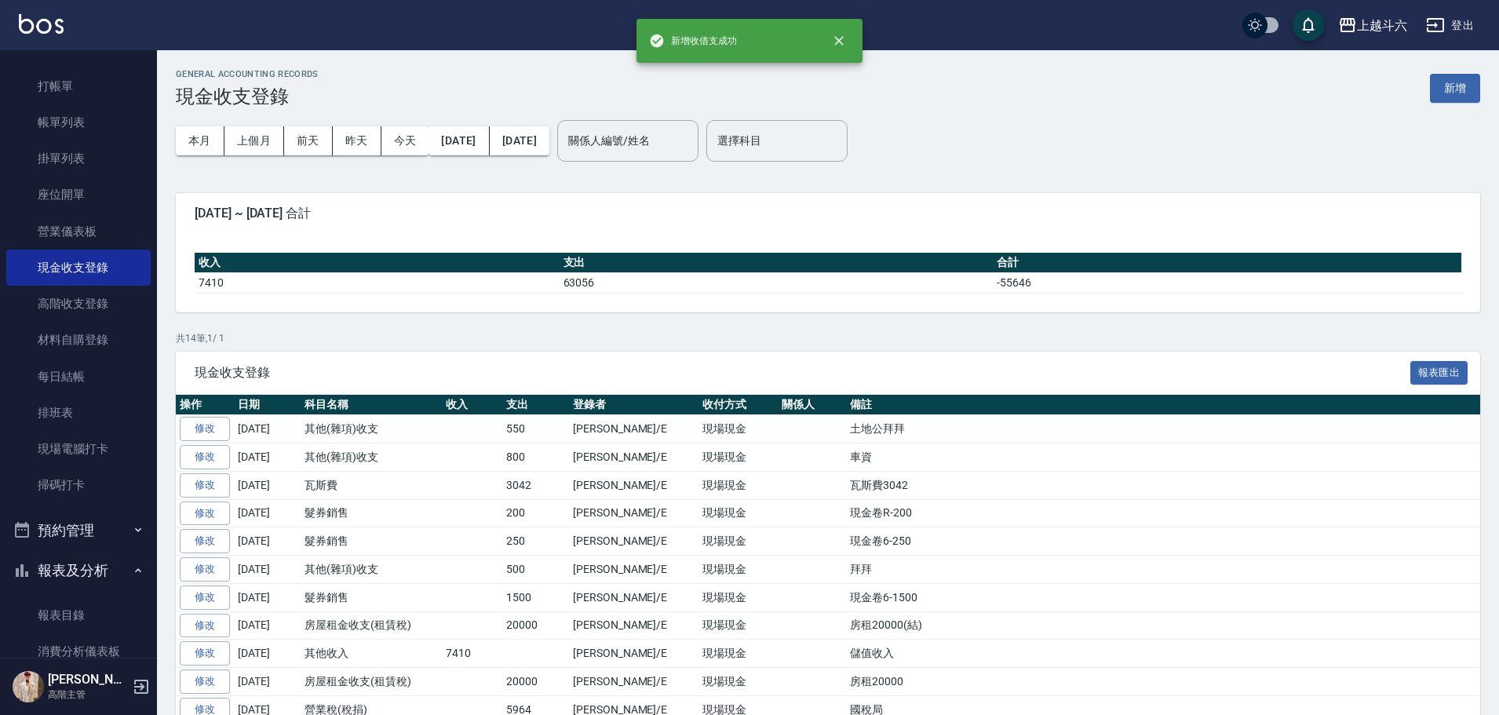
scroll to position [157, 0]
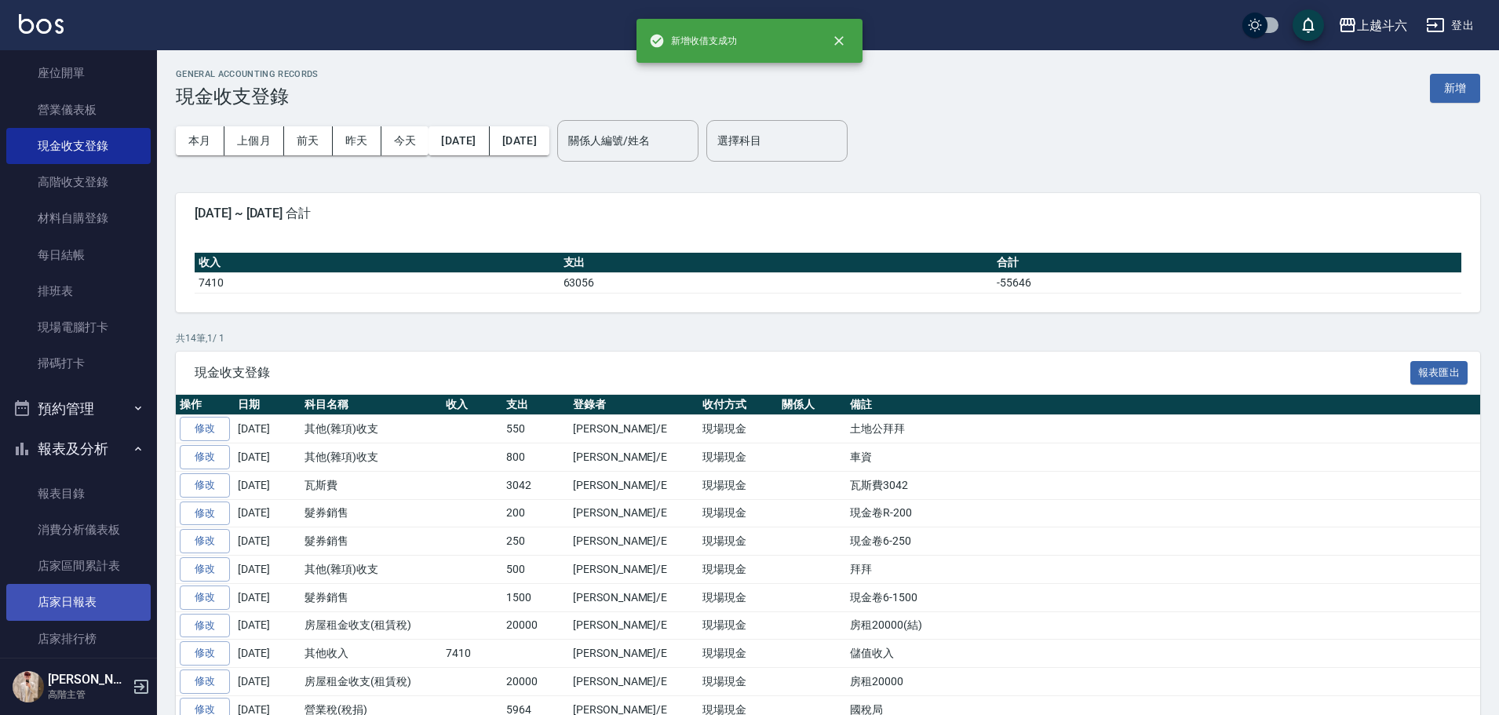
click at [112, 323] on link "店家日報表" at bounding box center [78, 602] width 144 height 36
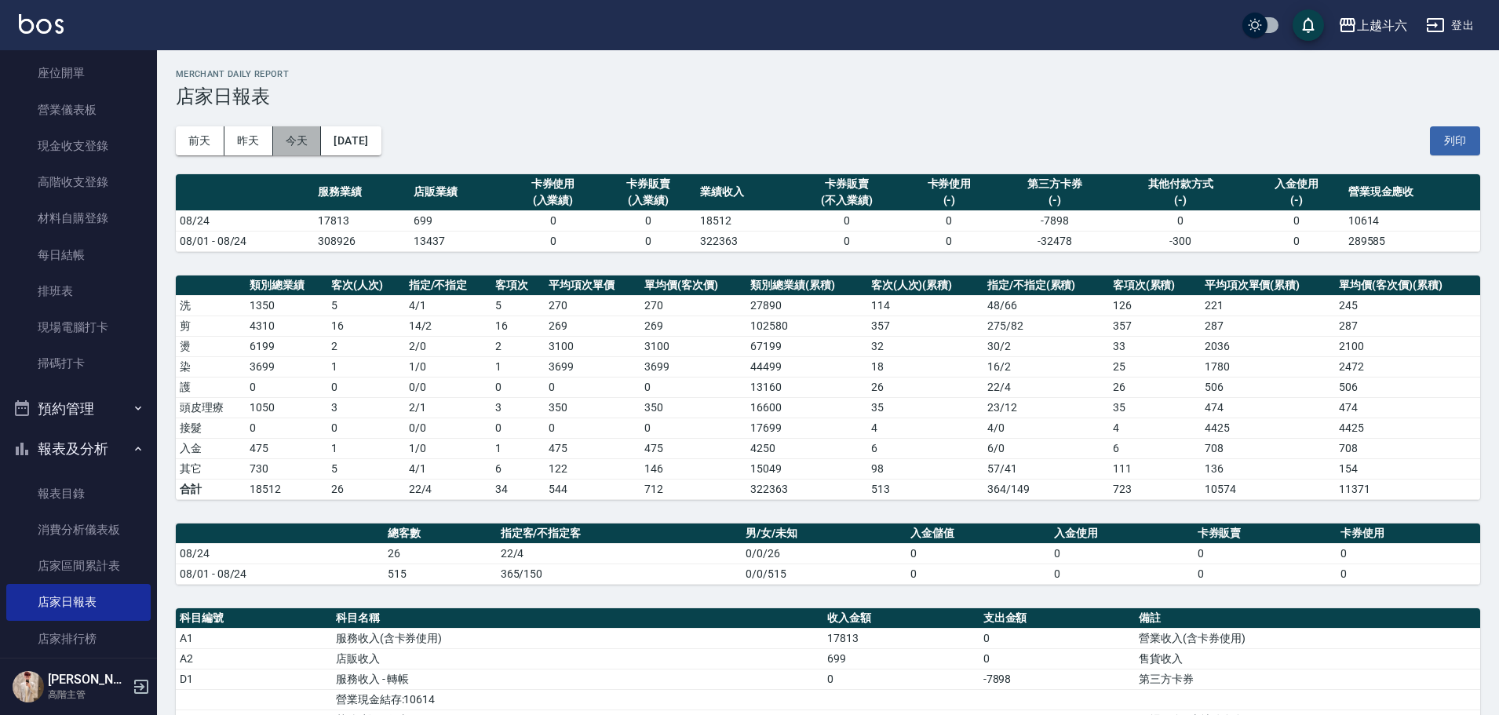
click at [298, 148] on button "今天" at bounding box center [297, 140] width 49 height 29
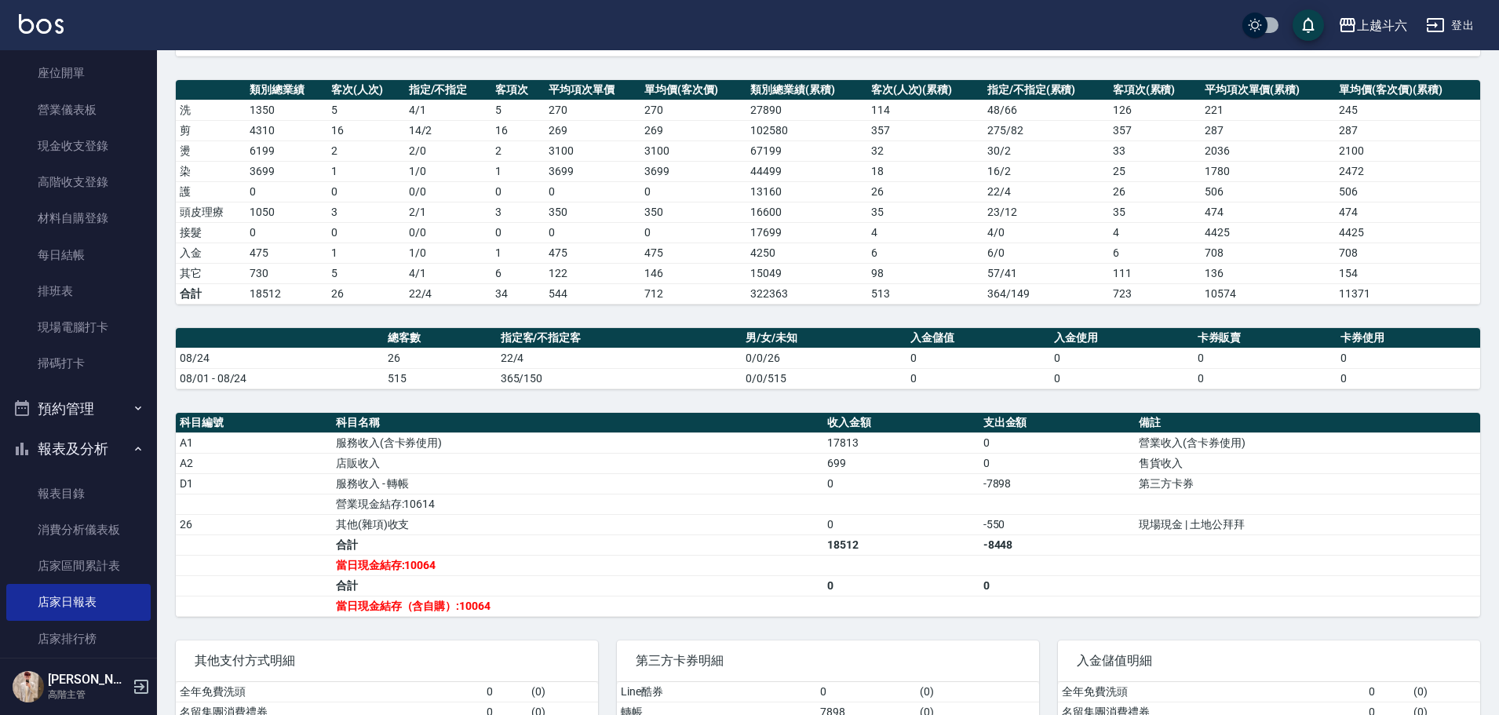
scroll to position [323, 0]
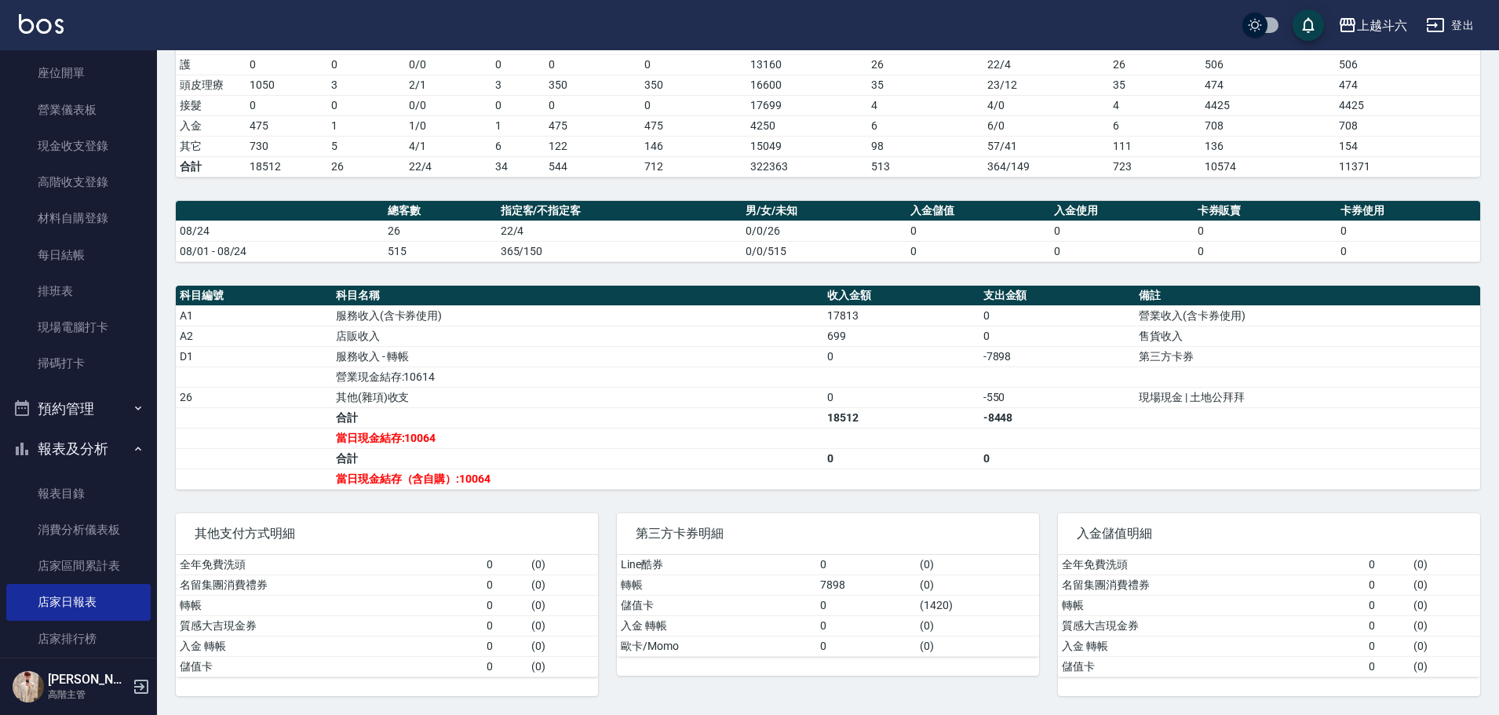
click at [39, 29] on img at bounding box center [41, 24] width 45 height 20
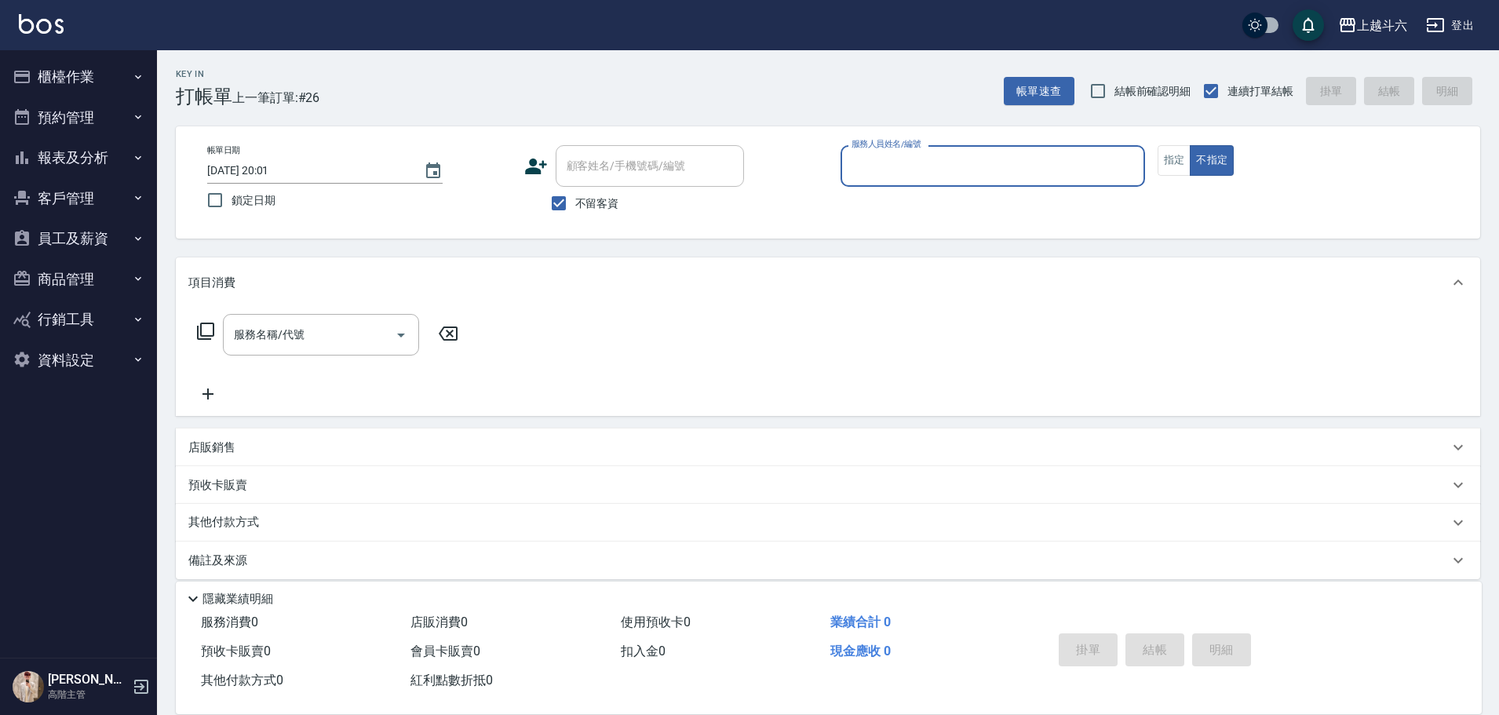
click at [98, 71] on button "櫃檯作業" at bounding box center [78, 77] width 144 height 41
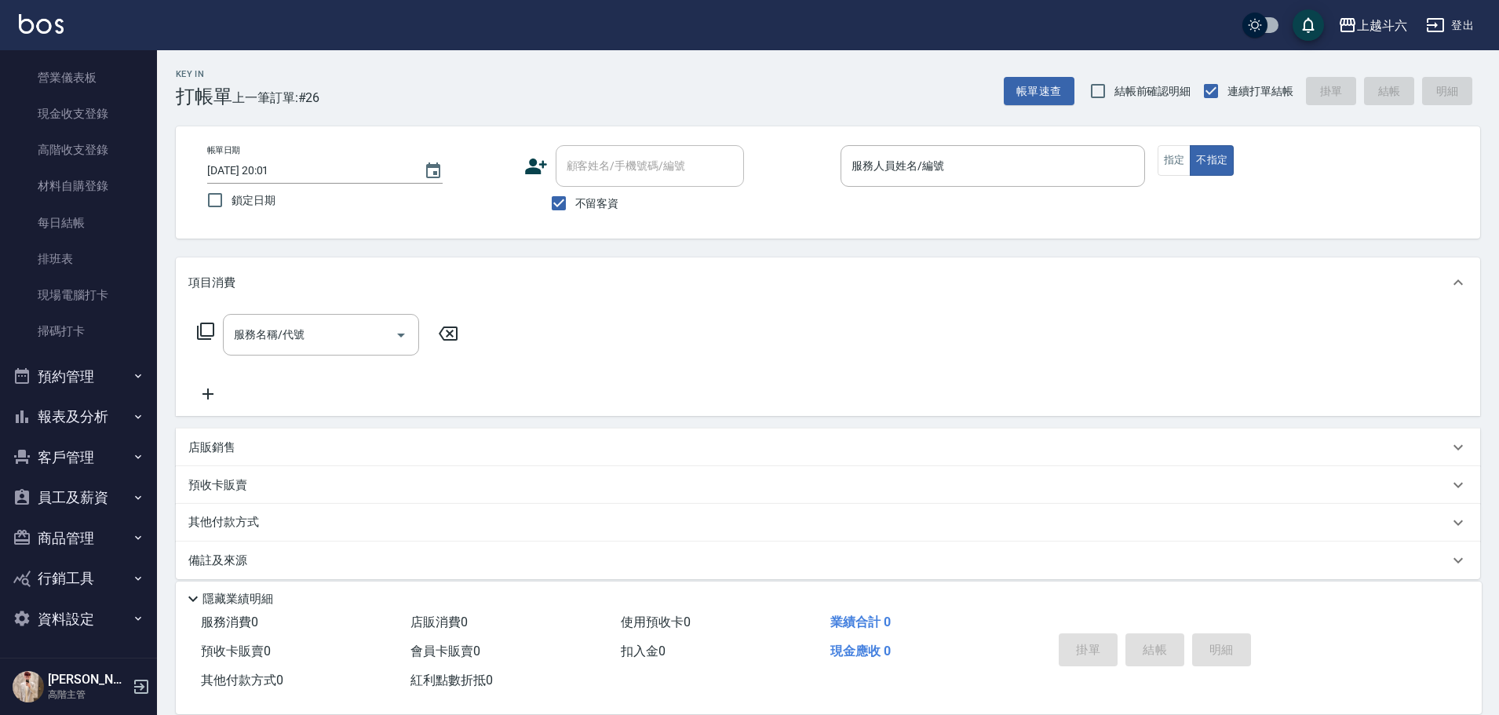
click at [99, 323] on button "報表及分析" at bounding box center [78, 416] width 144 height 41
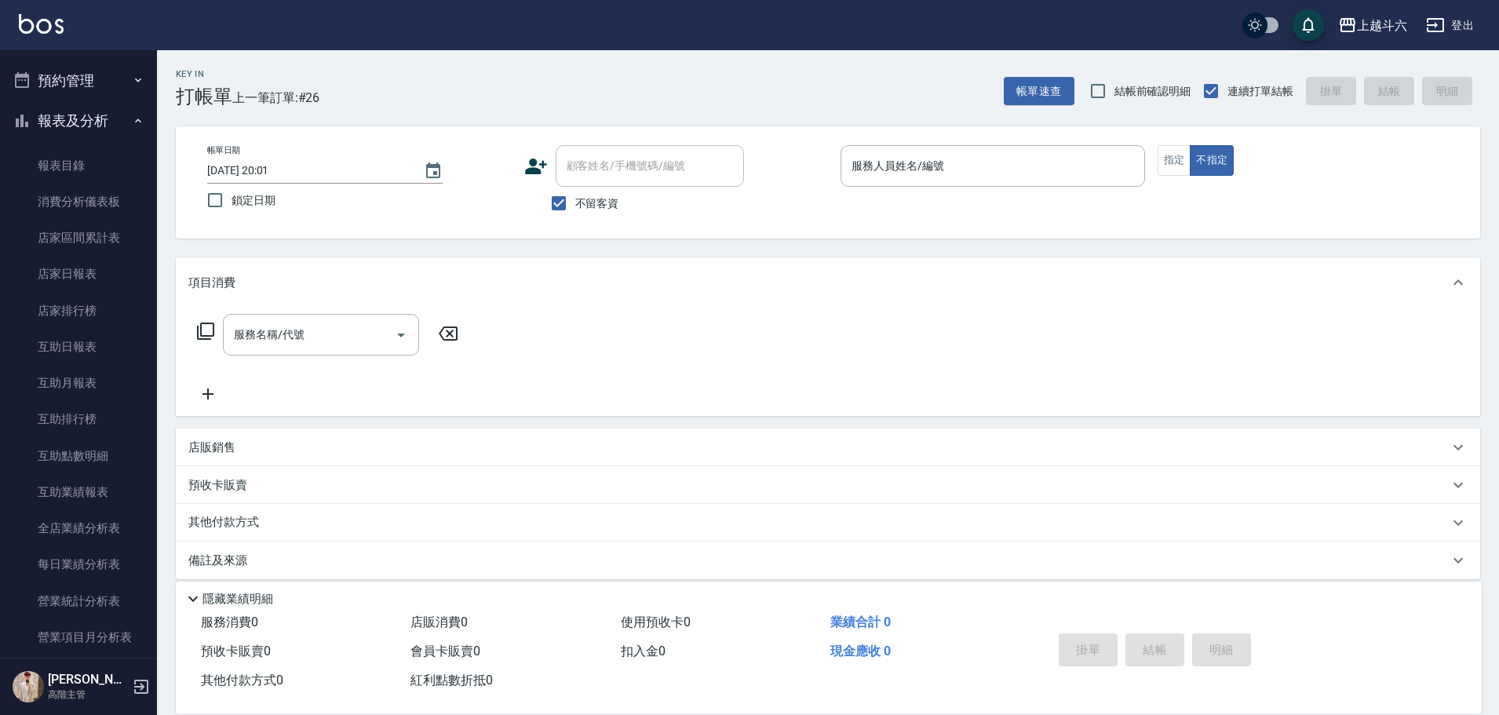
scroll to position [660, 0]
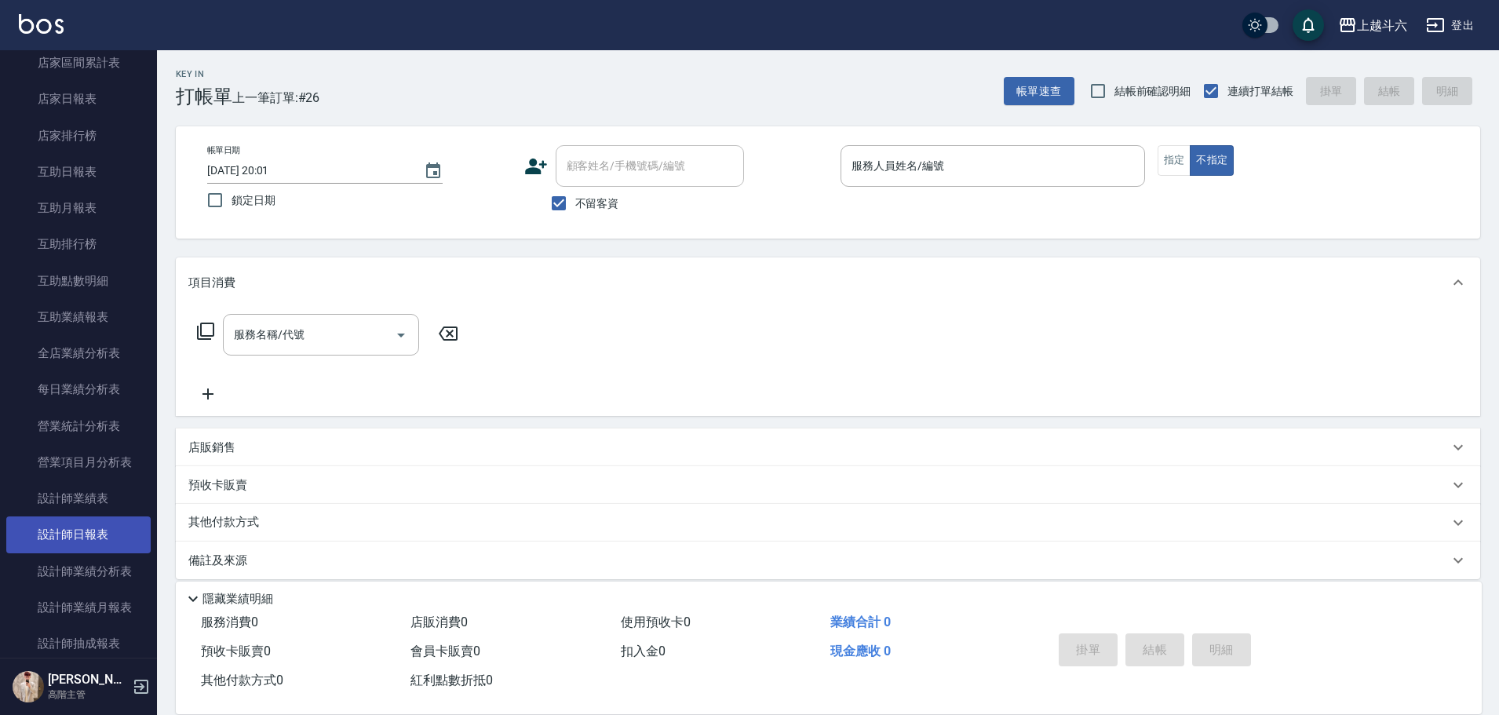
click at [117, 323] on link "設計師日報表" at bounding box center [78, 534] width 144 height 36
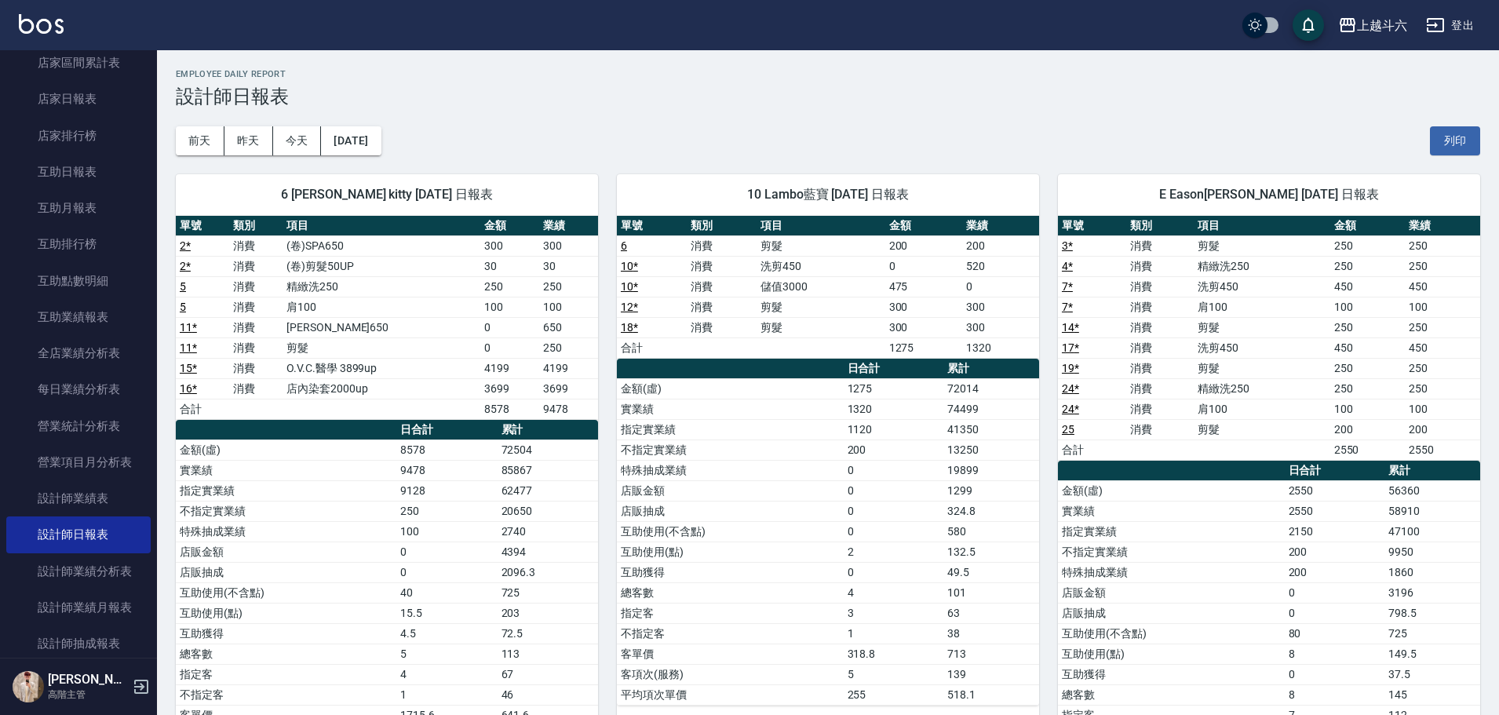
click at [35, 17] on img at bounding box center [41, 24] width 45 height 20
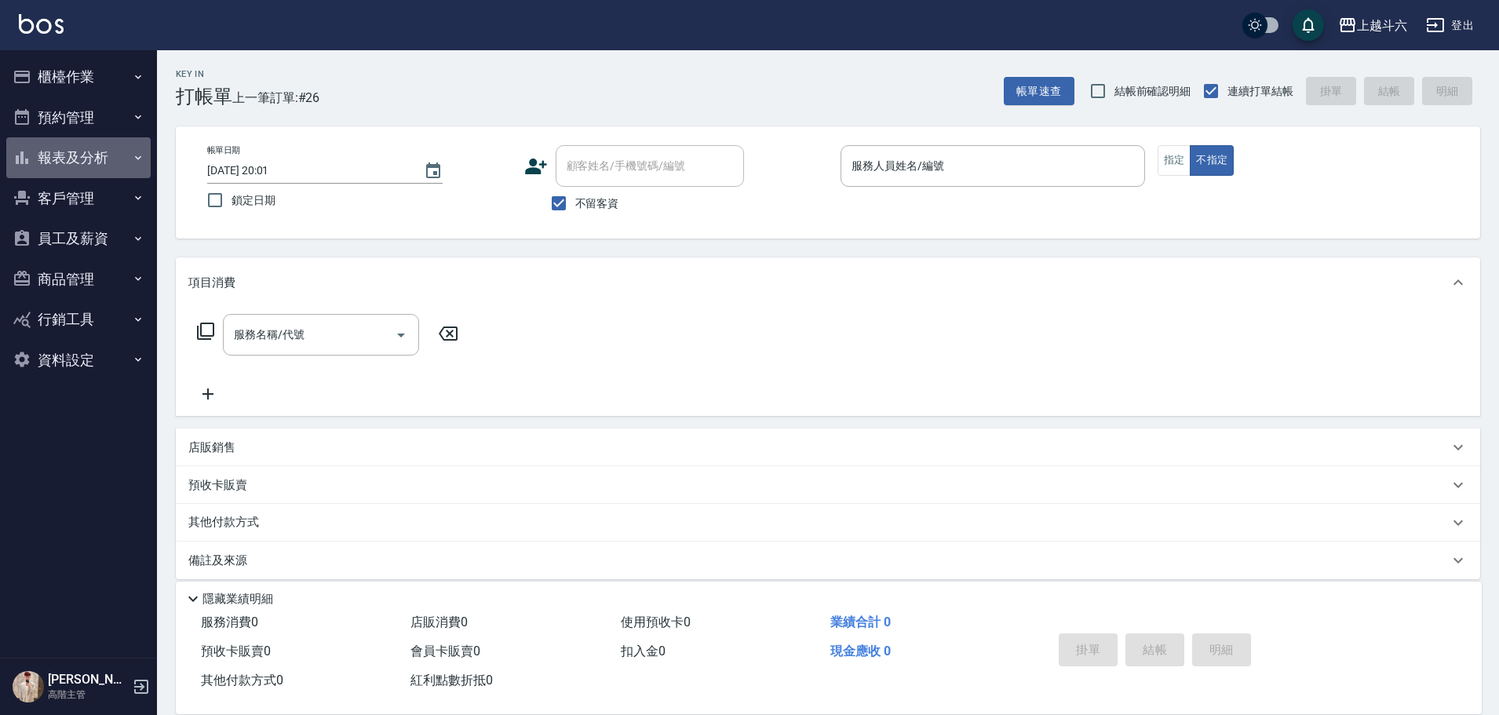
click at [137, 160] on icon "button" at bounding box center [138, 157] width 13 height 13
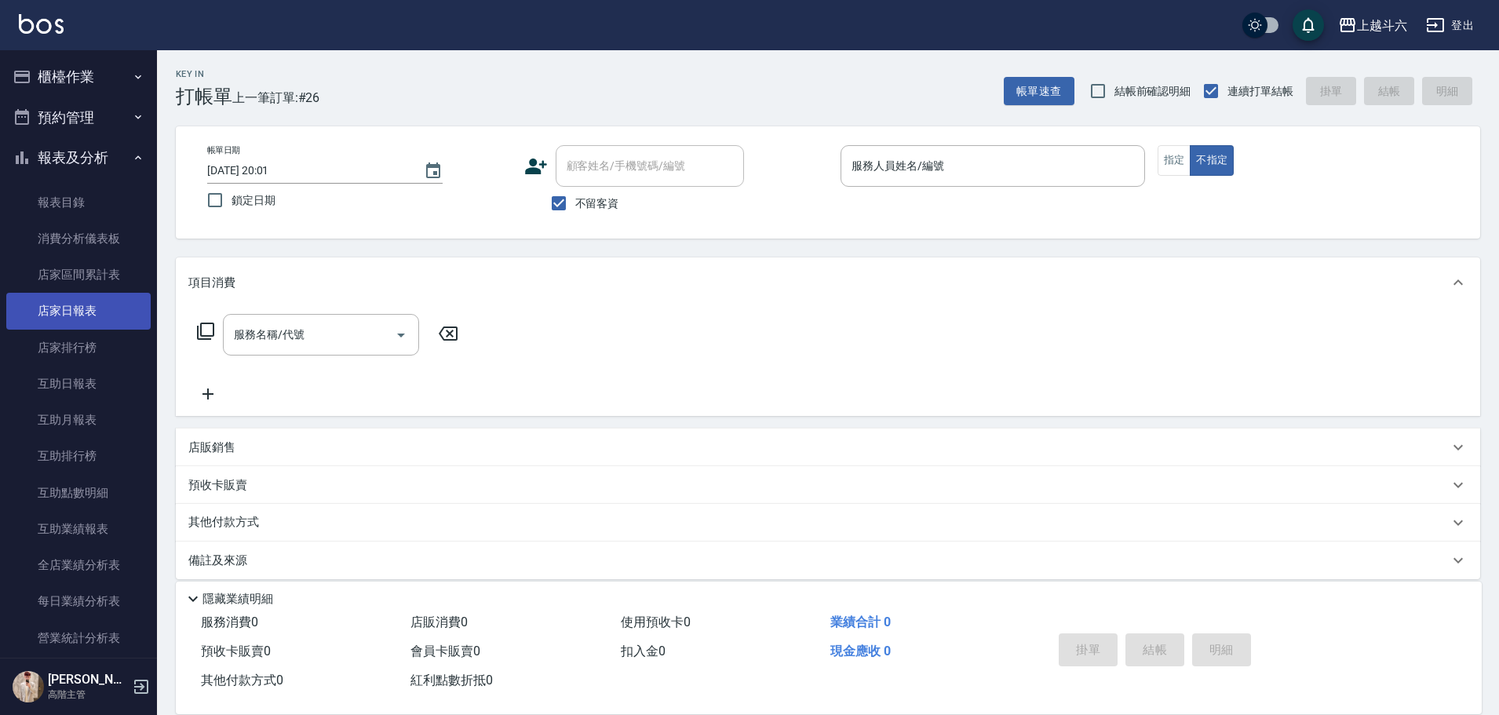
click at [135, 315] on link "店家日報表" at bounding box center [78, 311] width 144 height 36
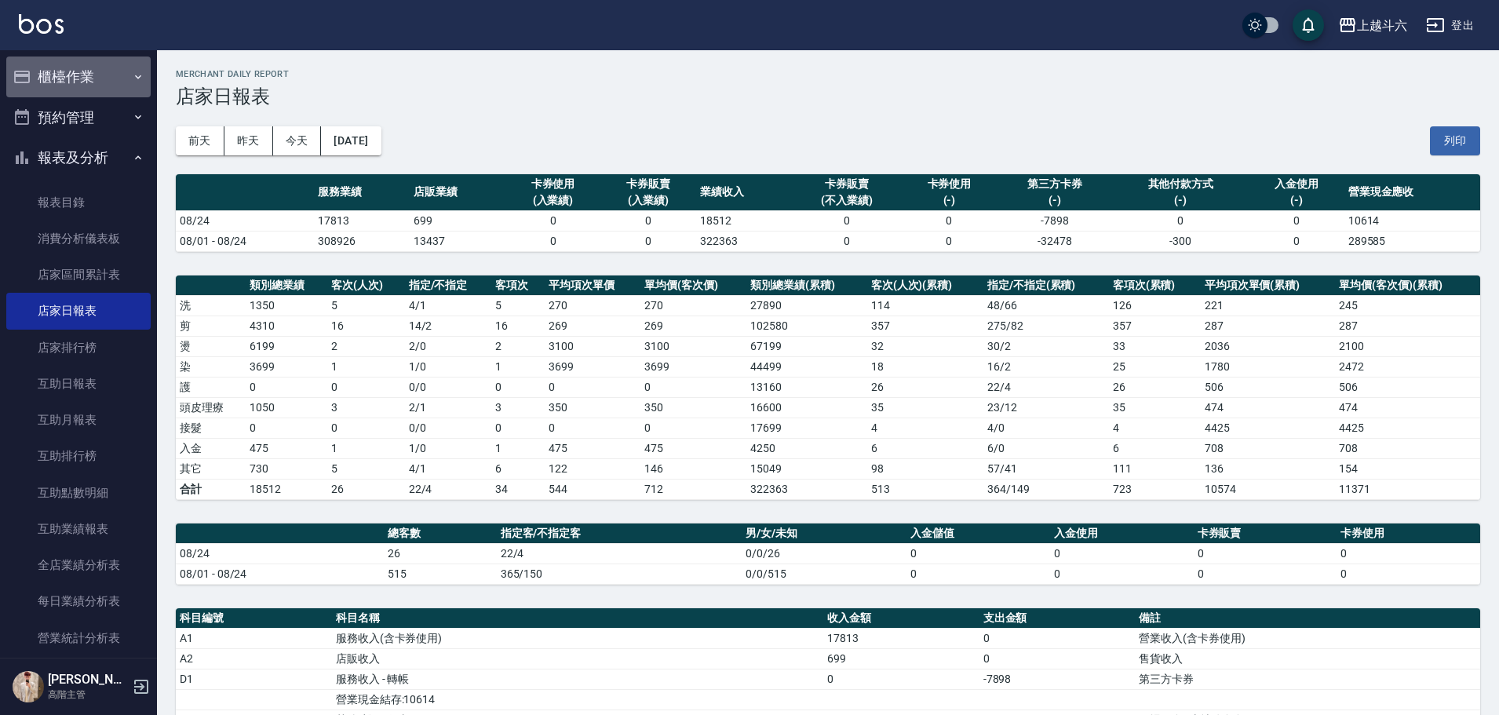
click at [132, 82] on icon "button" at bounding box center [138, 77] width 13 height 13
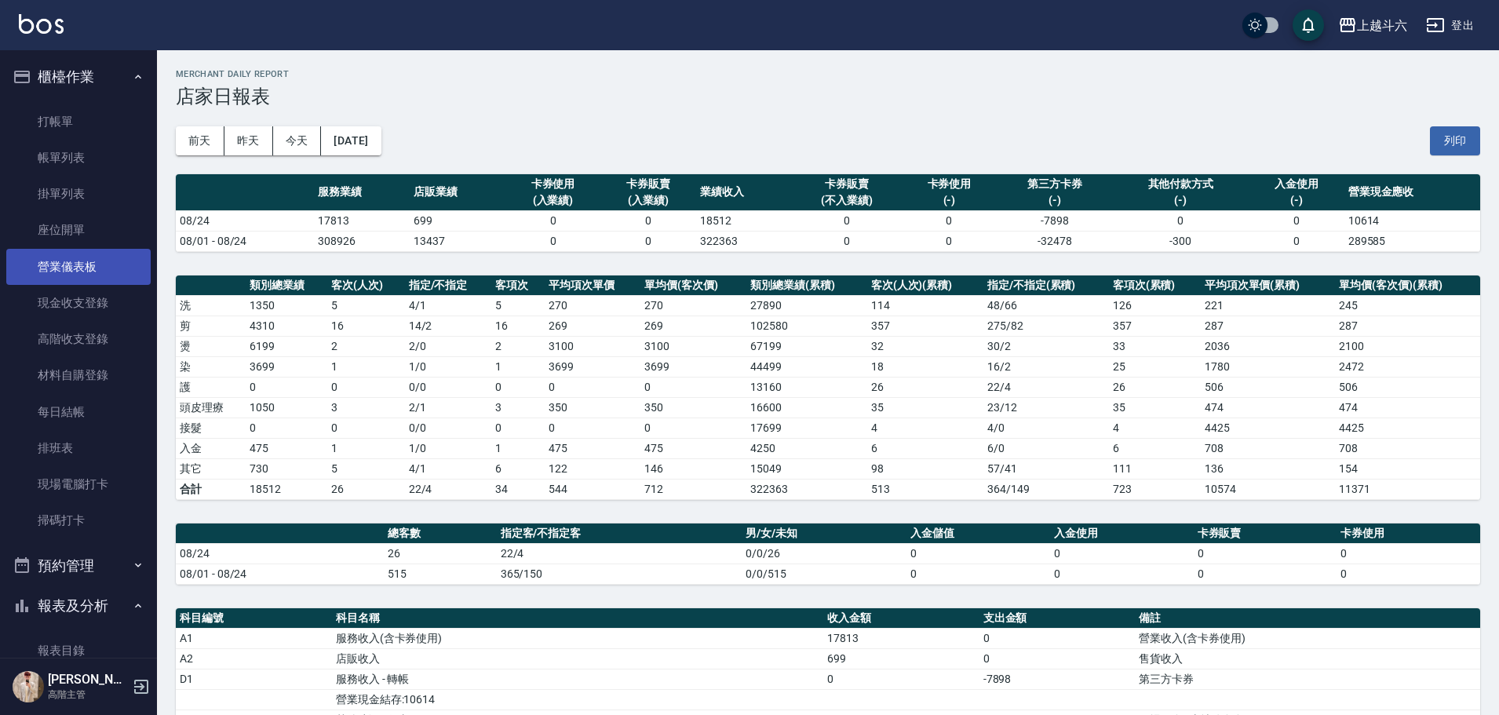
click at [130, 277] on link "營業儀表板" at bounding box center [78, 267] width 144 height 36
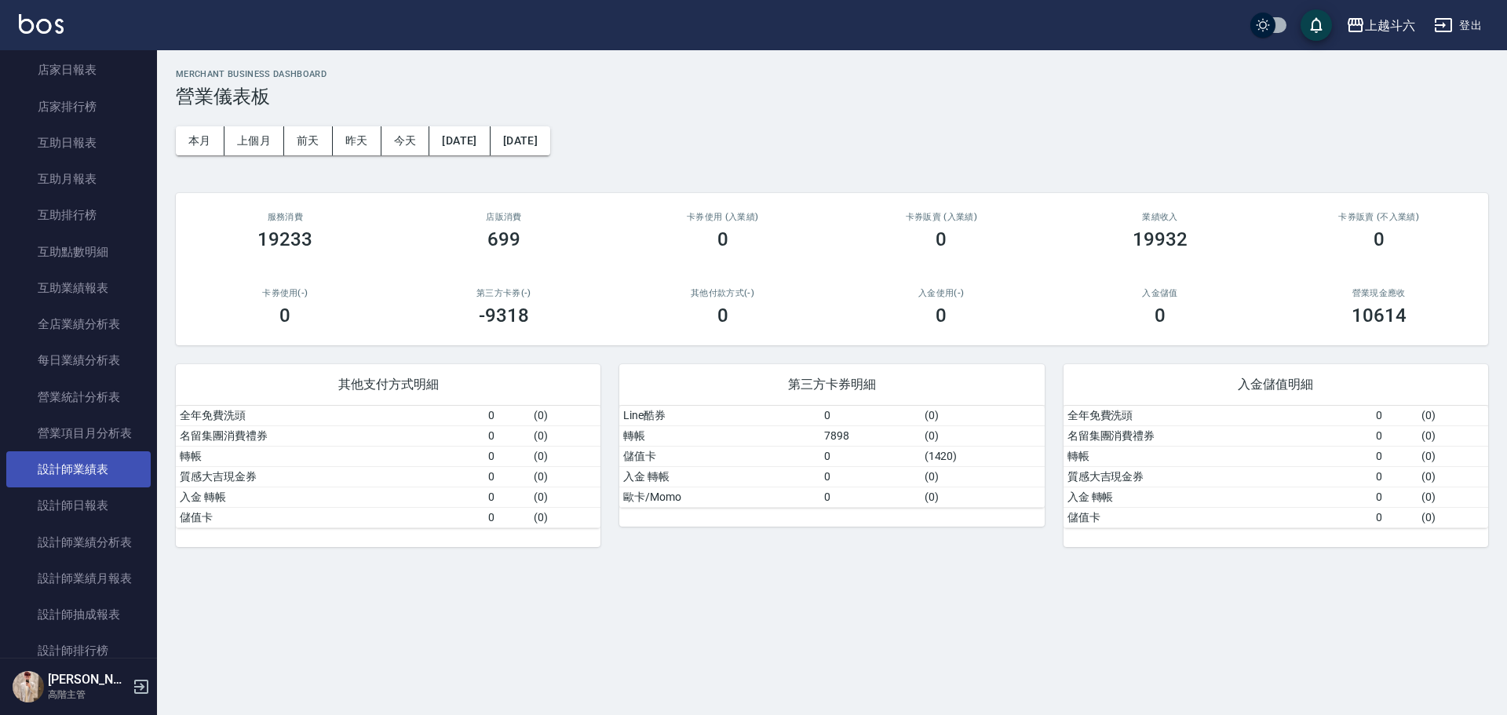
scroll to position [785, 0]
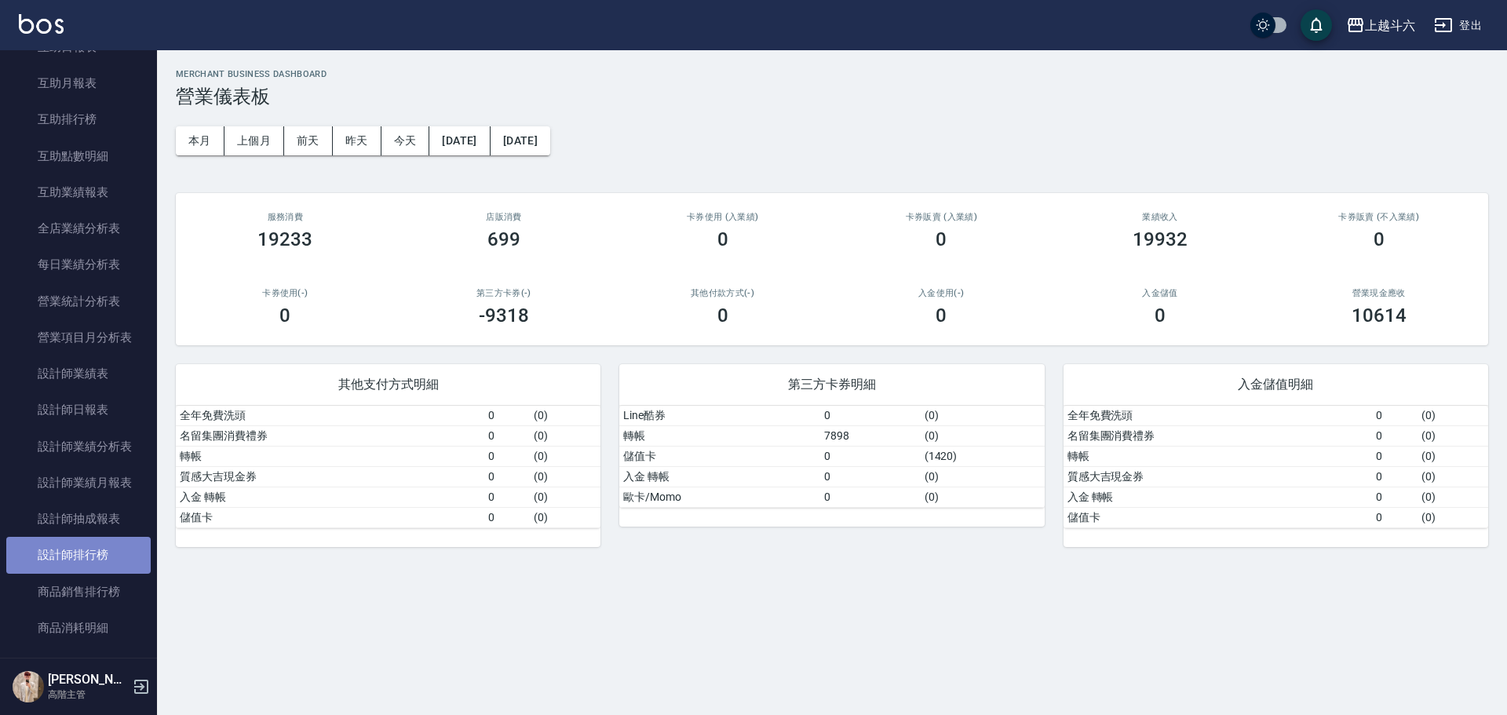
click at [121, 323] on link "設計師排行榜" at bounding box center [78, 555] width 144 height 36
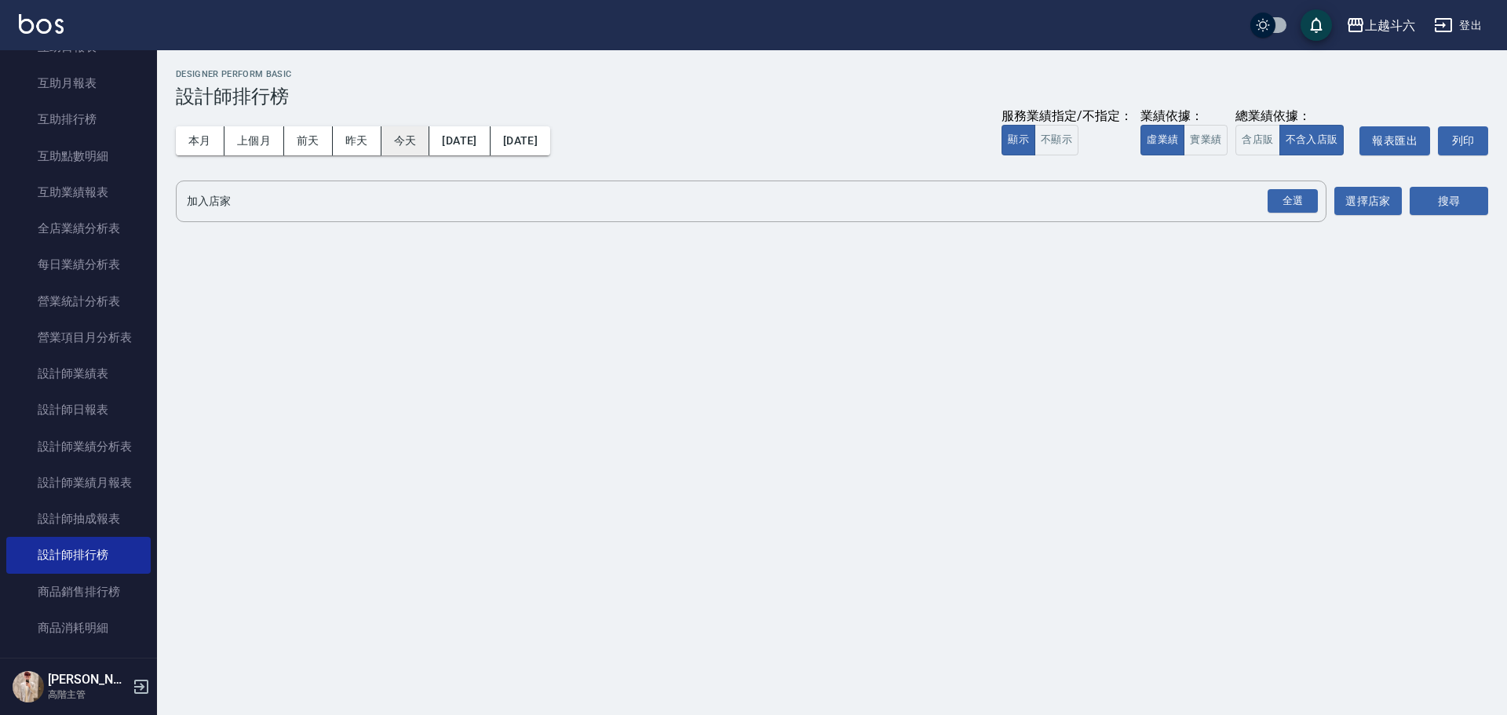
click at [413, 137] on button "今天" at bounding box center [405, 140] width 49 height 29
drag, startPoint x: 1203, startPoint y: 145, endPoint x: 1249, endPoint y: 175, distance: 54.4
click at [735, 145] on button "實業績" at bounding box center [1206, 140] width 44 height 31
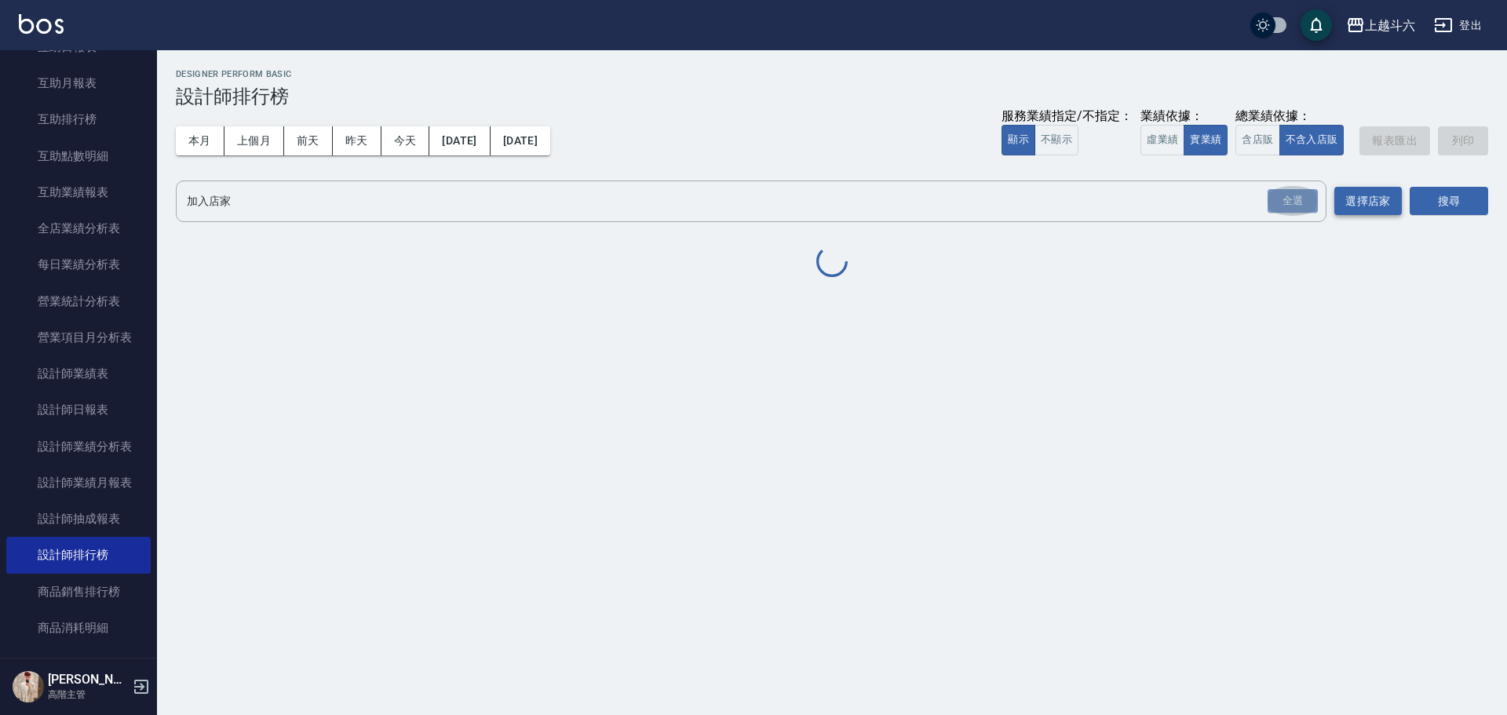
drag, startPoint x: 1301, startPoint y: 206, endPoint x: 1362, endPoint y: 212, distance: 61.5
click at [735, 206] on div "全選" at bounding box center [1293, 201] width 50 height 24
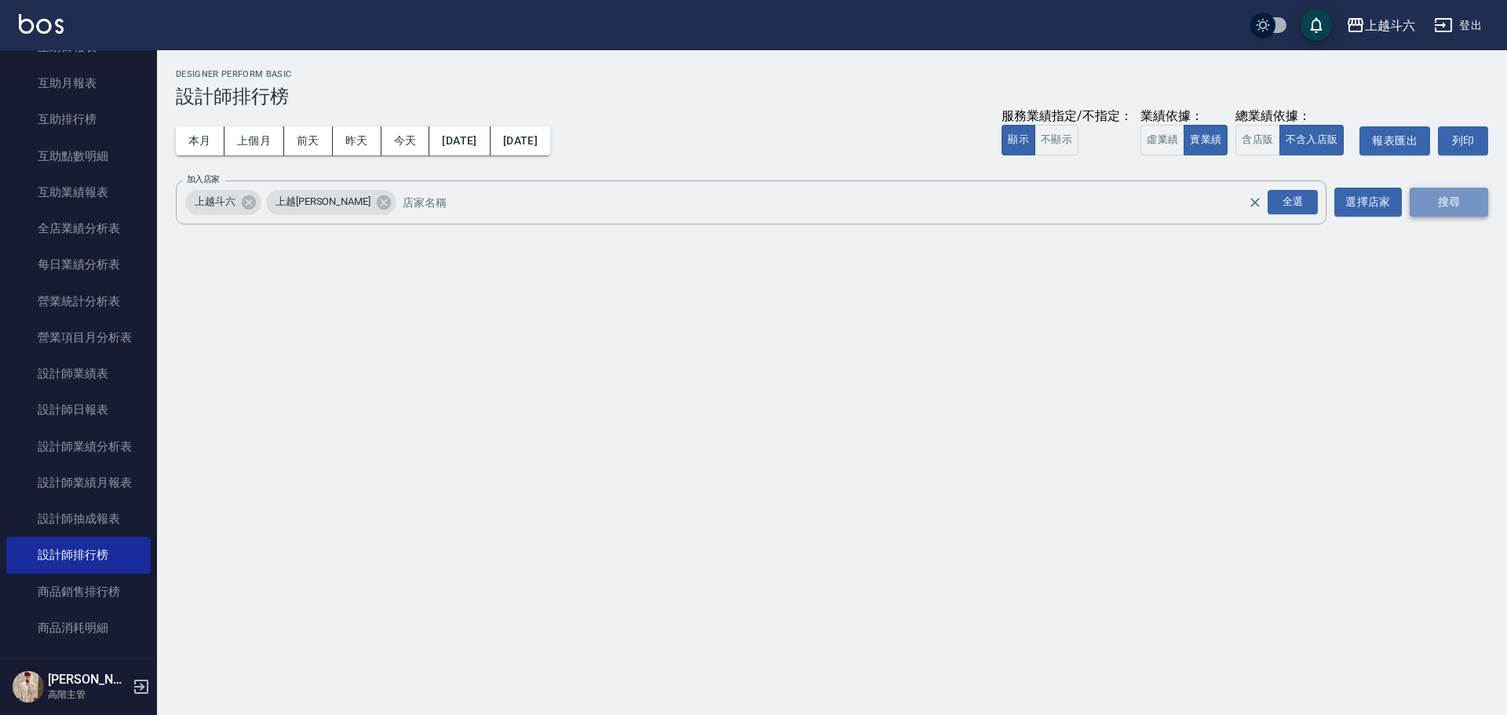
click at [735, 201] on button "搜尋" at bounding box center [1449, 202] width 78 height 29
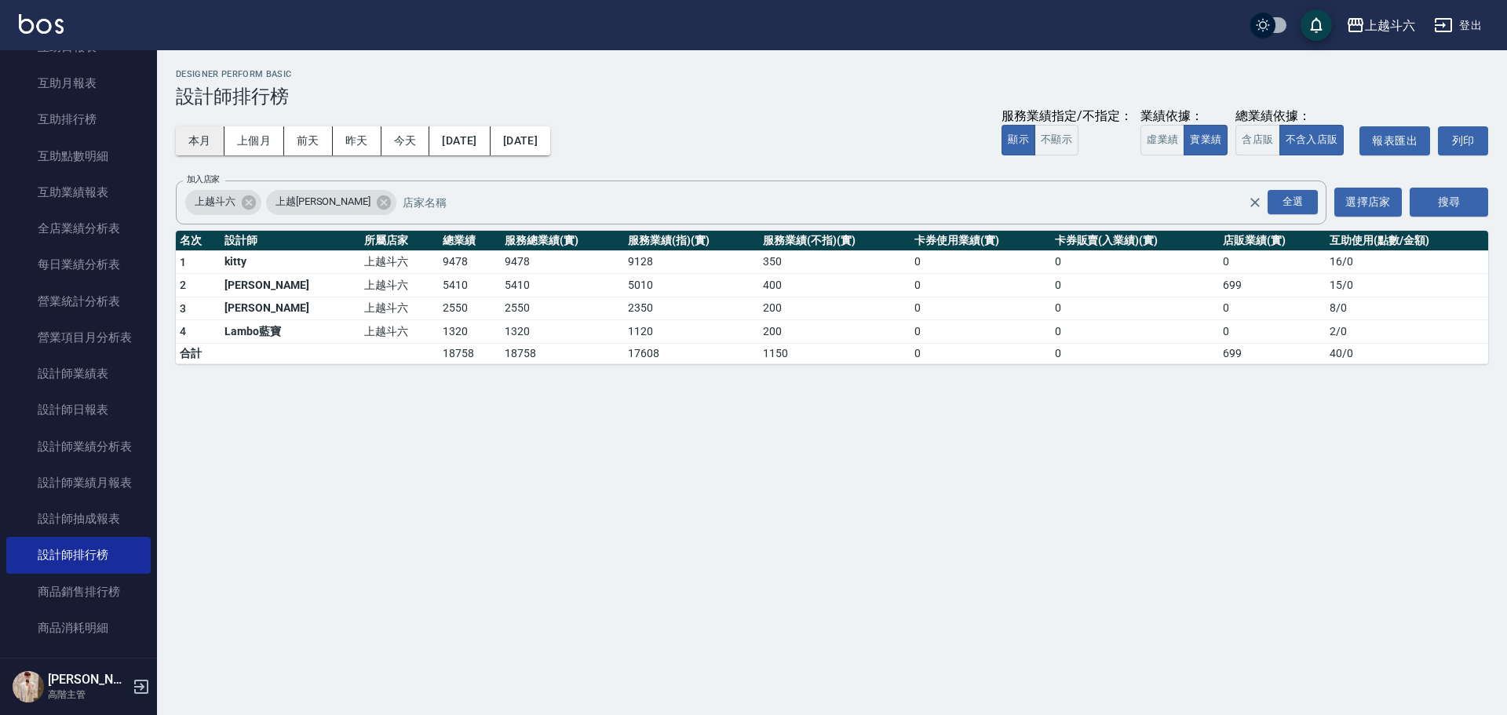
click at [197, 133] on button "本月" at bounding box center [200, 140] width 49 height 29
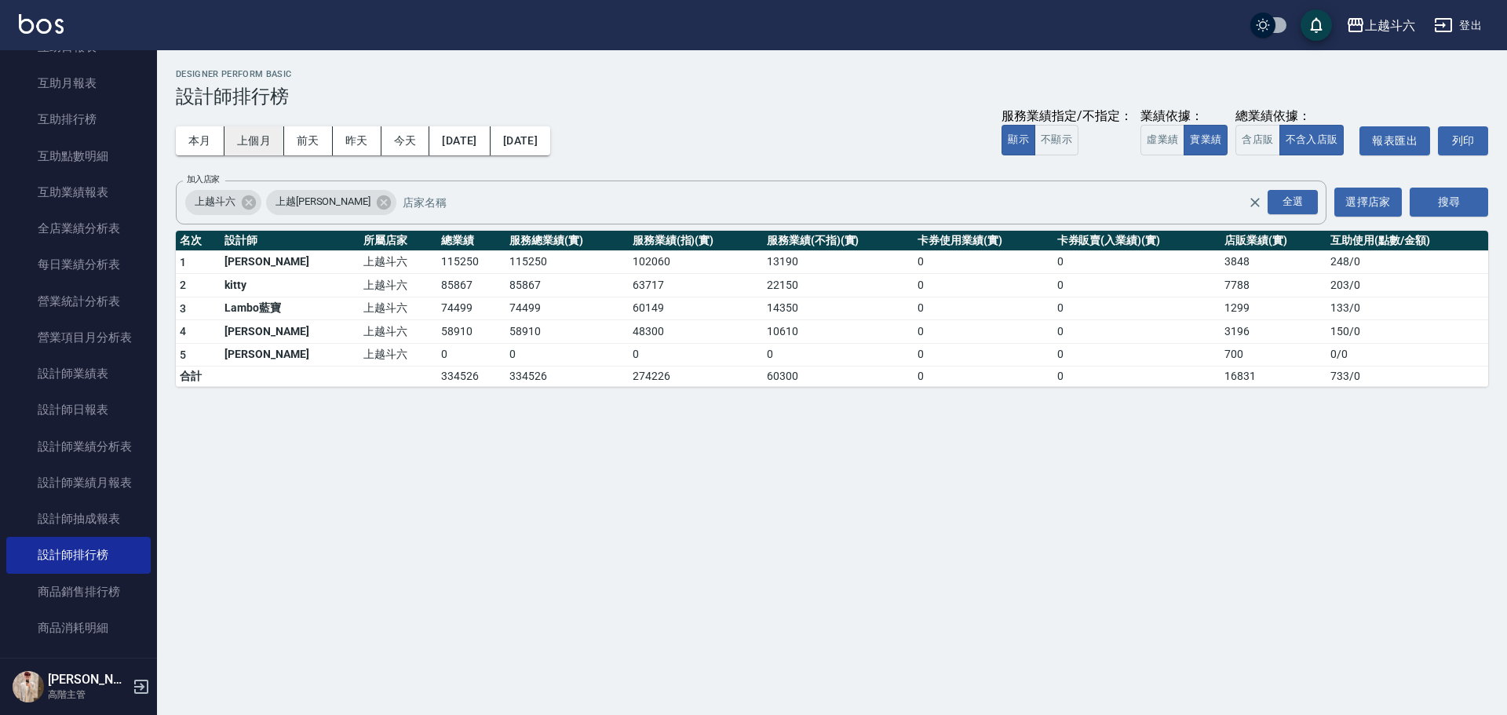
click at [263, 138] on button "上個月" at bounding box center [254, 140] width 60 height 29
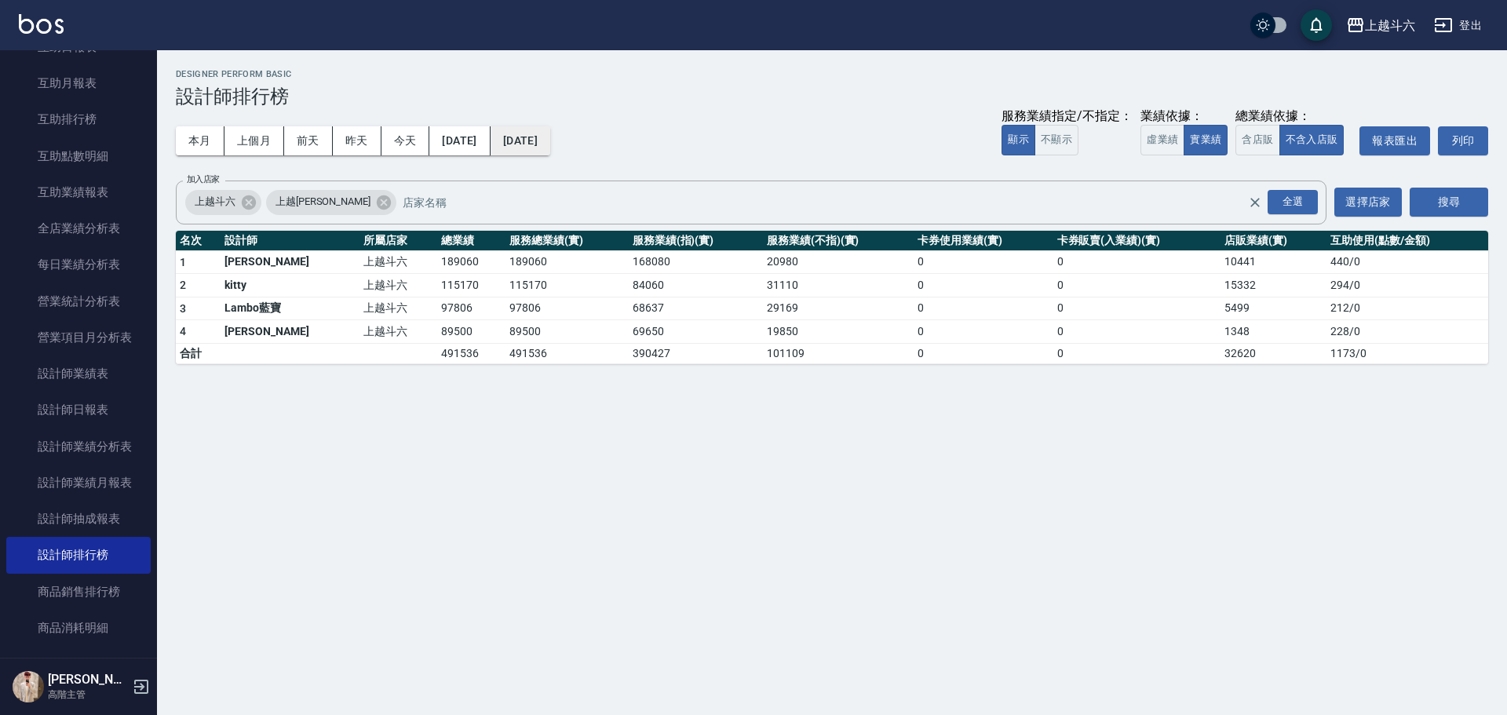
click at [550, 132] on button "[DATE]" at bounding box center [521, 140] width 60 height 29
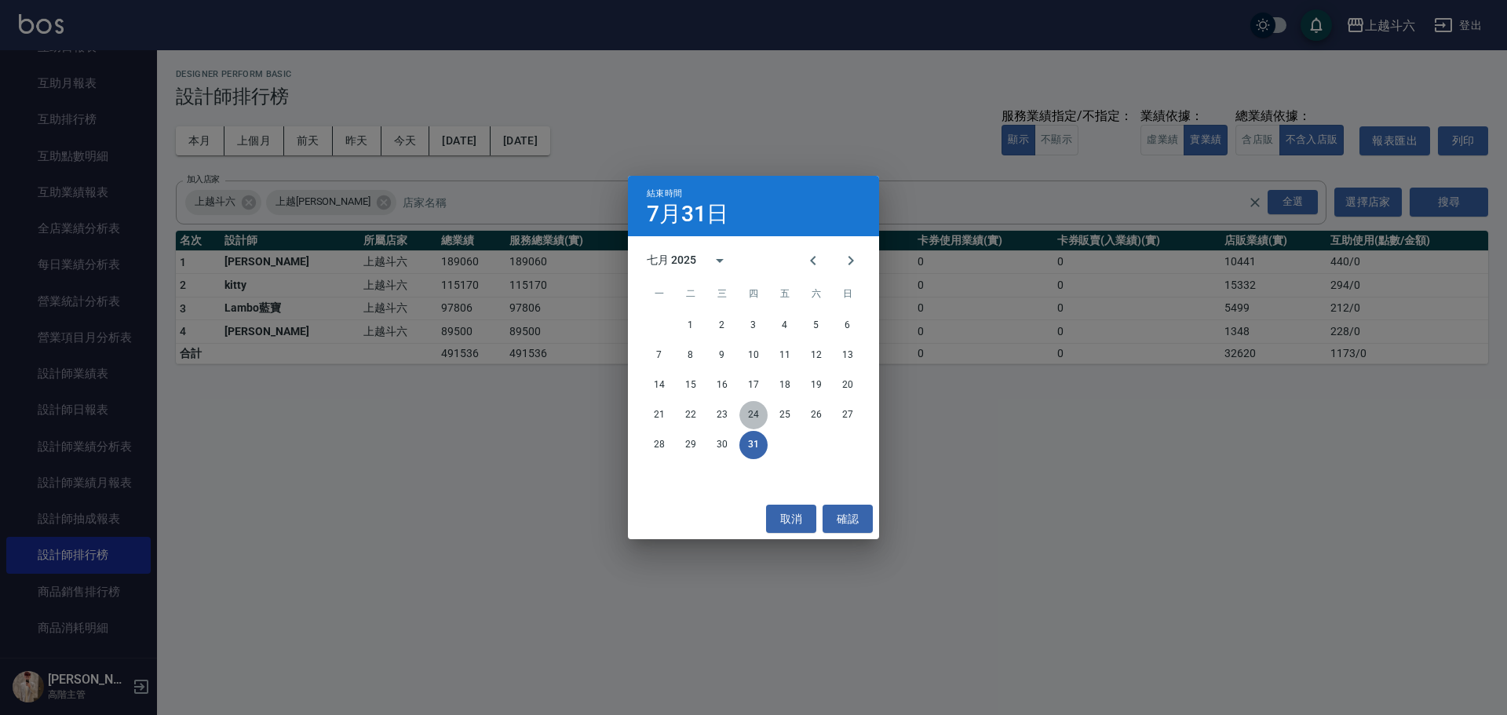
click at [735, 323] on button "24" at bounding box center [753, 415] width 28 height 28
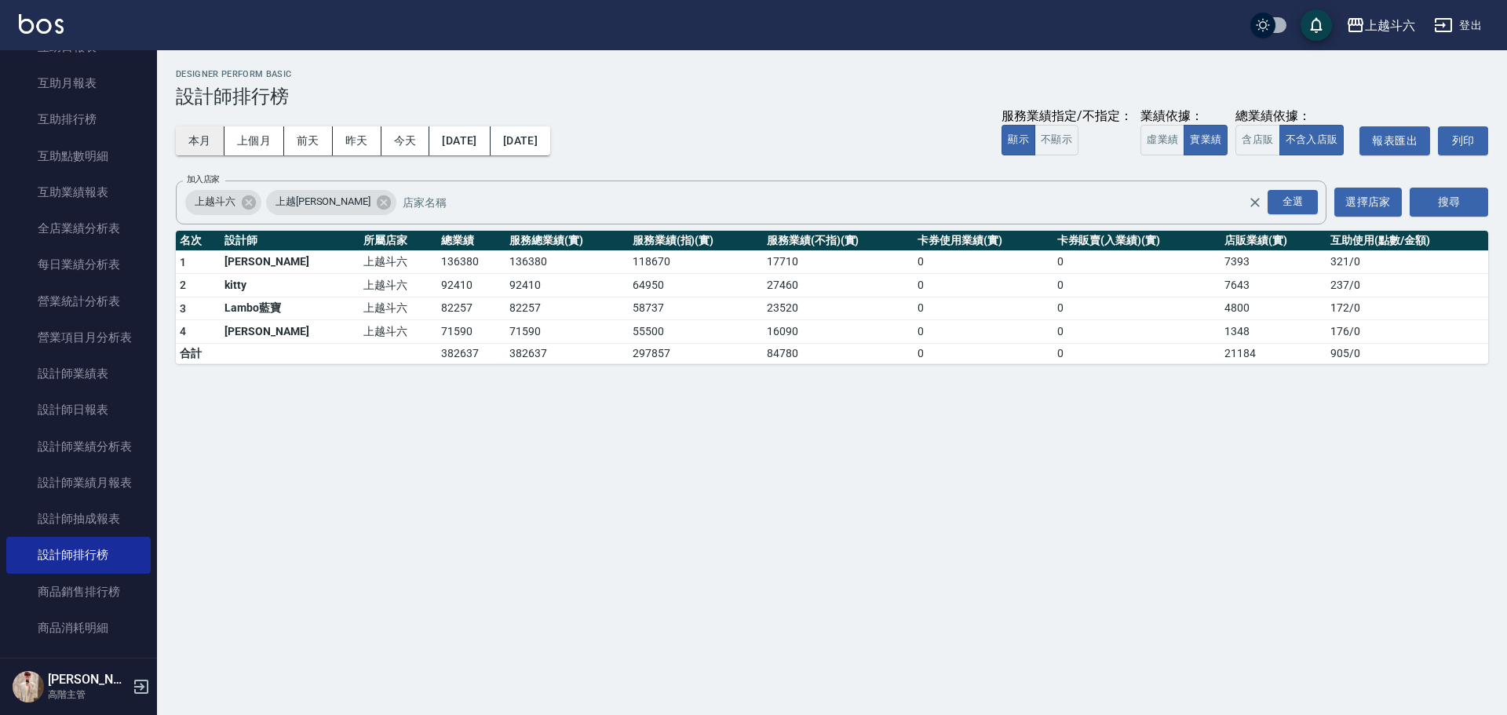
click at [210, 133] on button "本月" at bounding box center [200, 140] width 49 height 29
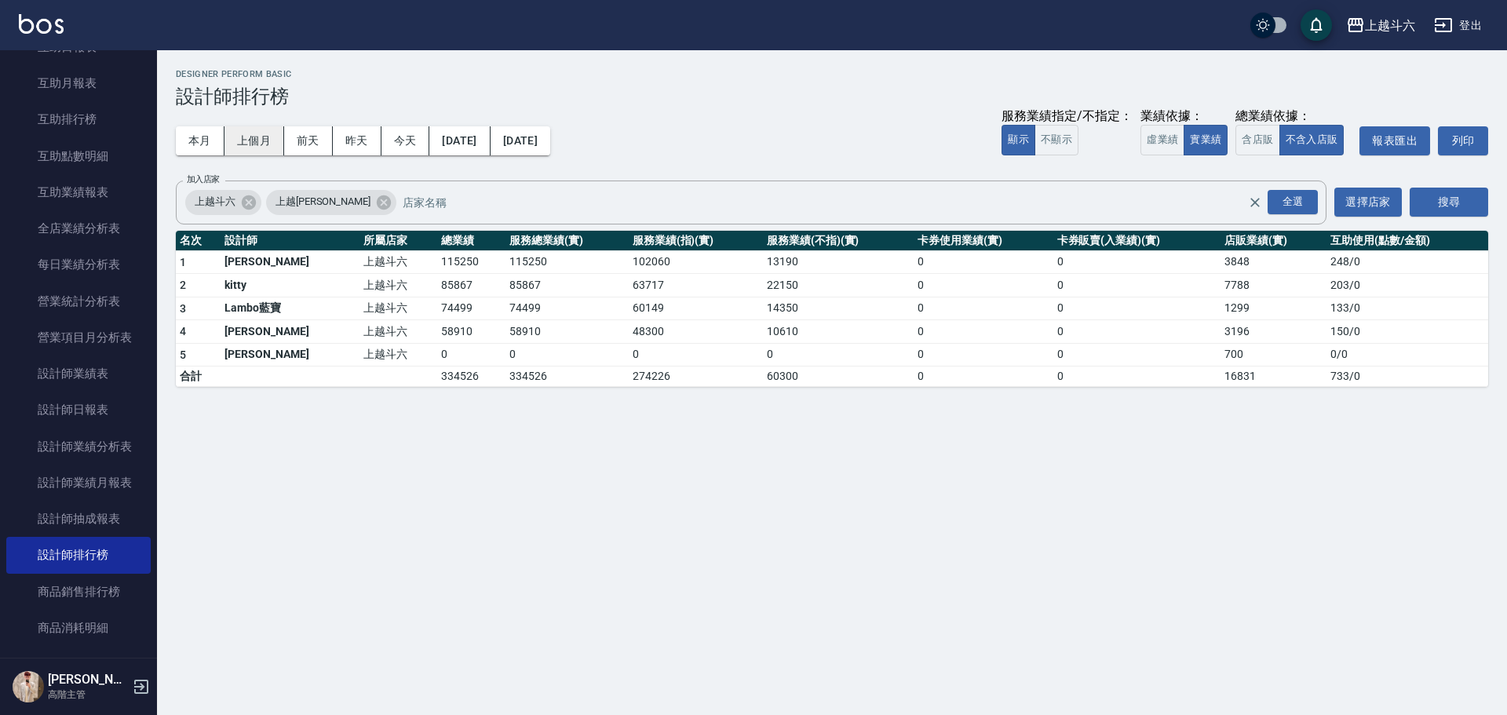
click at [265, 142] on button "上個月" at bounding box center [254, 140] width 60 height 29
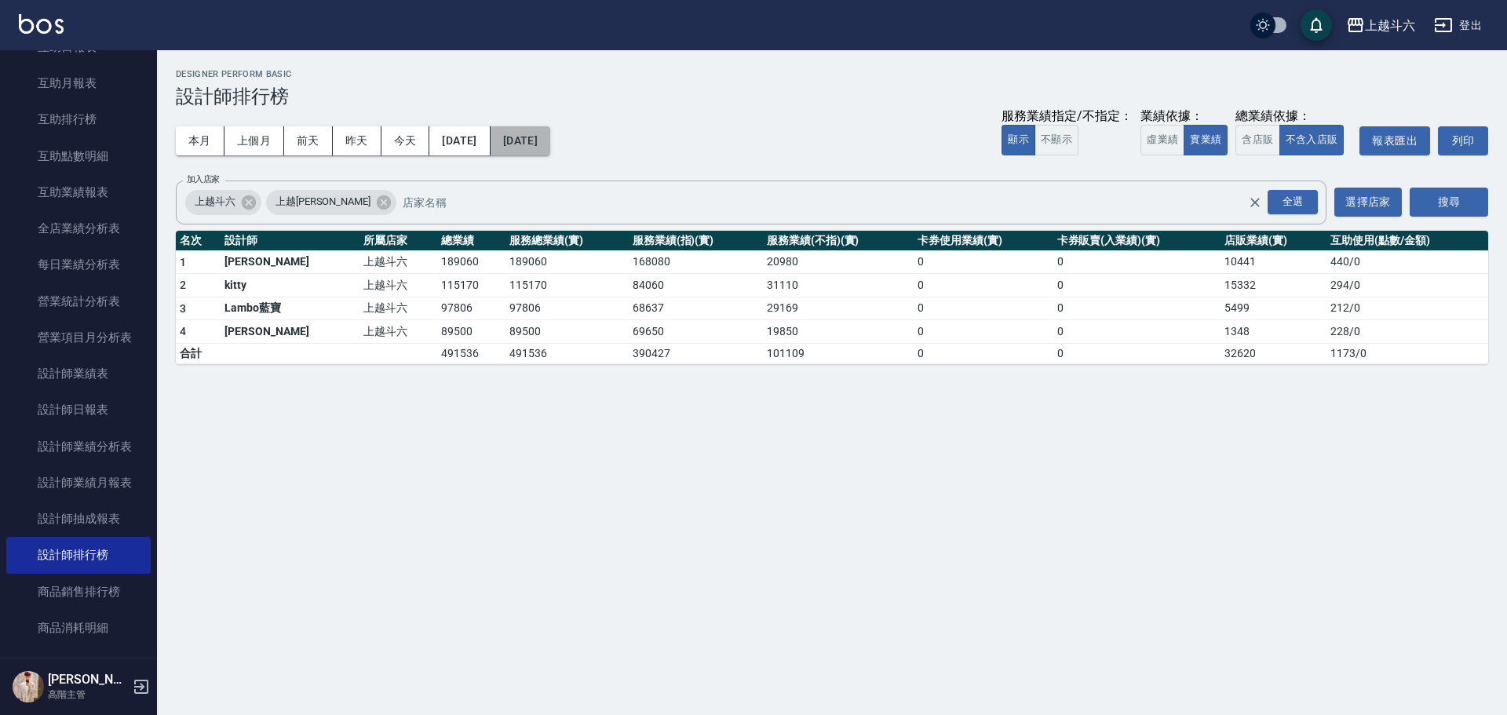
click at [550, 144] on button "[DATE]" at bounding box center [521, 140] width 60 height 29
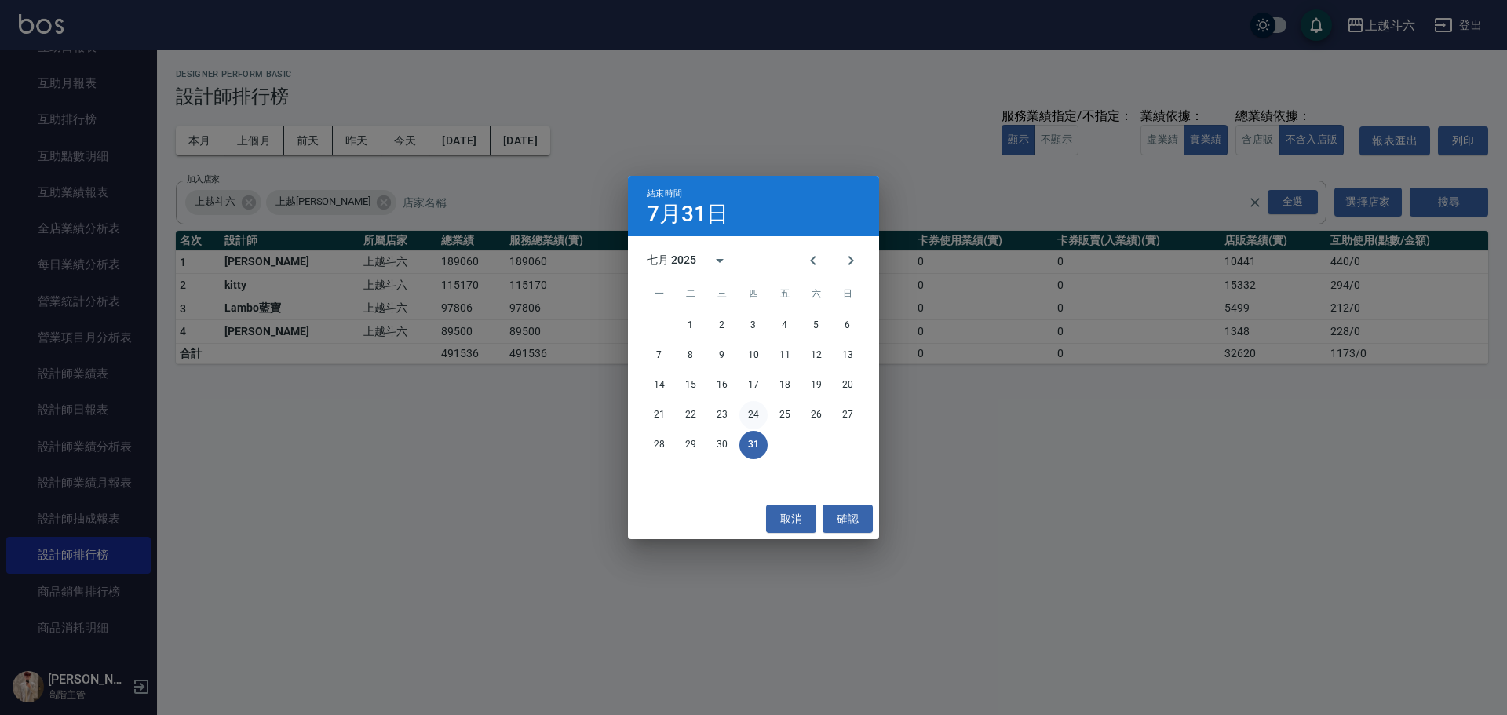
click at [735, 323] on button "24" at bounding box center [753, 415] width 28 height 28
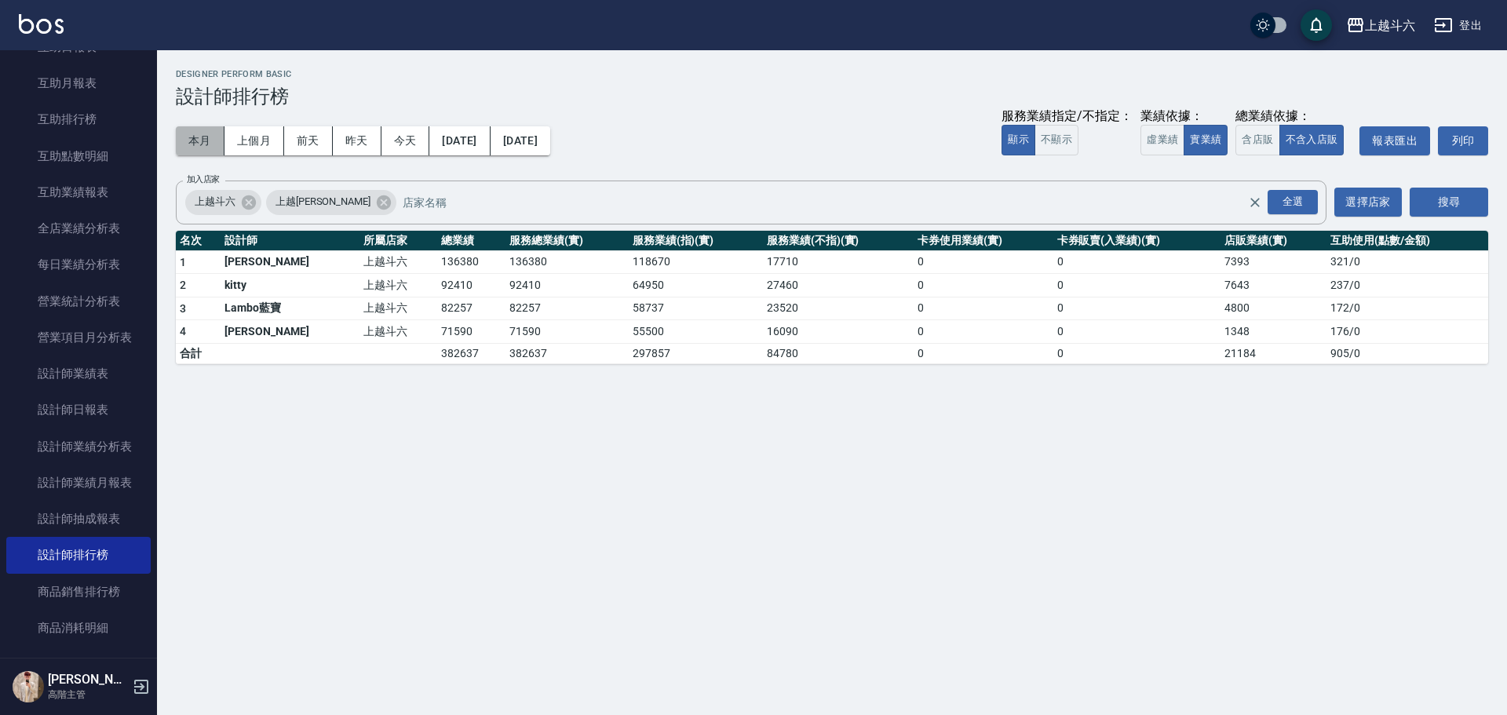
click at [194, 146] on button "本月" at bounding box center [200, 140] width 49 height 29
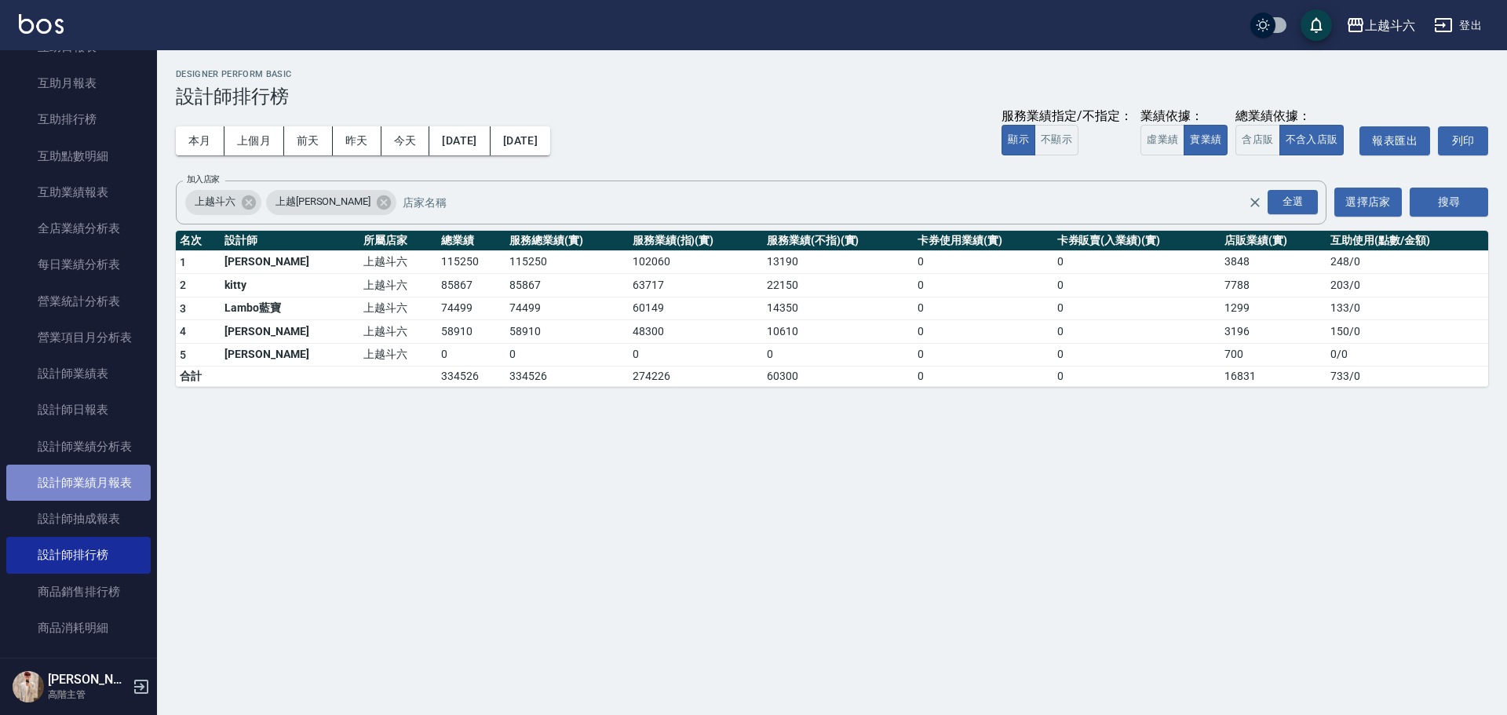
click at [132, 323] on link "設計師業績月報表" at bounding box center [78, 483] width 144 height 36
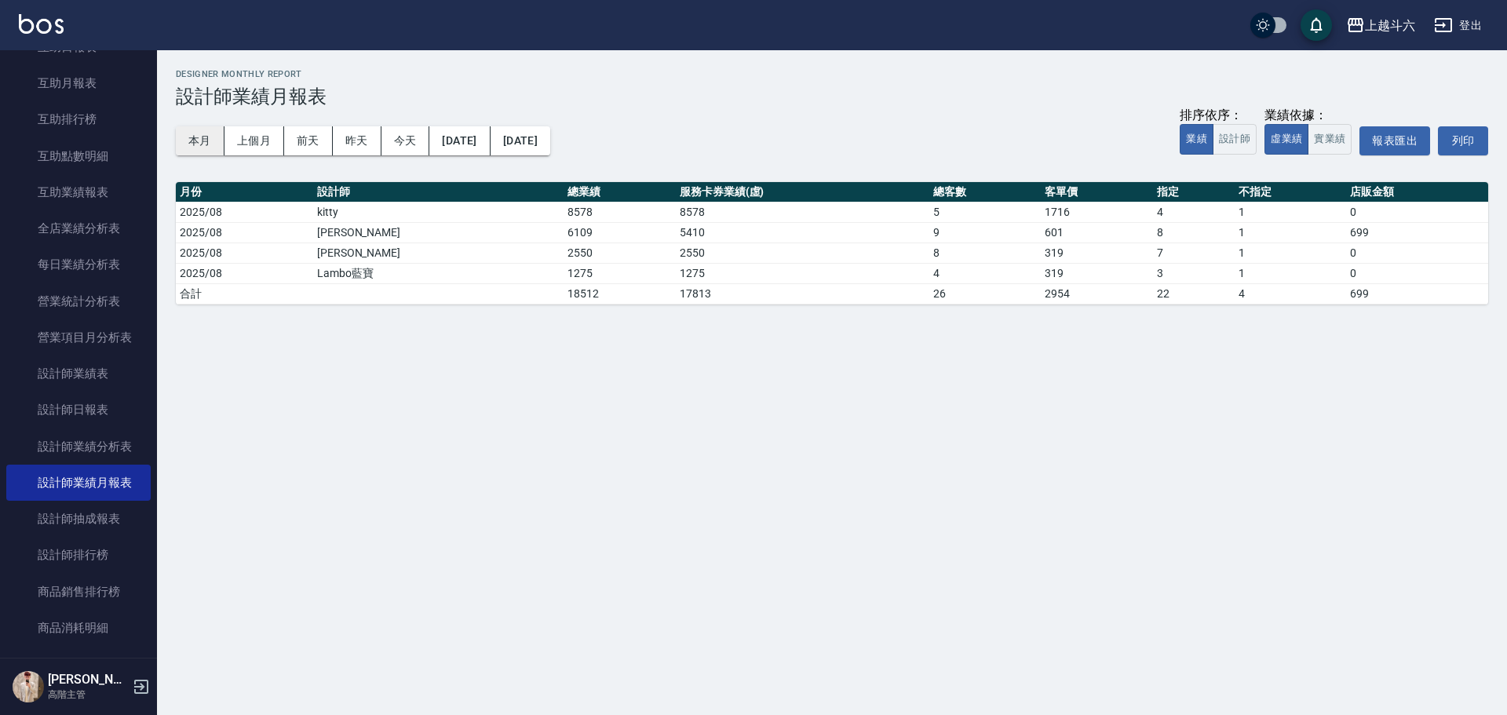
click at [199, 148] on button "本月" at bounding box center [200, 140] width 49 height 29
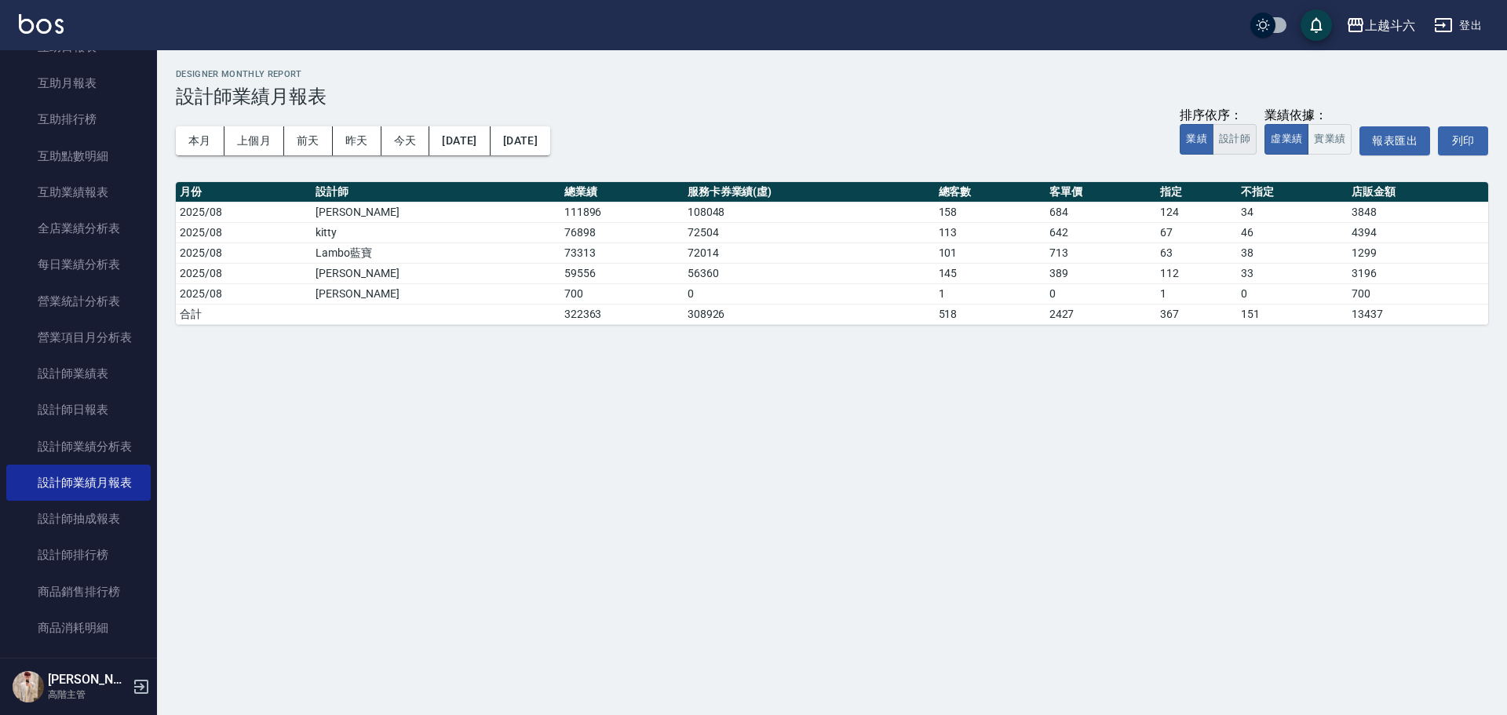
click at [735, 148] on button "設計師" at bounding box center [1235, 139] width 44 height 31
click at [735, 137] on button "實業績" at bounding box center [1330, 139] width 44 height 31
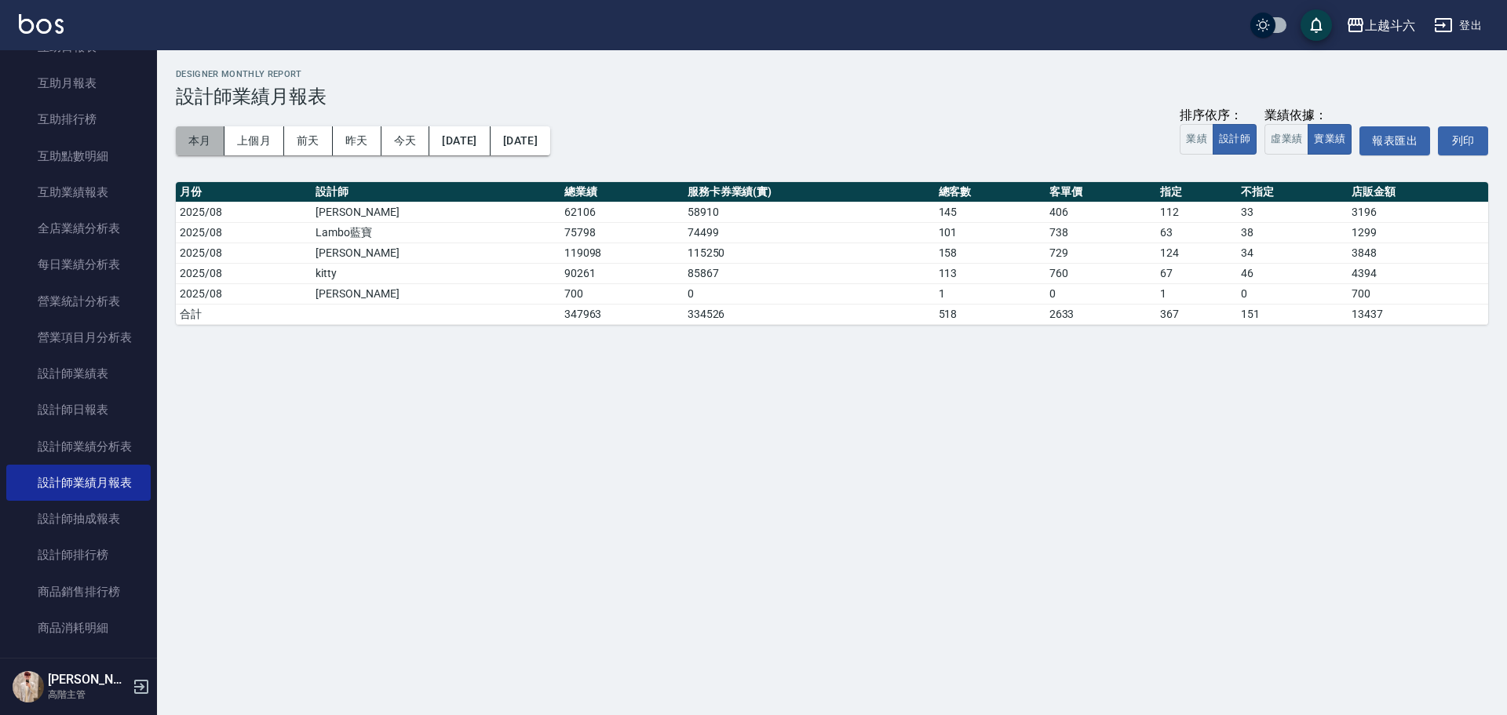
click at [201, 131] on button "本月" at bounding box center [200, 140] width 49 height 29
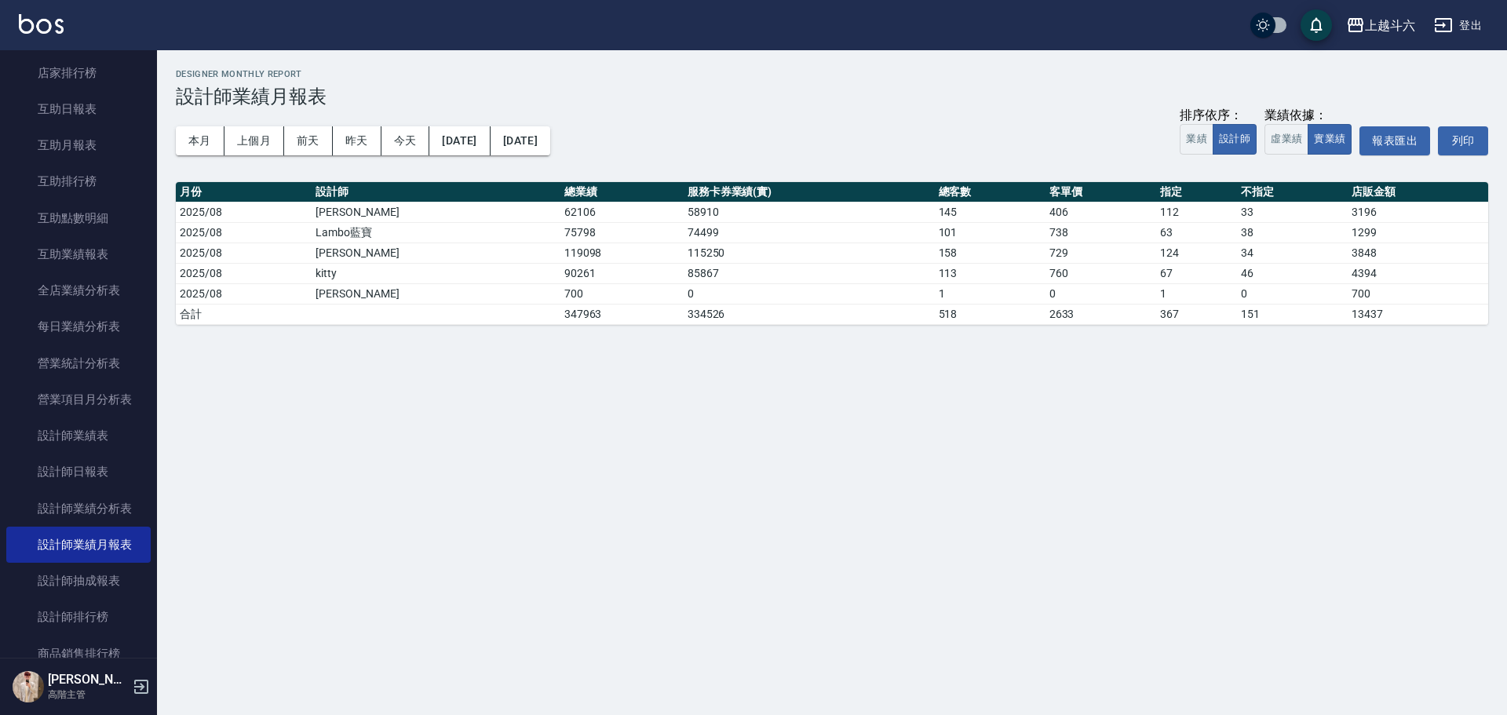
scroll to position [471, 0]
